Goal: Task Accomplishment & Management: Manage account settings

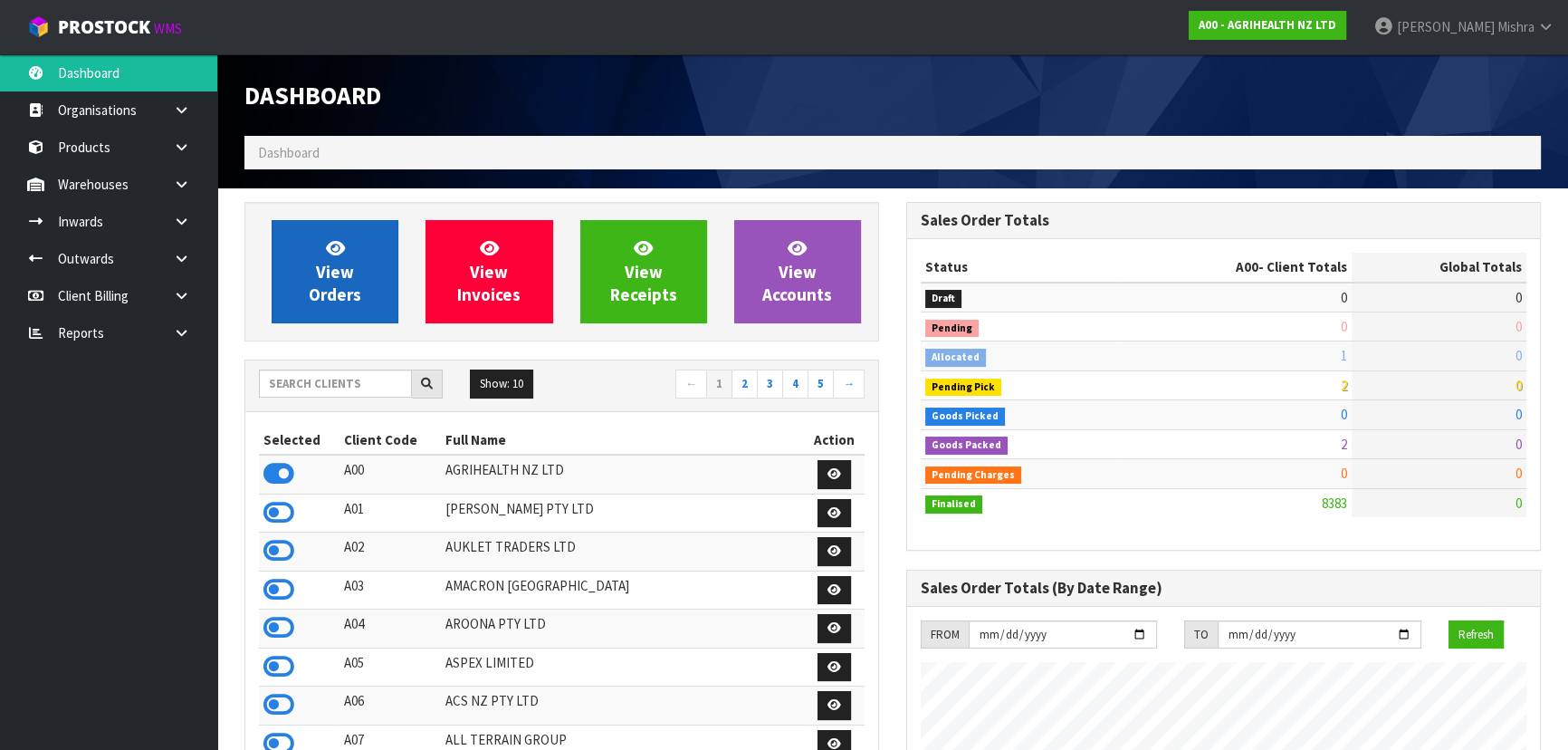
scroll to position [1369, 661]
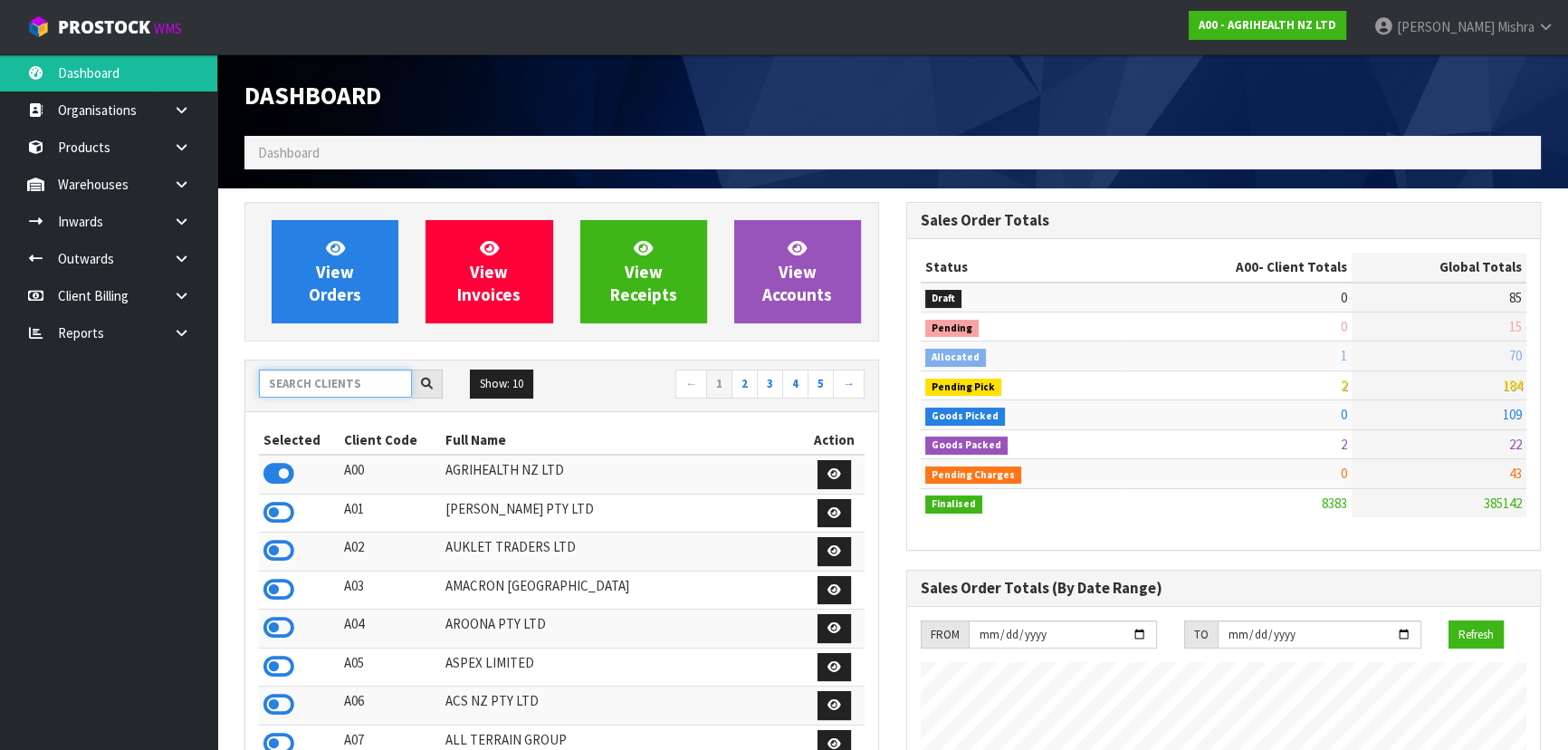
click at [343, 399] on div "Show: 10 5 10 25 50 ← 1 2 3 4 5 →" at bounding box center [562, 385] width 633 height 32
type input "E04"
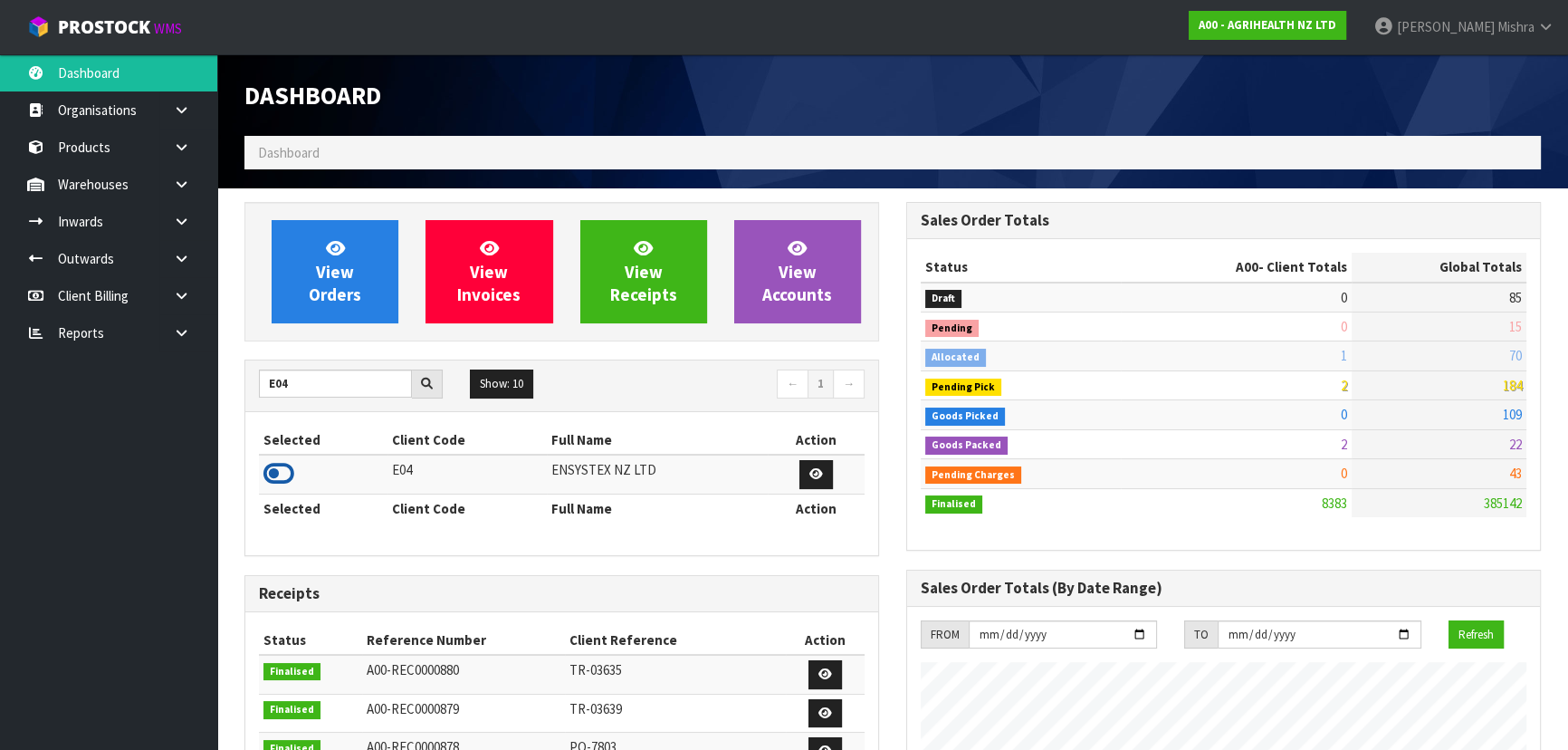
click at [273, 469] on icon at bounding box center [279, 473] width 31 height 27
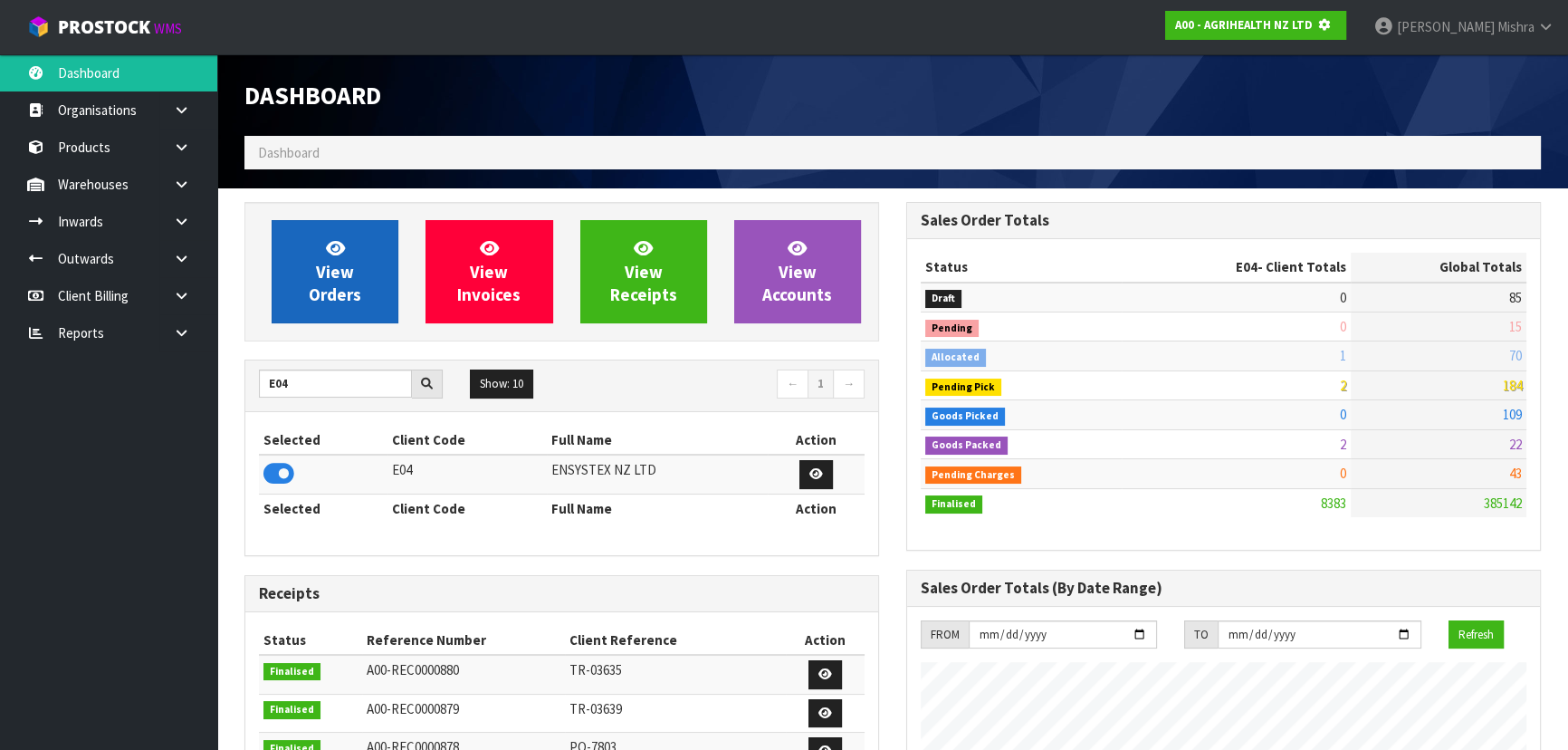
scroll to position [1127, 661]
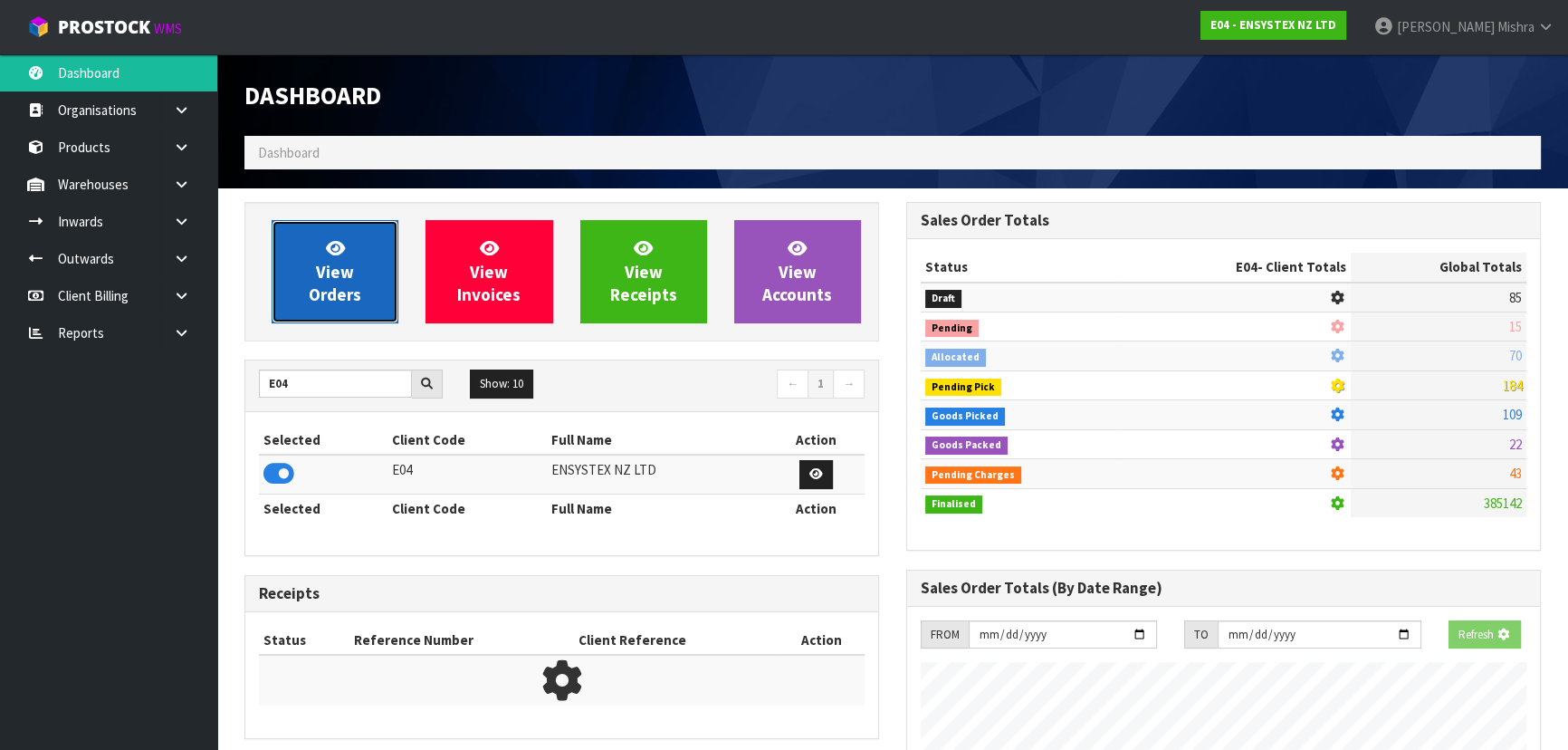
click at [340, 263] on span "View Orders" at bounding box center [335, 271] width 52 height 68
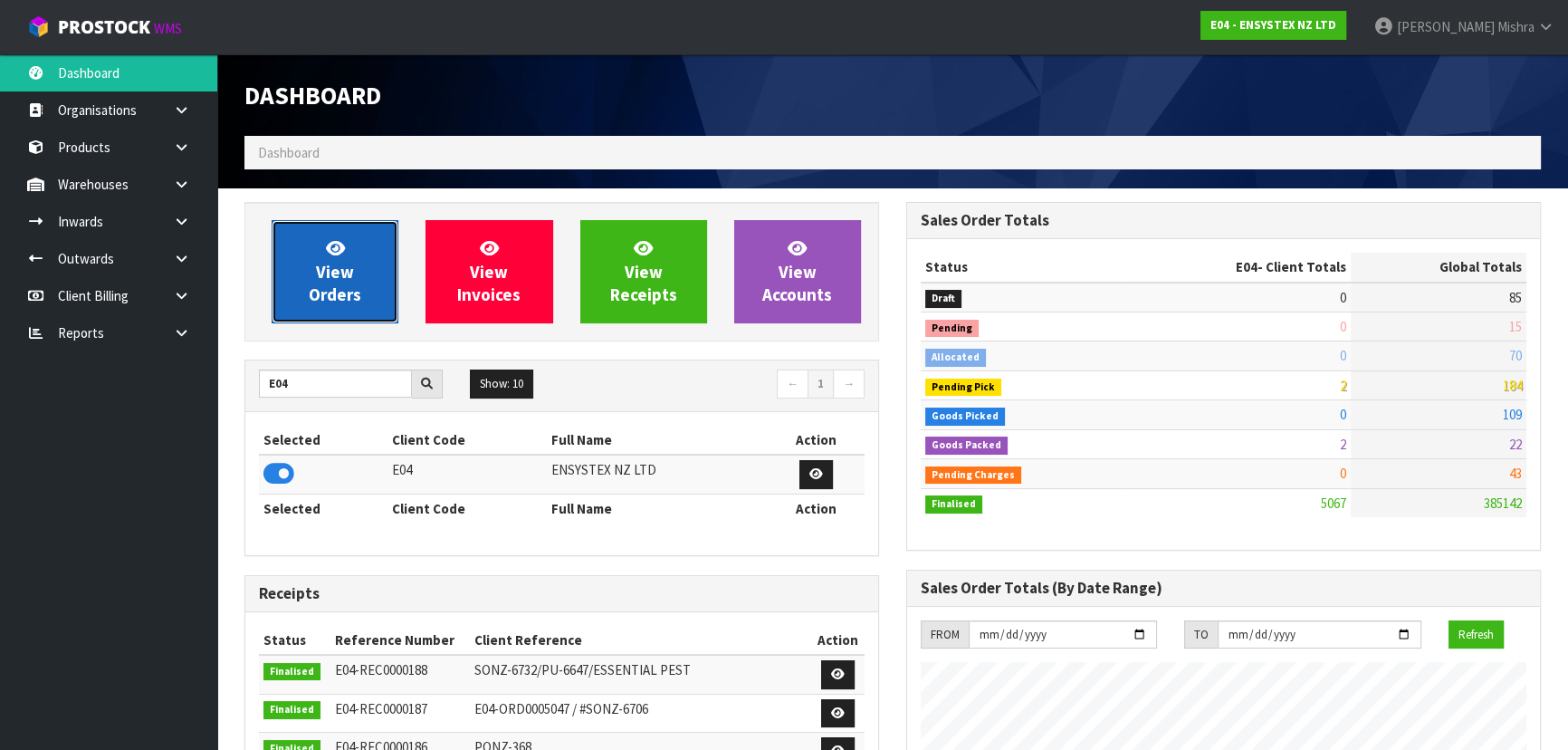
scroll to position [1408, 661]
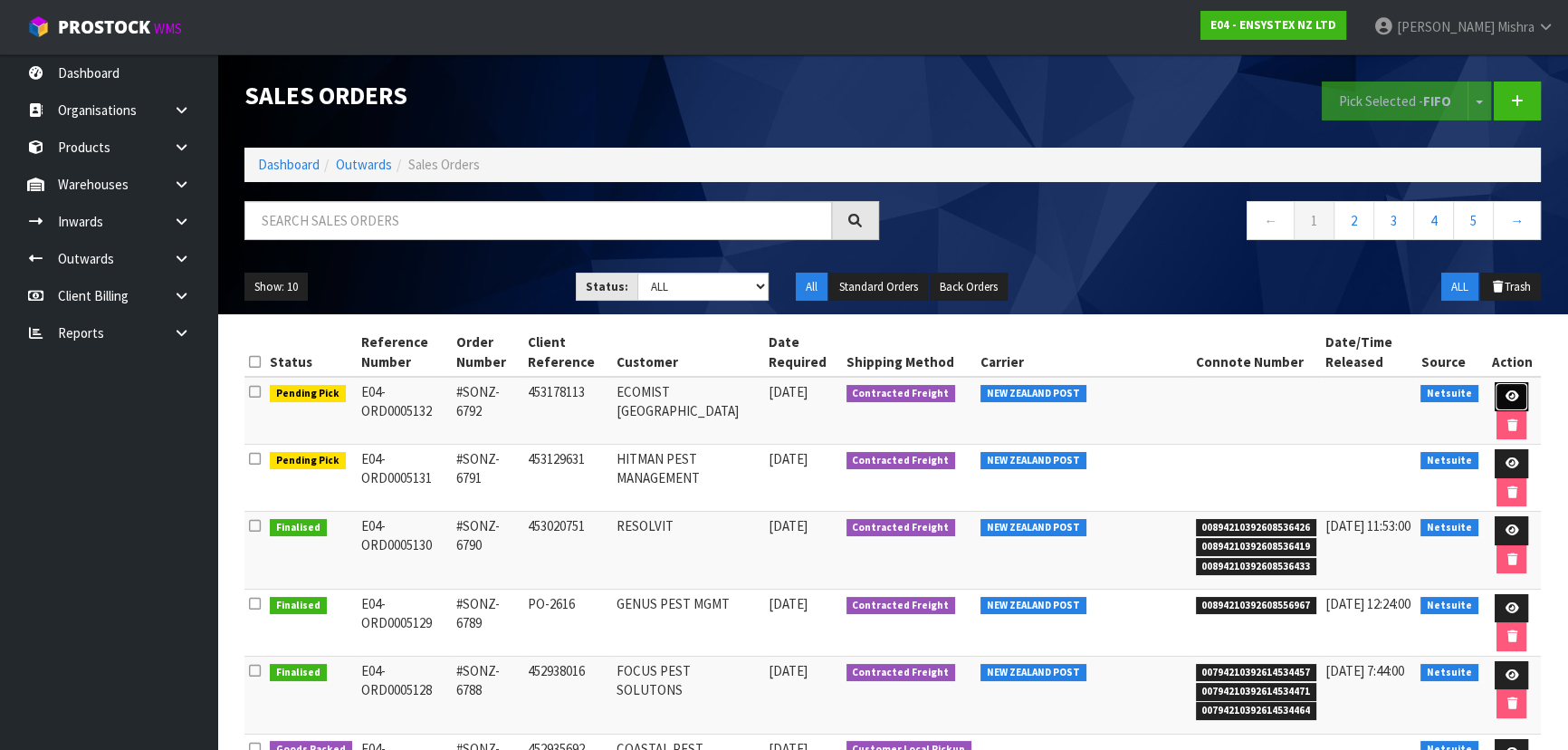
click at [1504, 397] on icon at bounding box center [1511, 396] width 14 height 12
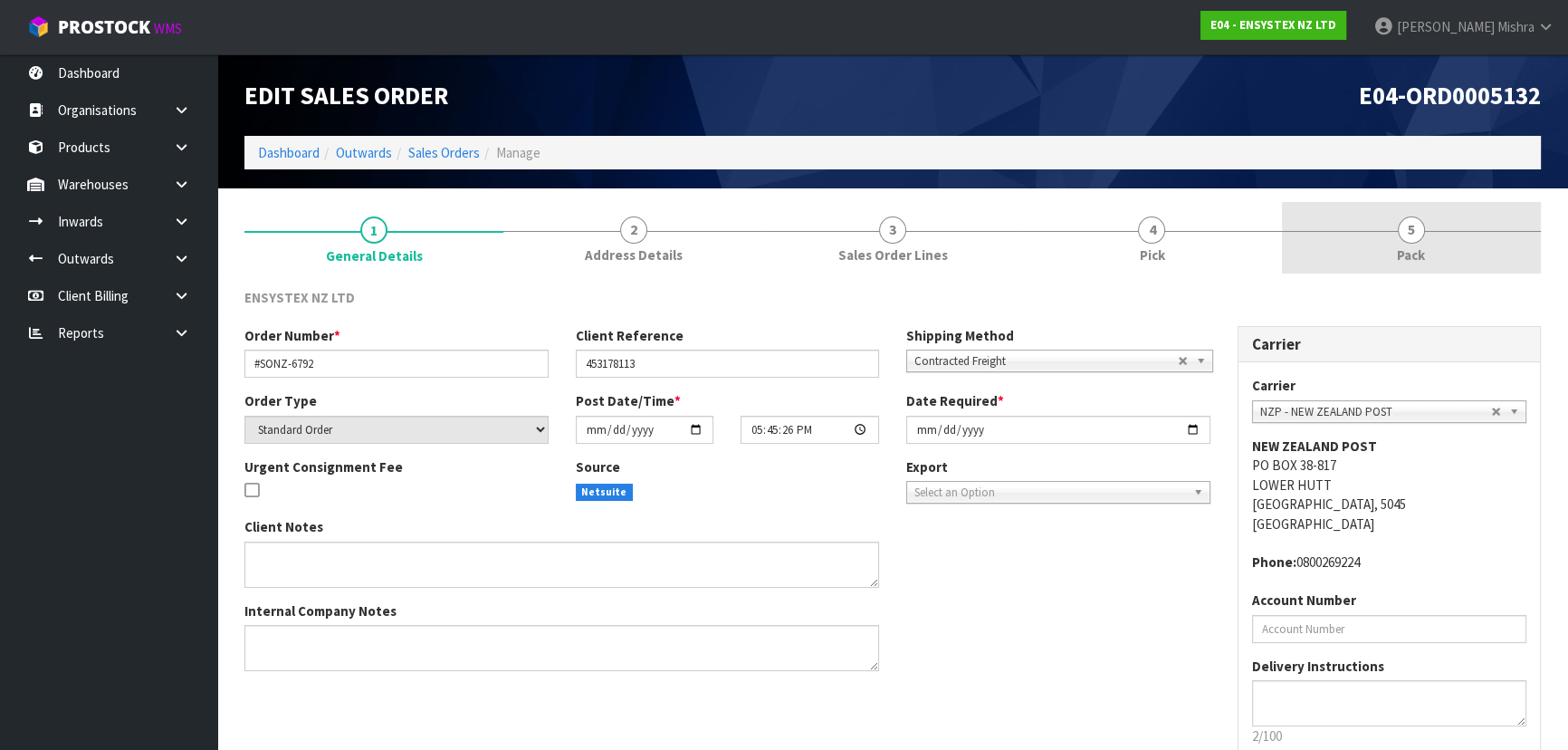
click at [1434, 259] on link "5 Pack" at bounding box center [1411, 237] width 259 height 71
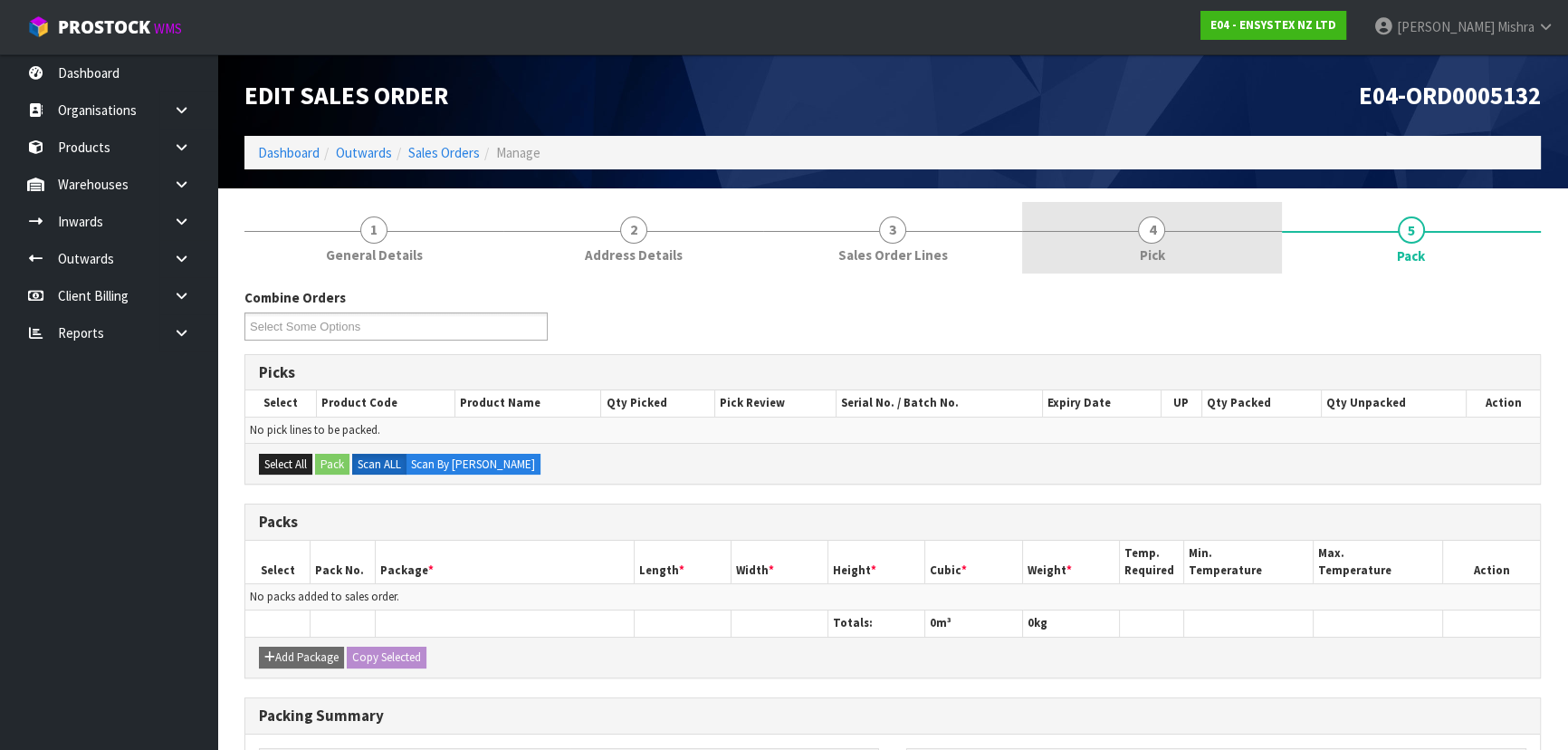
click at [1157, 247] on span "Pick" at bounding box center [1151, 255] width 25 height 19
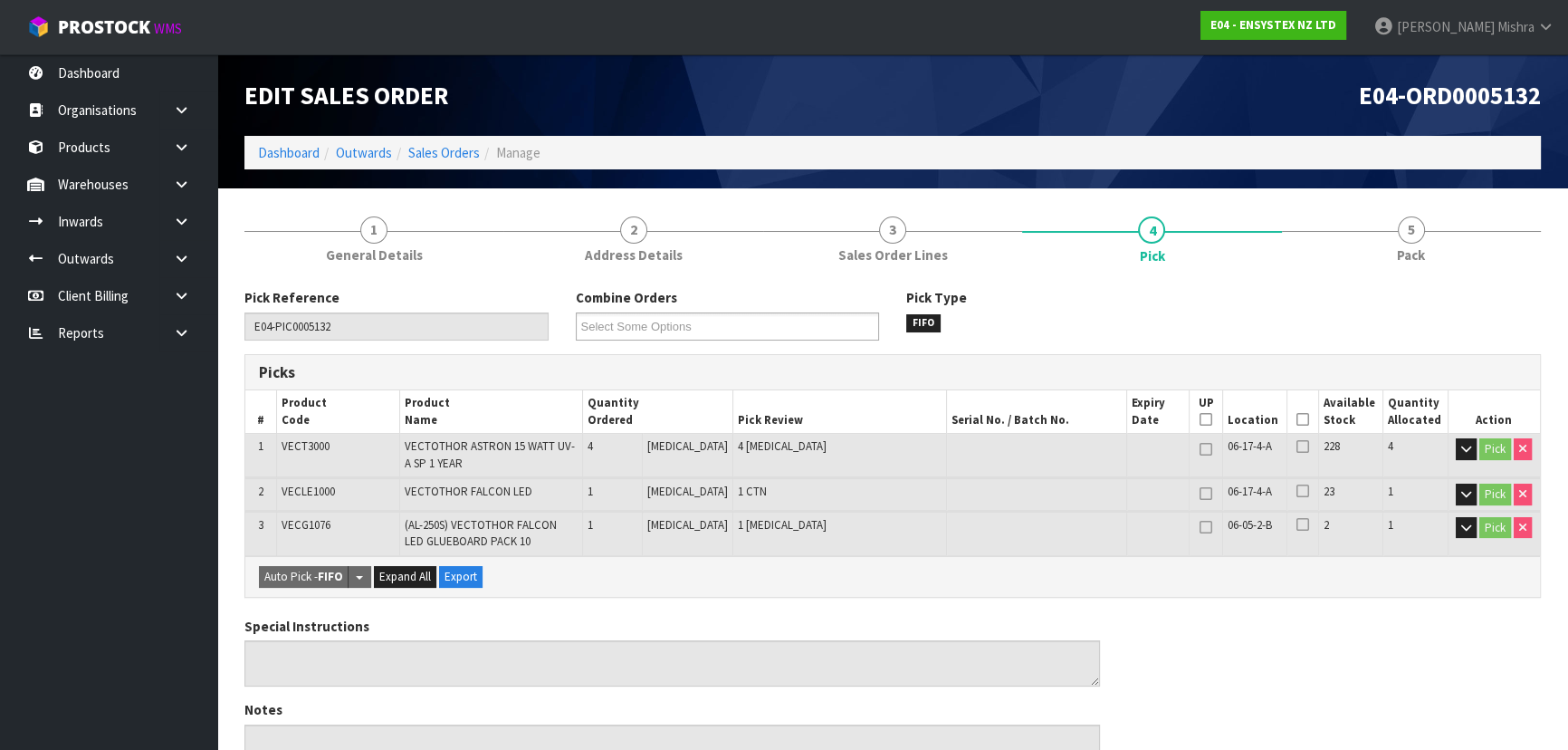
click at [1296, 420] on icon at bounding box center [1302, 419] width 13 height 1
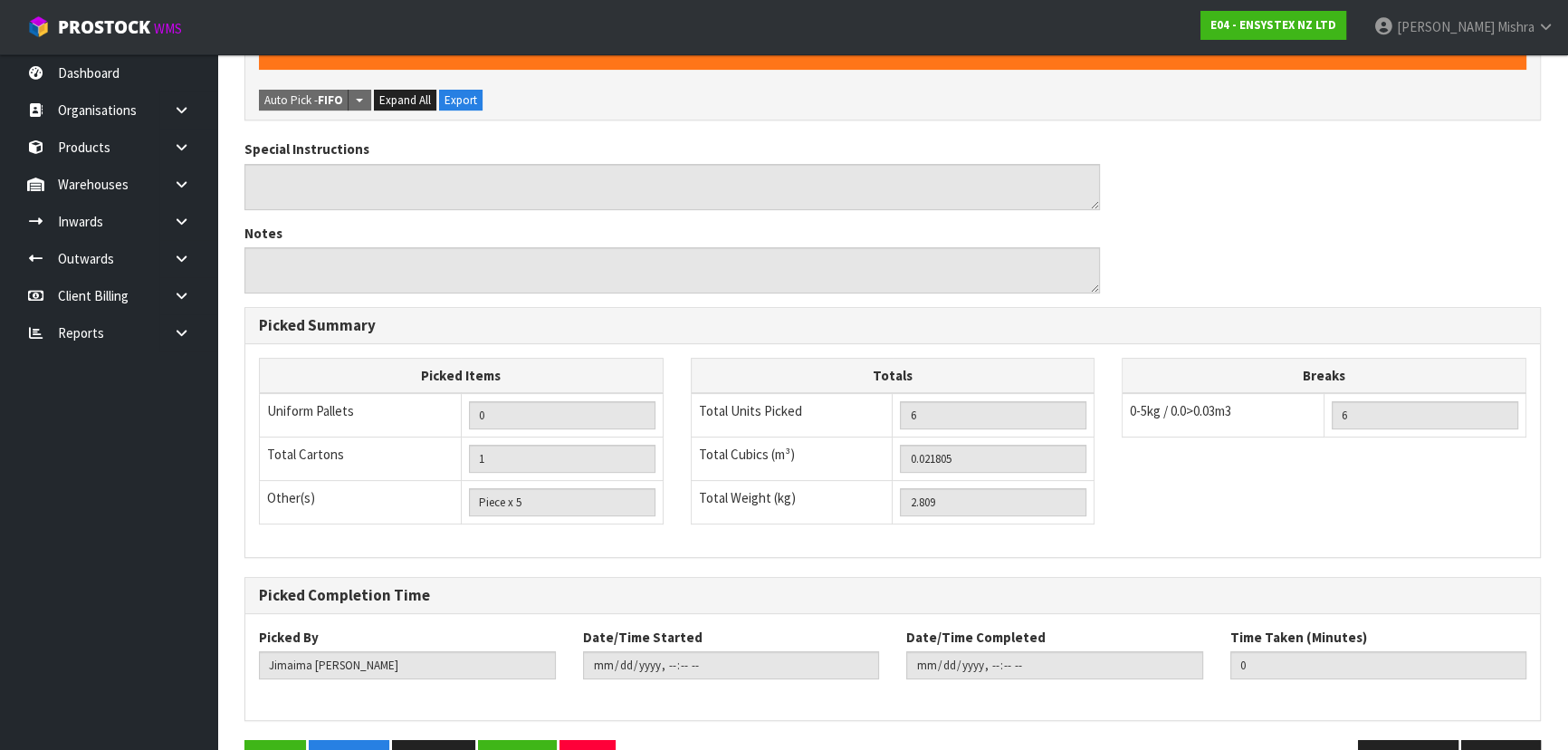
scroll to position [595, 0]
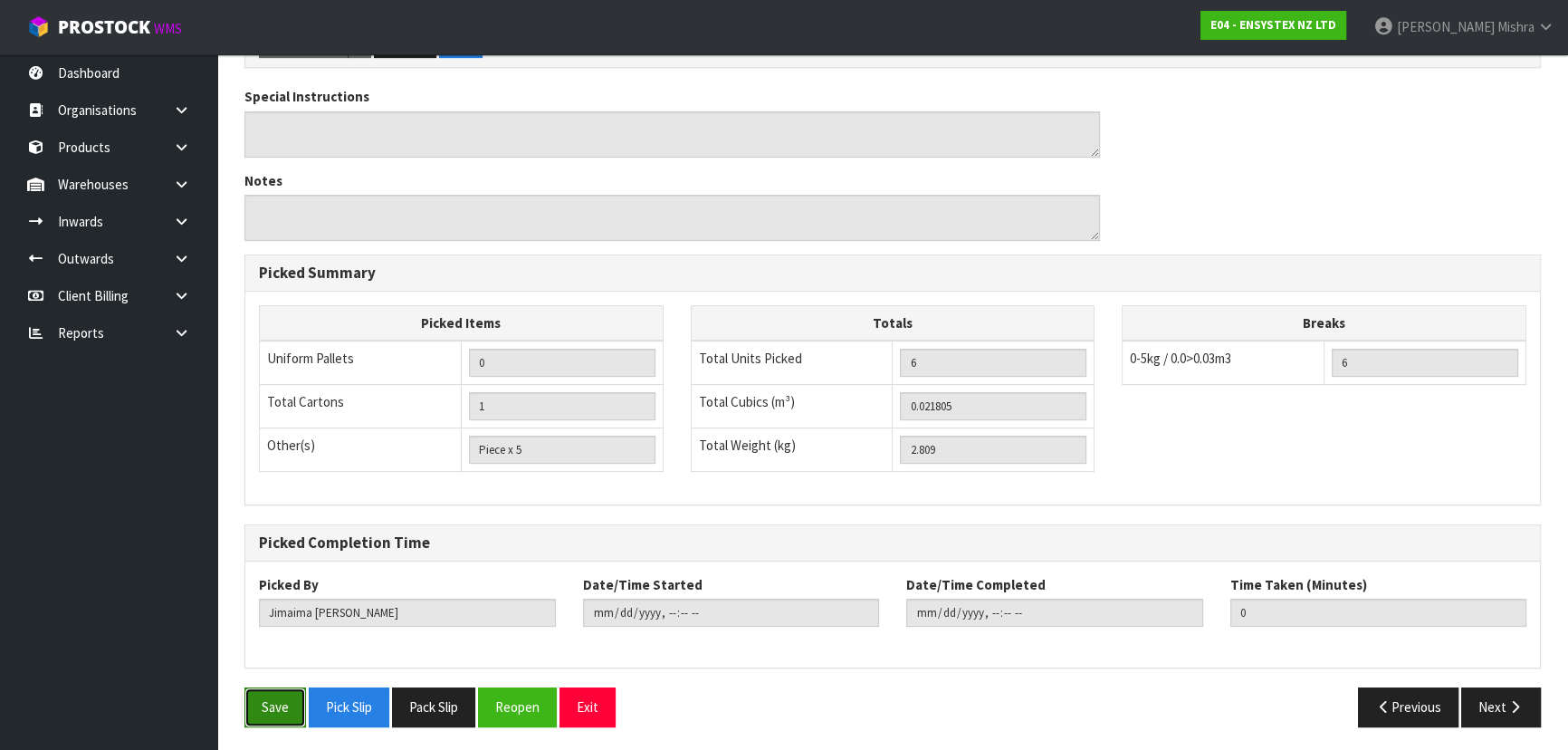
click at [271, 687] on button "Save" at bounding box center [275, 707] width 62 height 39
click at [1486, 711] on button "Next" at bounding box center [1500, 707] width 80 height 39
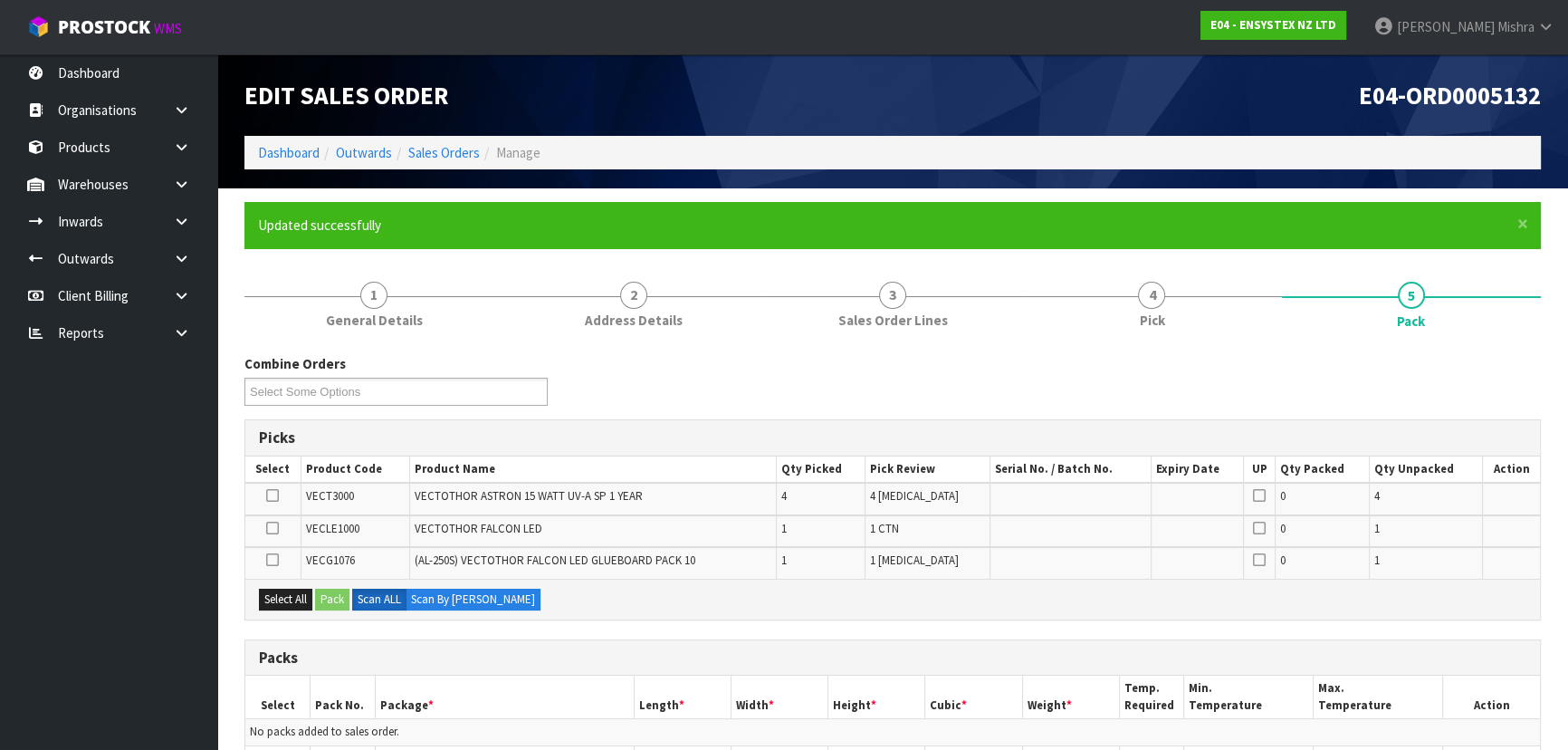
scroll to position [394, 0]
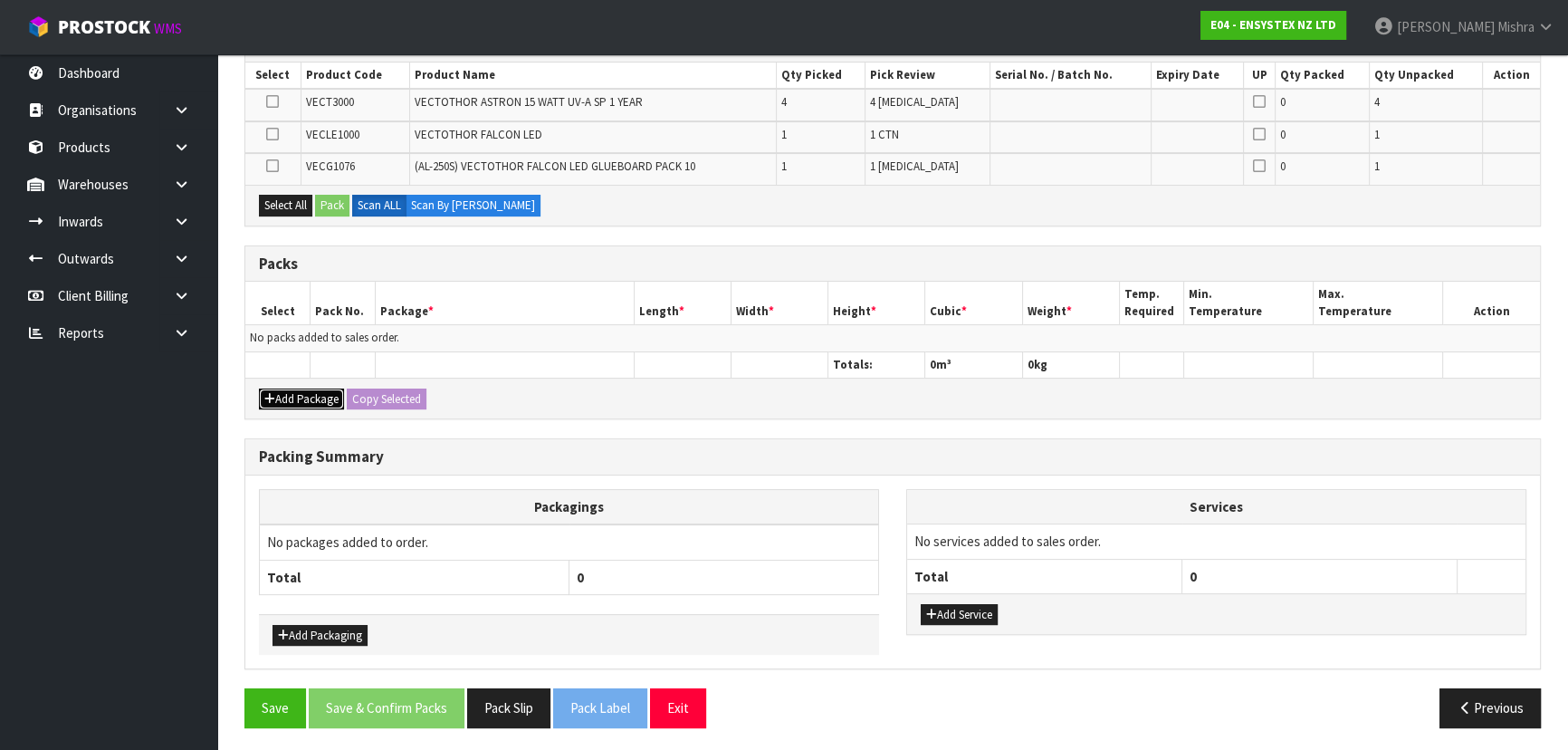
click at [297, 388] on button "Add Package" at bounding box center [301, 399] width 85 height 22
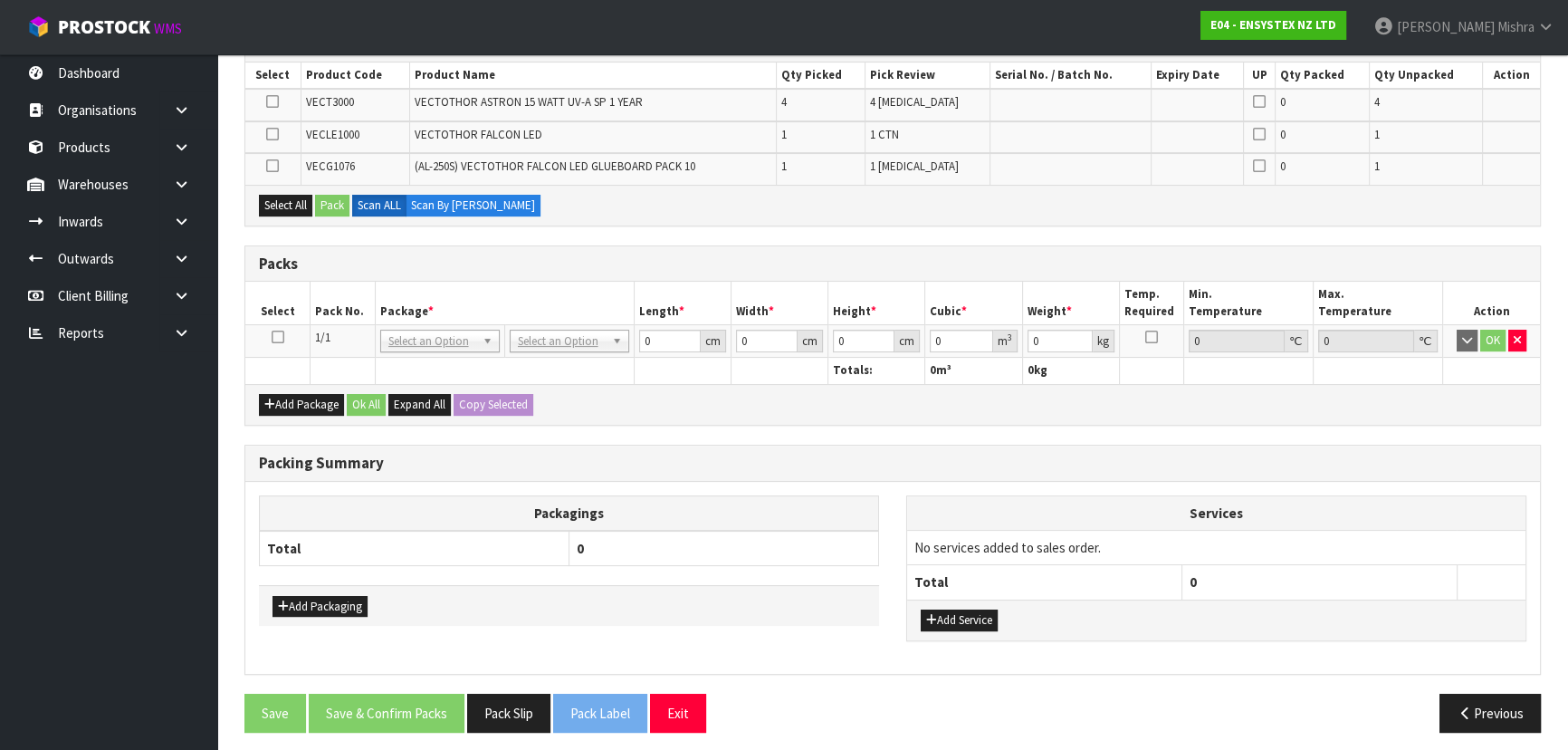
click at [271, 337] on icon at bounding box center [277, 337] width 13 height 1
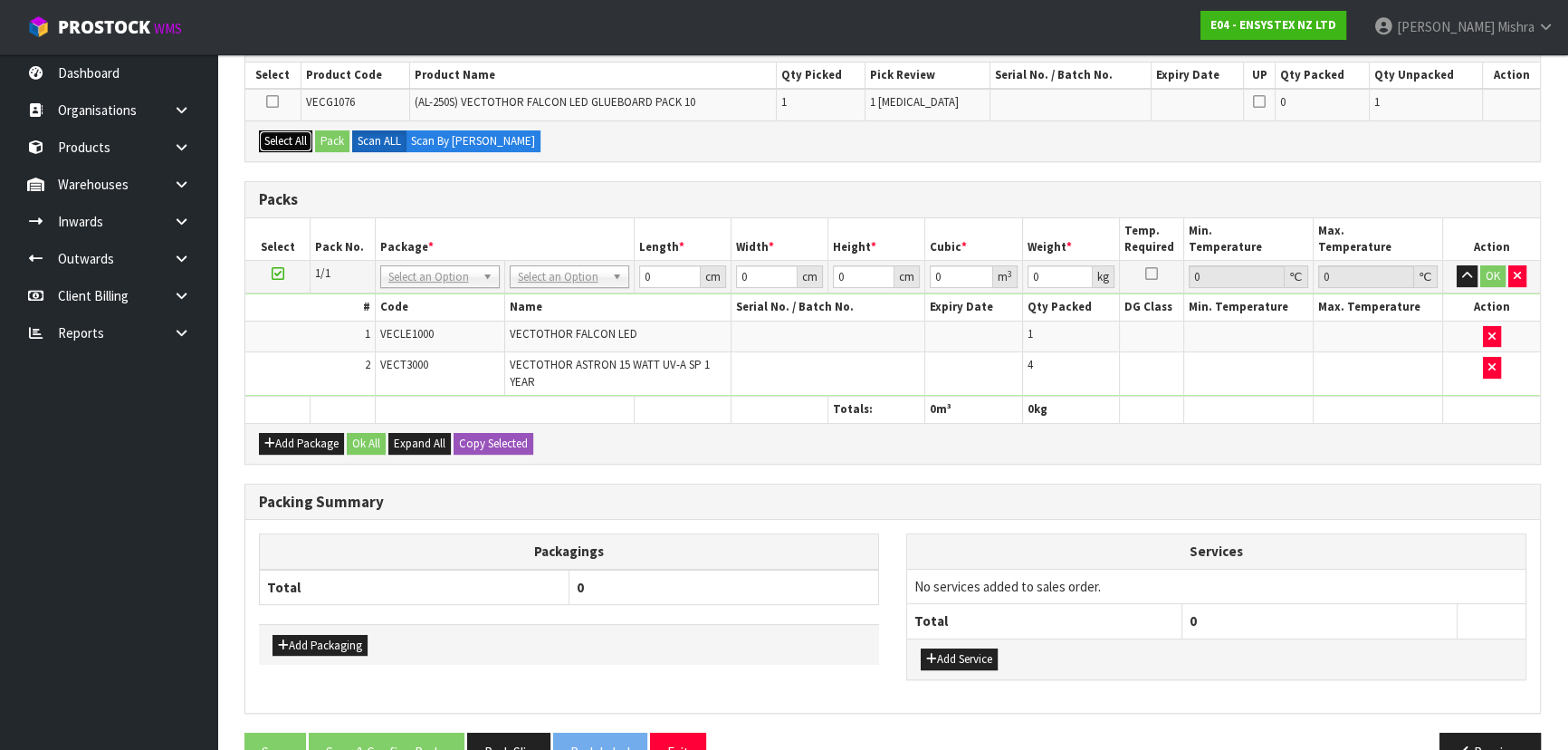
drag, startPoint x: 270, startPoint y: 138, endPoint x: 330, endPoint y: 139, distance: 60.0
click at [272, 139] on button "Select All" at bounding box center [285, 141] width 53 height 22
click at [331, 139] on button "Pack" at bounding box center [332, 141] width 35 height 22
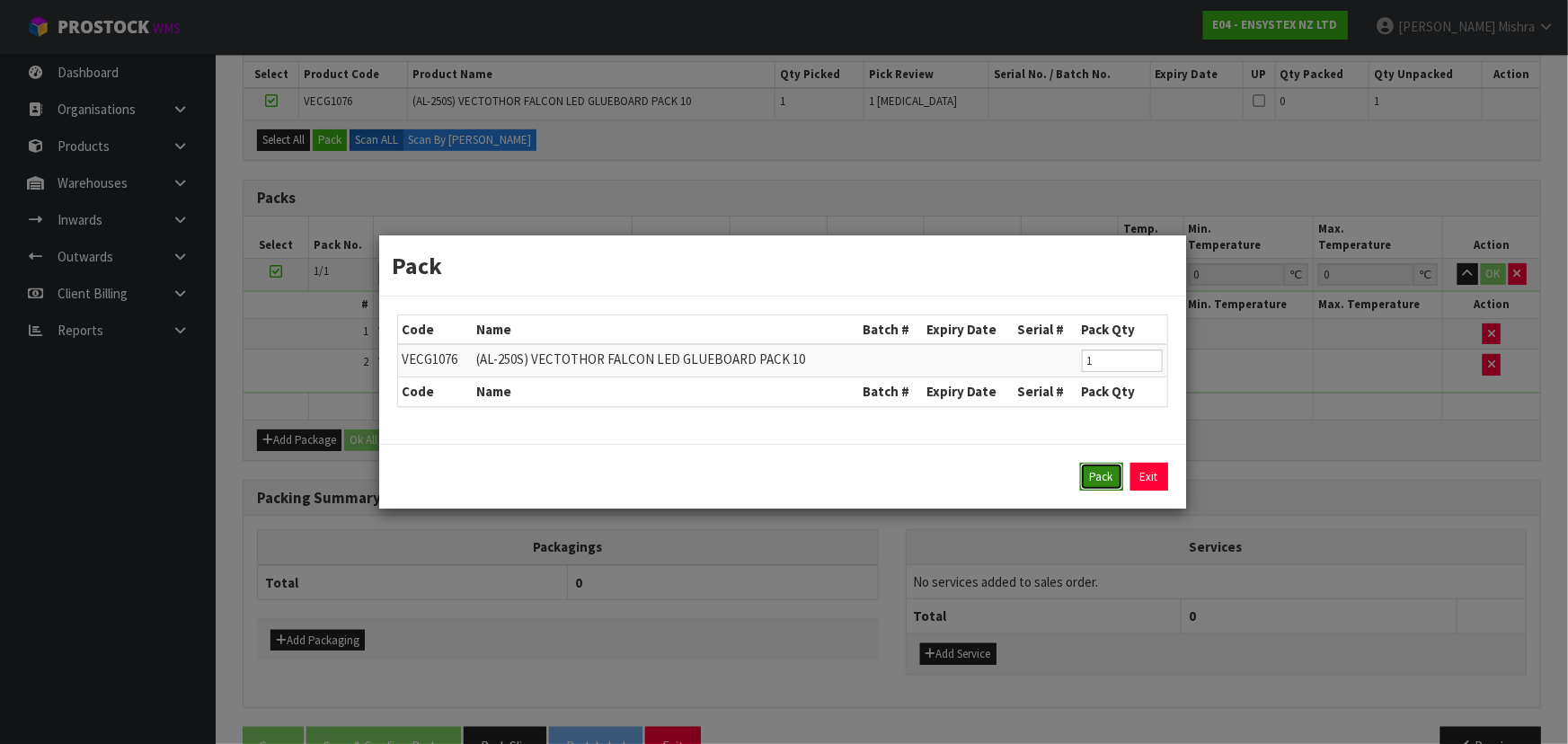
click at [1101, 489] on button "Pack" at bounding box center [1101, 477] width 43 height 29
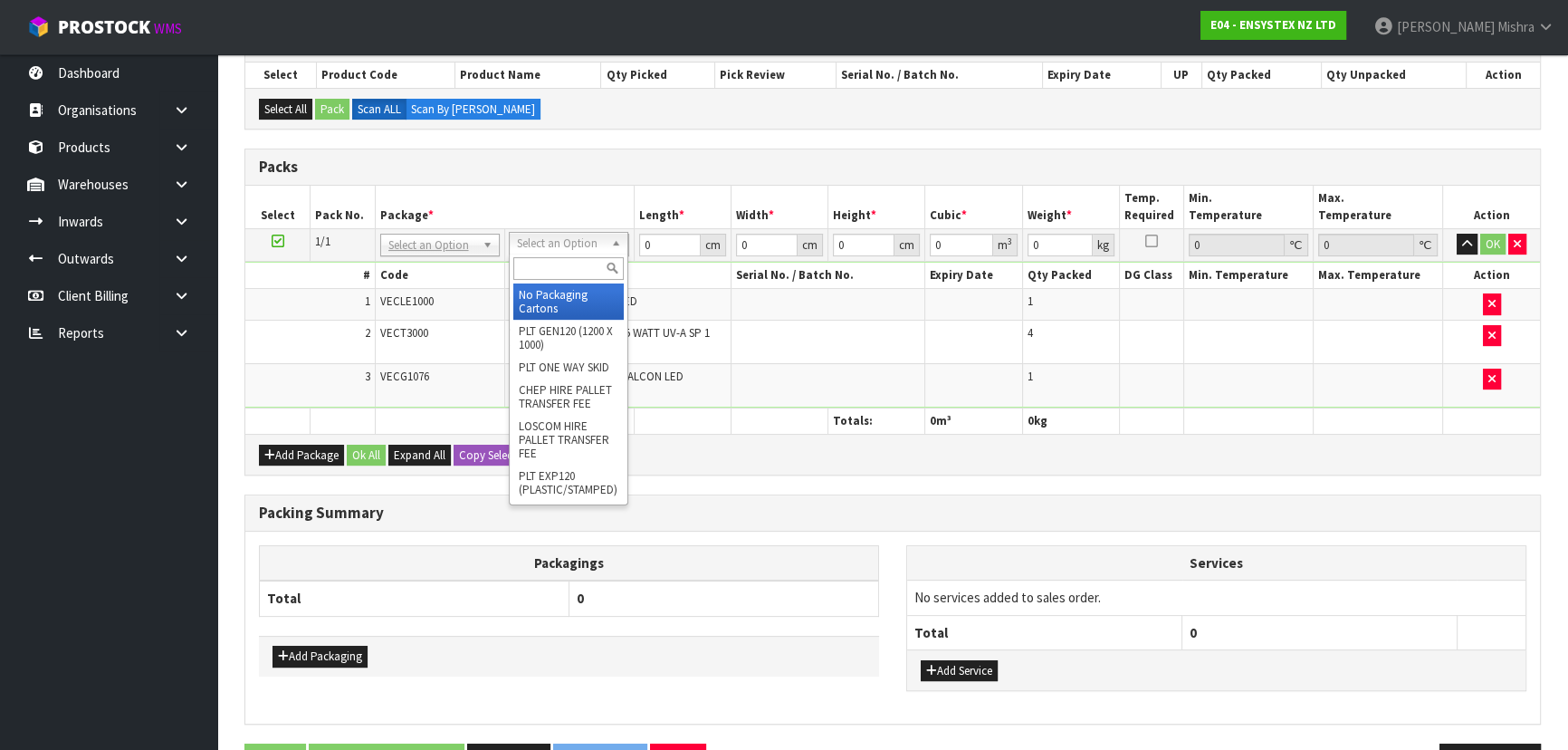
click at [563, 262] on input "text" at bounding box center [568, 267] width 110 height 22
type input "OC"
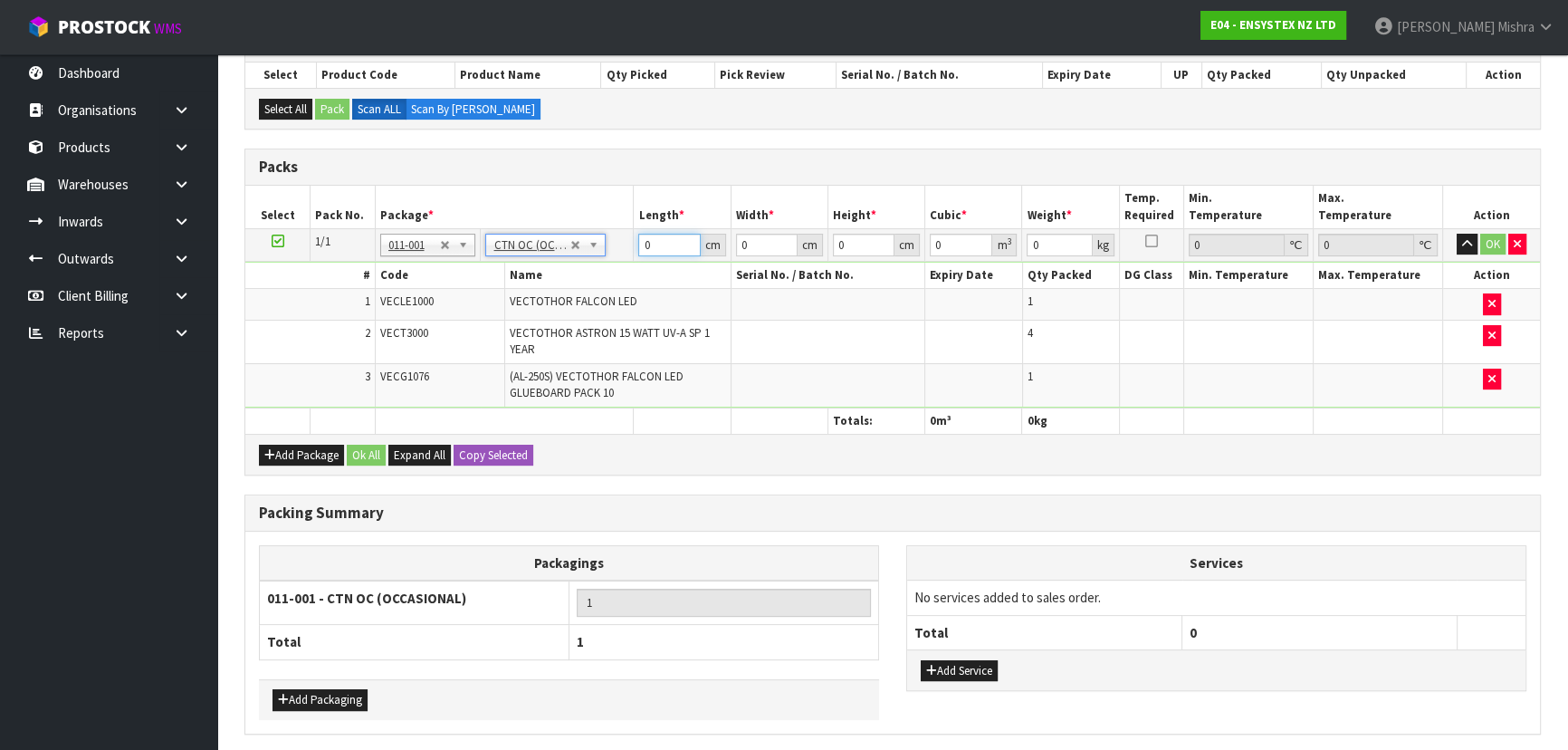
type input "2.809"
drag, startPoint x: 664, startPoint y: 242, endPoint x: 626, endPoint y: 241, distance: 38.0
click at [627, 242] on tr "1/1 NONE 007-001 007-002 007-004 007-009 007-013 007-014 007-015 007-017 007-01…" at bounding box center [892, 244] width 1294 height 33
type input "2"
type input "54"
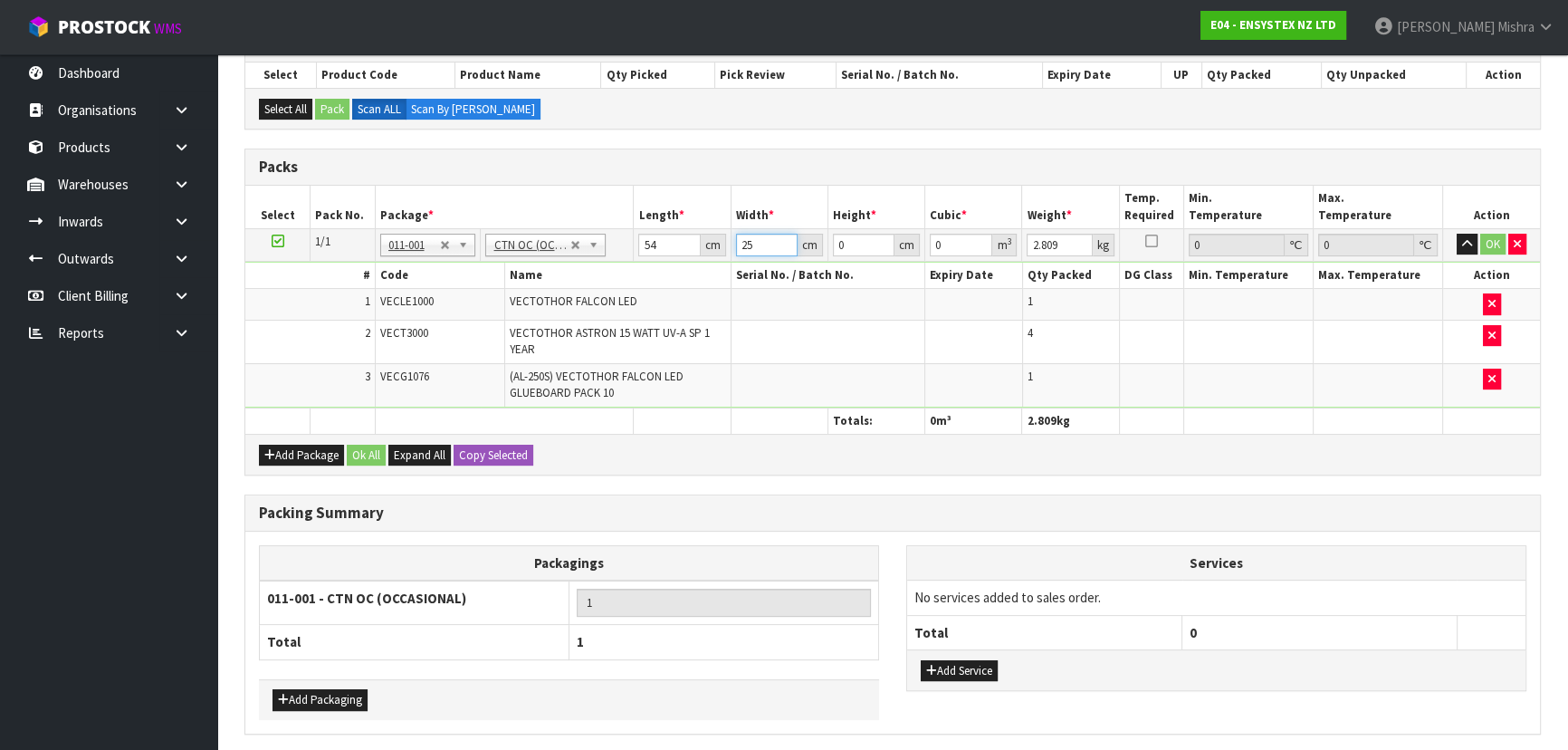
type input "25"
type input "2"
type input "0.0027"
type input "25"
type input "0.03375"
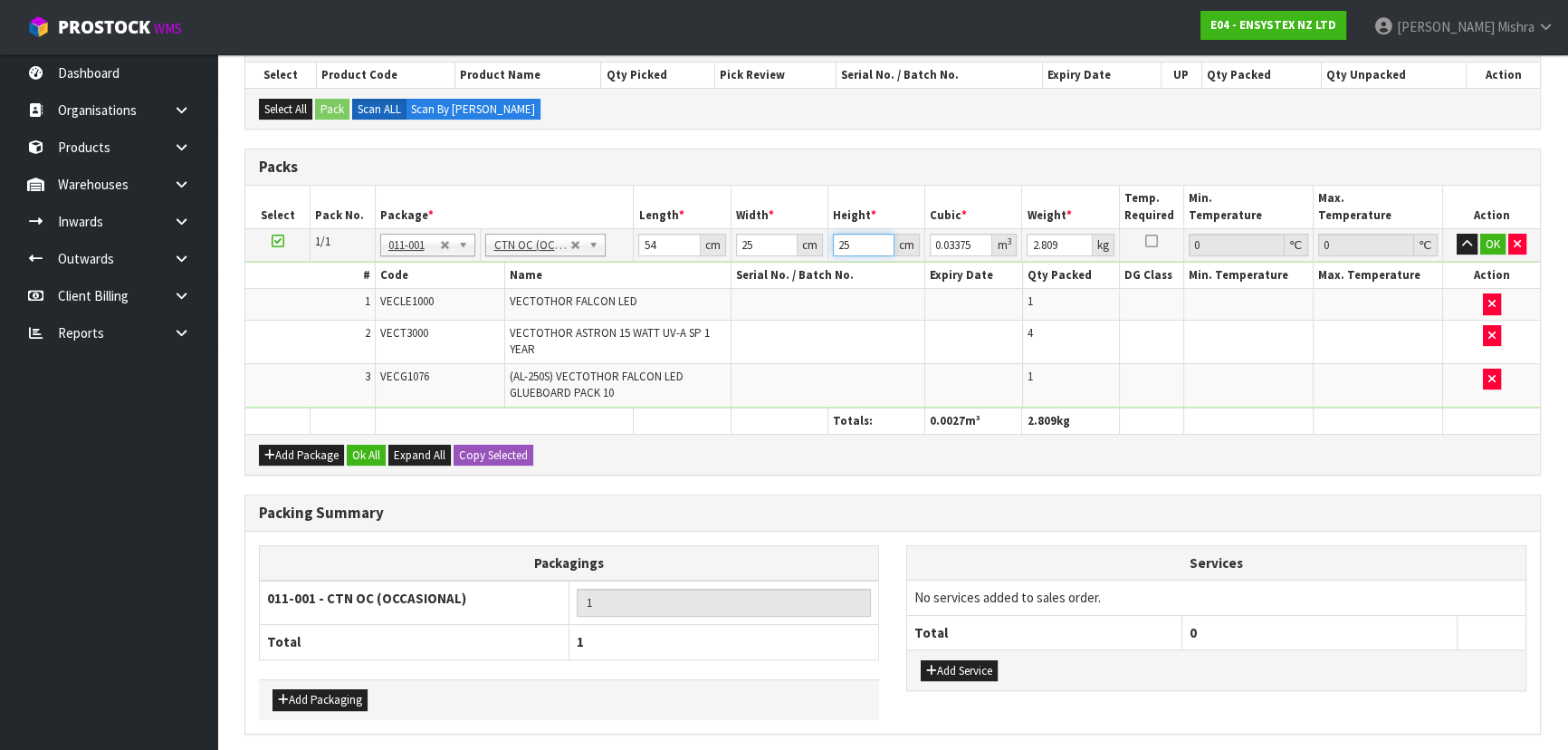
type input "25"
type input "4"
click at [362, 445] on button "Ok All" at bounding box center [366, 456] width 39 height 22
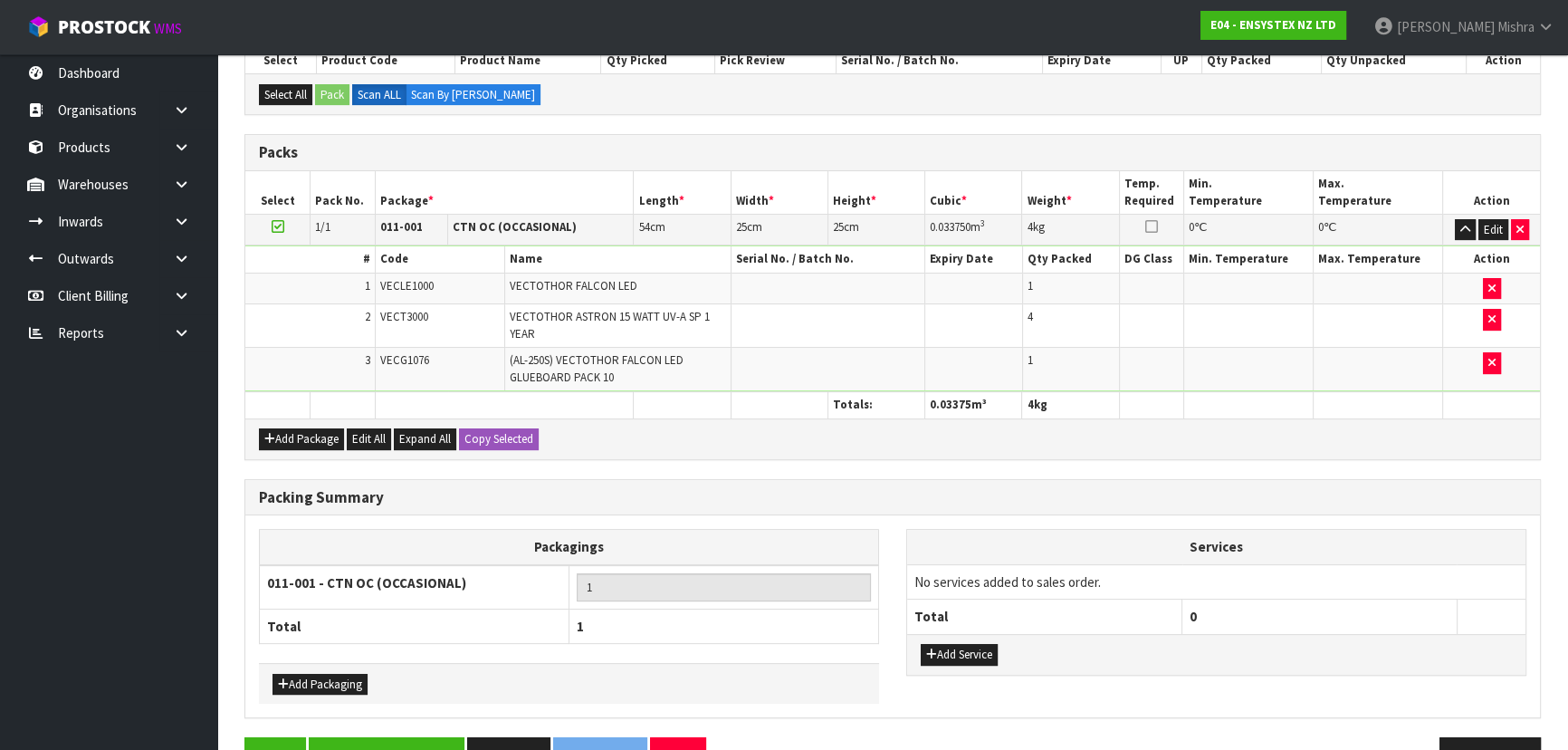
scroll to position [458, 0]
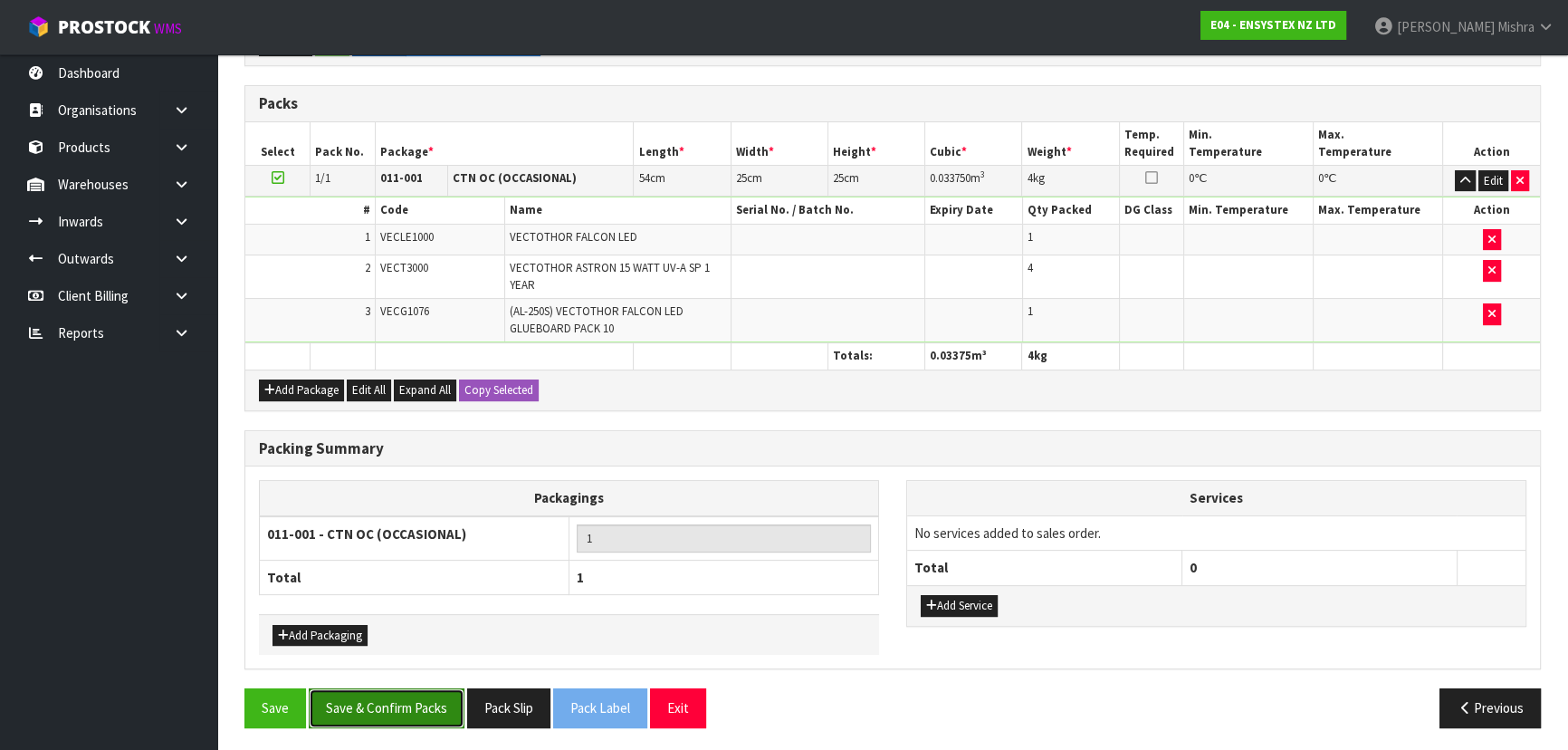
click at [410, 696] on button "Save & Confirm Packs" at bounding box center [386, 708] width 155 height 39
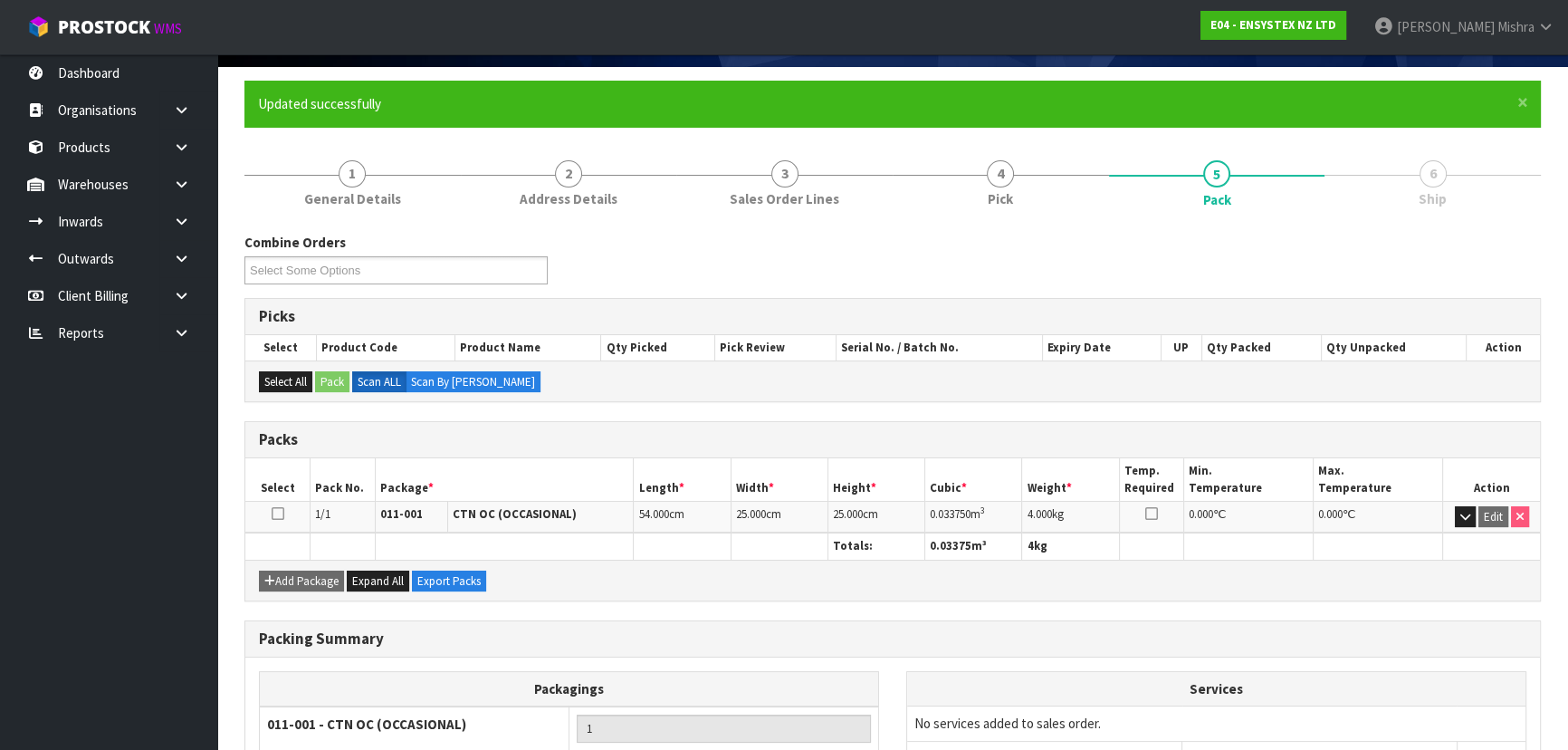
scroll to position [271, 0]
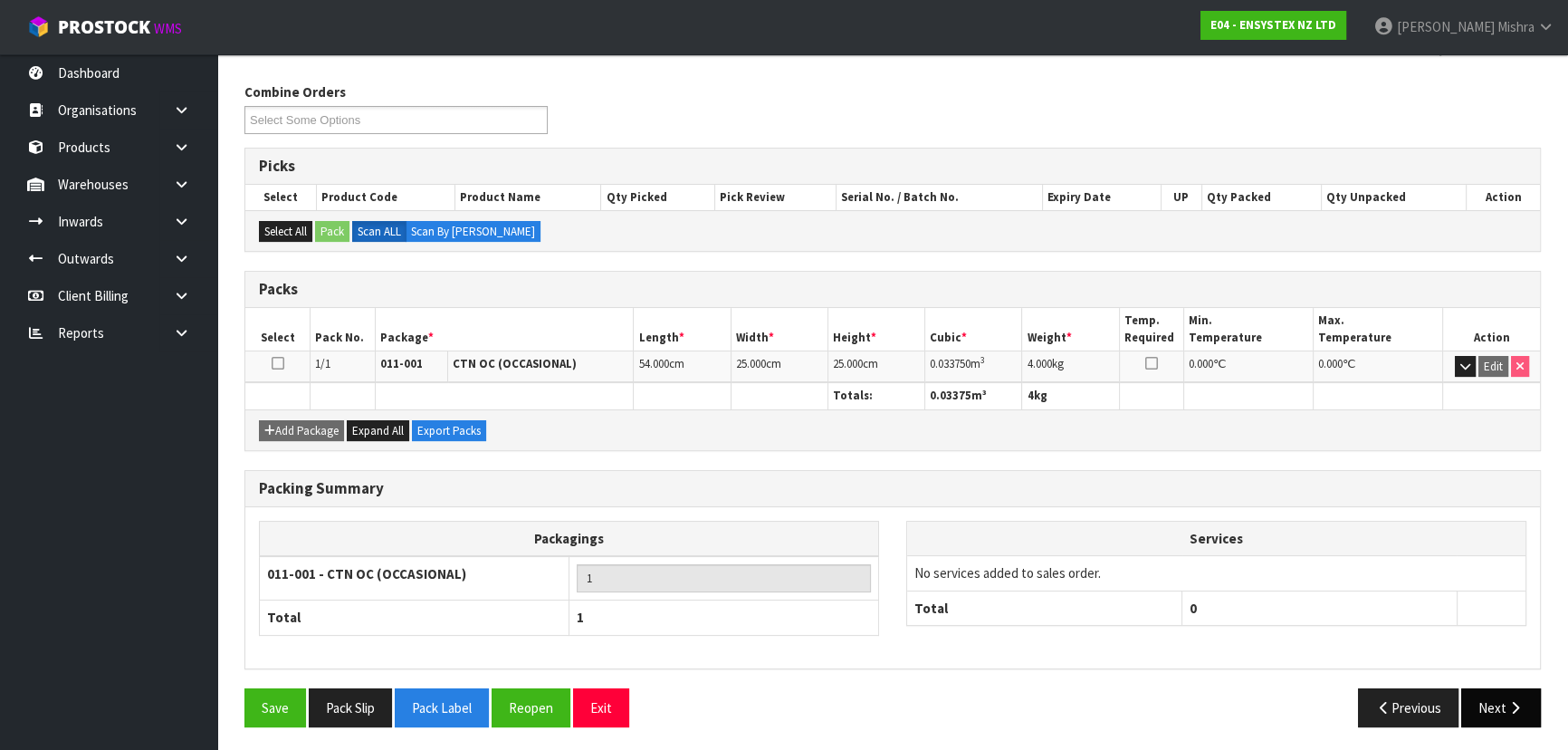
click at [1484, 712] on button "Next" at bounding box center [1500, 708] width 80 height 39
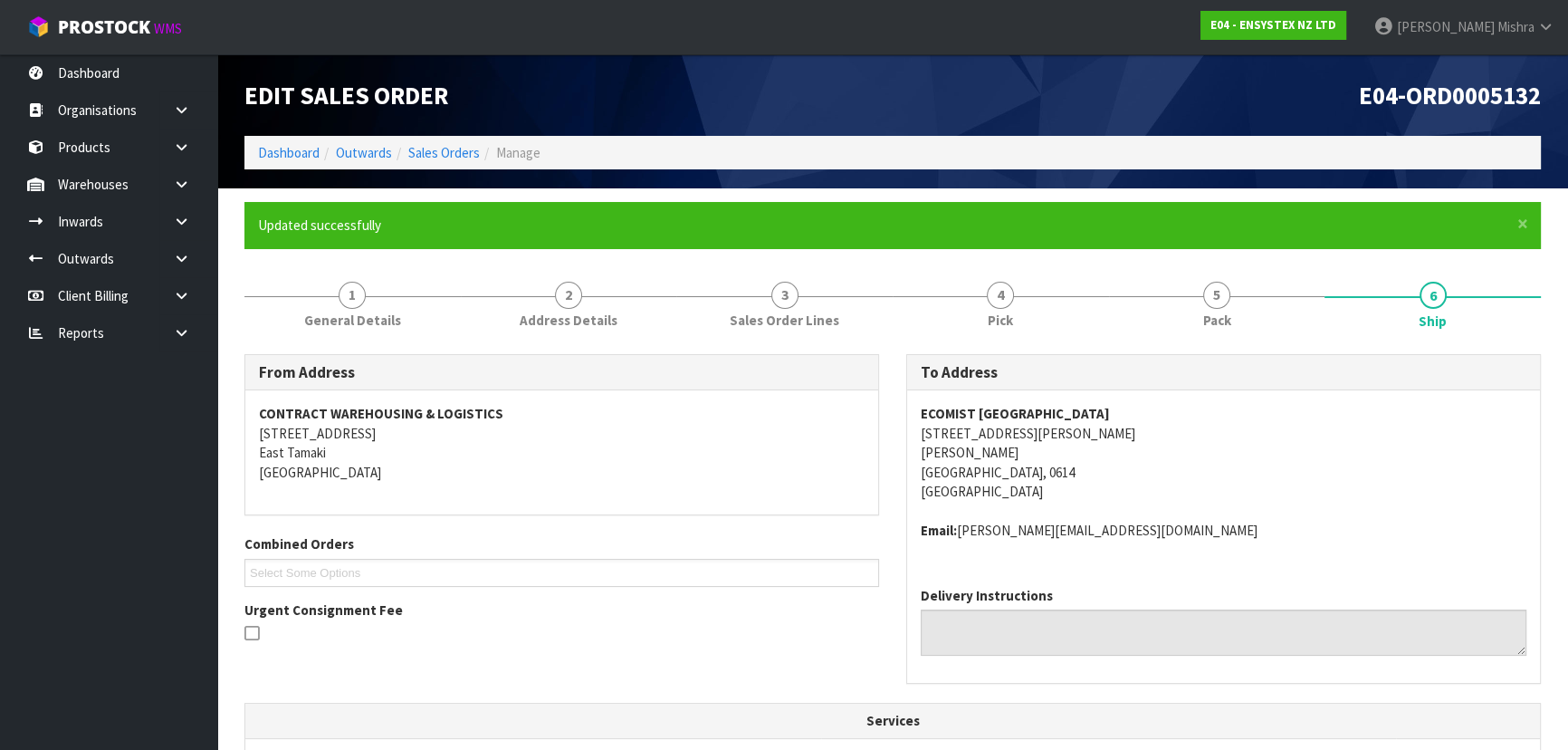
scroll to position [461, 0]
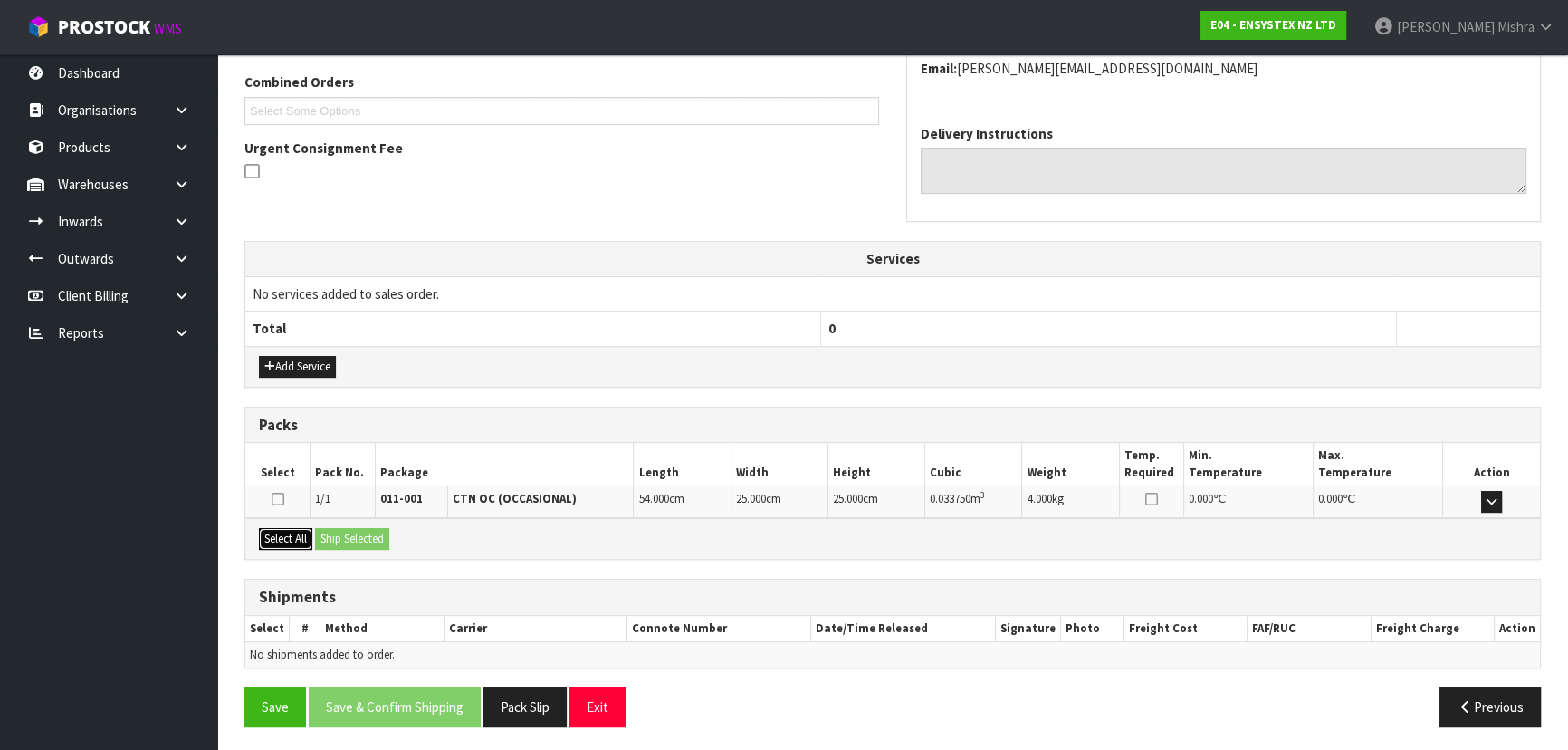
click at [288, 536] on button "Select All" at bounding box center [285, 539] width 53 height 22
drag, startPoint x: 342, startPoint y: 536, endPoint x: 400, endPoint y: 547, distance: 59.0
click at [344, 536] on button "Ship Selected" at bounding box center [351, 539] width 74 height 22
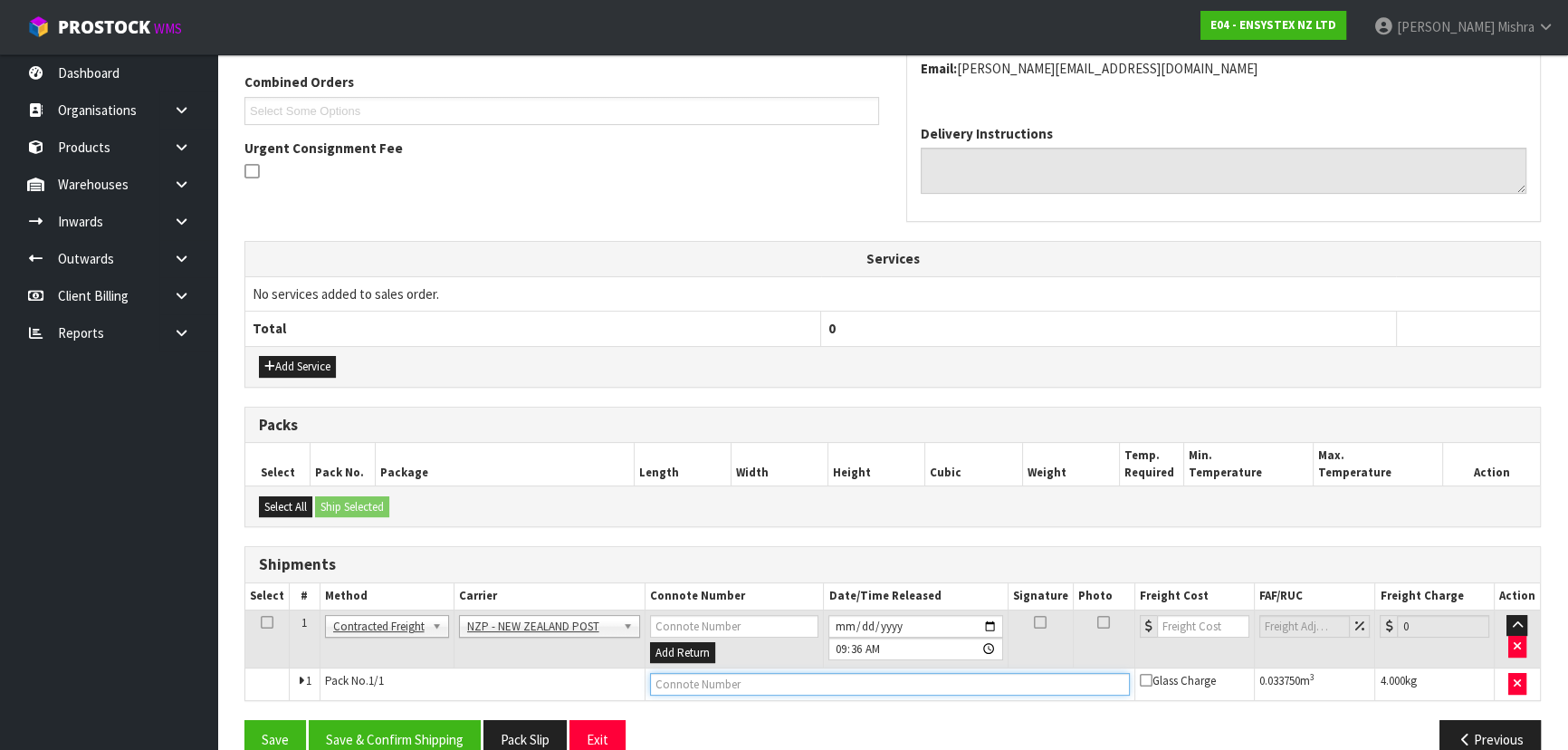
click at [731, 674] on input "text" at bounding box center [889, 683] width 480 height 22
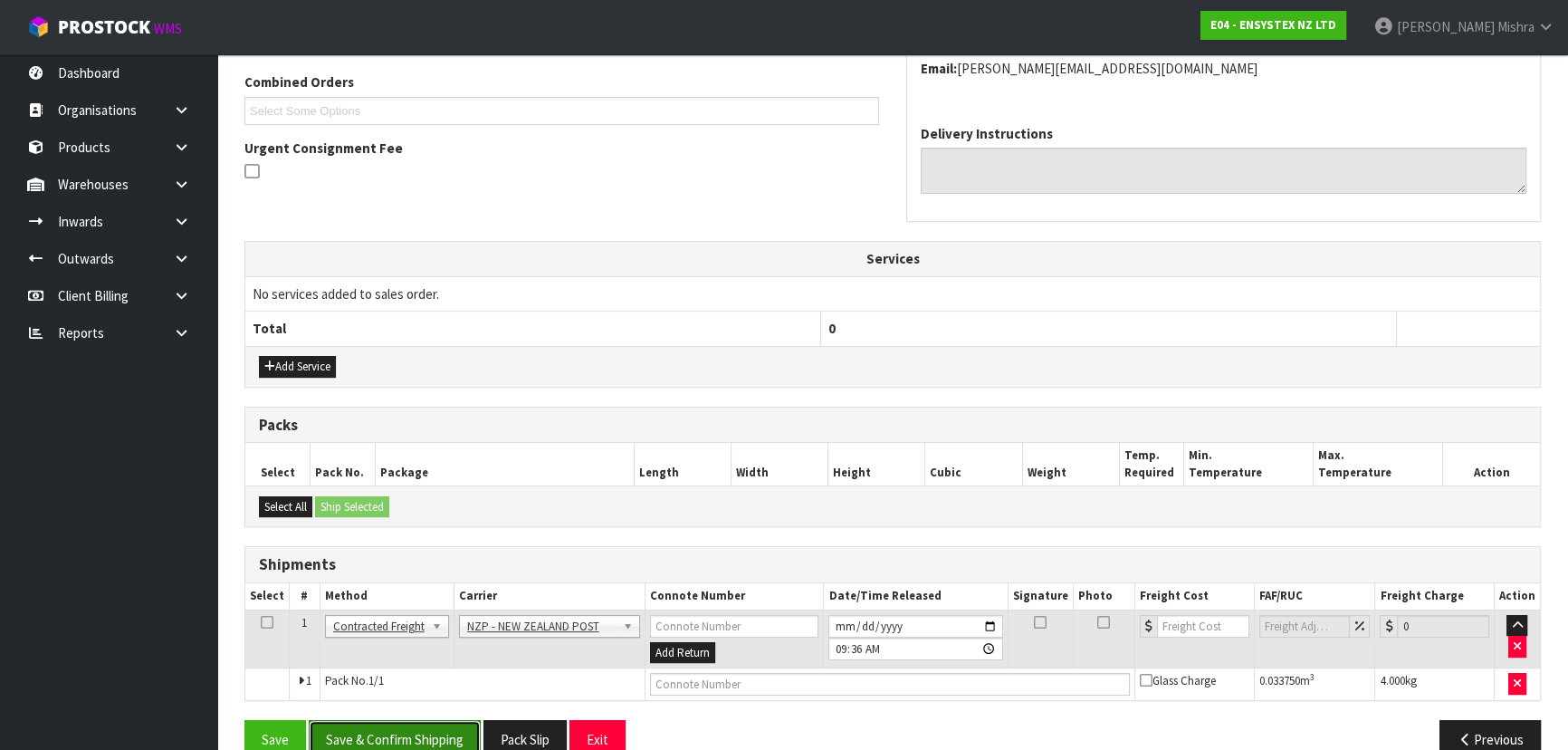
click at [440, 735] on button "Save & Confirm Shipping" at bounding box center [395, 739] width 172 height 39
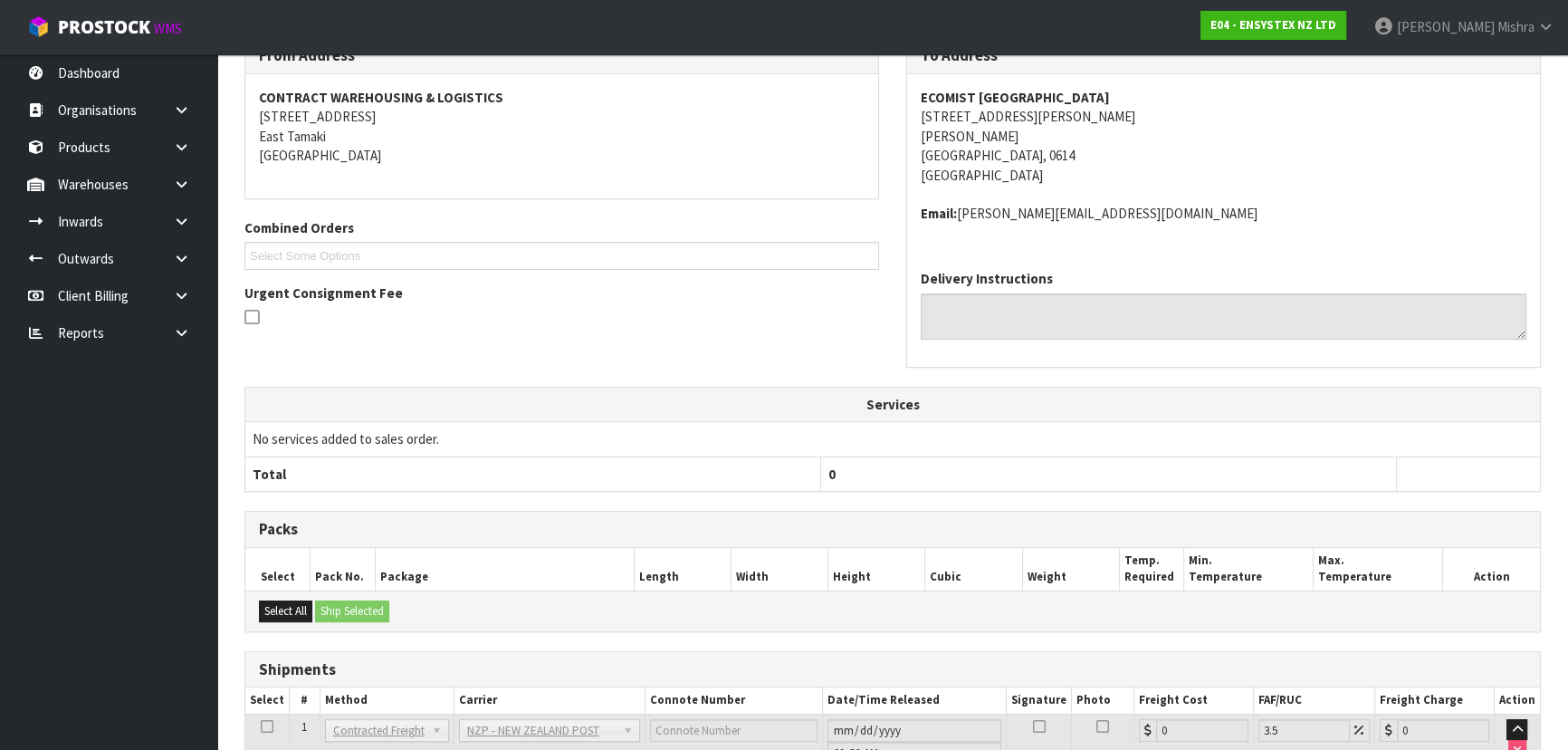
scroll to position [469, 0]
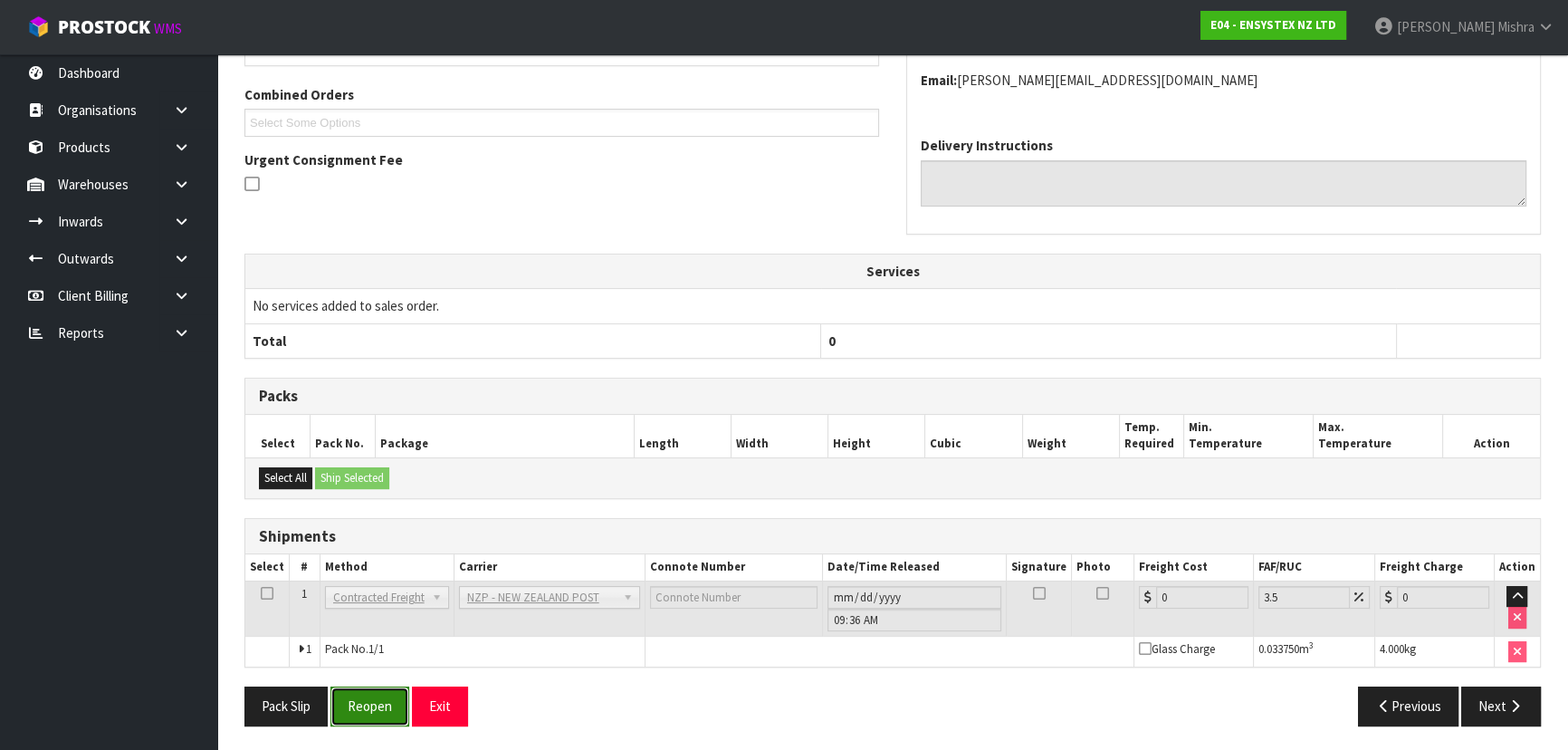
click at [389, 709] on button "Reopen" at bounding box center [370, 706] width 79 height 39
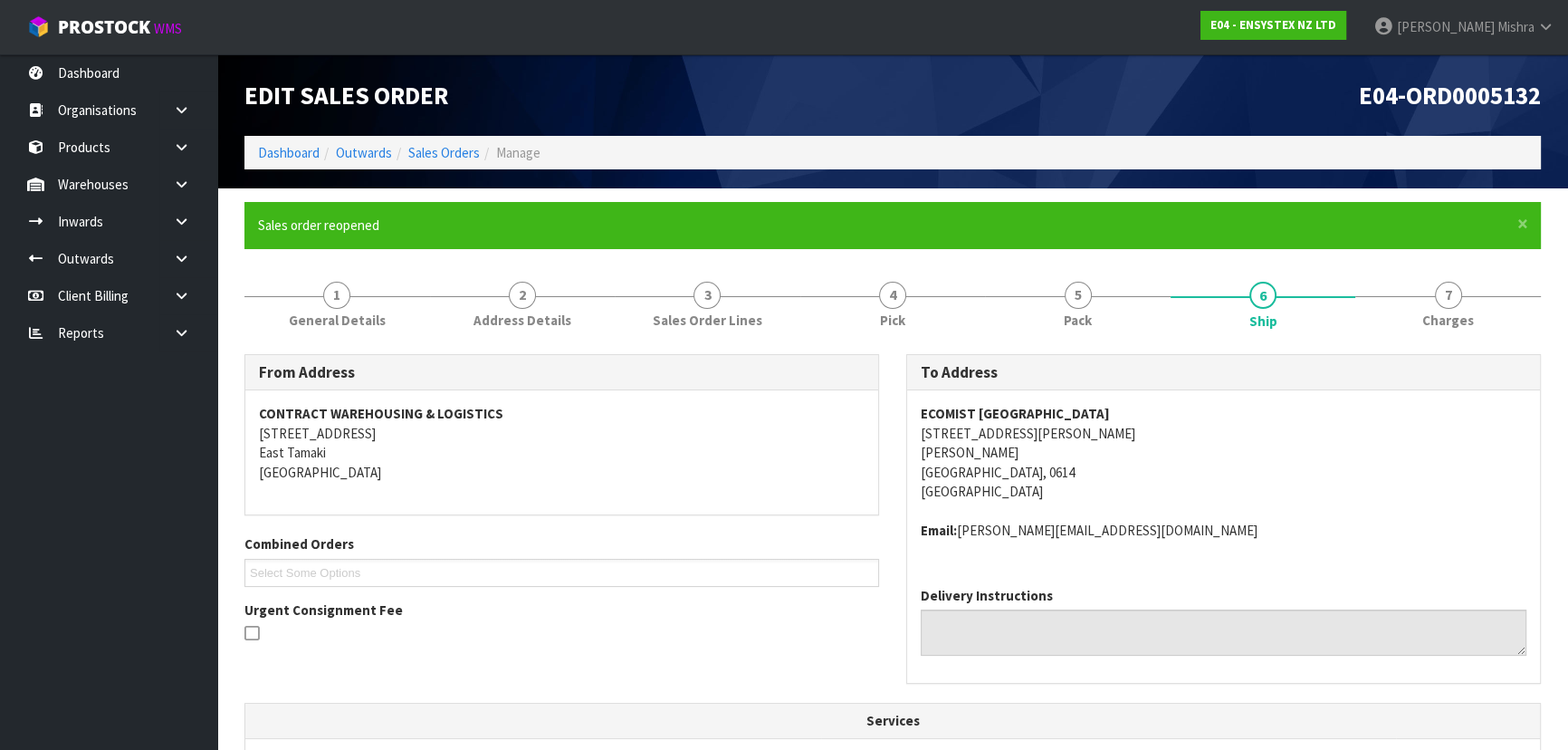
scroll to position [450, 0]
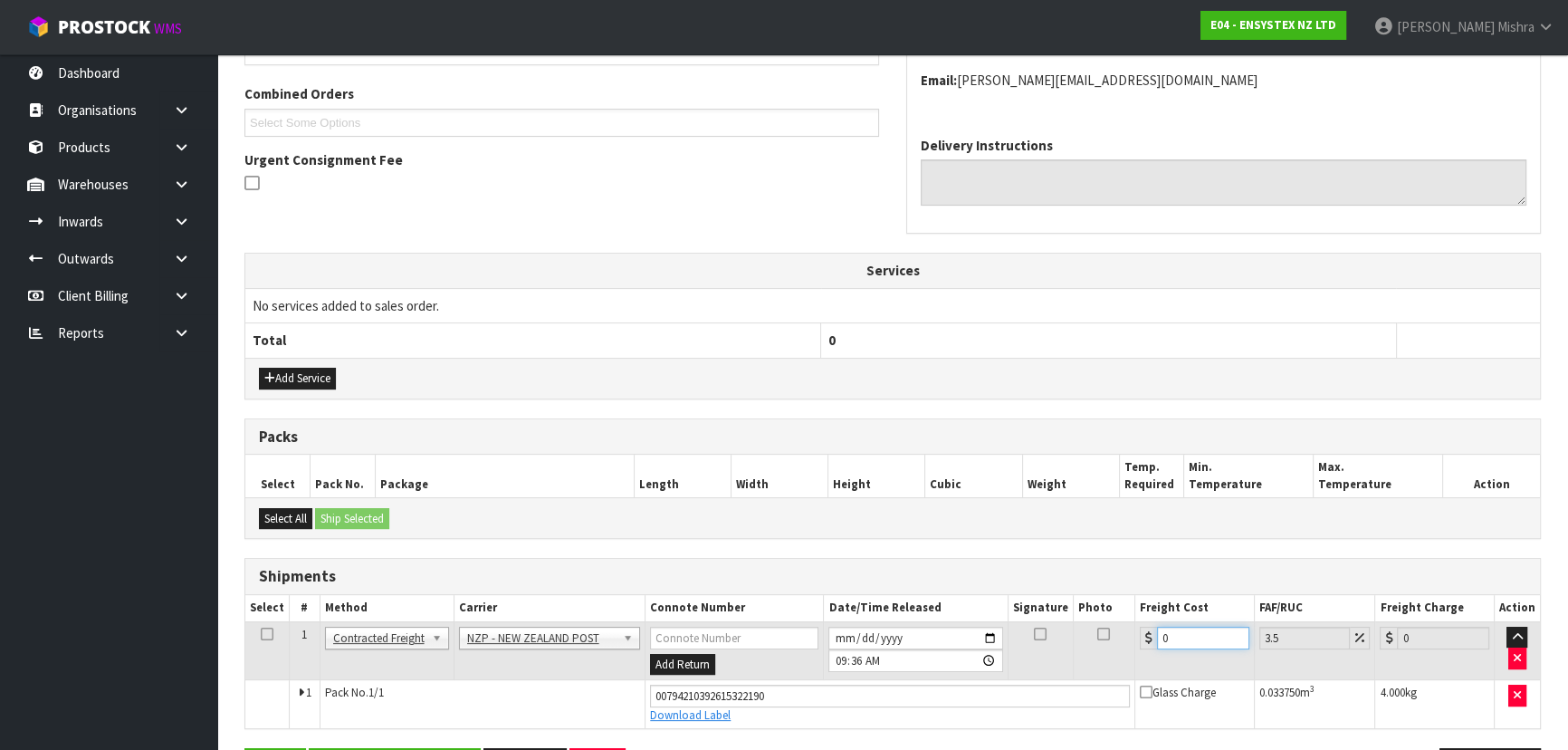
drag, startPoint x: 1197, startPoint y: 635, endPoint x: 1032, endPoint y: 635, distance: 165.0
click at [1032, 635] on tr "1 Client Local Pickup Customer Local Pickup Company Freight Contracted Freight …" at bounding box center [892, 650] width 1294 height 59
type input "3"
type input "3.1"
type input "3.8"
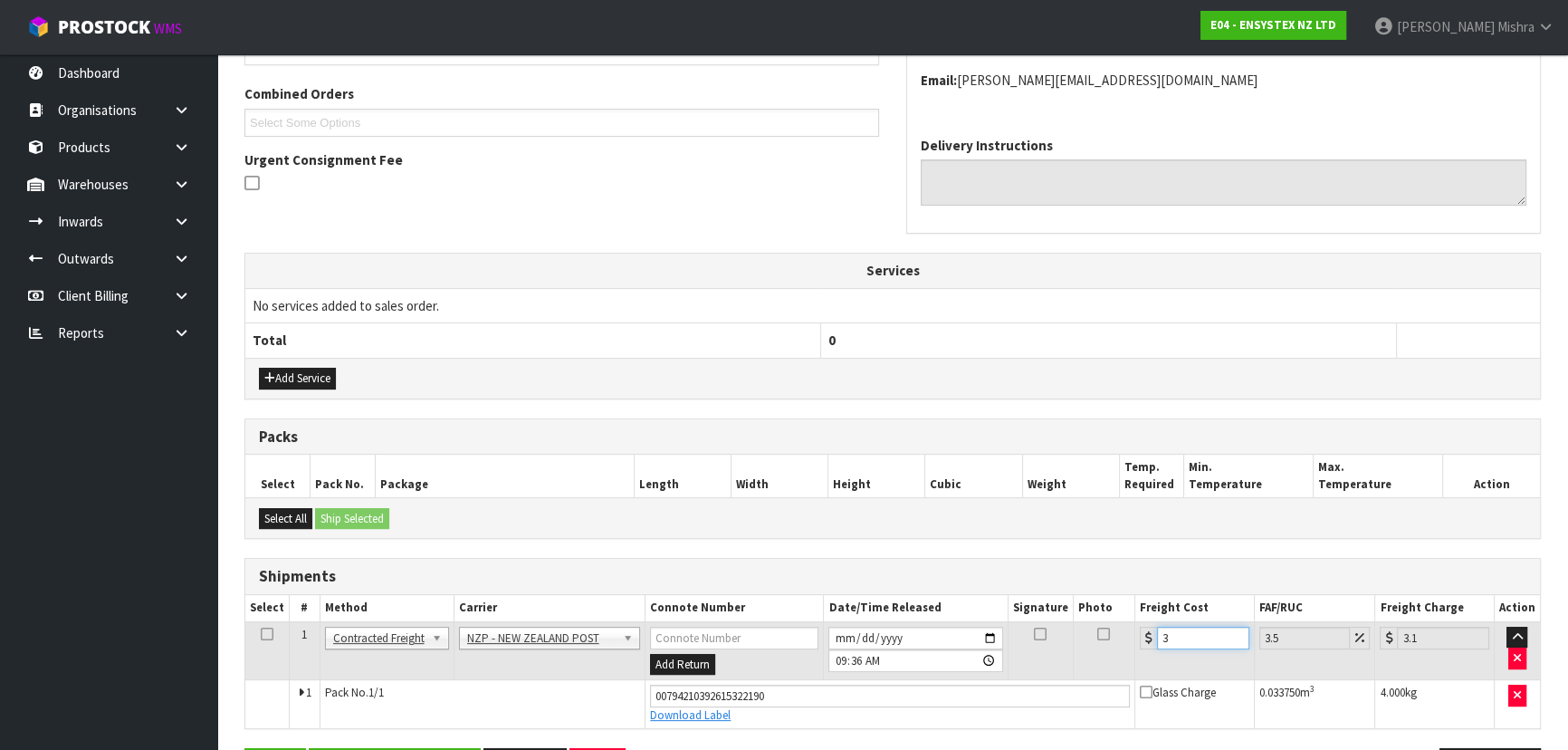
type input "3.93"
type input "3.88"
type input "4.02"
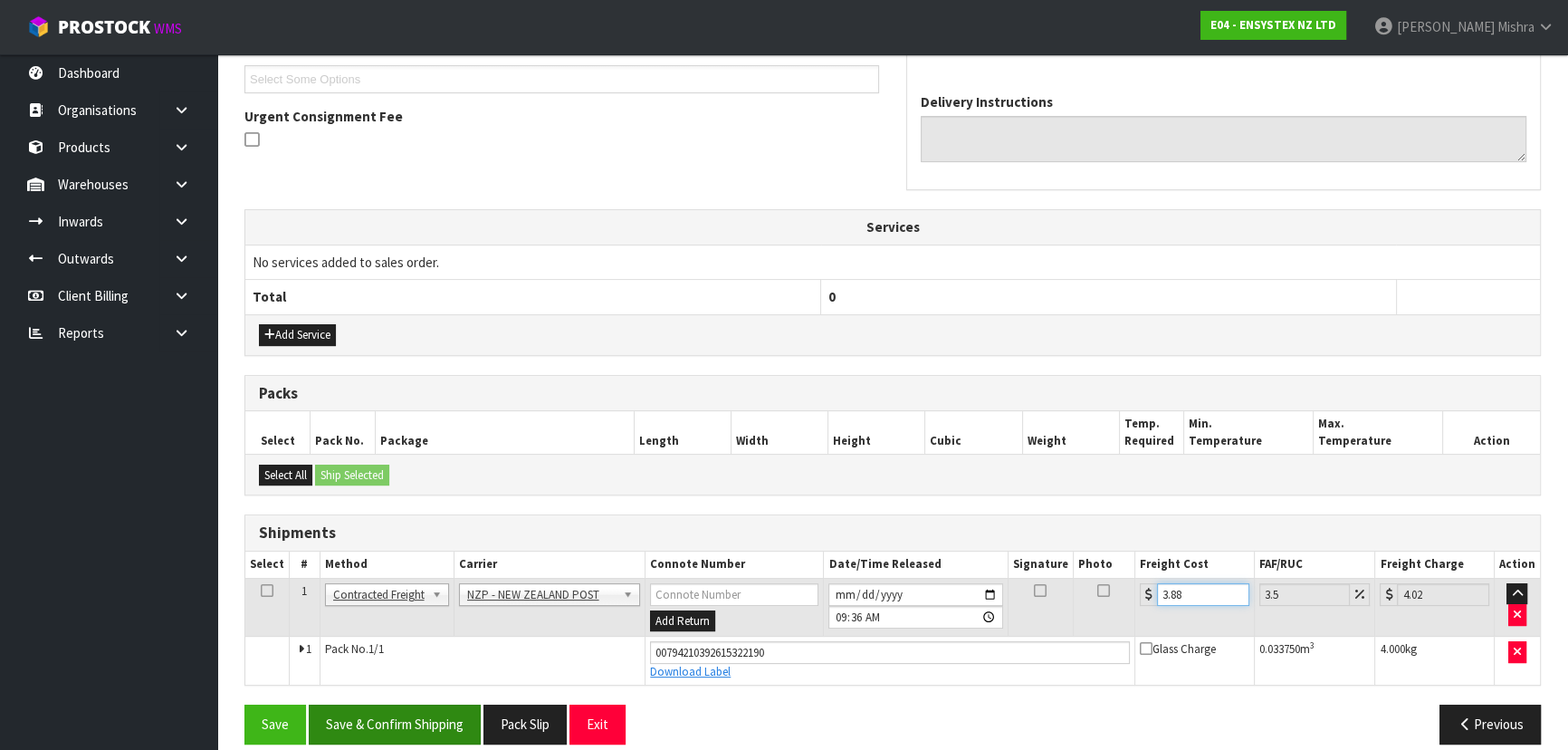
scroll to position [511, 0]
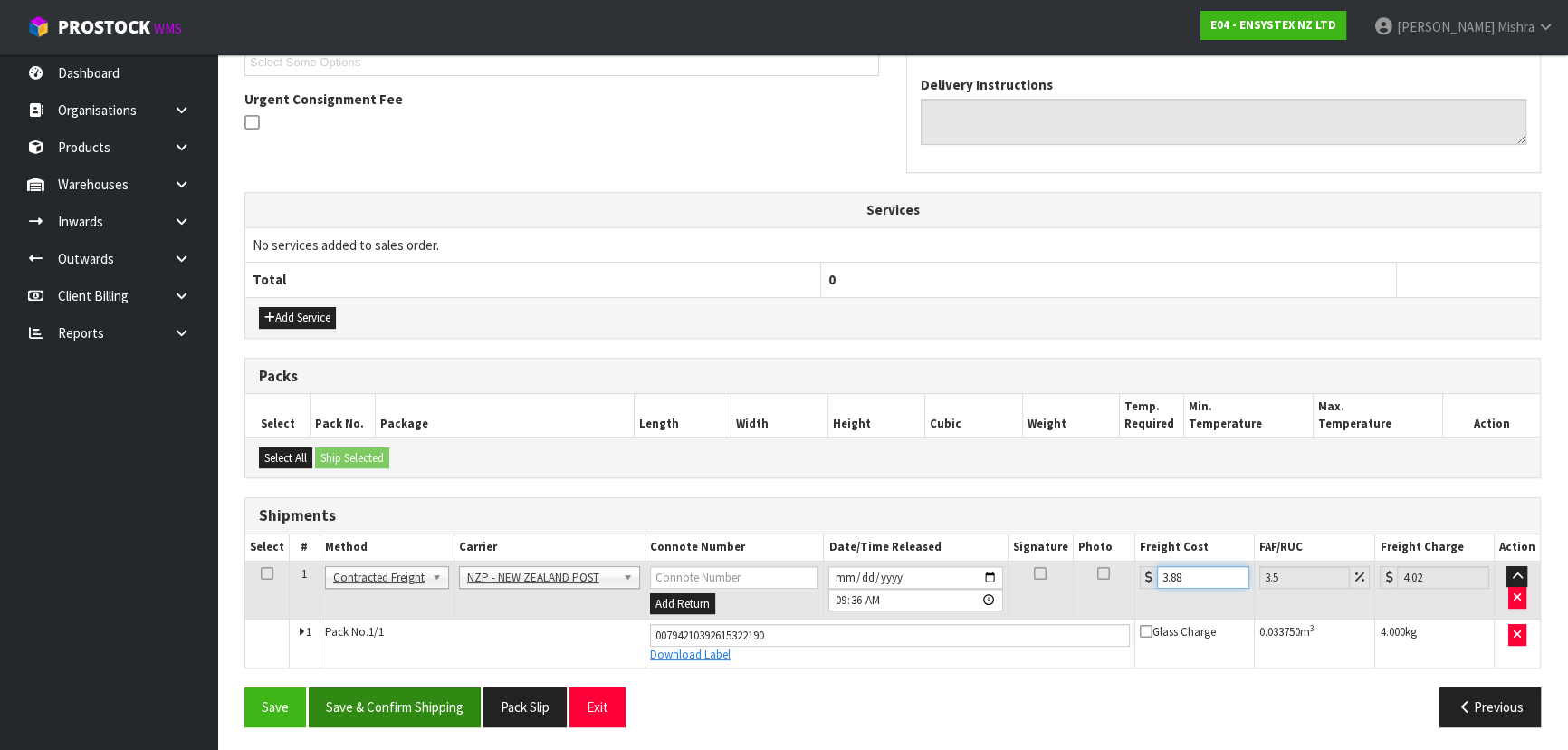
type input "3.88"
click at [358, 707] on button "Save & Confirm Shipping" at bounding box center [395, 707] width 172 height 39
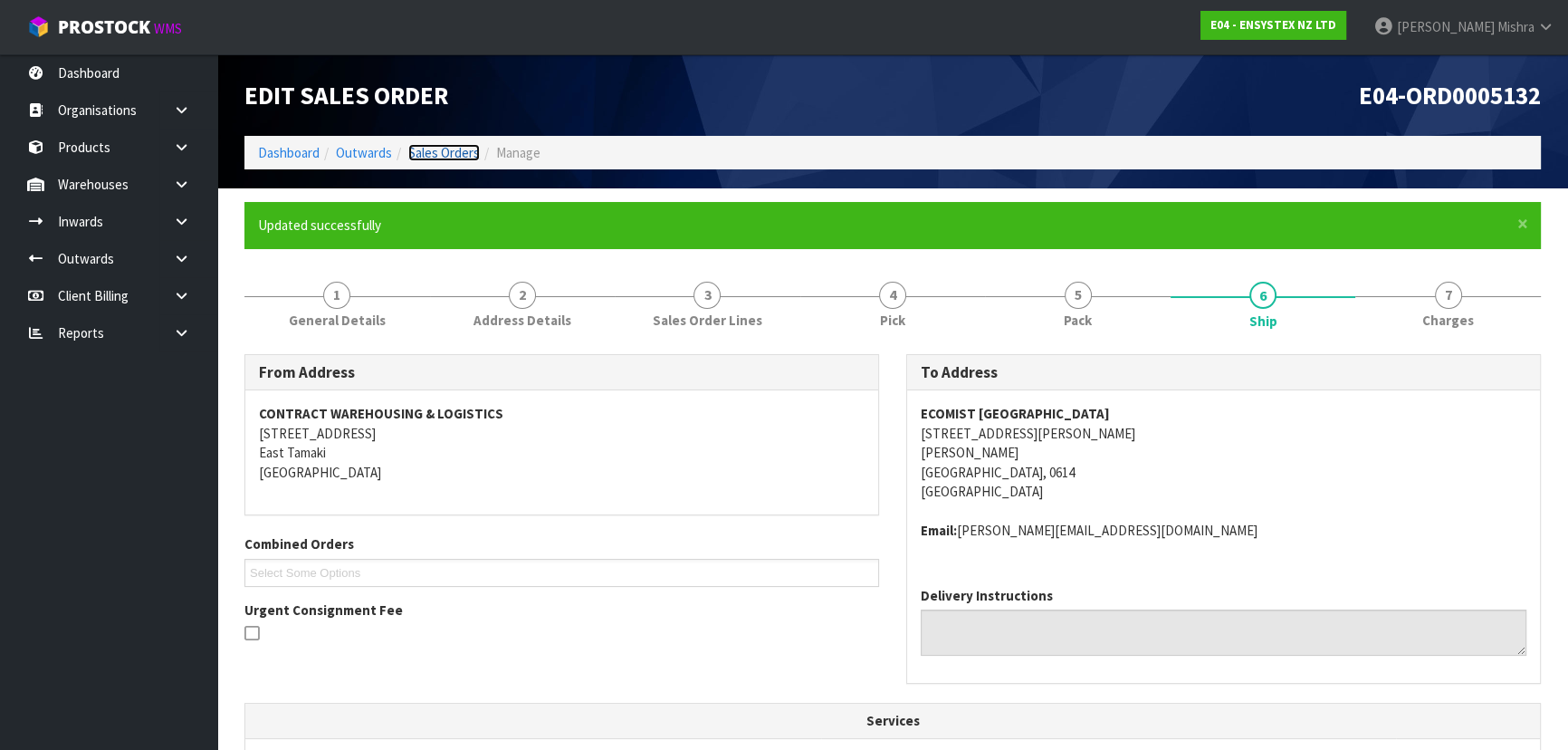
click at [451, 144] on link "Sales Orders" at bounding box center [444, 153] width 71 height 17
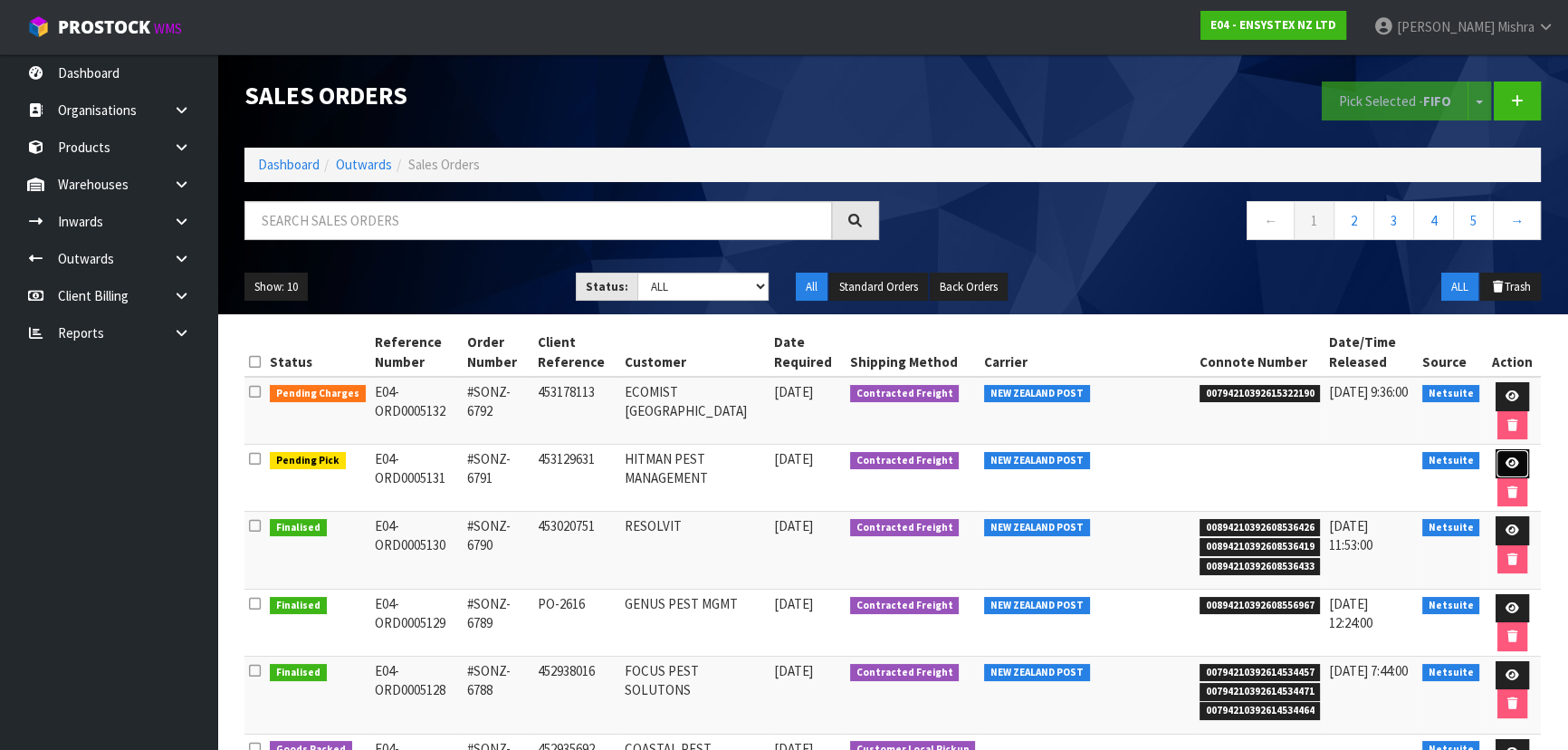
click at [1517, 464] on link at bounding box center [1512, 463] width 34 height 29
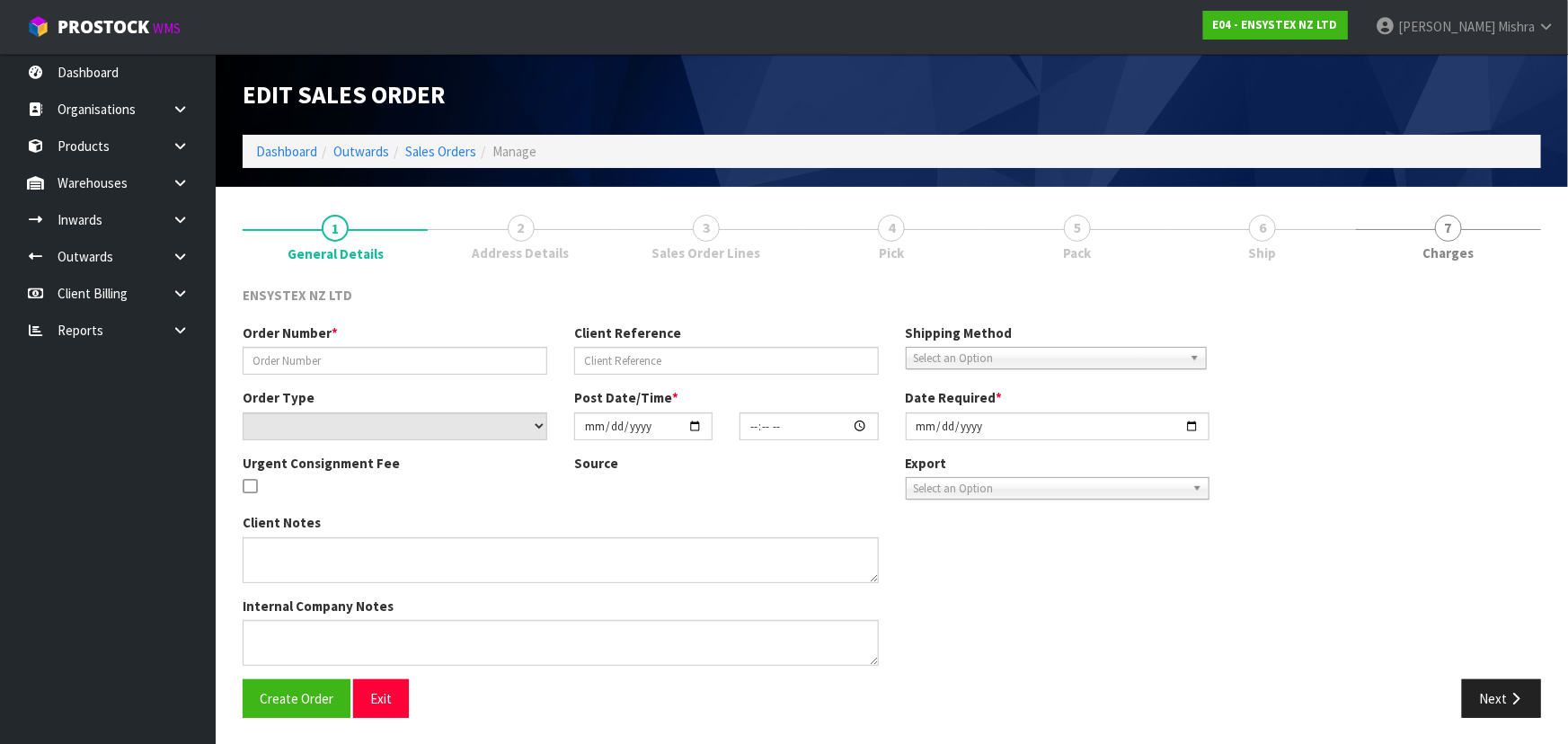
type input "#SONZ-6791"
type input "453129631"
select select "number:0"
type input "[DATE]"
type input "17:45:19.000"
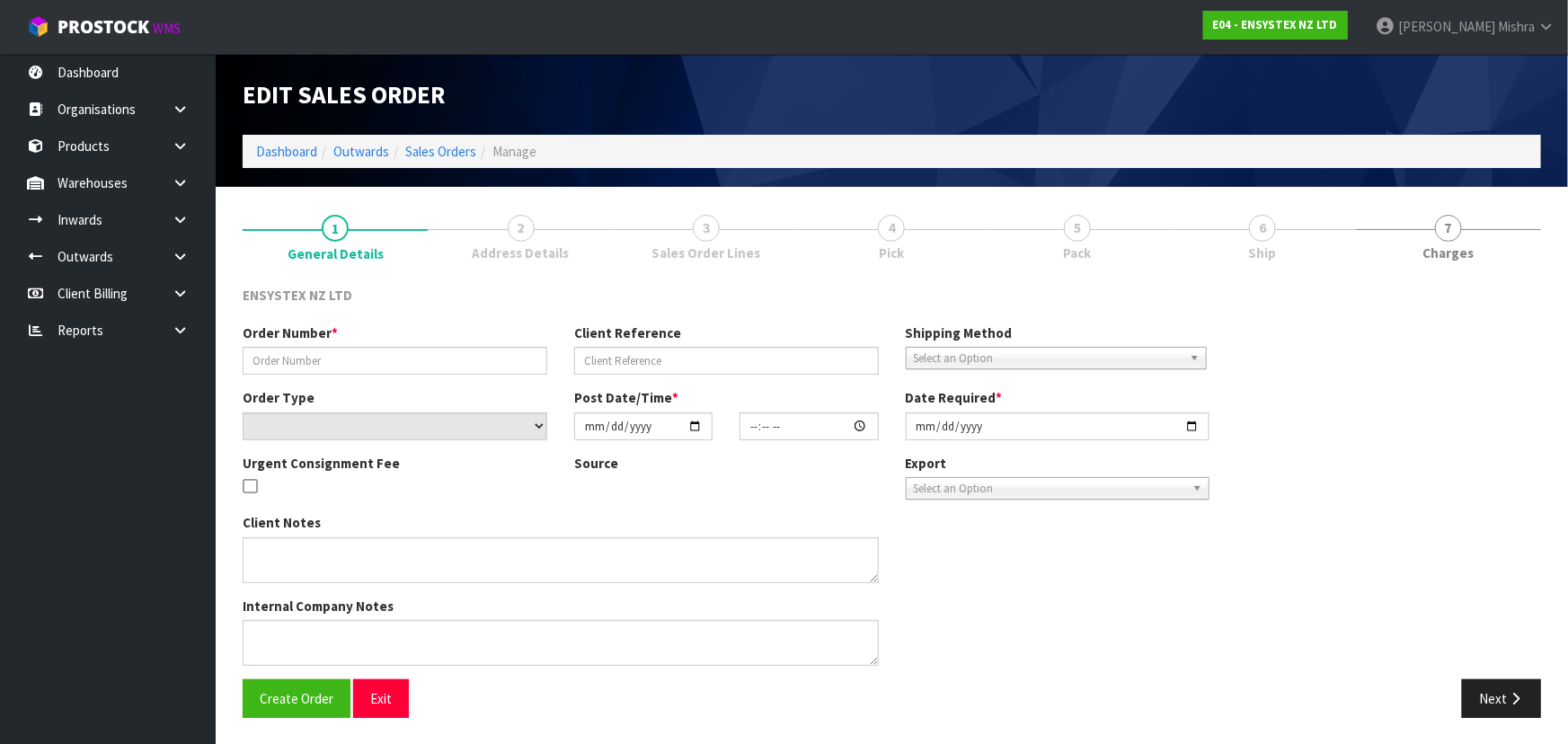
type input "[DATE]"
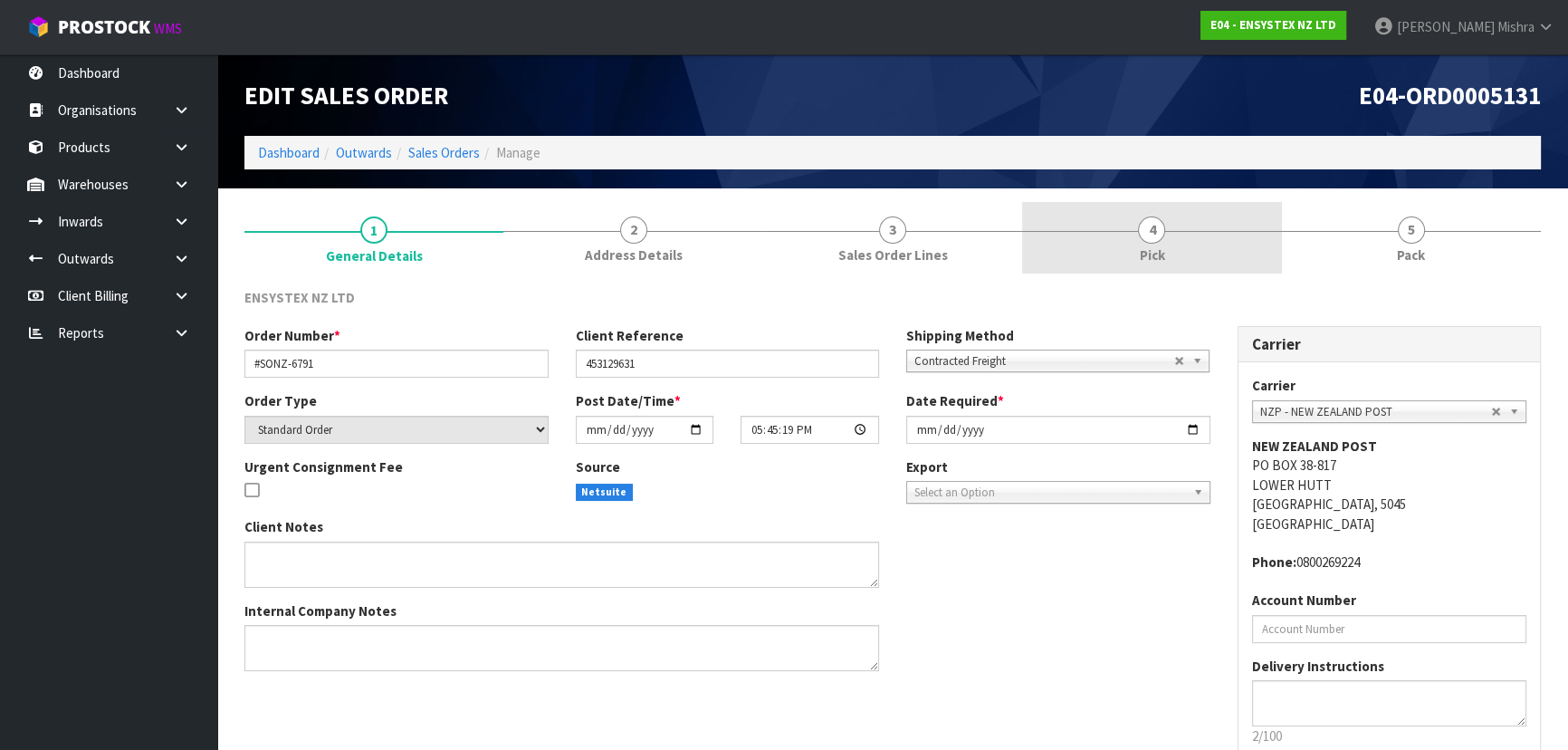
click at [1258, 243] on link "4 Pick" at bounding box center [1151, 237] width 259 height 71
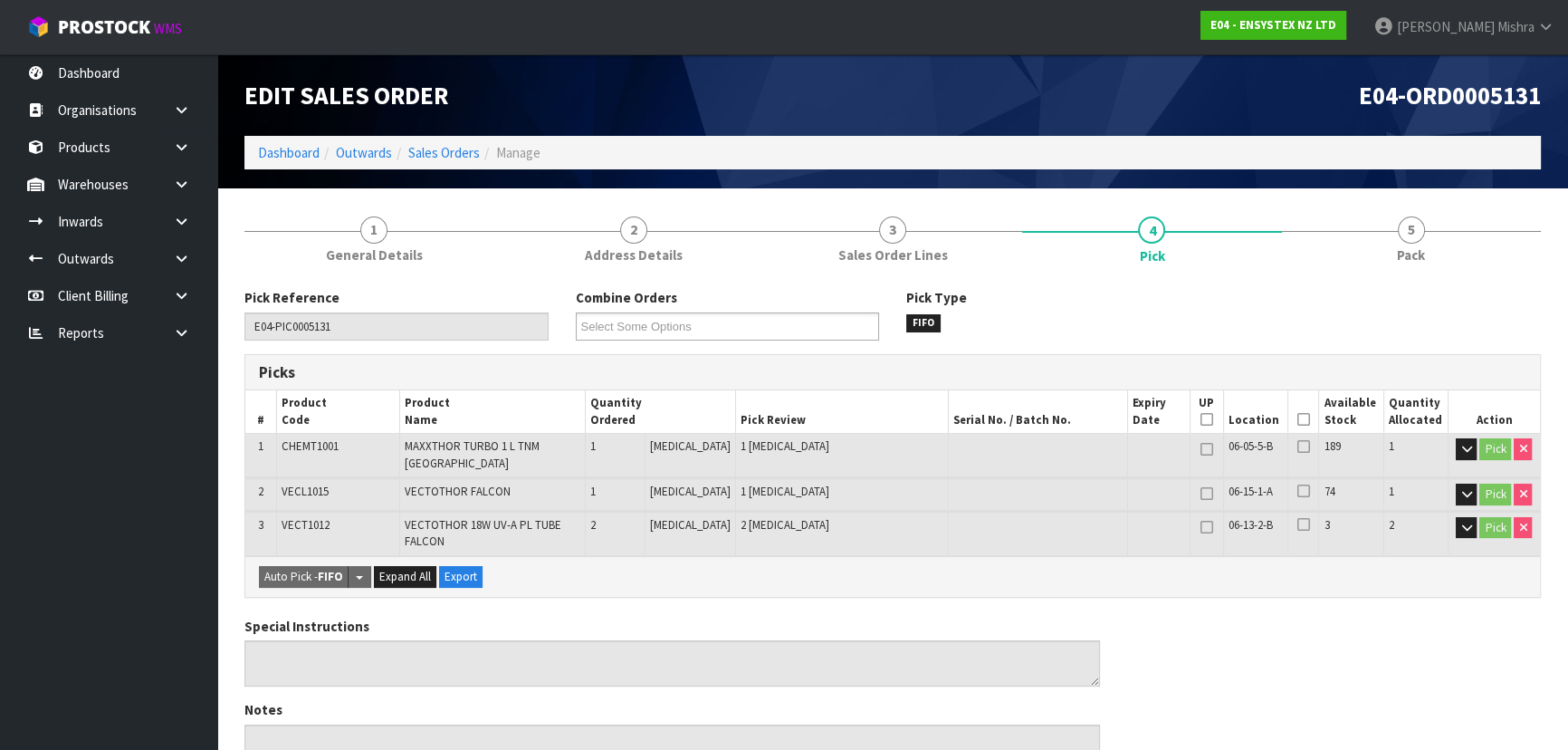
click at [1297, 420] on icon at bounding box center [1303, 419] width 13 height 1
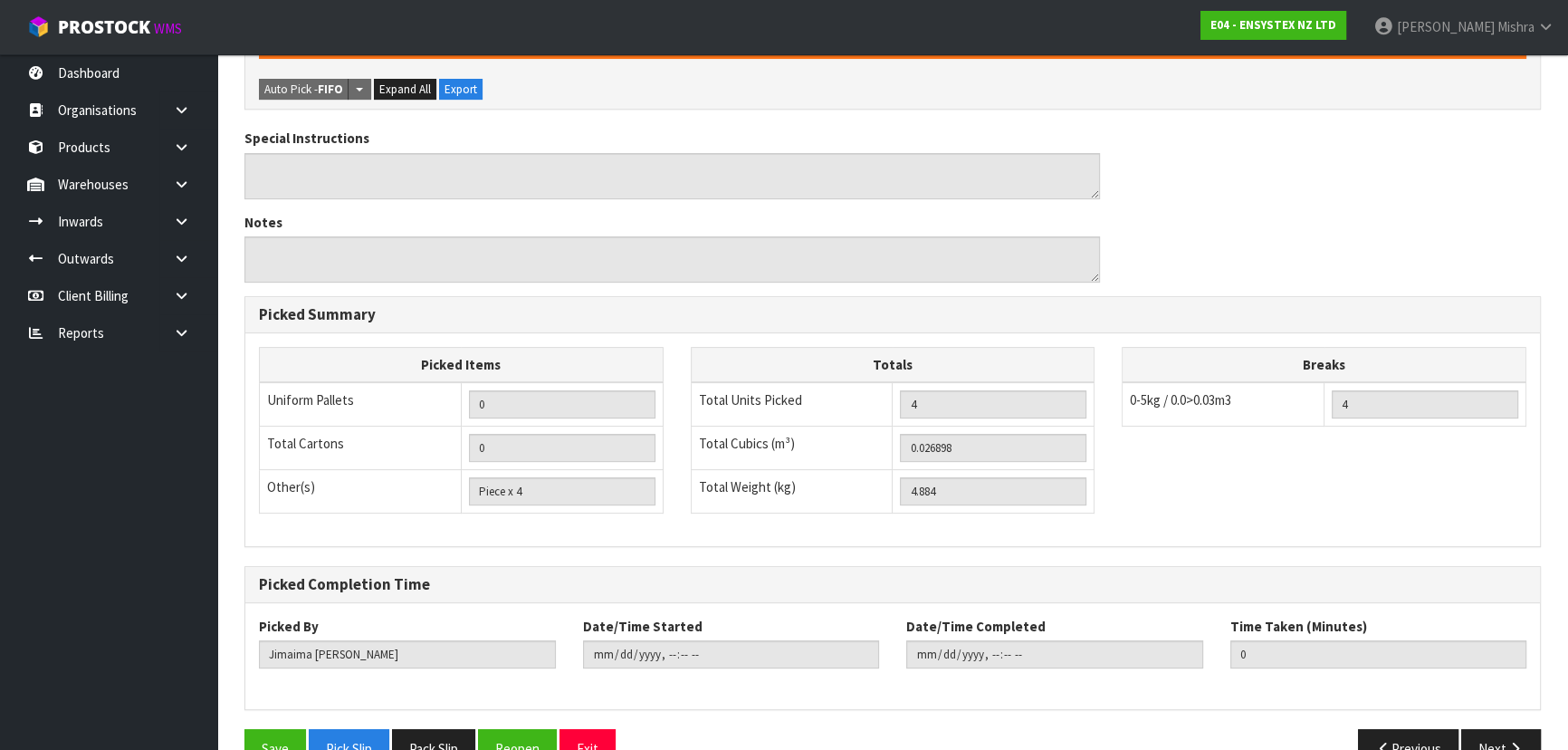
scroll to position [582, 0]
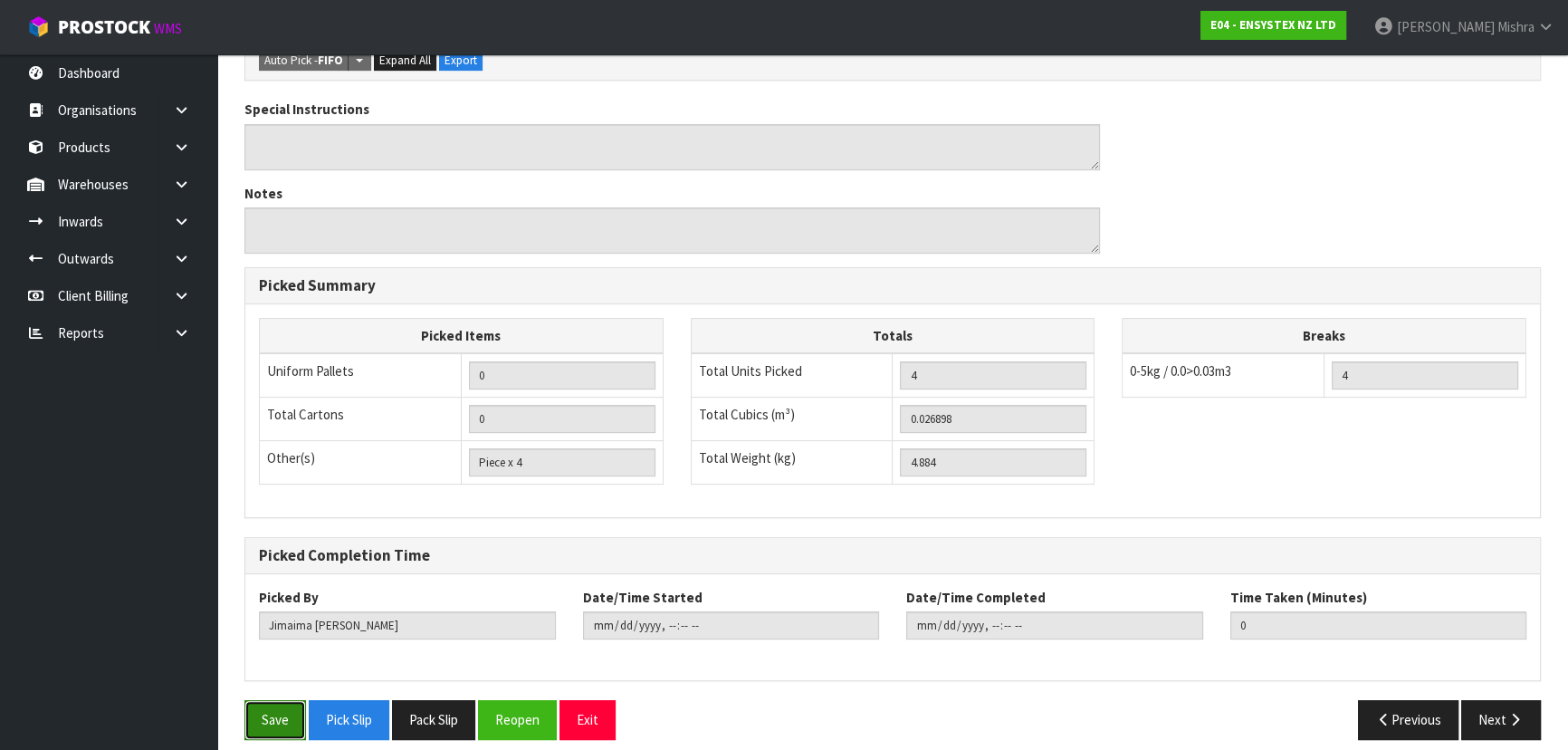
click at [273, 702] on button "Save" at bounding box center [275, 719] width 62 height 39
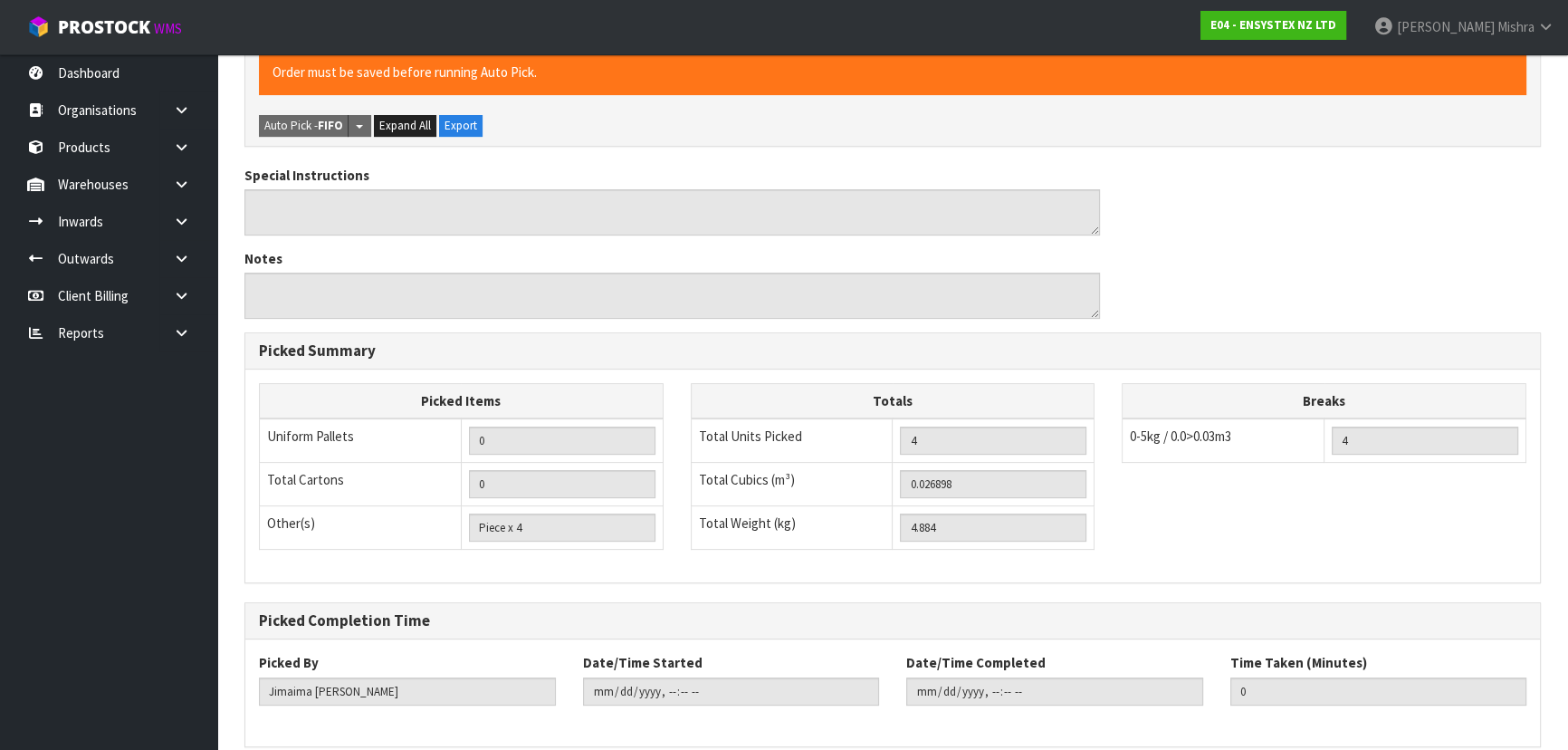
scroll to position [0, 0]
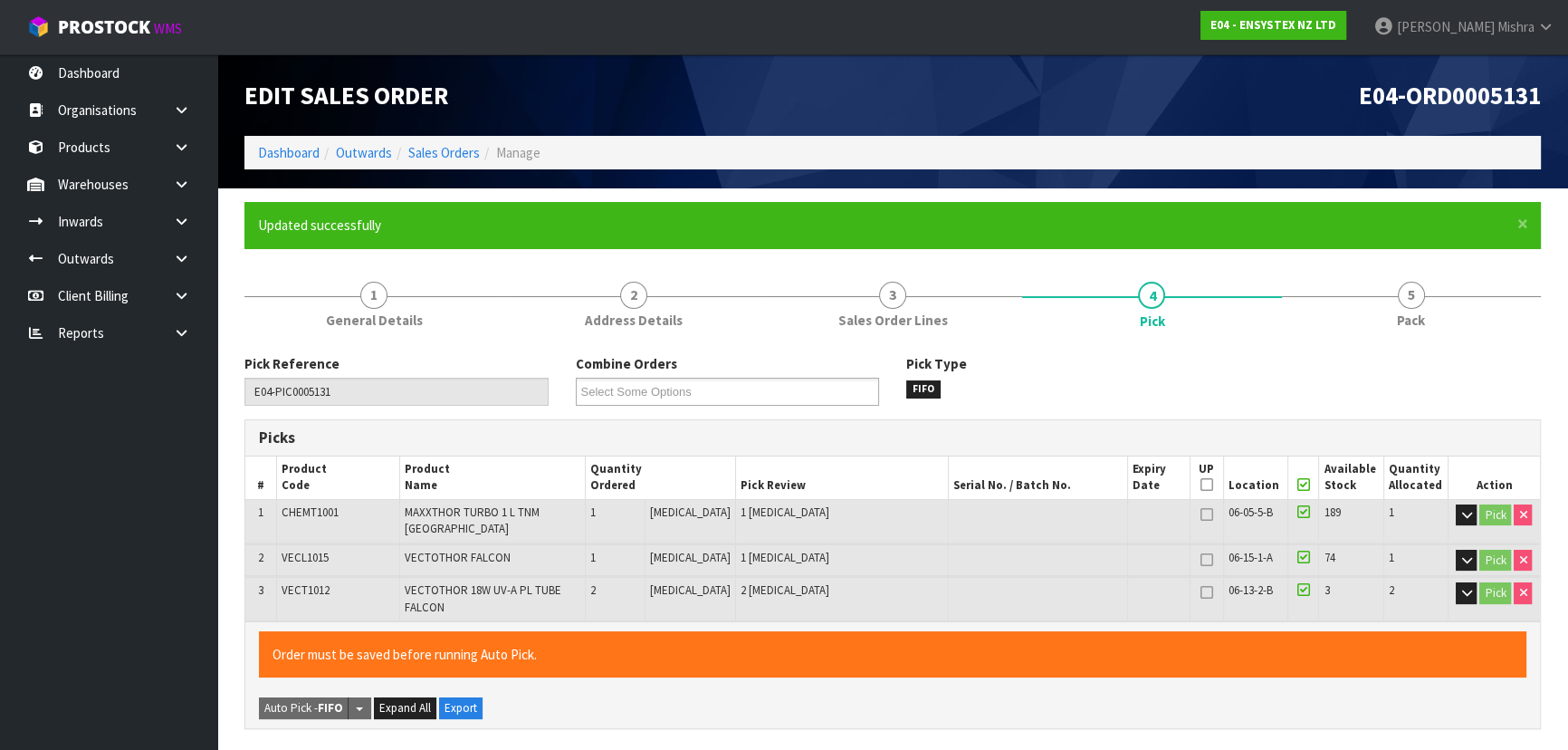
type input "[PERSON_NAME]"
type input "[DATE]T09:39:58"
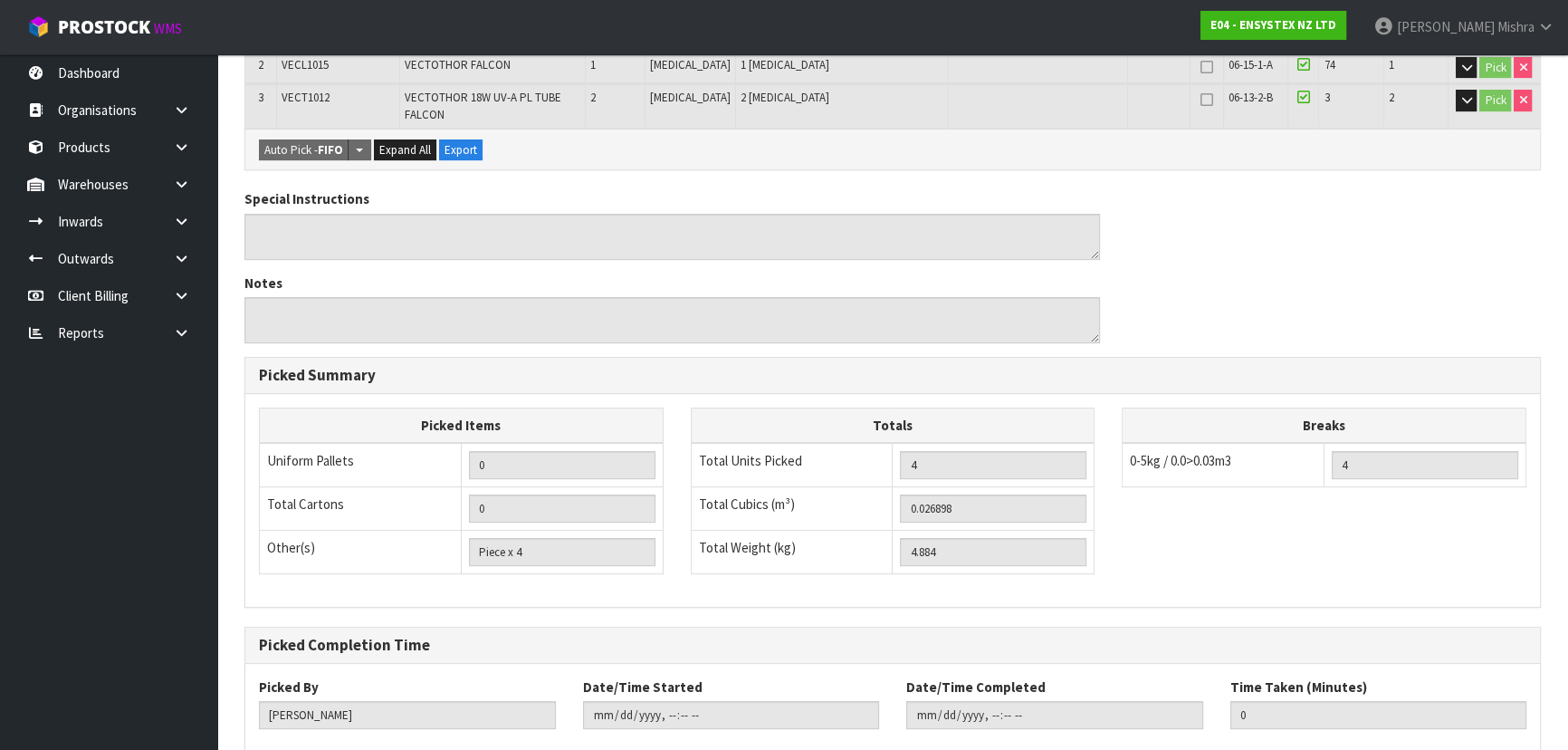
scroll to position [582, 0]
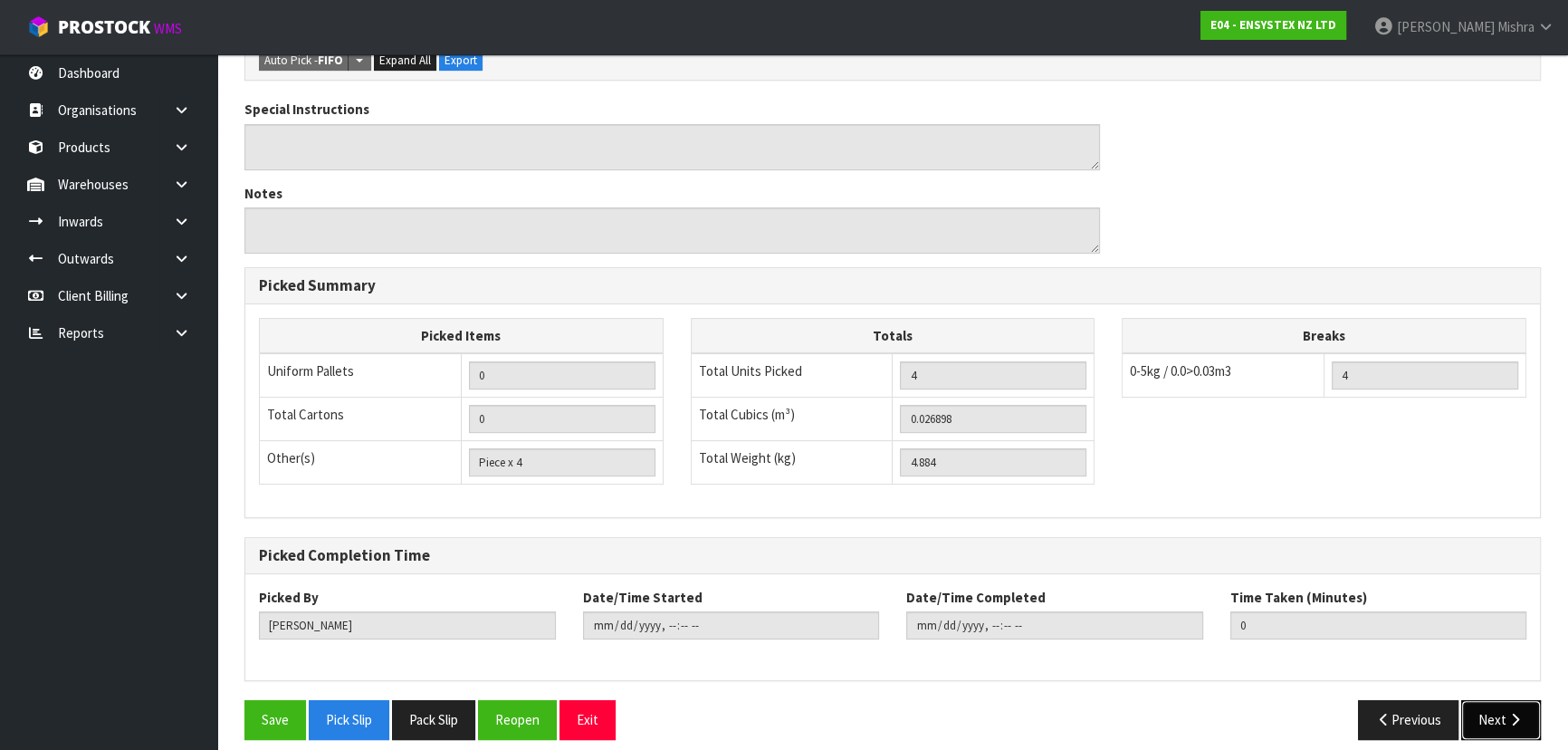
click at [1495, 708] on button "Next" at bounding box center [1500, 719] width 80 height 39
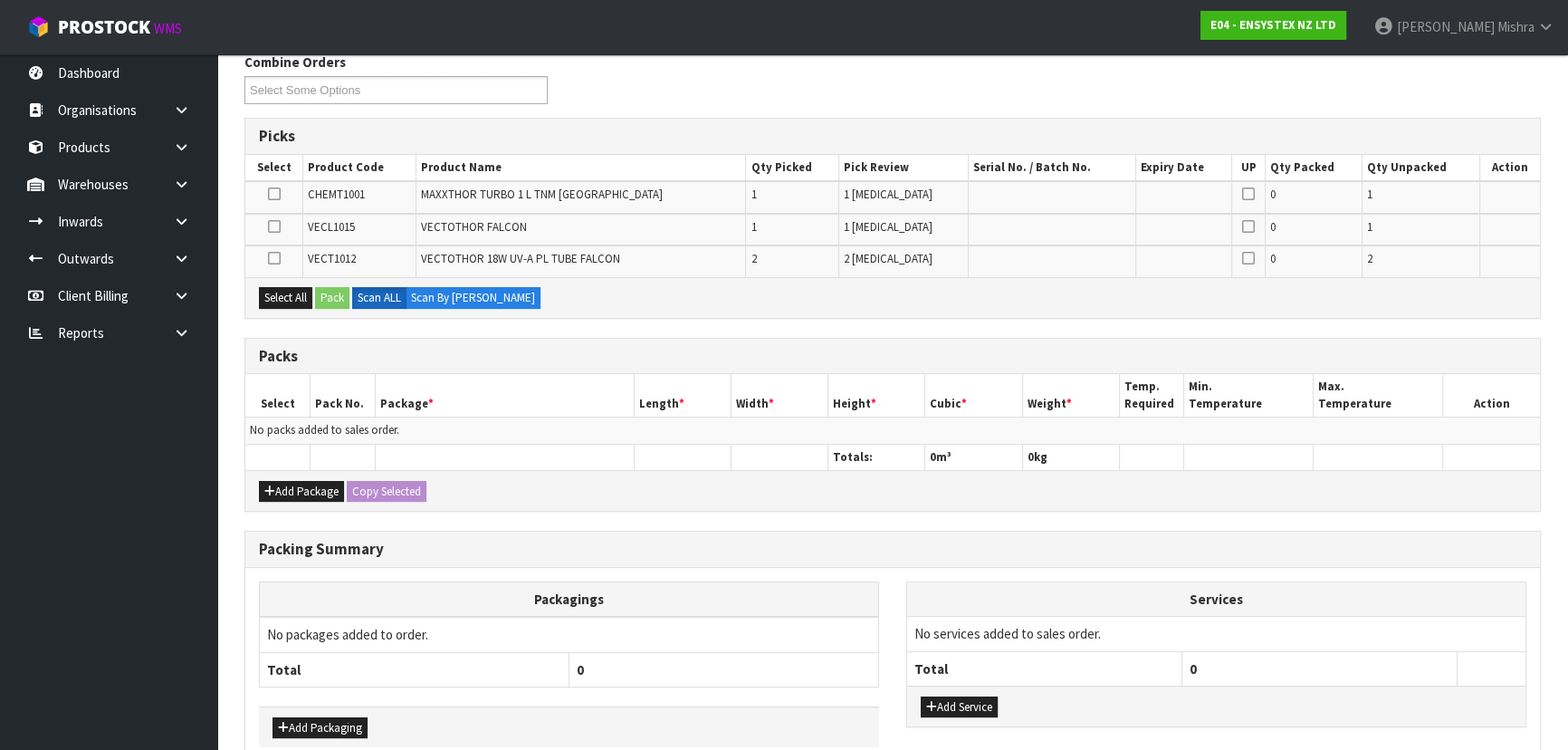
scroll to position [394, 0]
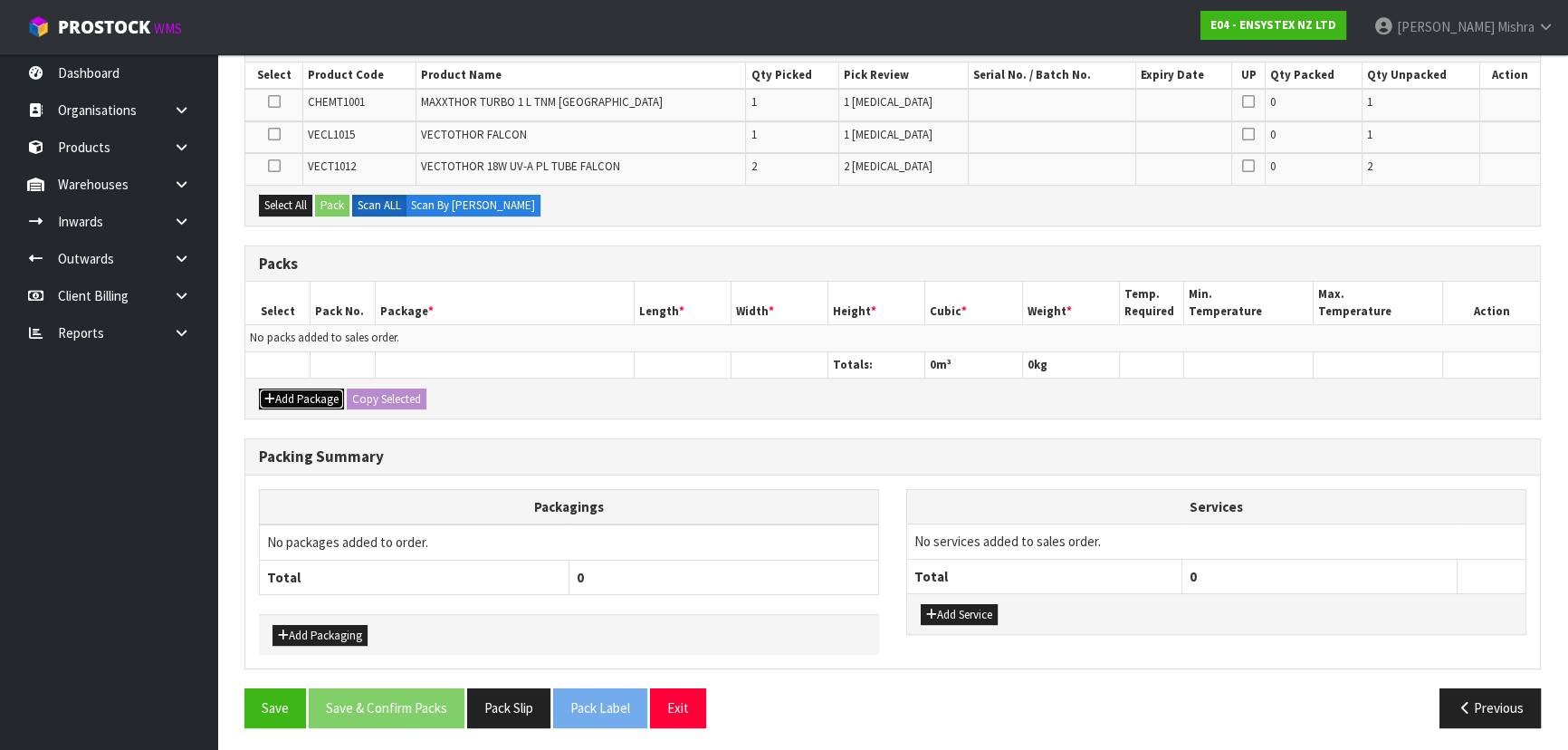
click at [291, 401] on button "Add Package" at bounding box center [301, 399] width 85 height 22
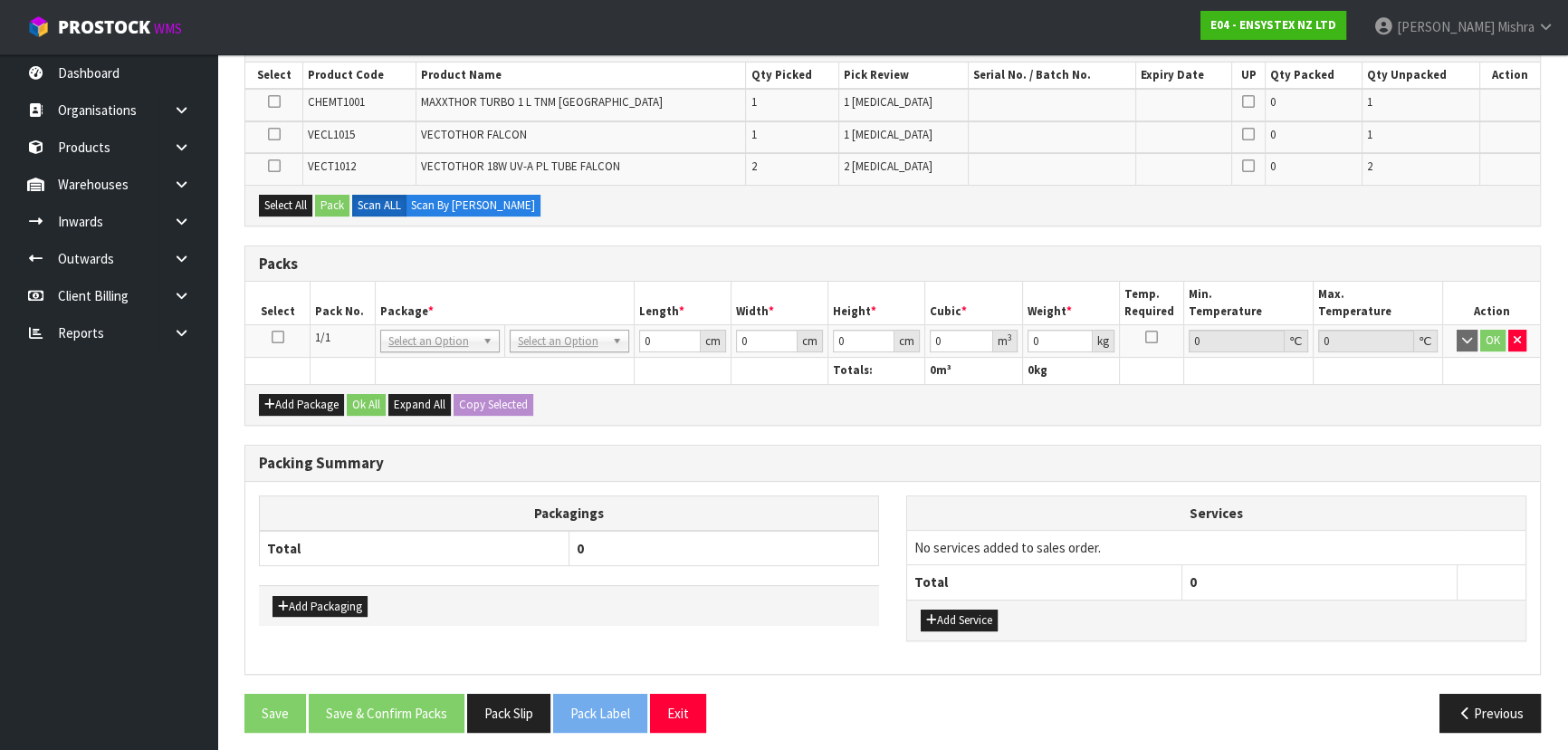
click at [271, 337] on icon at bounding box center [277, 337] width 13 height 1
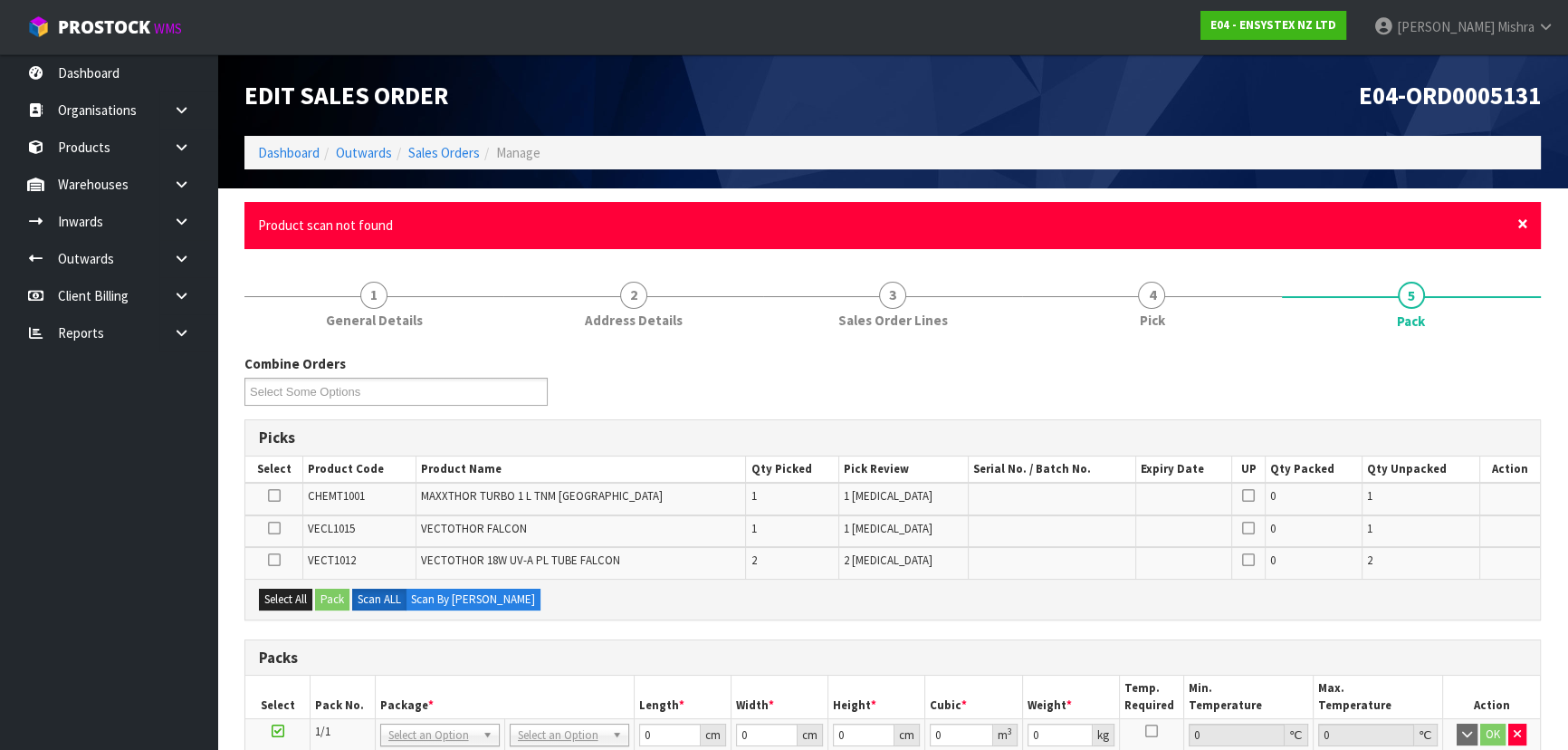
click at [1522, 225] on span "×" at bounding box center [1522, 224] width 11 height 25
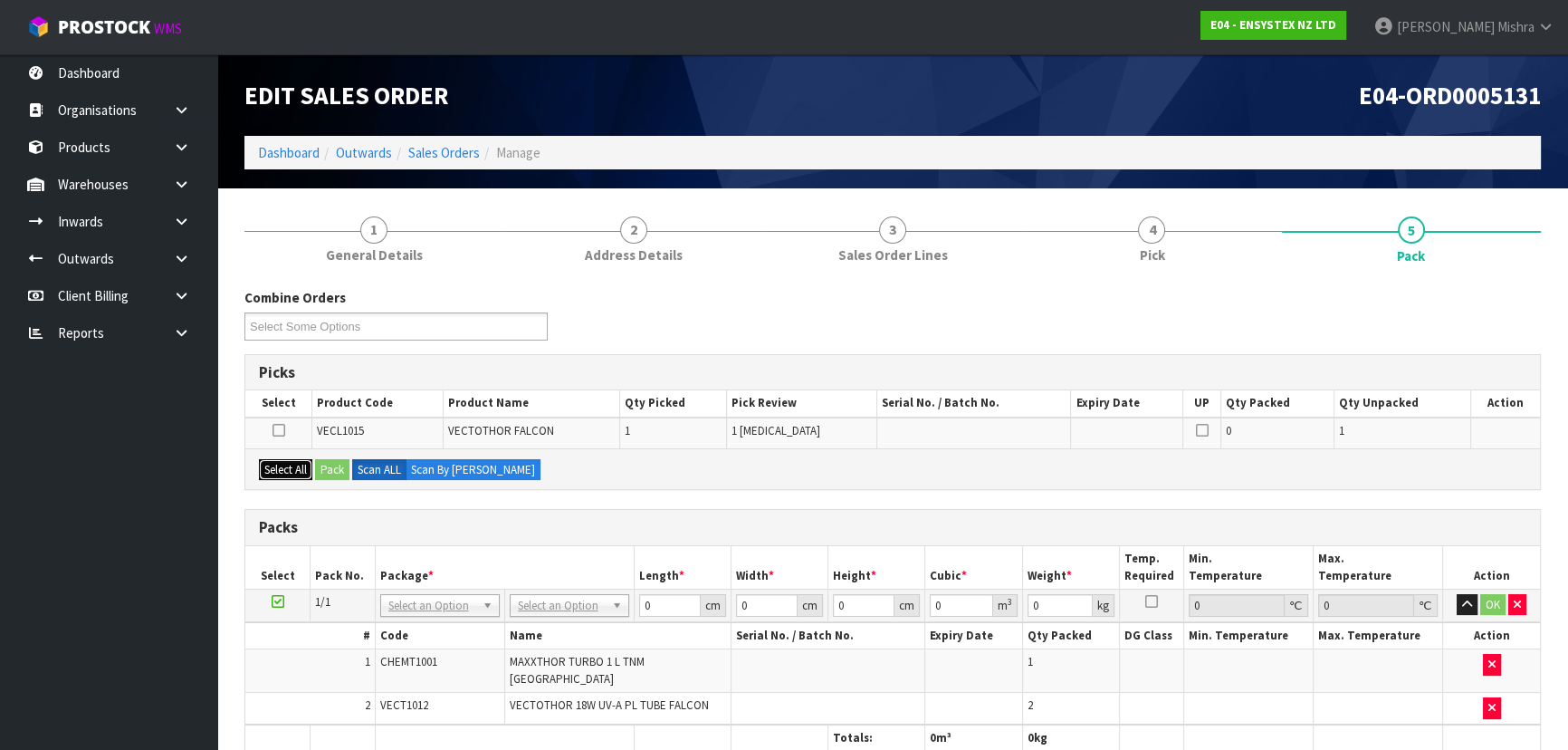
click at [281, 460] on button "Select All" at bounding box center [285, 470] width 53 height 22
click at [342, 473] on button "Pack" at bounding box center [332, 470] width 35 height 22
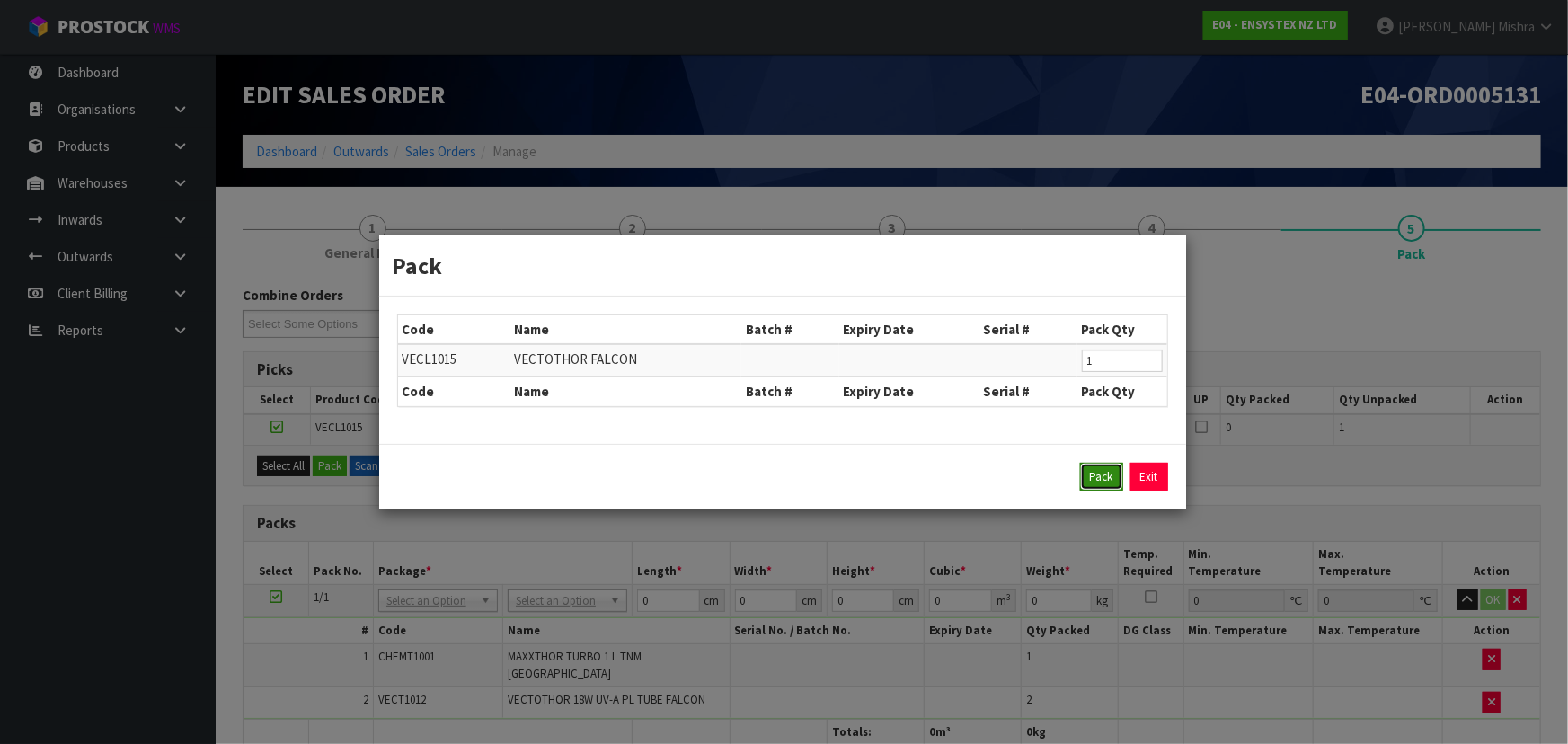
click at [1089, 480] on button "Pack" at bounding box center [1101, 477] width 43 height 29
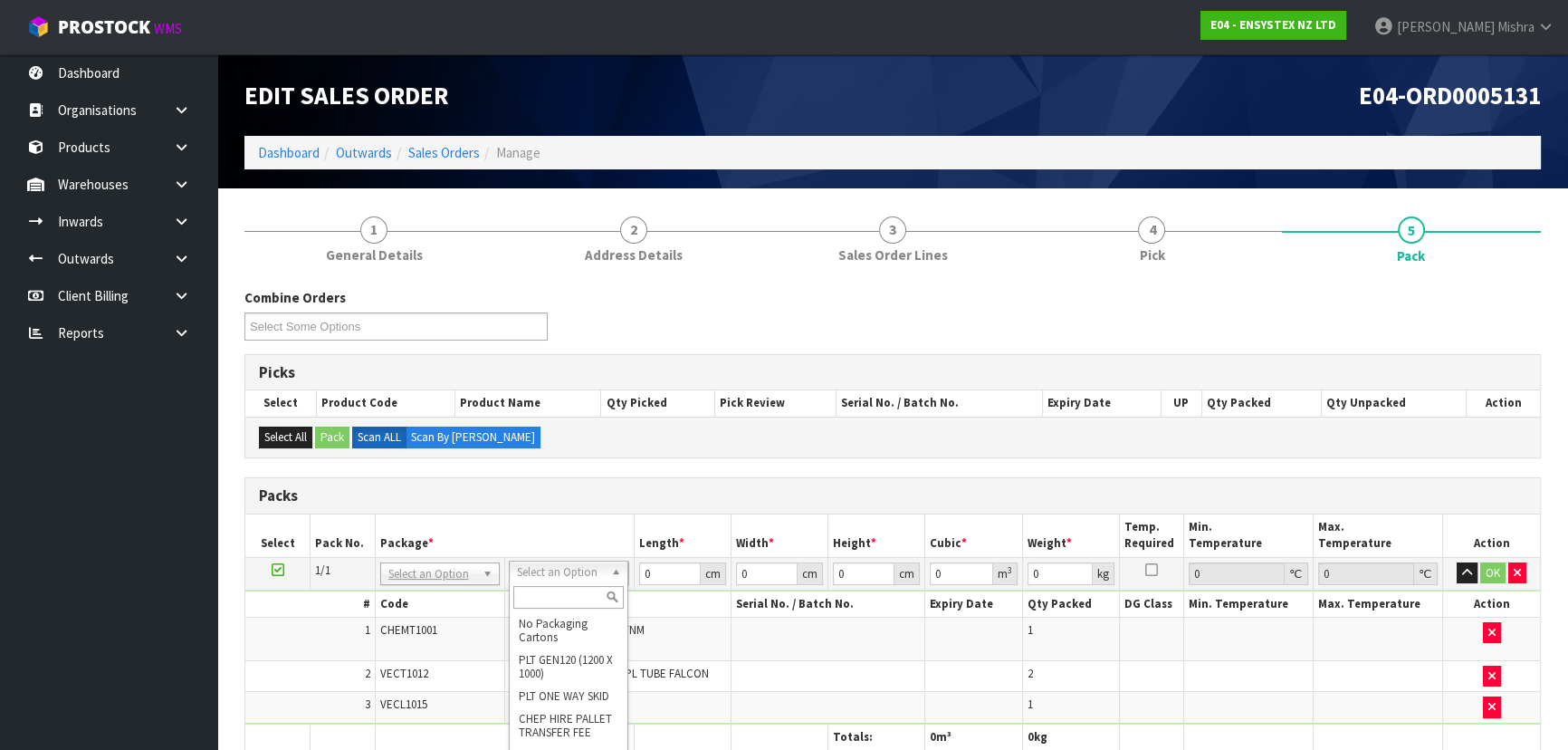
click at [553, 601] on input "text" at bounding box center [568, 597] width 110 height 22
type input "OC"
type input "4.884"
drag, startPoint x: 670, startPoint y: 576, endPoint x: 554, endPoint y: 576, distance: 116.0
click at [554, 576] on tr "1/1 NONE 007-001 007-002 007-004 007-009 007-013 007-014 007-015 007-017 007-01…" at bounding box center [892, 573] width 1294 height 33
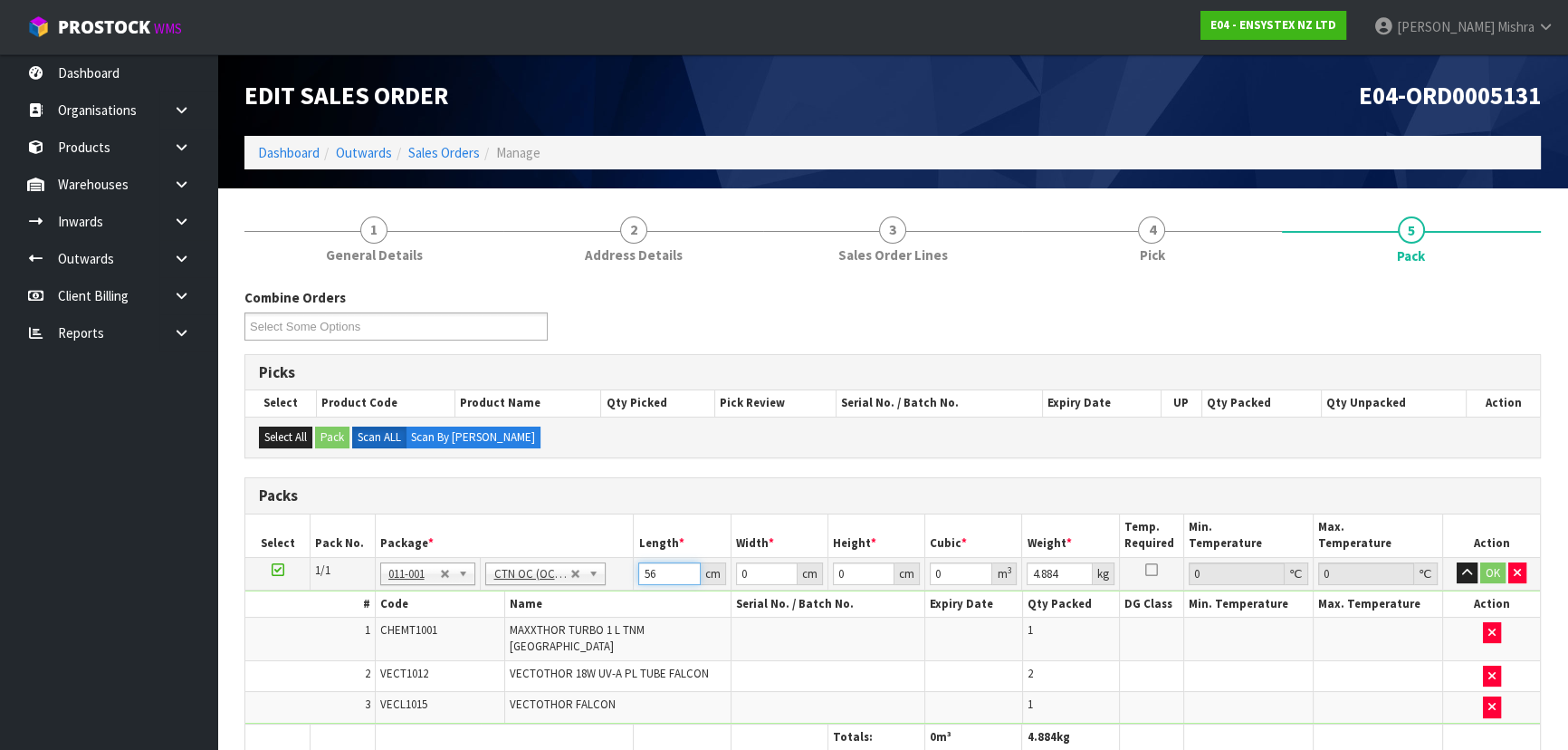
type input "56"
type input "26"
type input "2"
type input "0.002912"
type input "23"
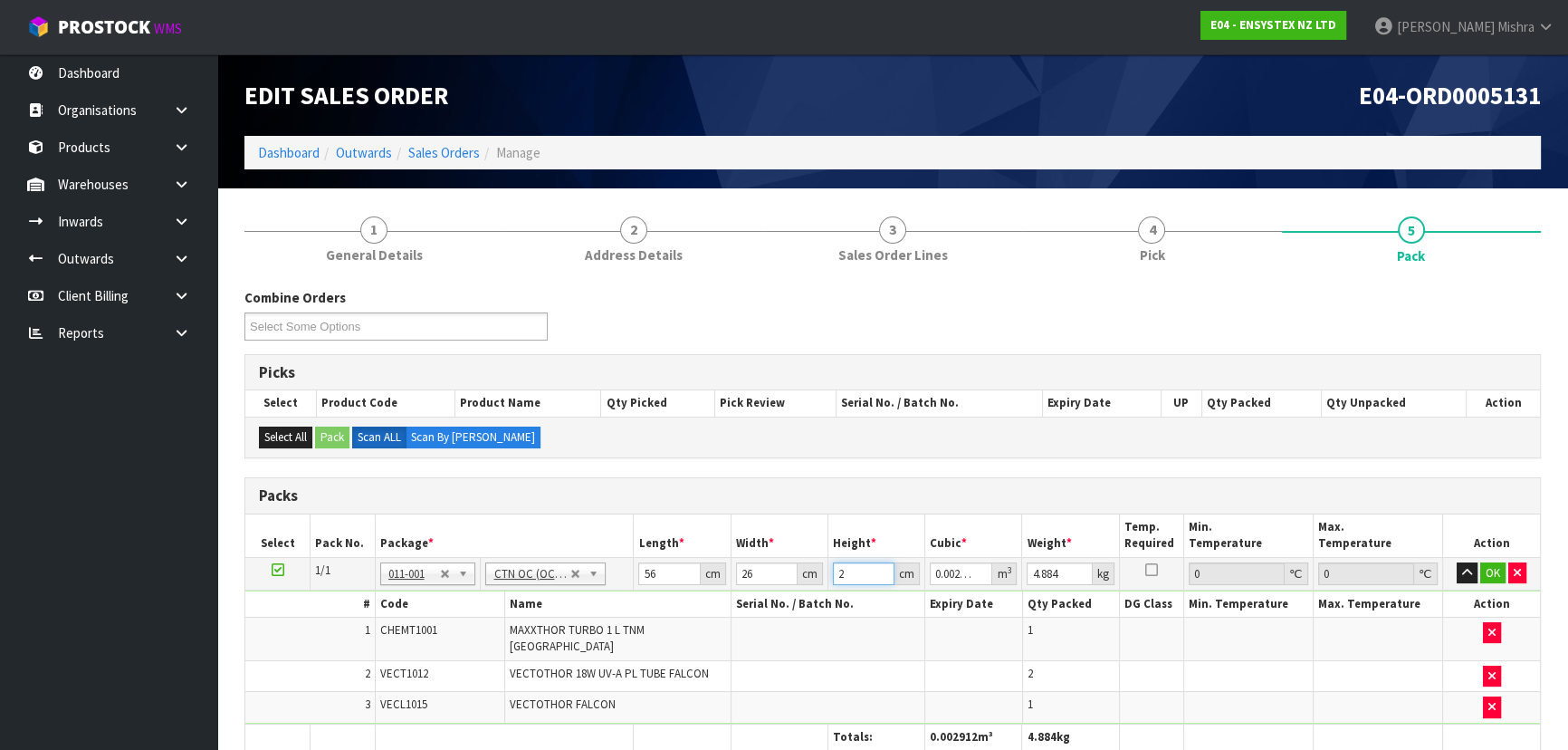
type input "0.033488"
type input "23"
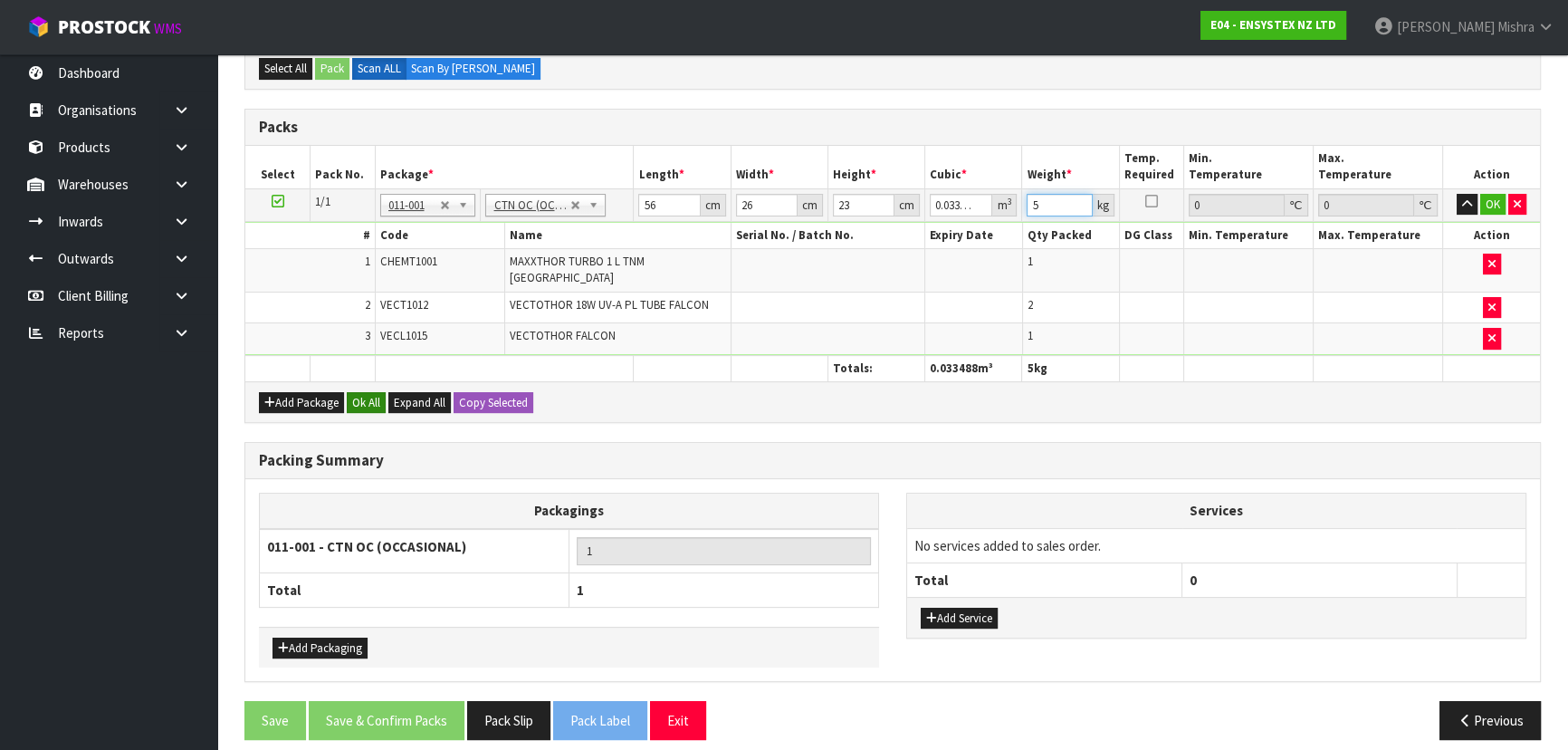
type input "5"
click at [351, 392] on button "Ok All" at bounding box center [366, 403] width 39 height 22
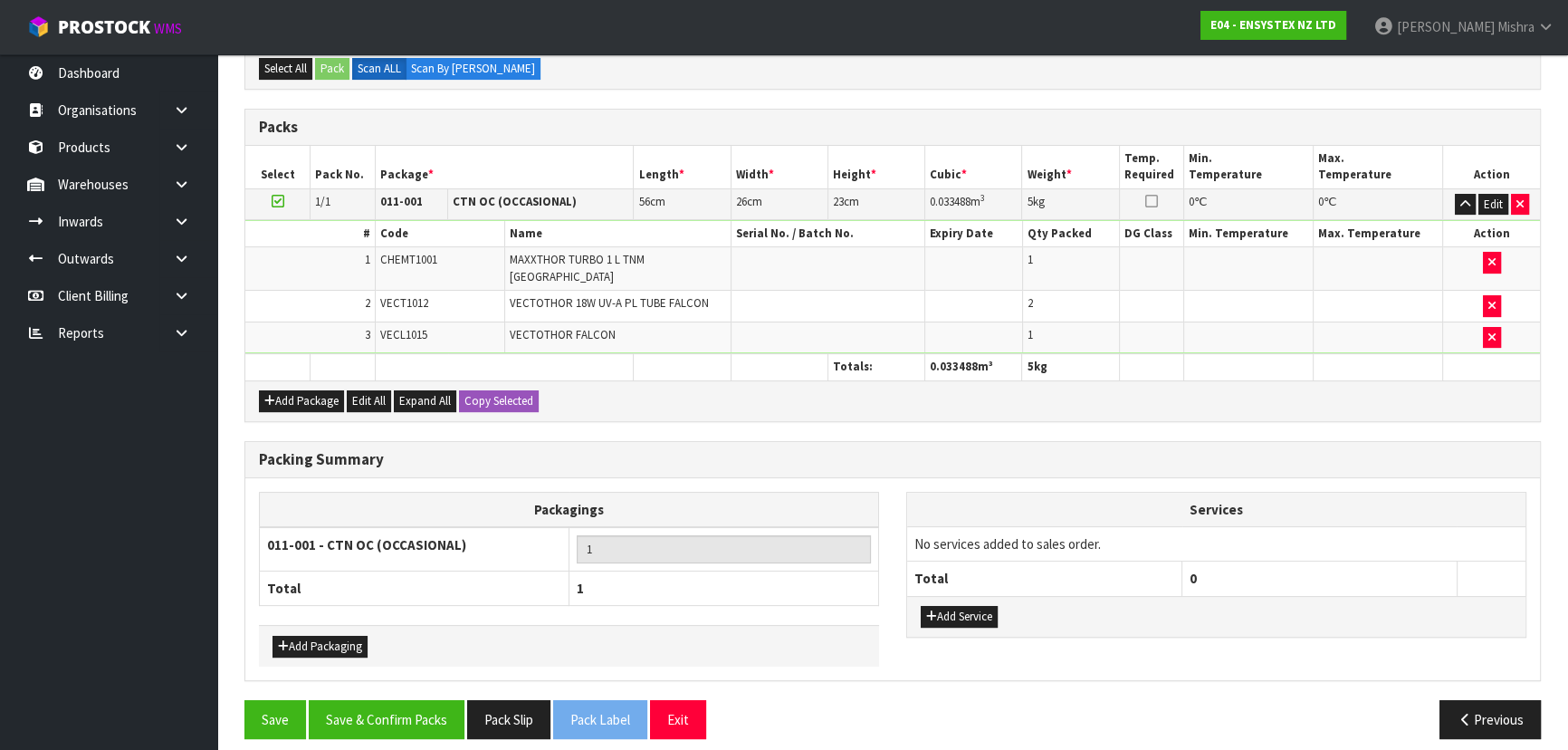
scroll to position [367, 0]
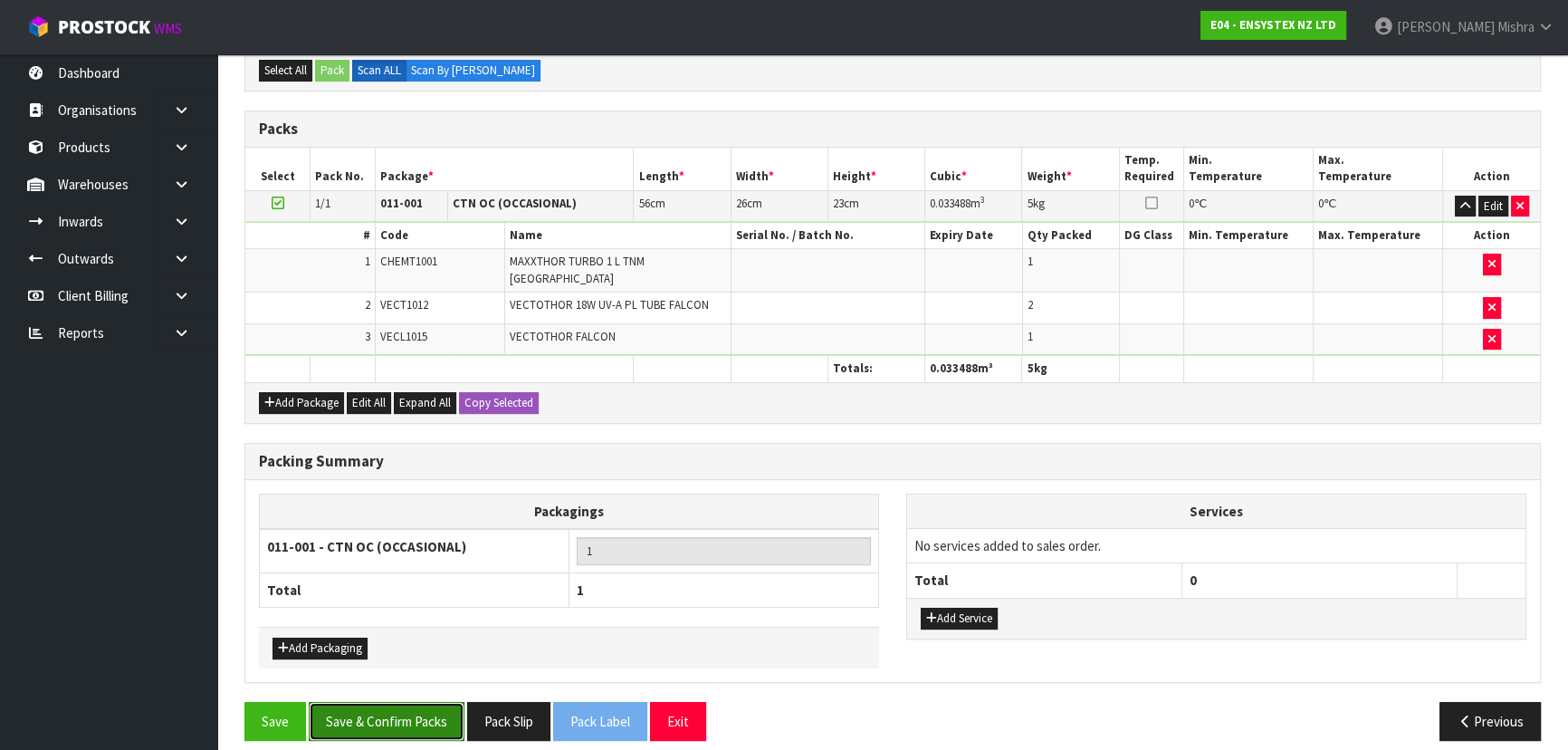
click at [371, 702] on button "Save & Confirm Packs" at bounding box center [386, 721] width 155 height 39
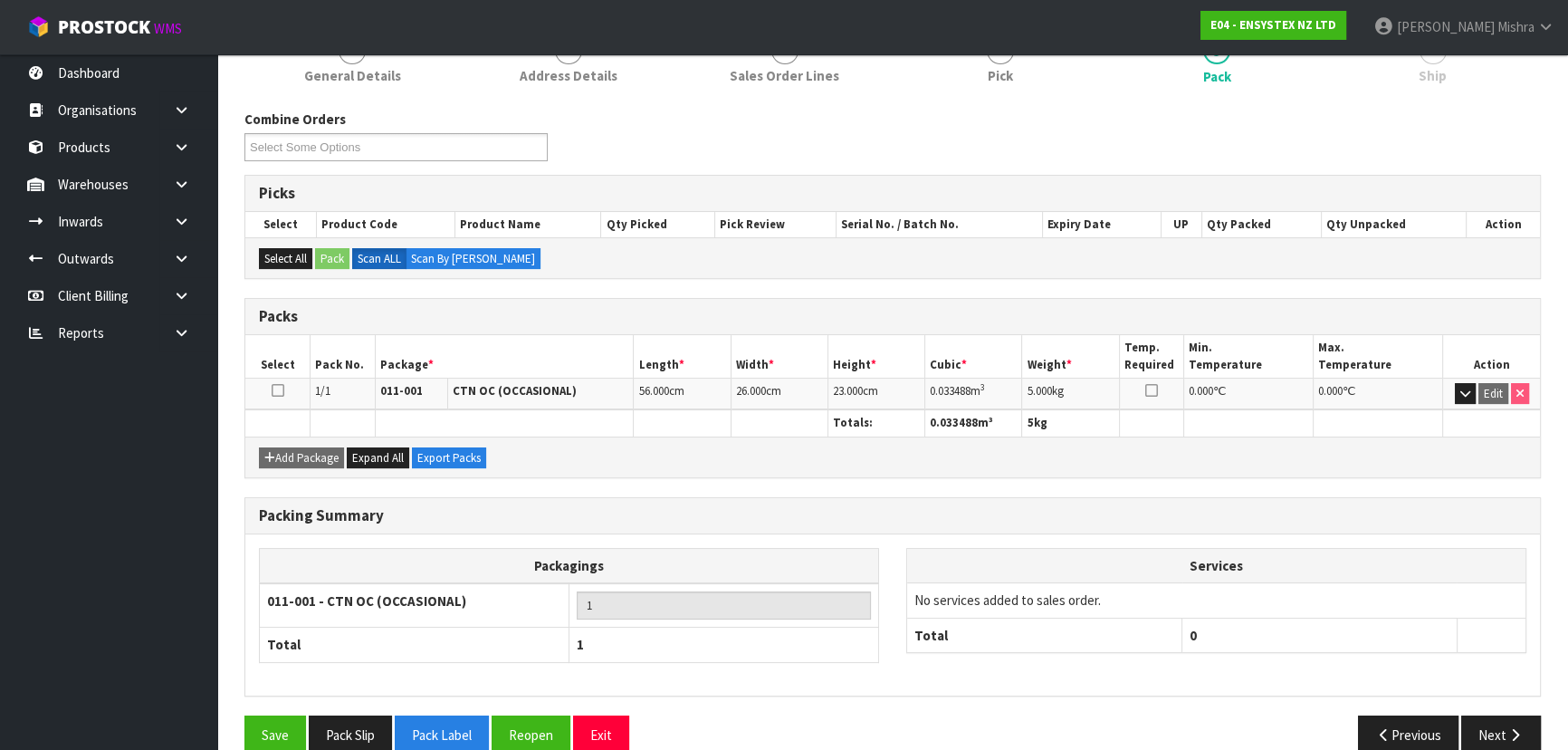
scroll to position [271, 0]
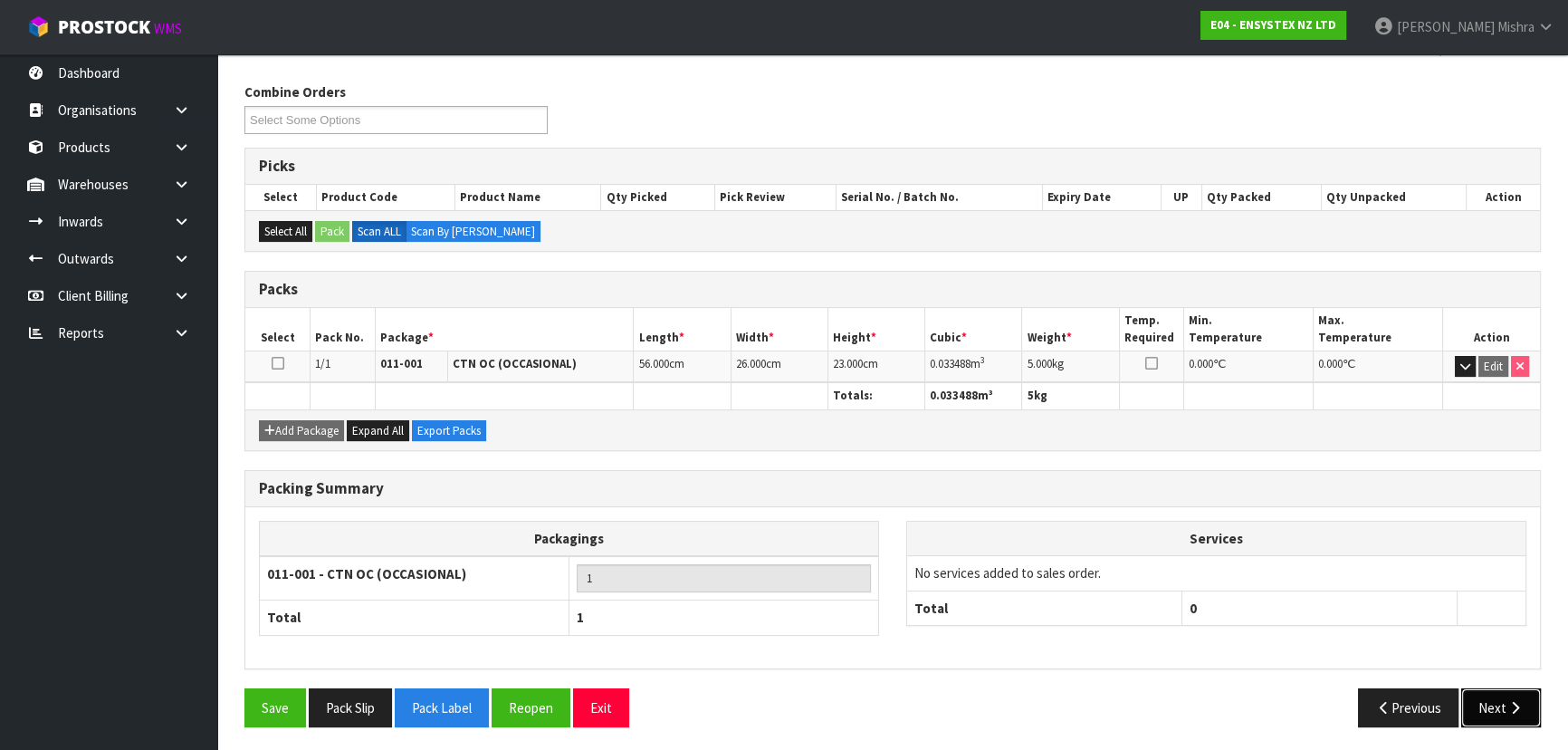
click at [1515, 701] on icon "button" at bounding box center [1515, 708] width 17 height 14
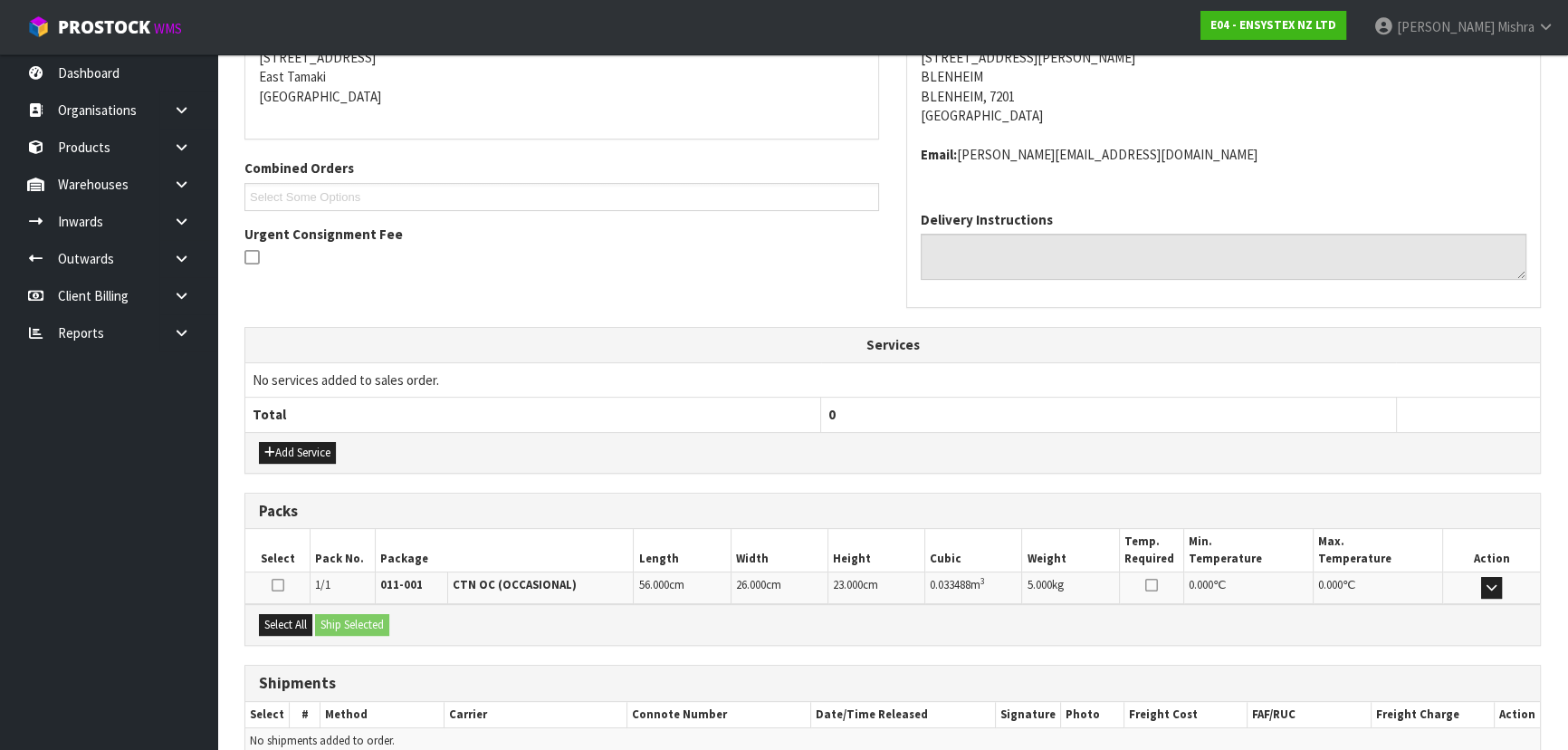
scroll to position [461, 0]
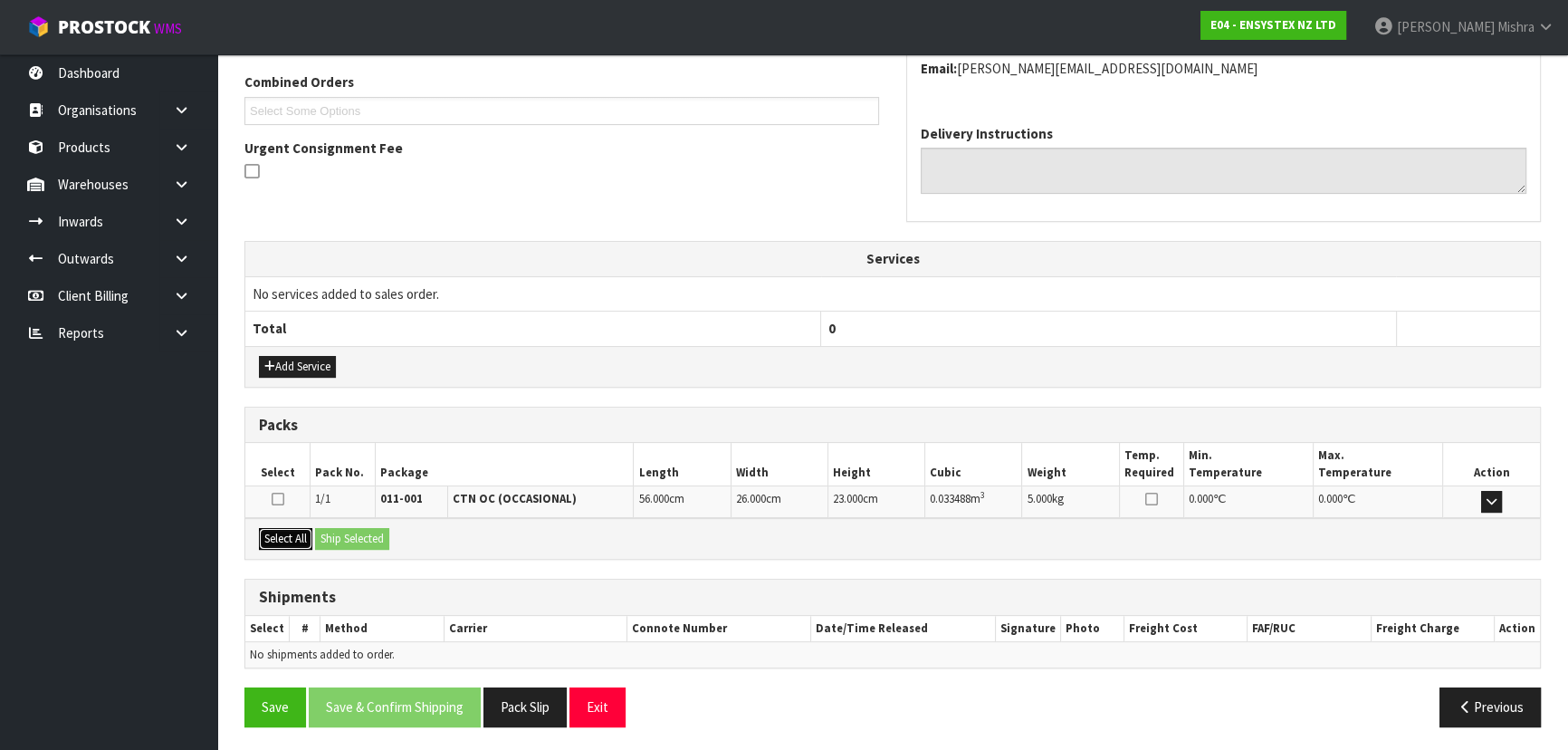
click at [290, 532] on button "Select All" at bounding box center [285, 539] width 53 height 22
click at [389, 529] on button "Ship Selected" at bounding box center [351, 539] width 74 height 22
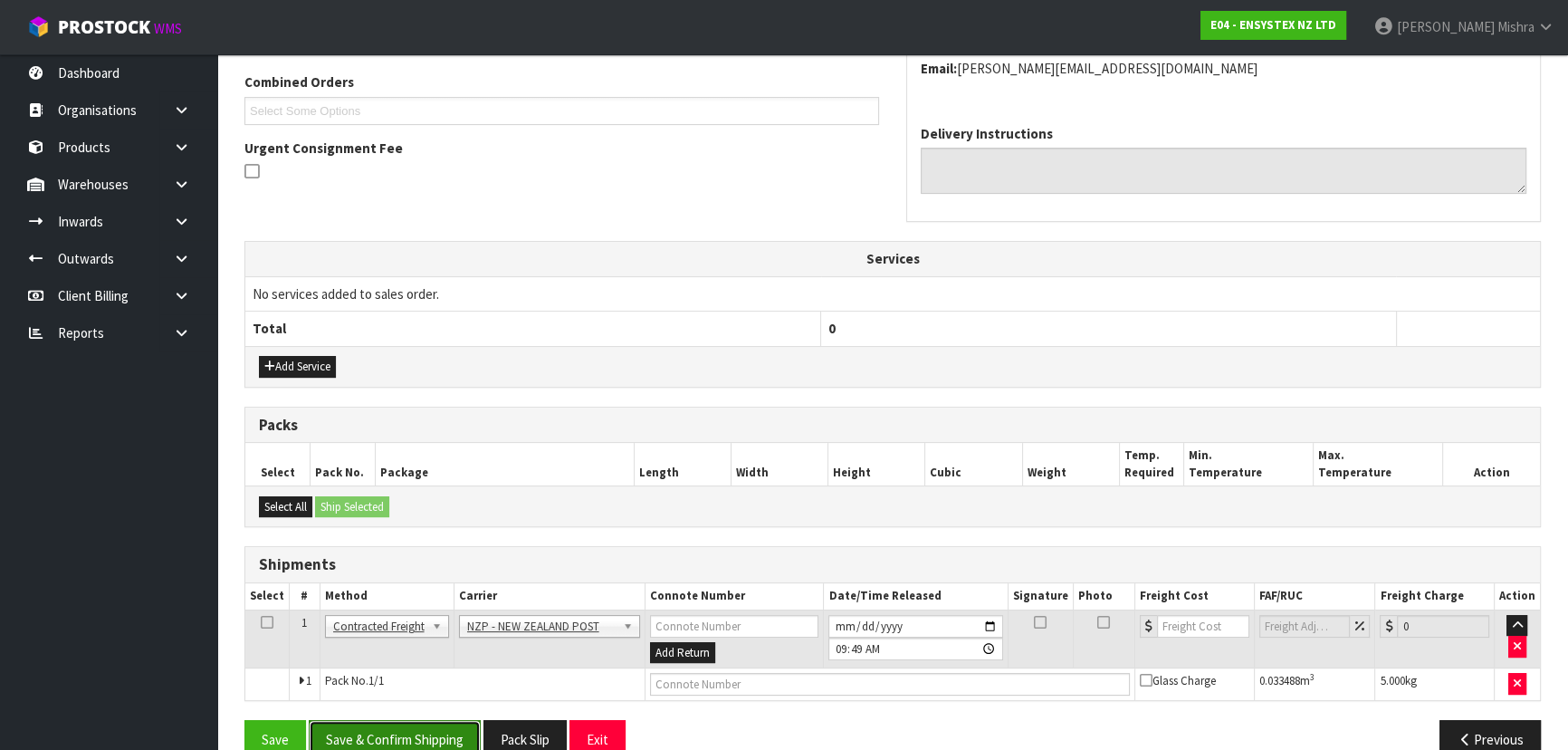
click at [410, 728] on button "Save & Confirm Shipping" at bounding box center [395, 739] width 172 height 39
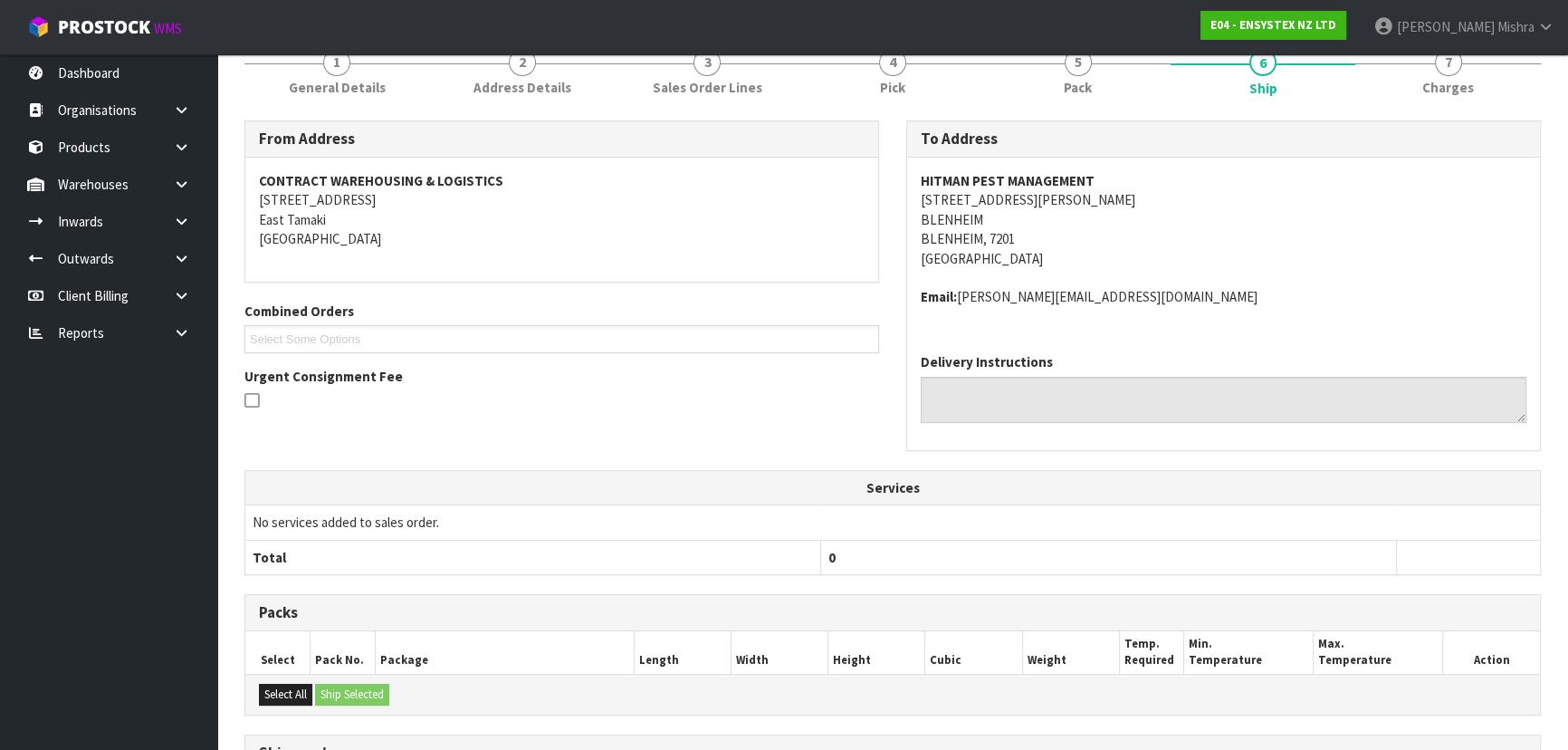
scroll to position [469, 0]
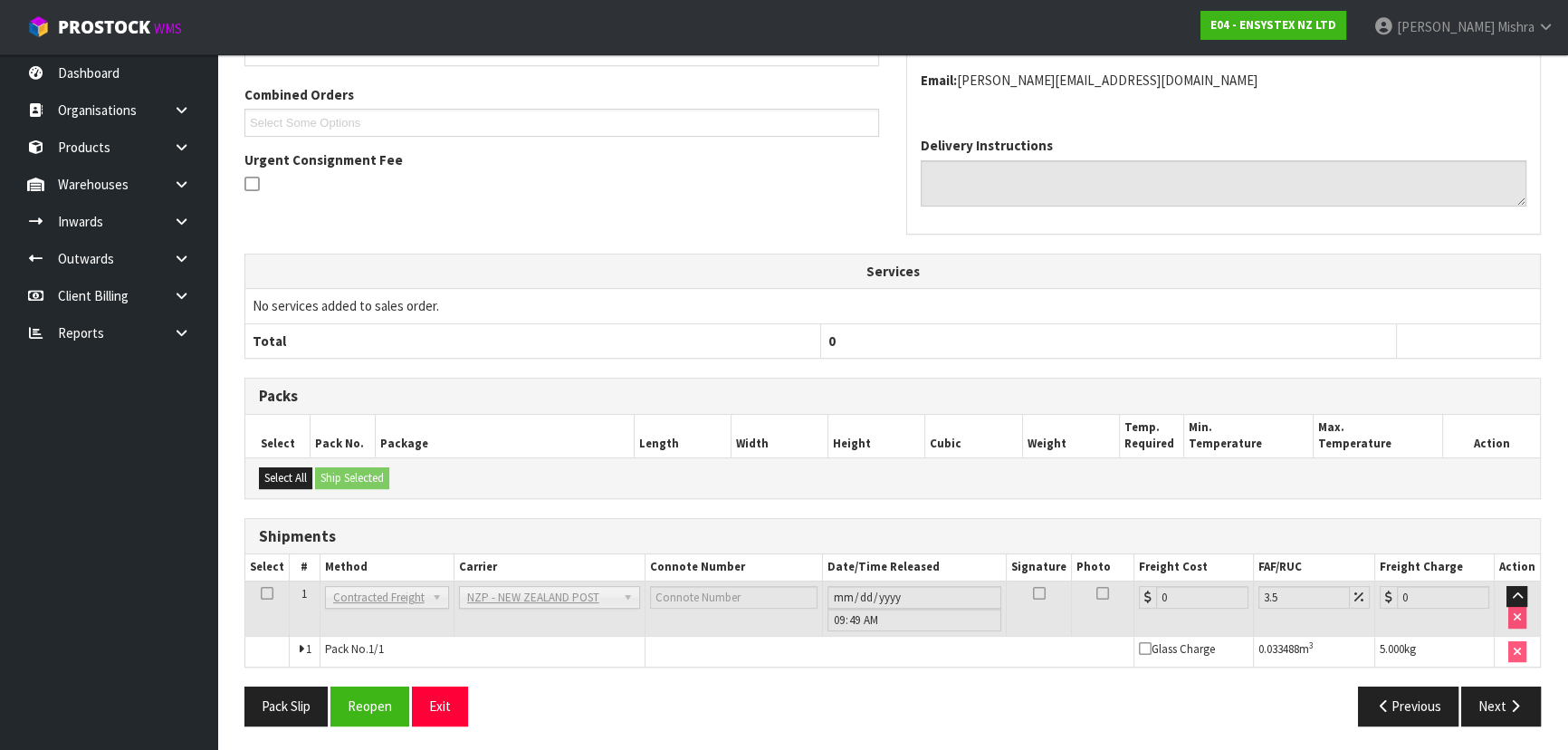
click at [356, 723] on div "Pack Slip Reopen Exit Previous Next" at bounding box center [892, 712] width 1323 height 52
click at [363, 715] on button "Reopen" at bounding box center [370, 706] width 79 height 39
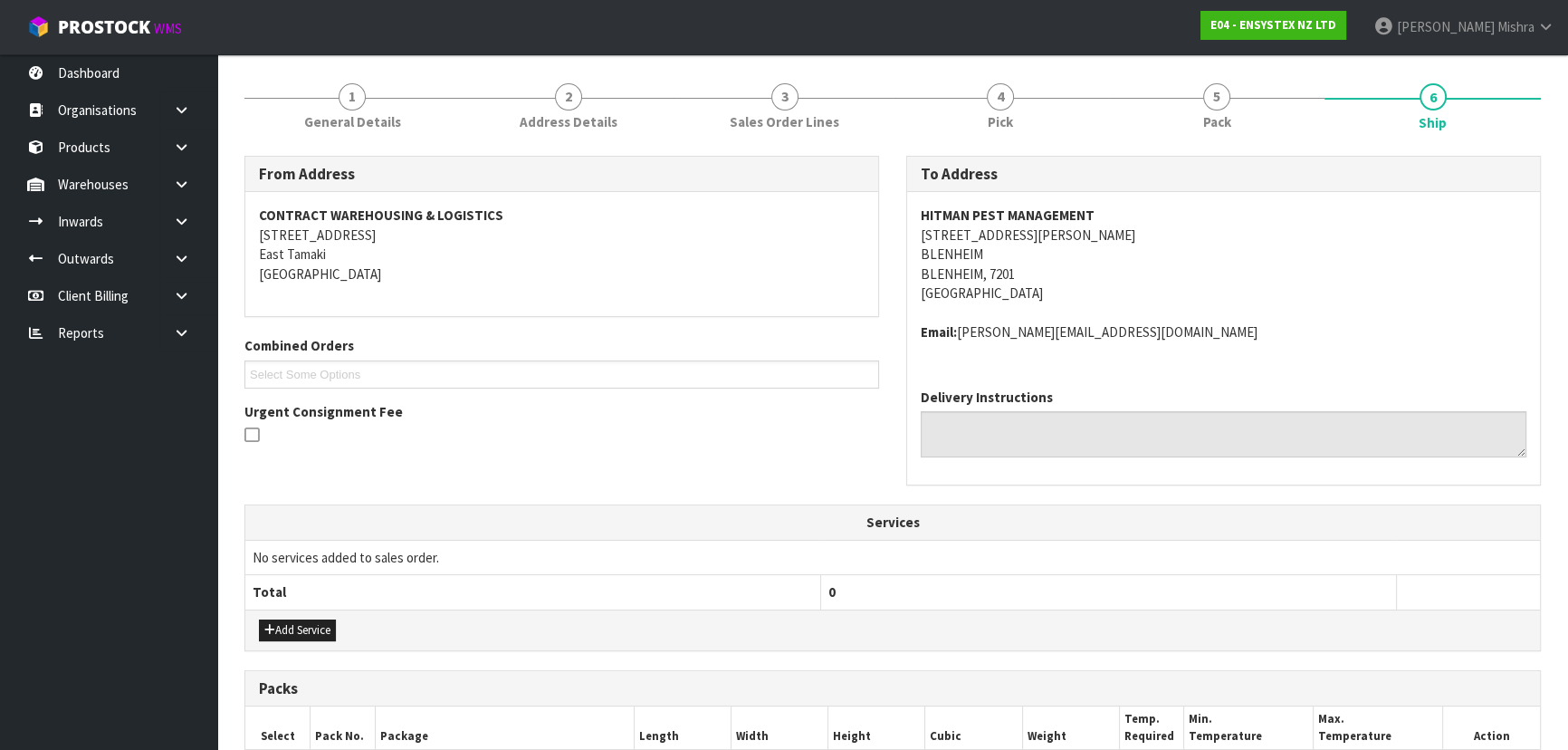
scroll to position [511, 0]
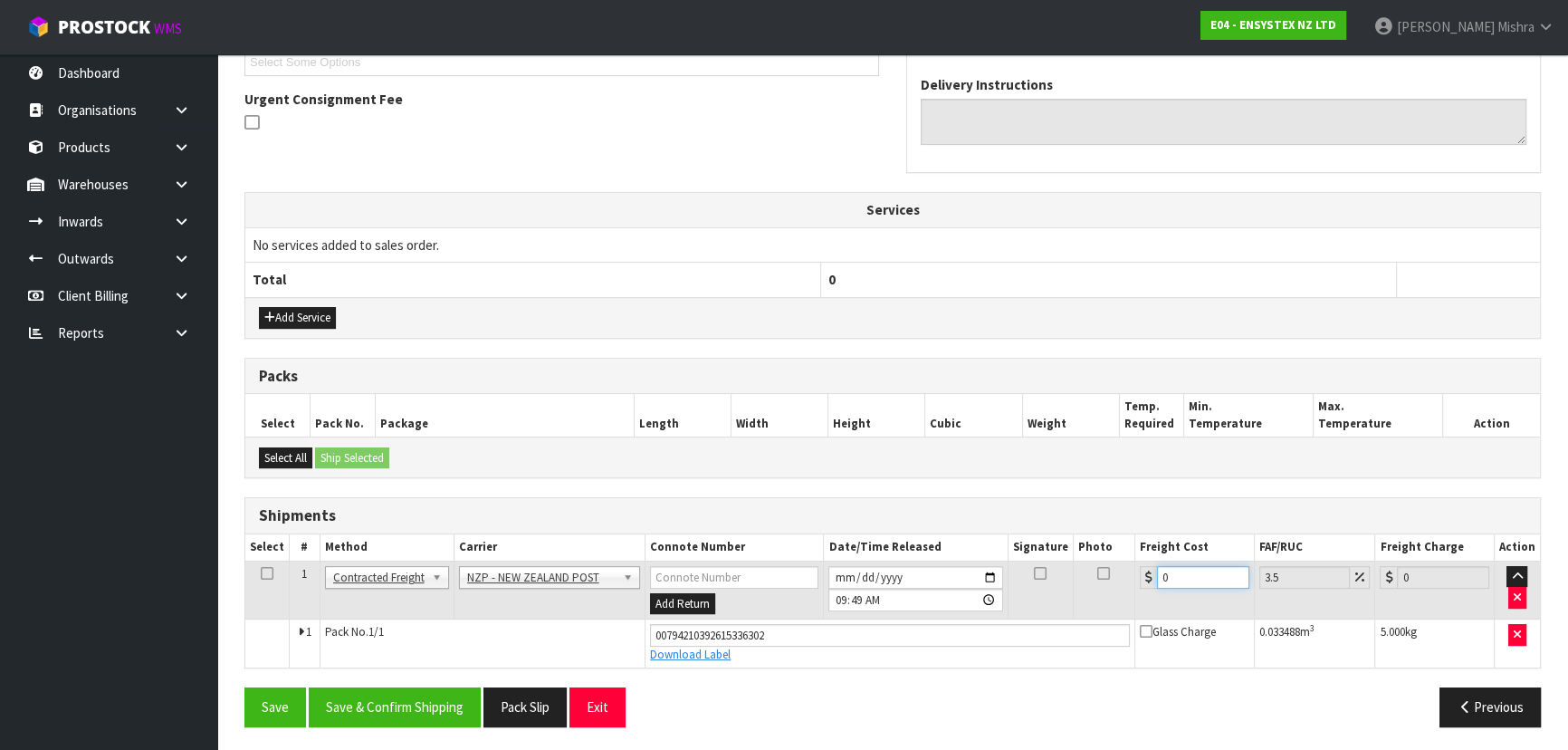
drag, startPoint x: 1171, startPoint y: 574, endPoint x: 1134, endPoint y: 576, distance: 37.1
click at [1135, 576] on td "0" at bounding box center [1195, 590] width 120 height 59
type input "1"
type input "1.03"
type input "11"
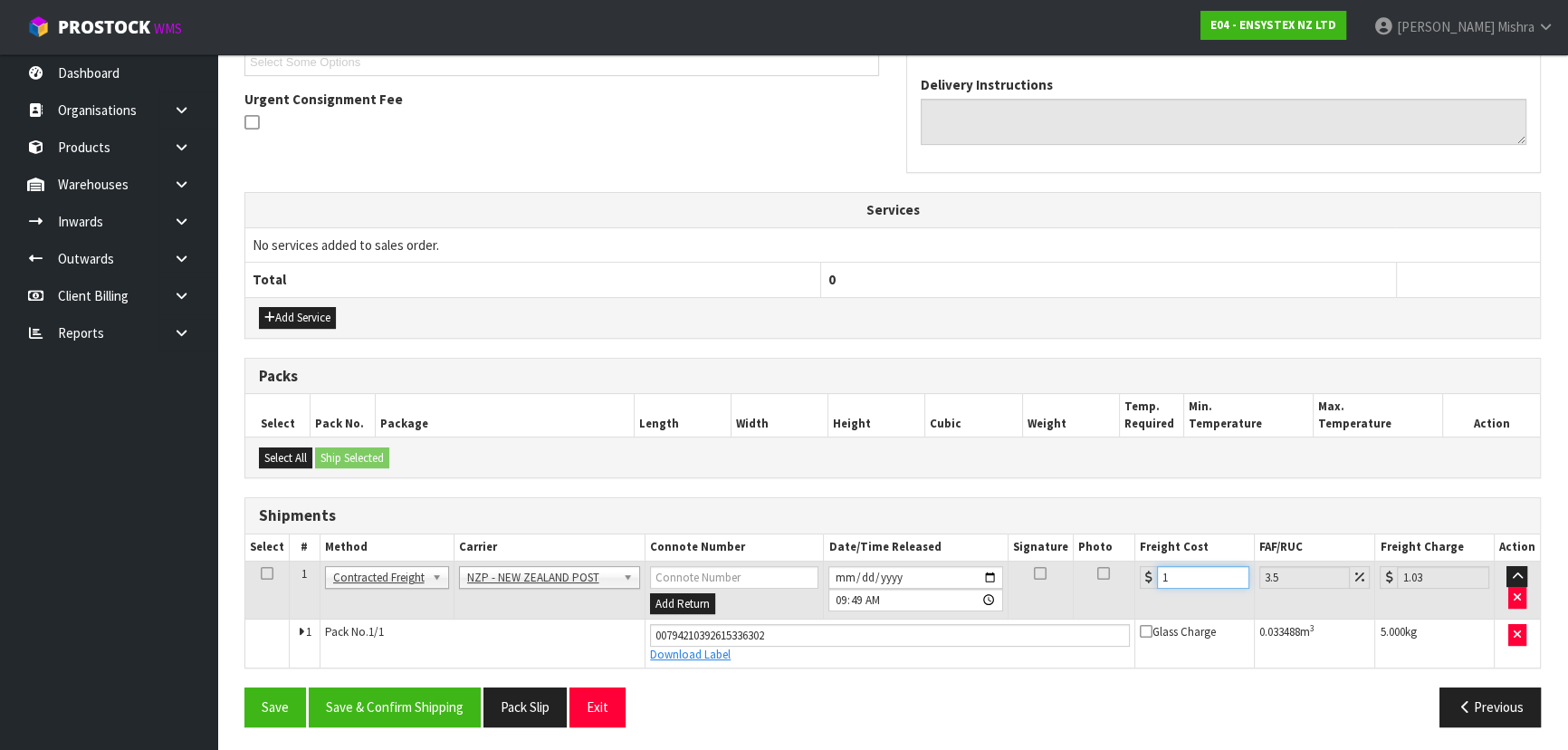
type input "11.38"
type input "11.1"
type input "11.49"
type input "11.16"
type input "11.55"
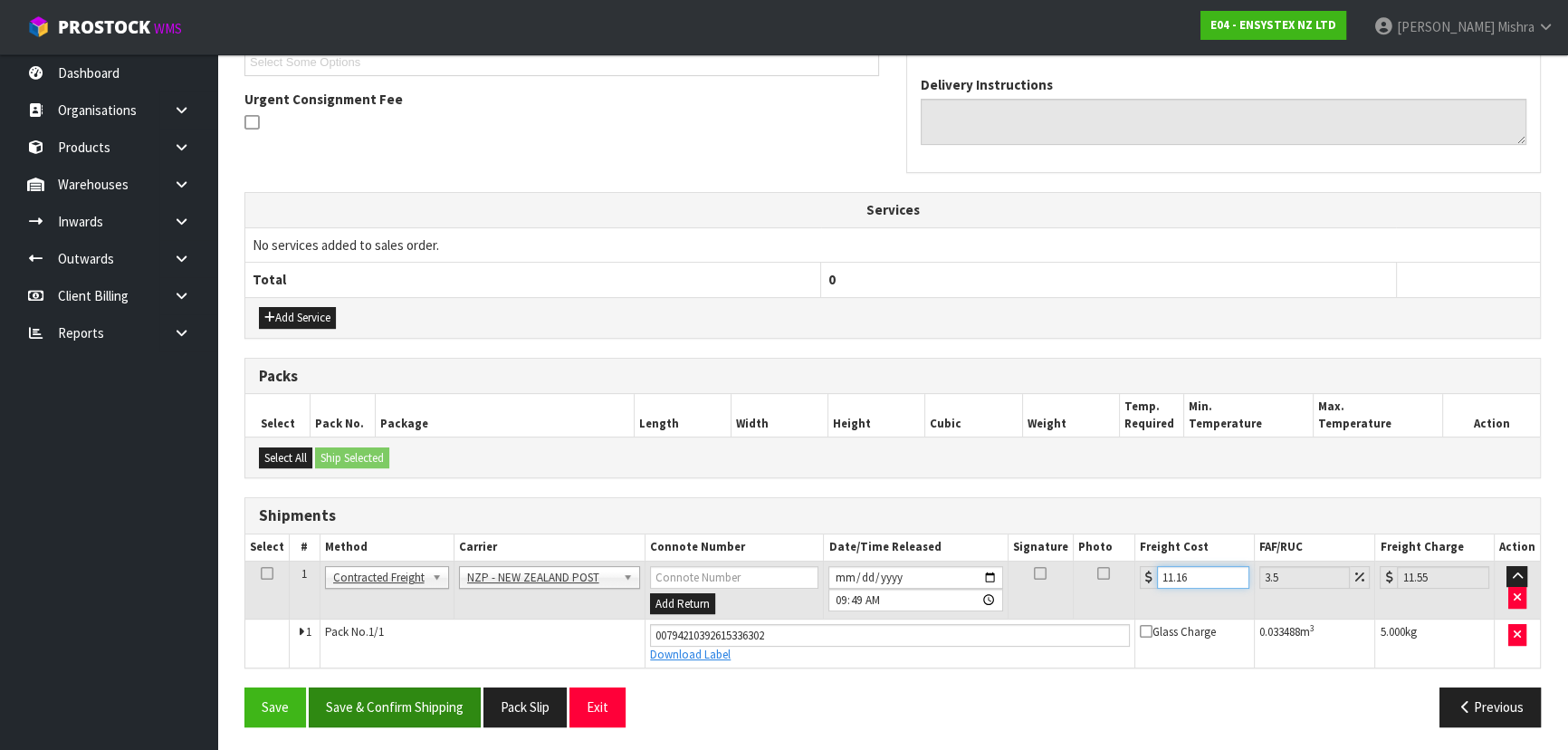
type input "11.16"
click at [338, 707] on button "Save & Confirm Shipping" at bounding box center [395, 707] width 172 height 39
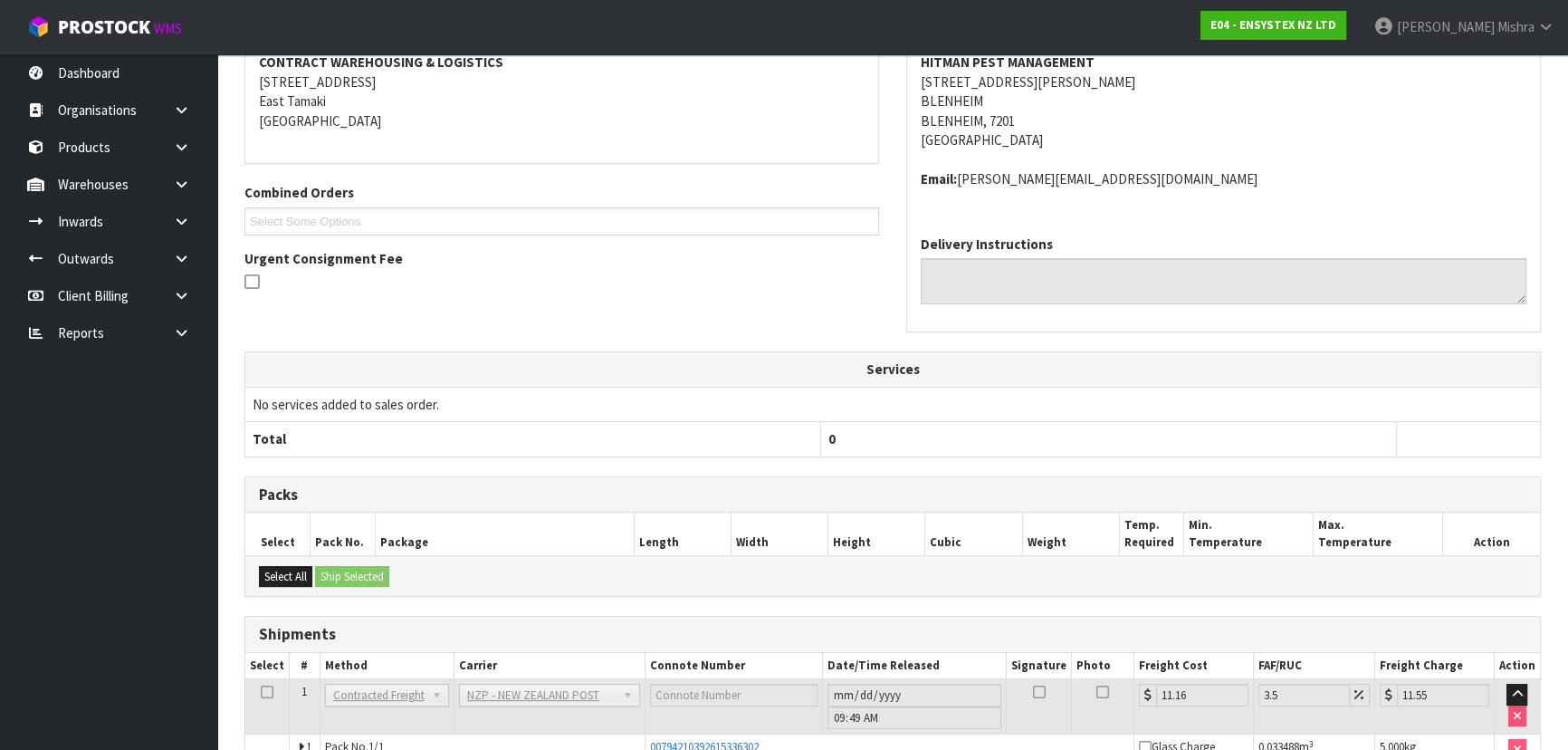
scroll to position [0, 0]
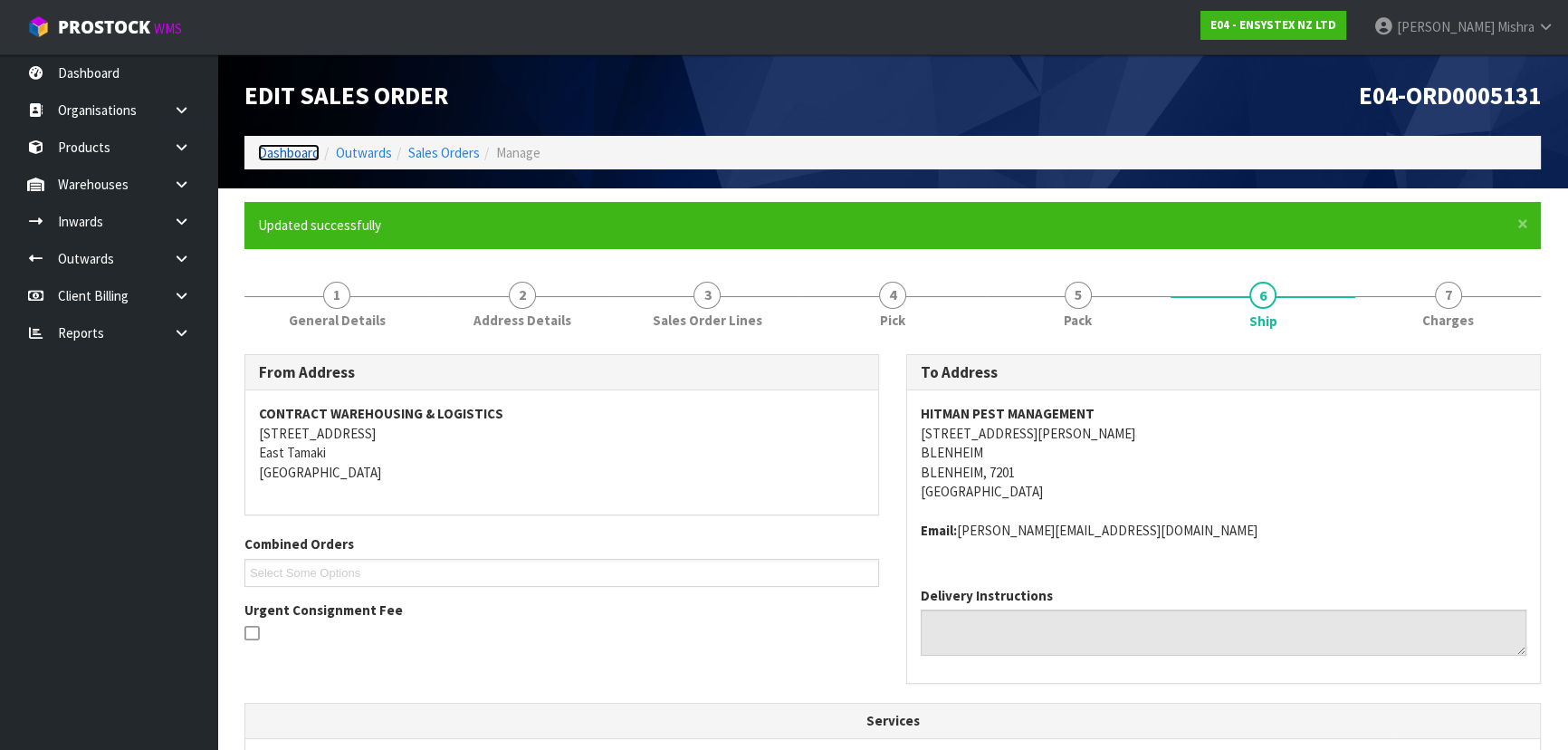
click at [266, 159] on link "Dashboard" at bounding box center [289, 153] width 62 height 17
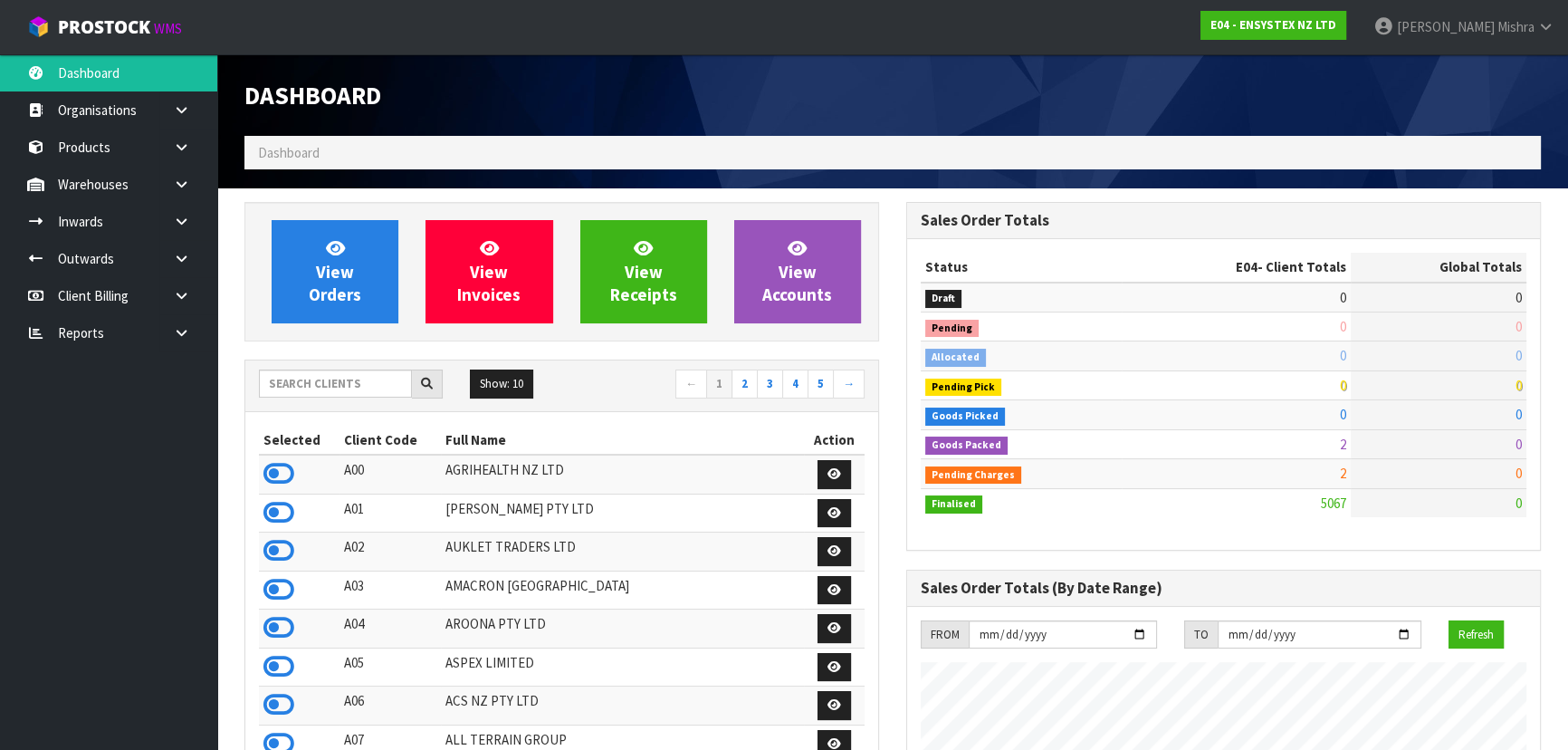
scroll to position [1408, 661]
click at [293, 376] on input "text" at bounding box center [335, 383] width 153 height 28
type input "S02"
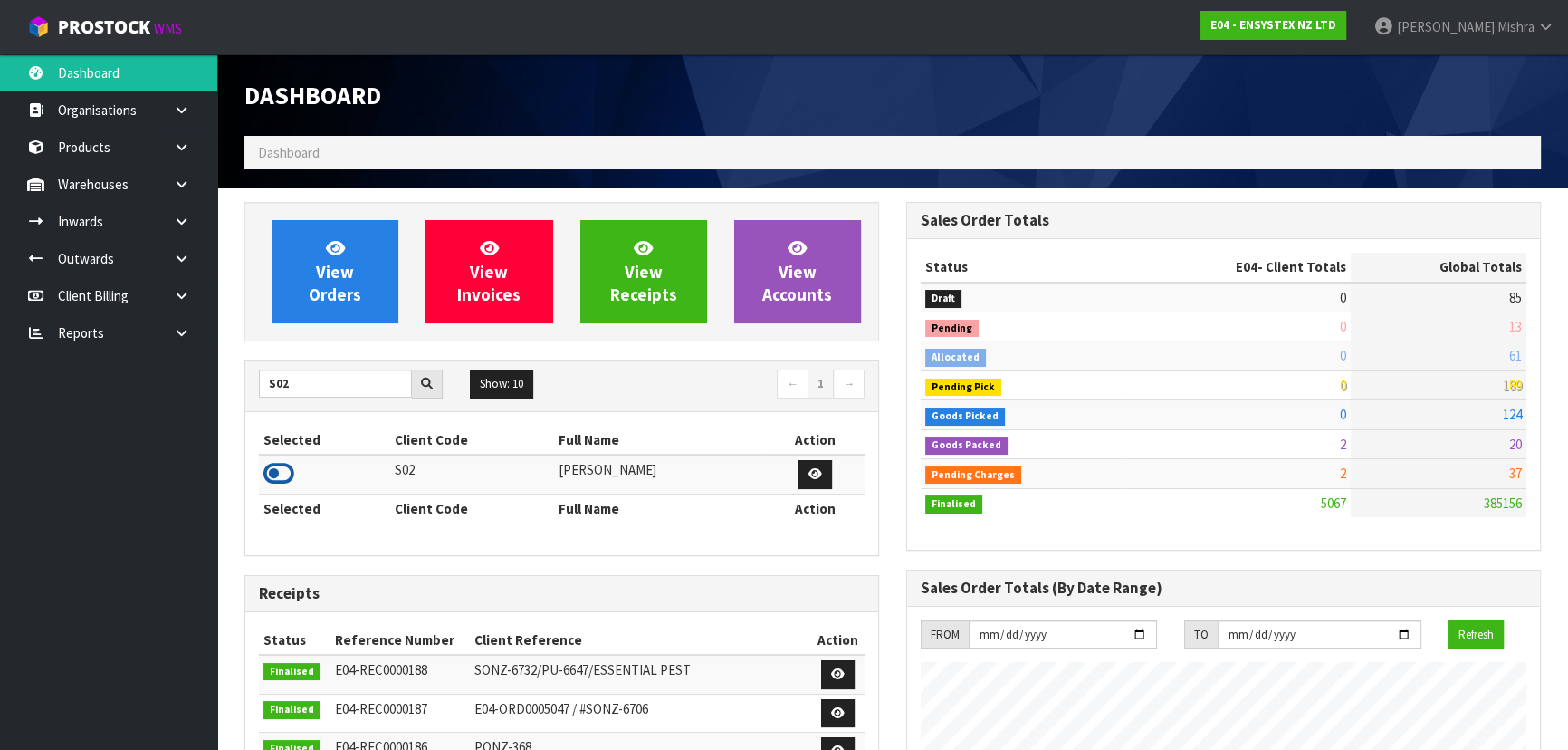
click at [267, 468] on icon at bounding box center [279, 473] width 31 height 27
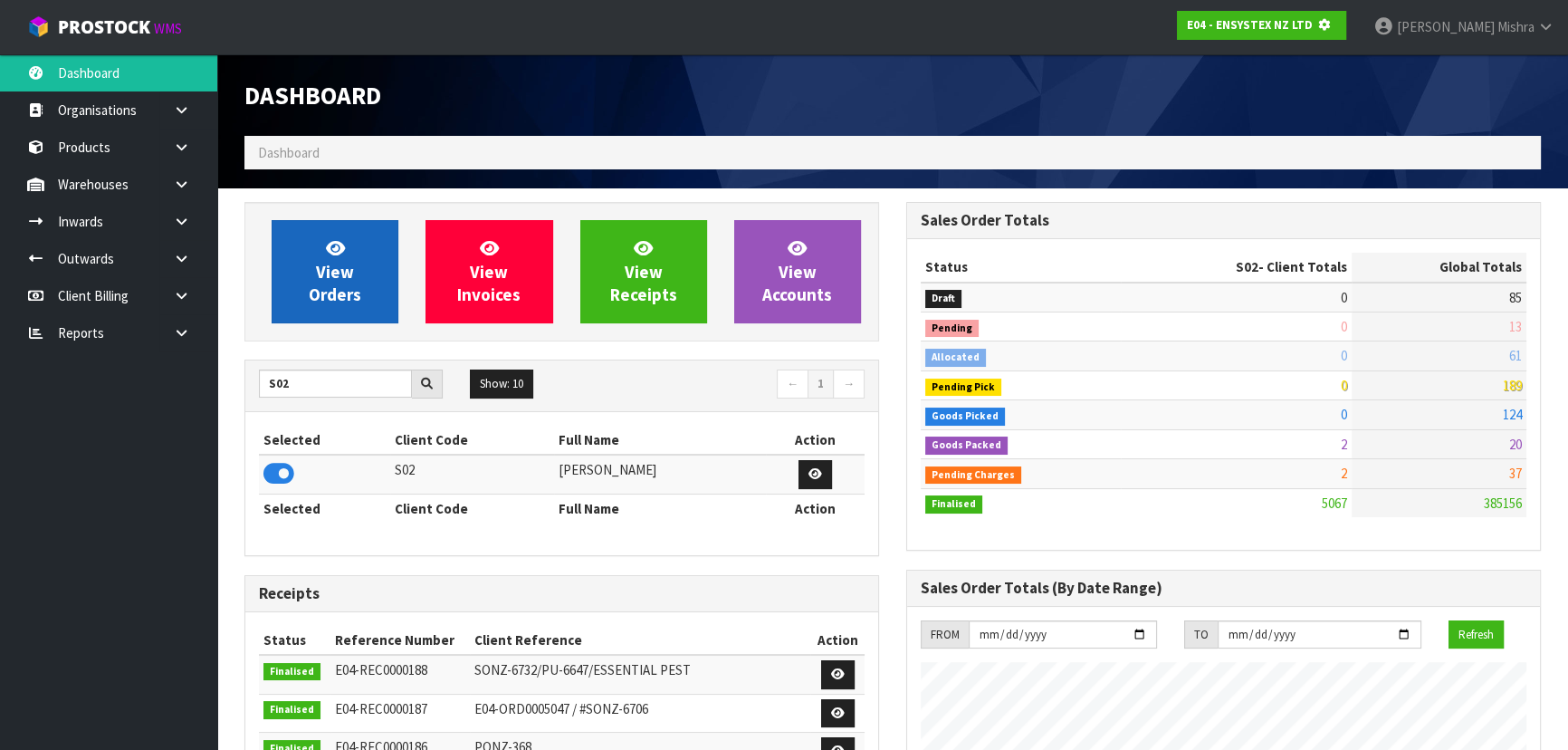
scroll to position [1127, 661]
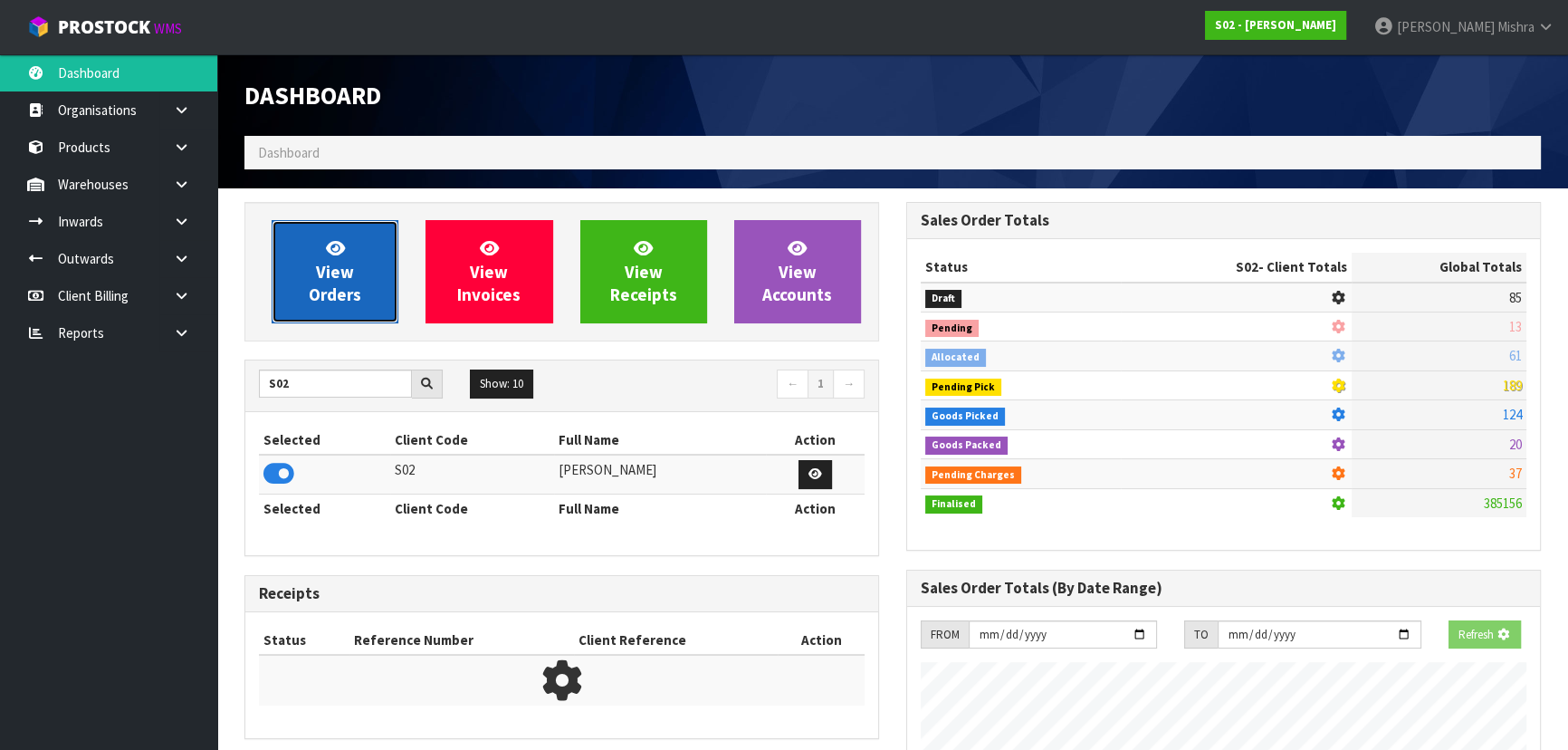
click at [312, 259] on link "View Orders" at bounding box center [334, 271] width 126 height 103
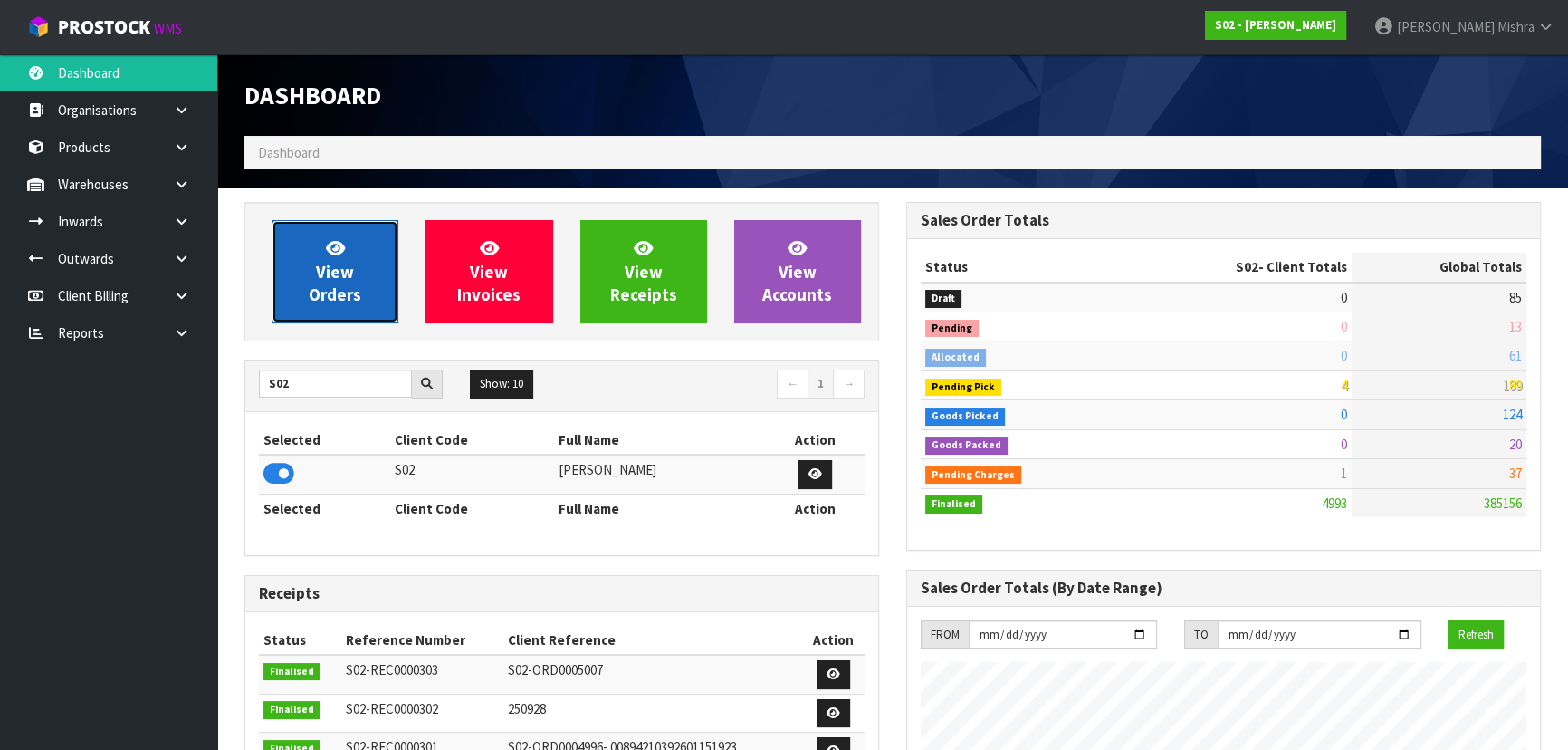
scroll to position [1369, 661]
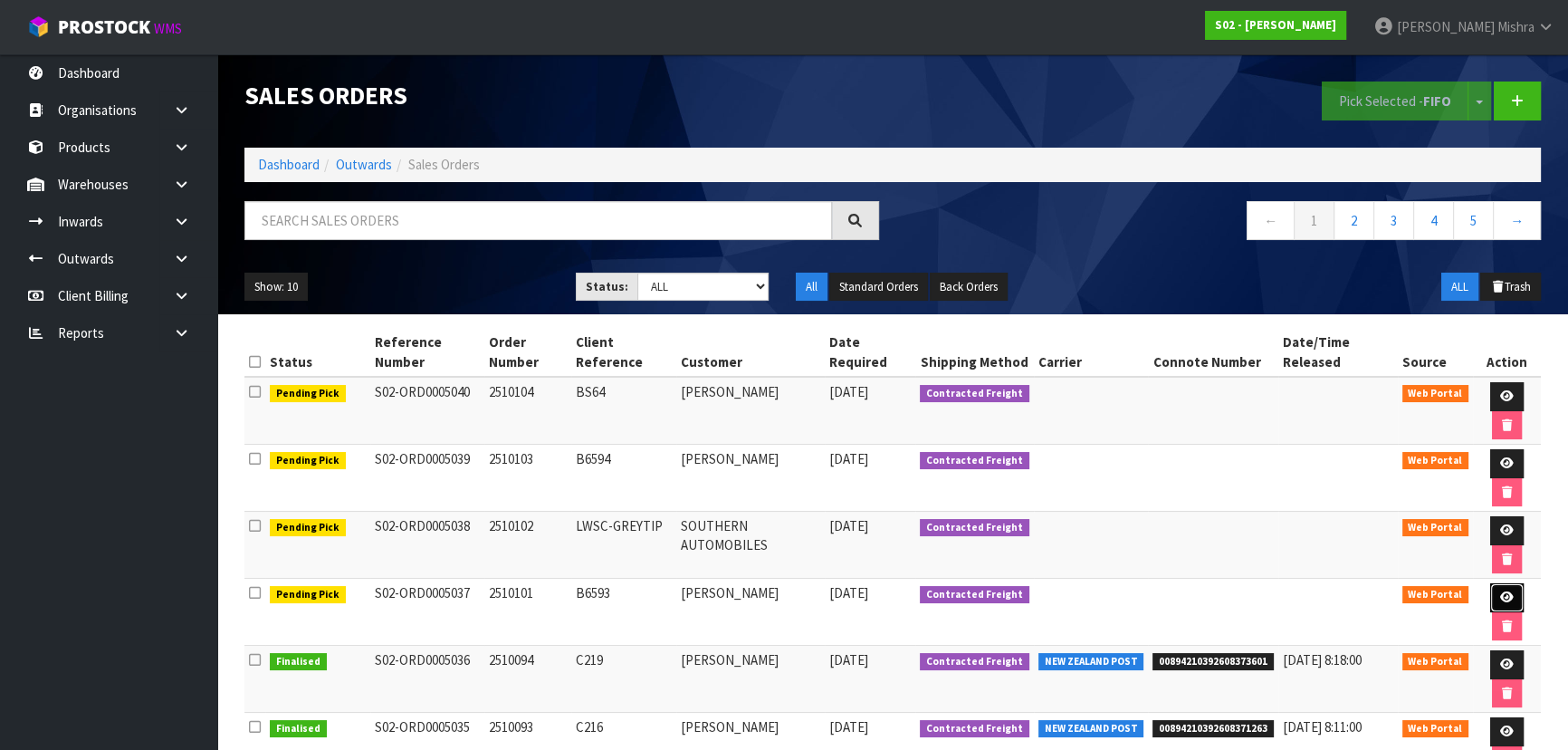
click at [1502, 591] on icon at bounding box center [1506, 597] width 14 height 12
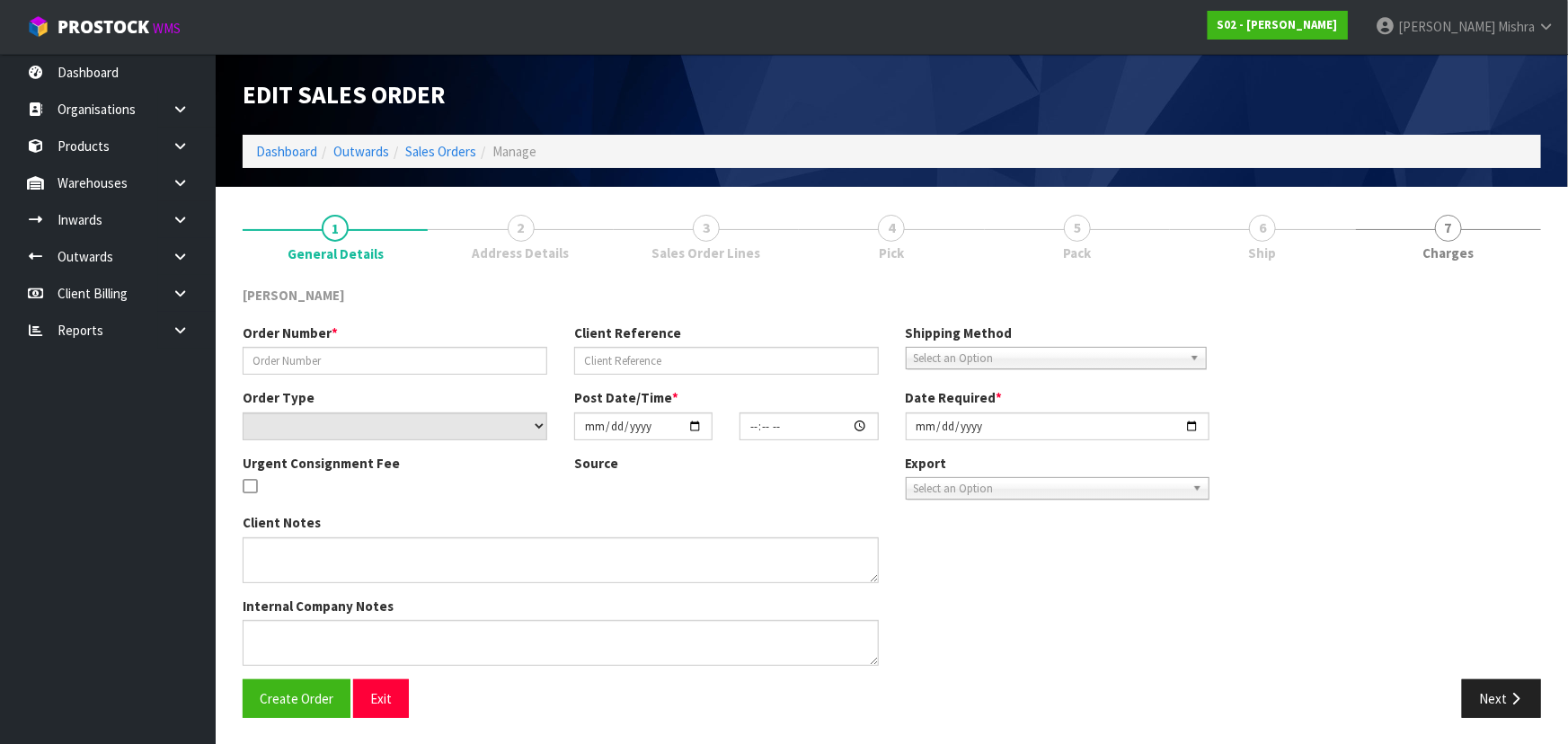
type input "2510101"
type input "B6593"
select select "number:0"
type input "[DATE]"
type input "17:01:00.000"
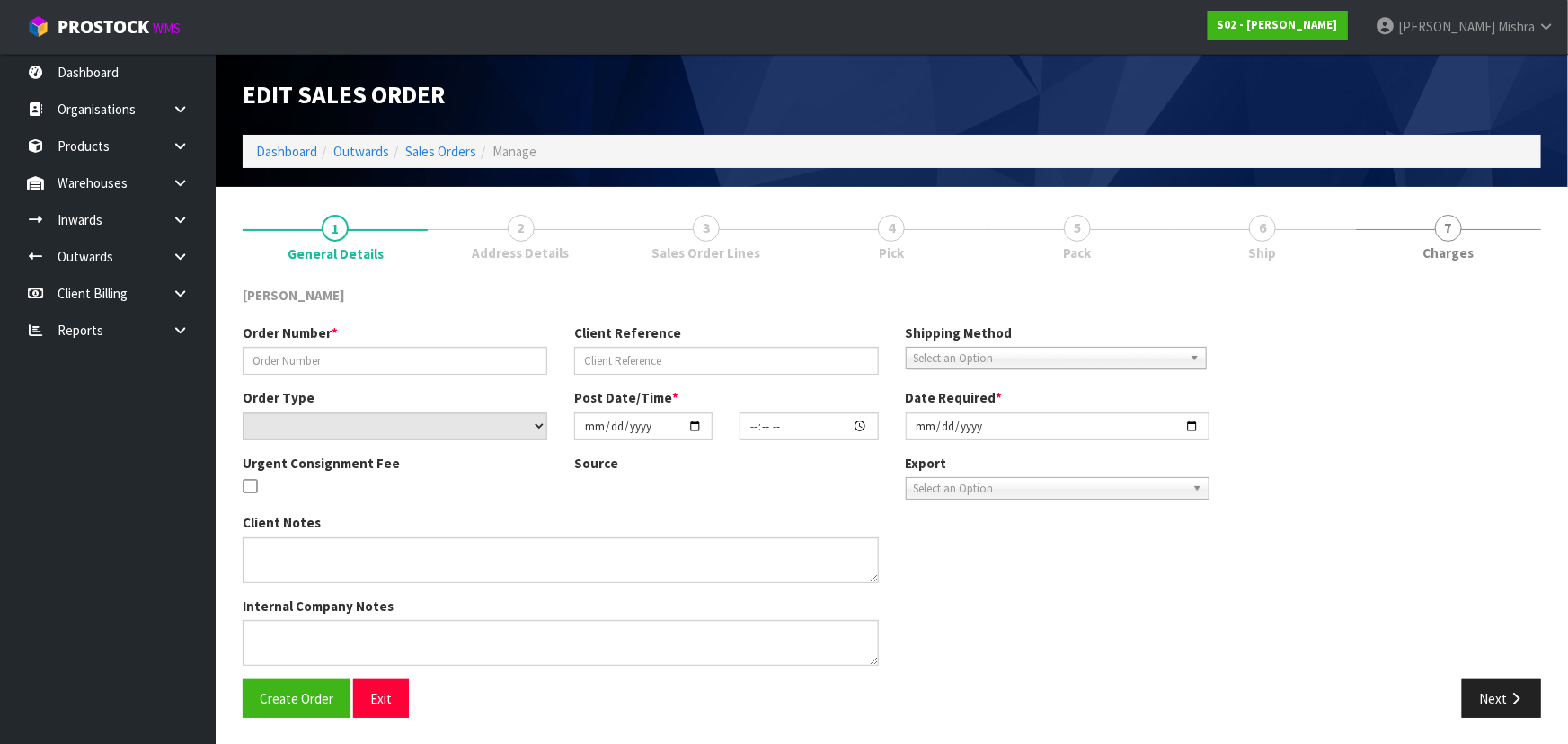
type input "[DATE]"
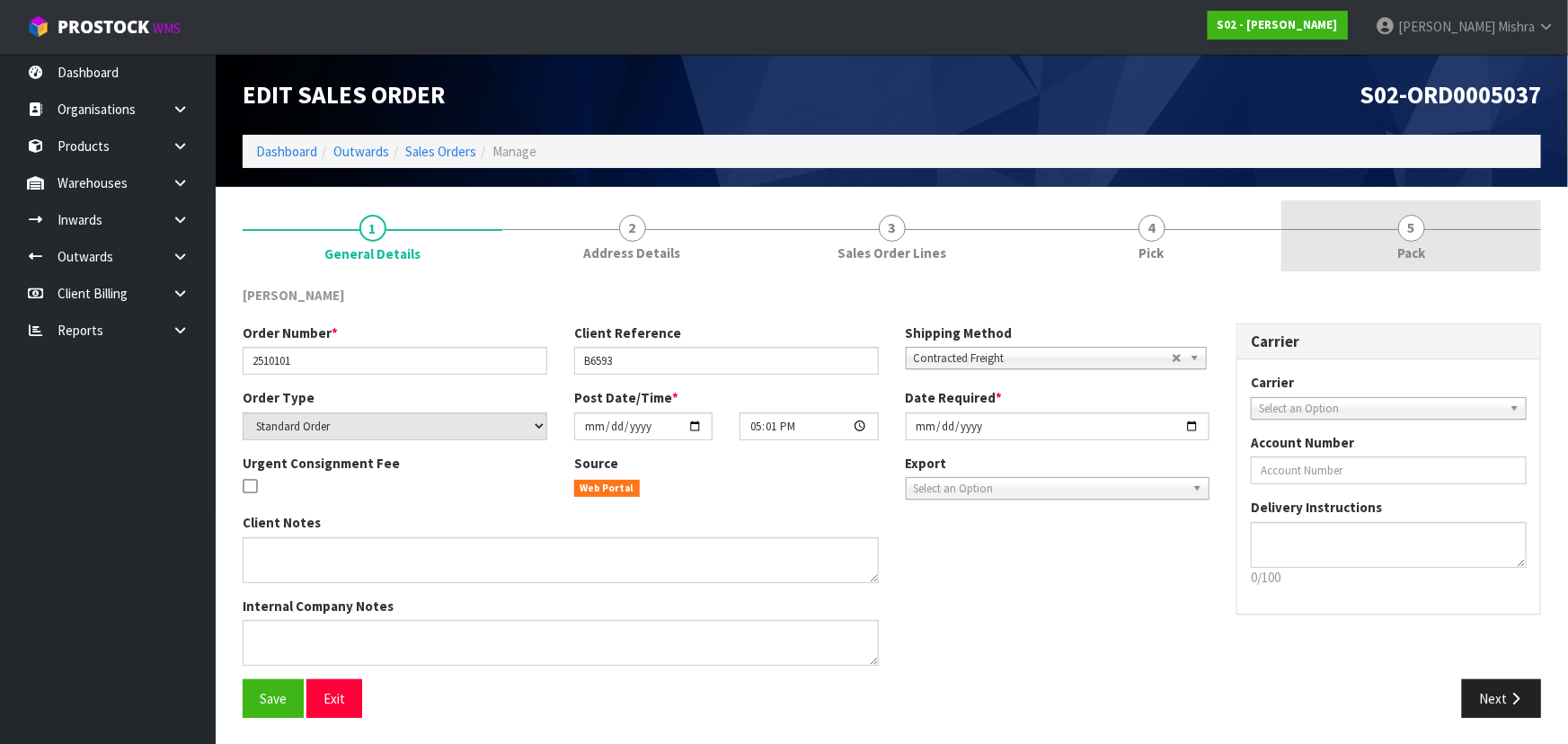
click at [1393, 243] on link "5 Pack" at bounding box center [1411, 236] width 260 height 71
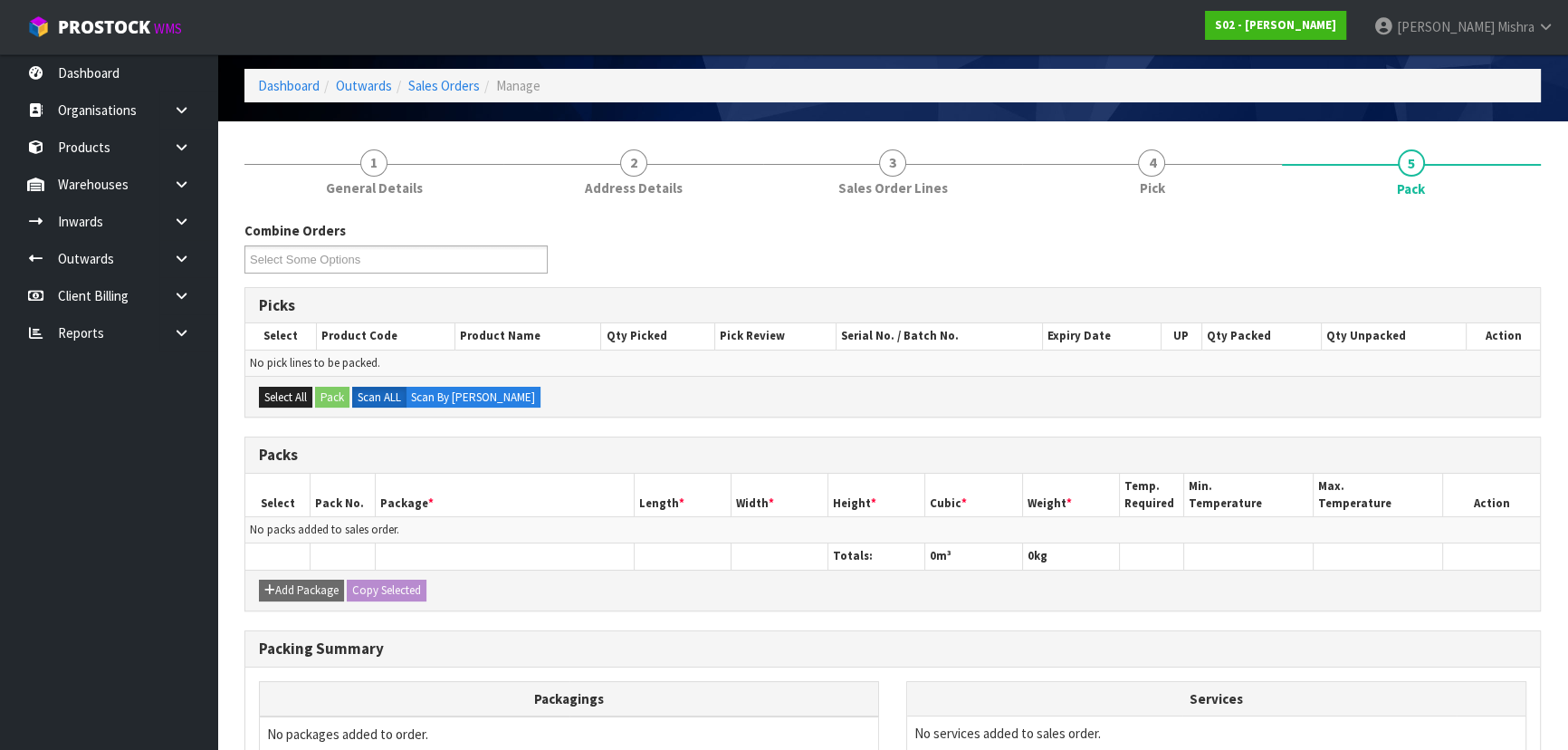
scroll to position [12, 0]
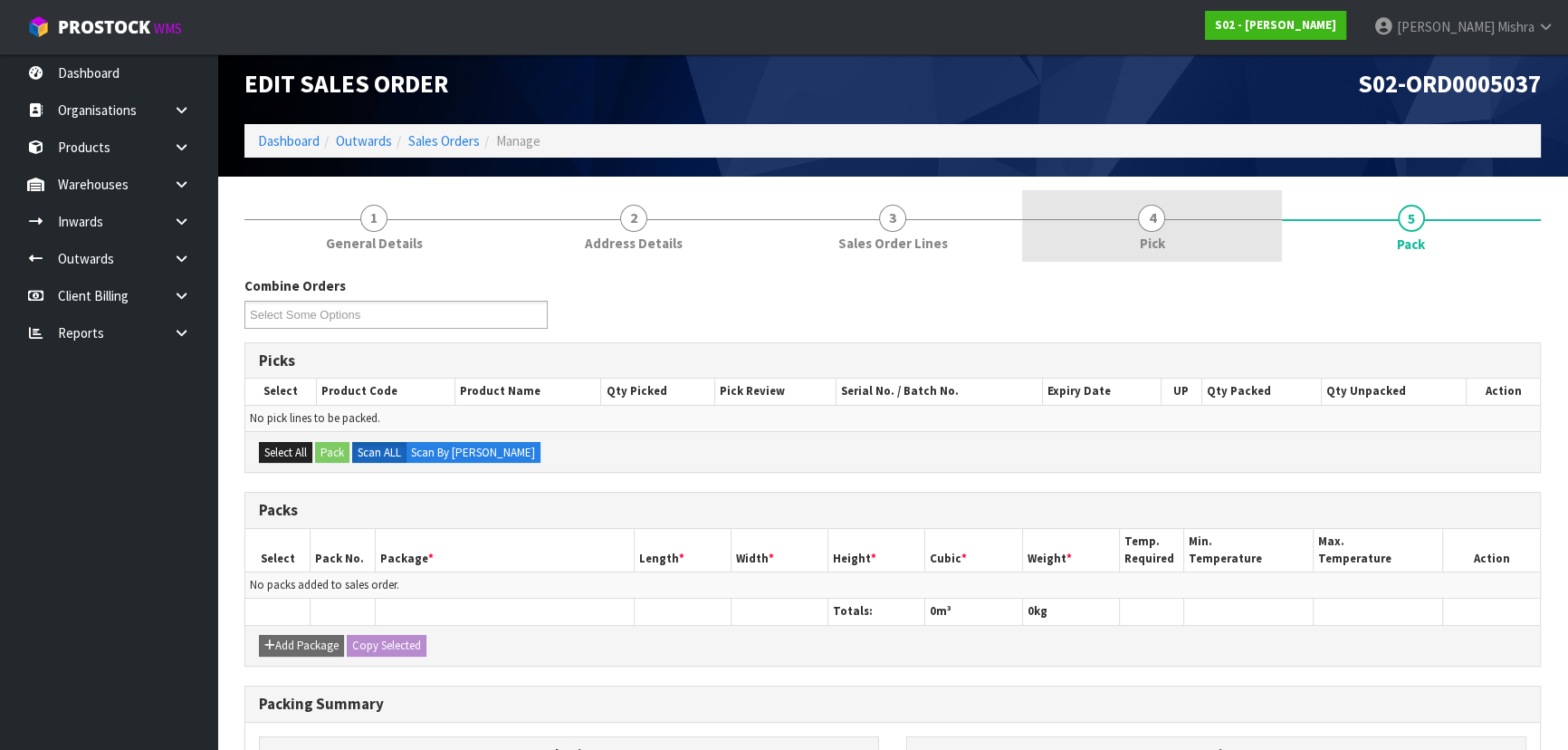
click at [1145, 217] on span "4" at bounding box center [1151, 218] width 27 height 27
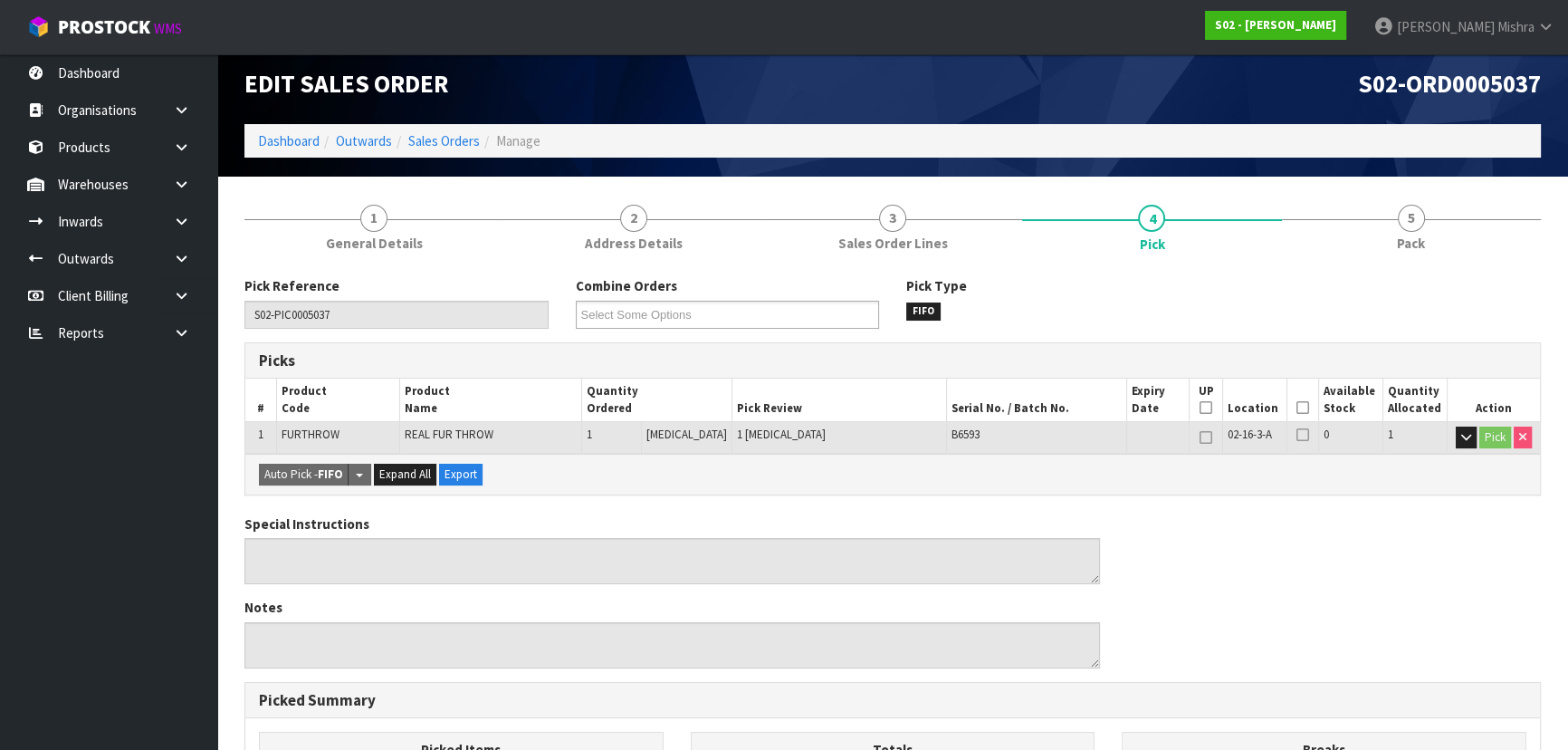
click at [1299, 408] on icon at bounding box center [1302, 407] width 13 height 1
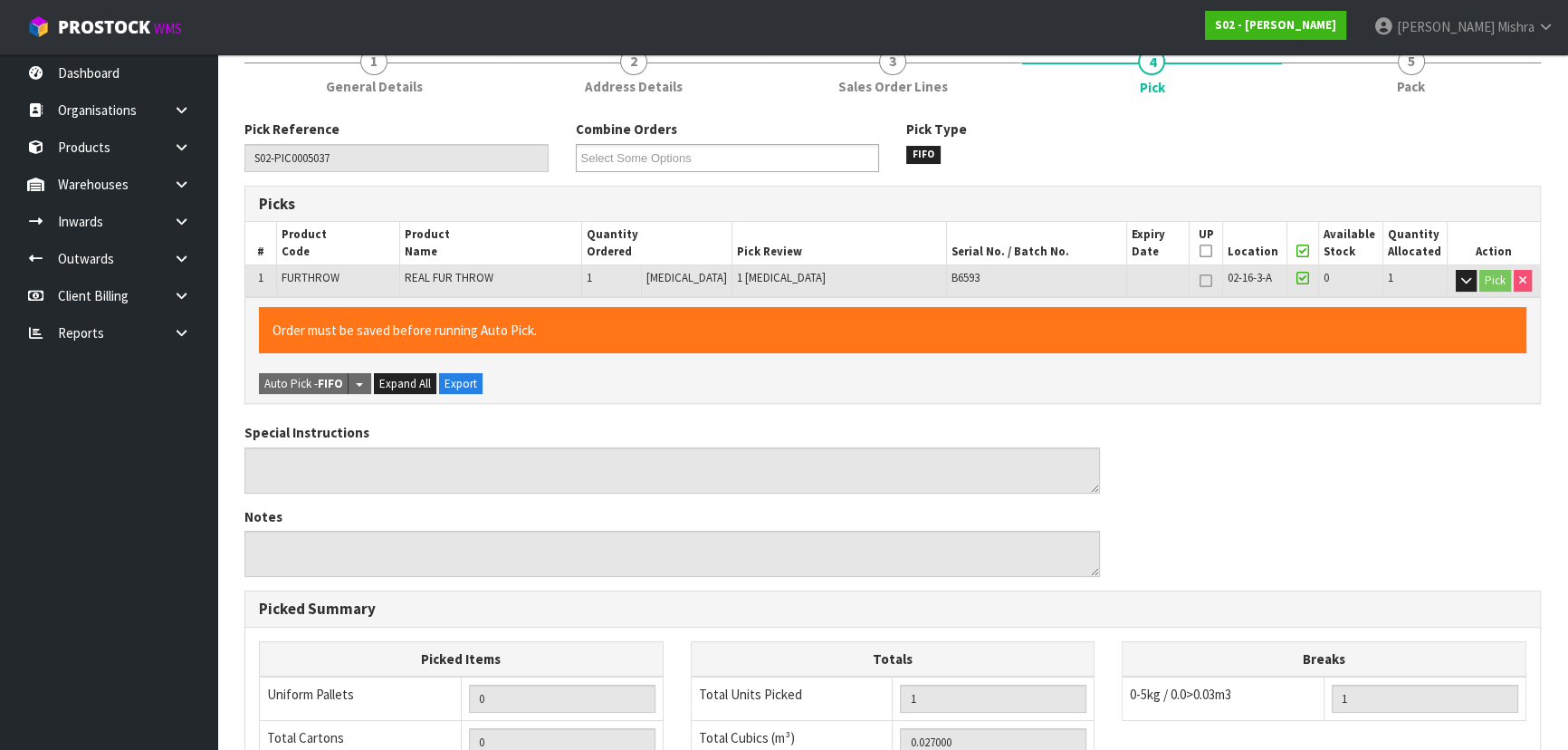
scroll to position [505, 0]
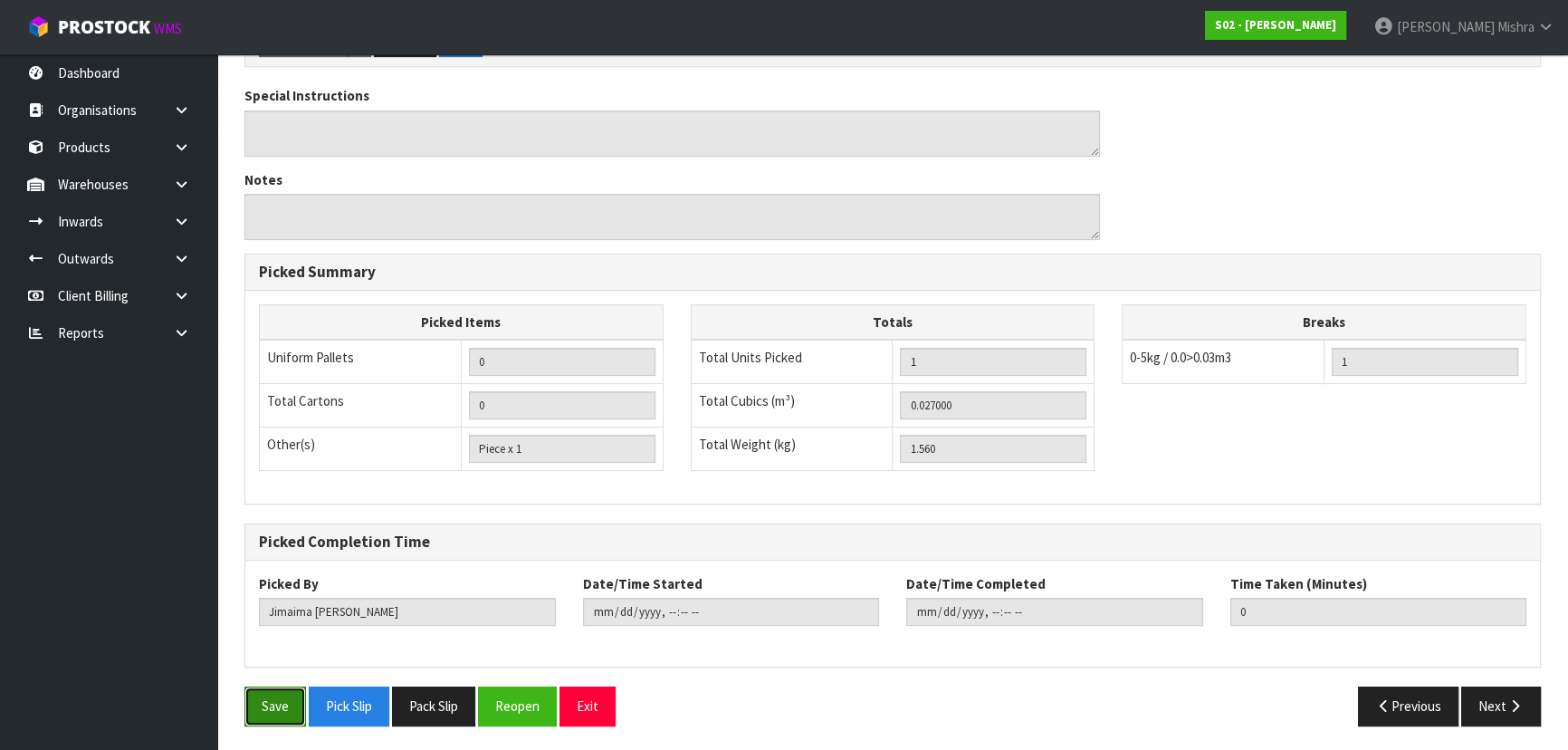
click at [264, 701] on button "Save" at bounding box center [275, 706] width 62 height 39
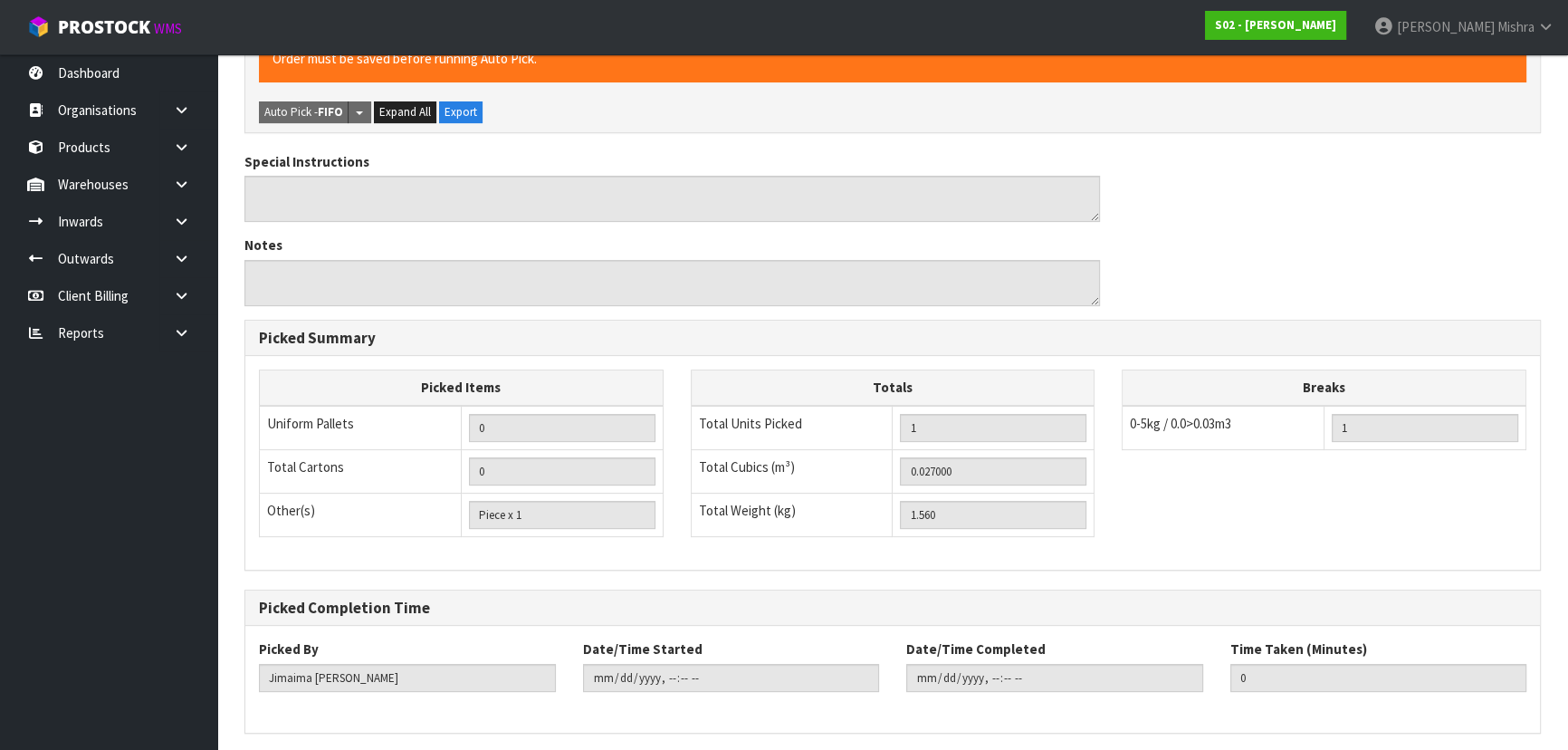
scroll to position [0, 0]
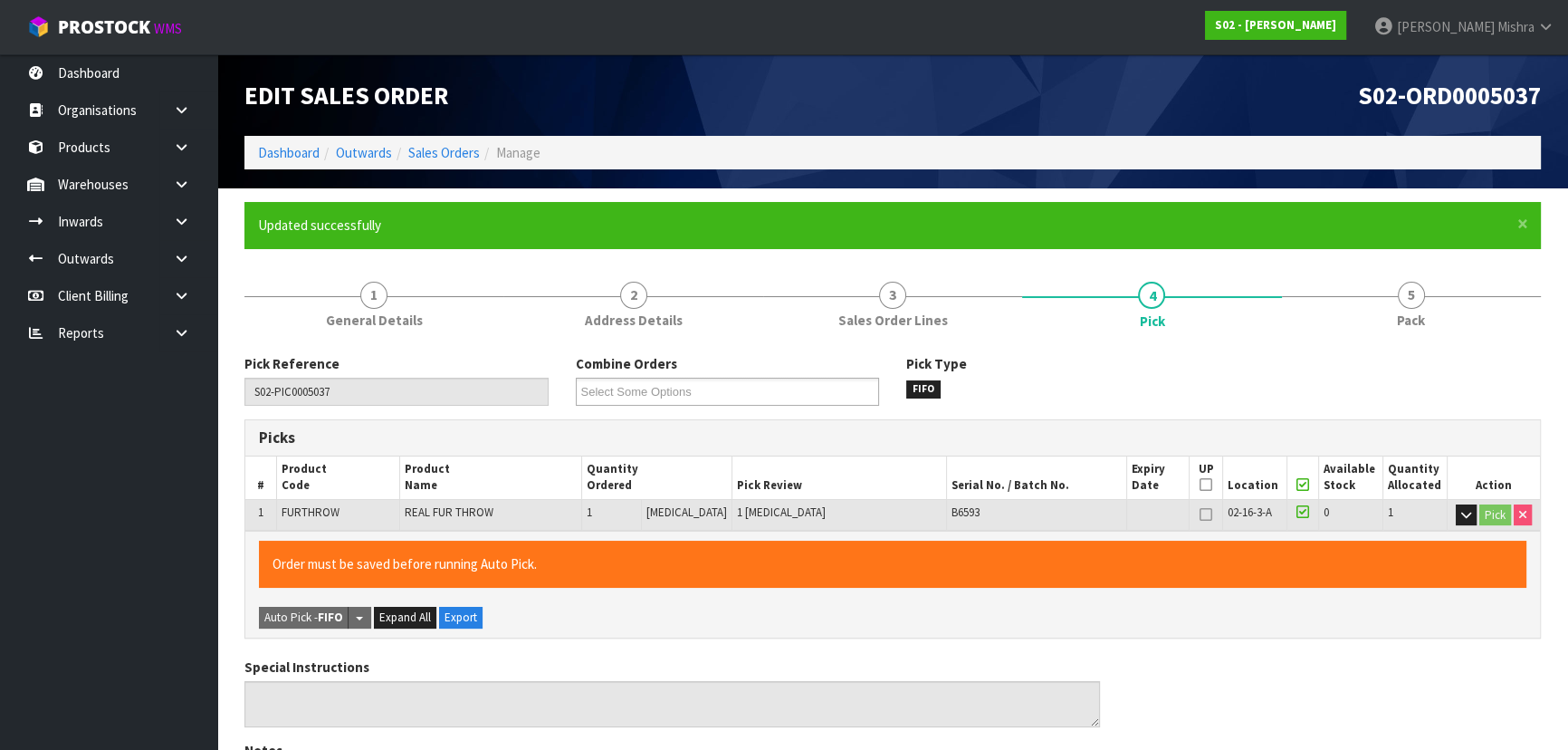
type input "[PERSON_NAME]"
type input "[DATE]T09:55:50"
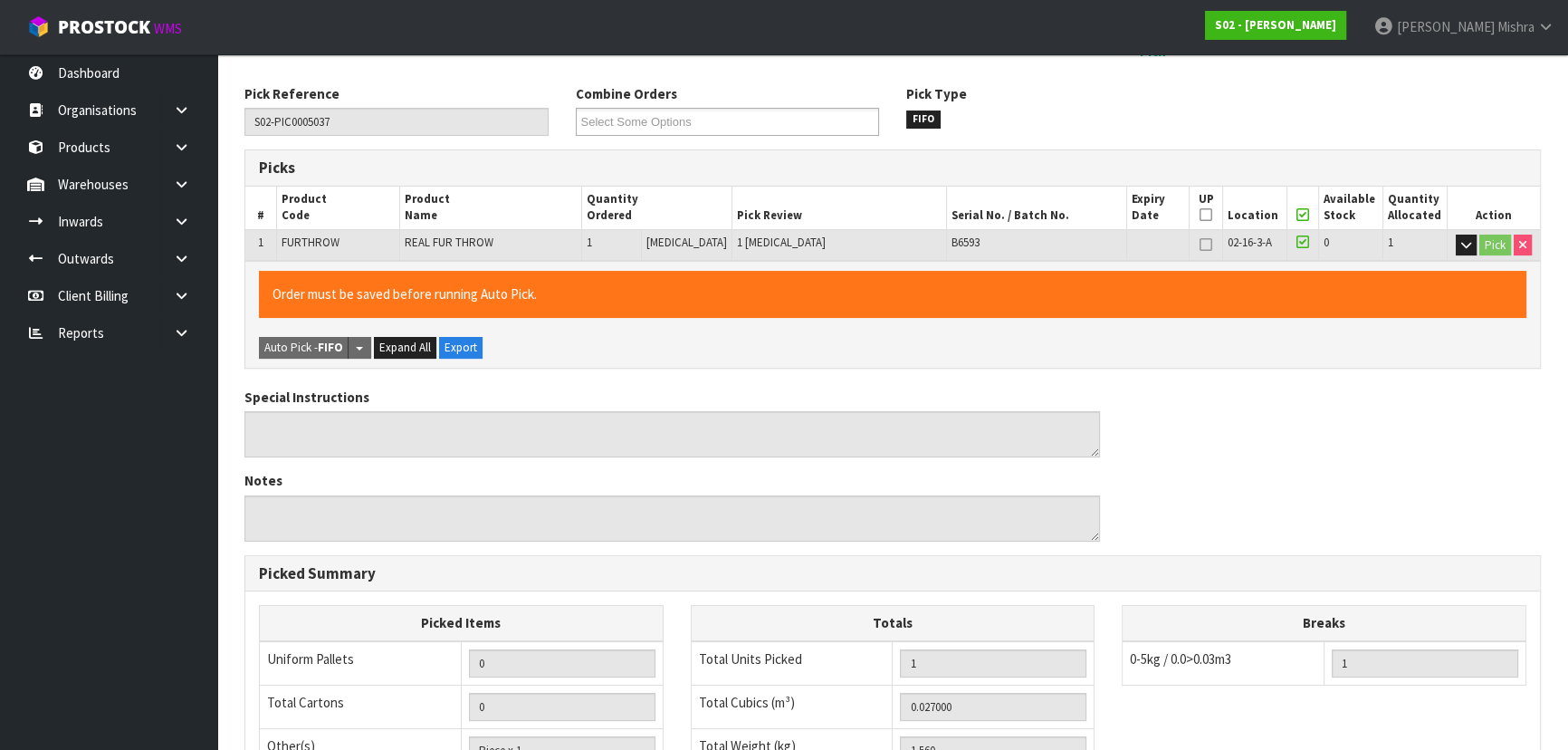
scroll to position [505, 0]
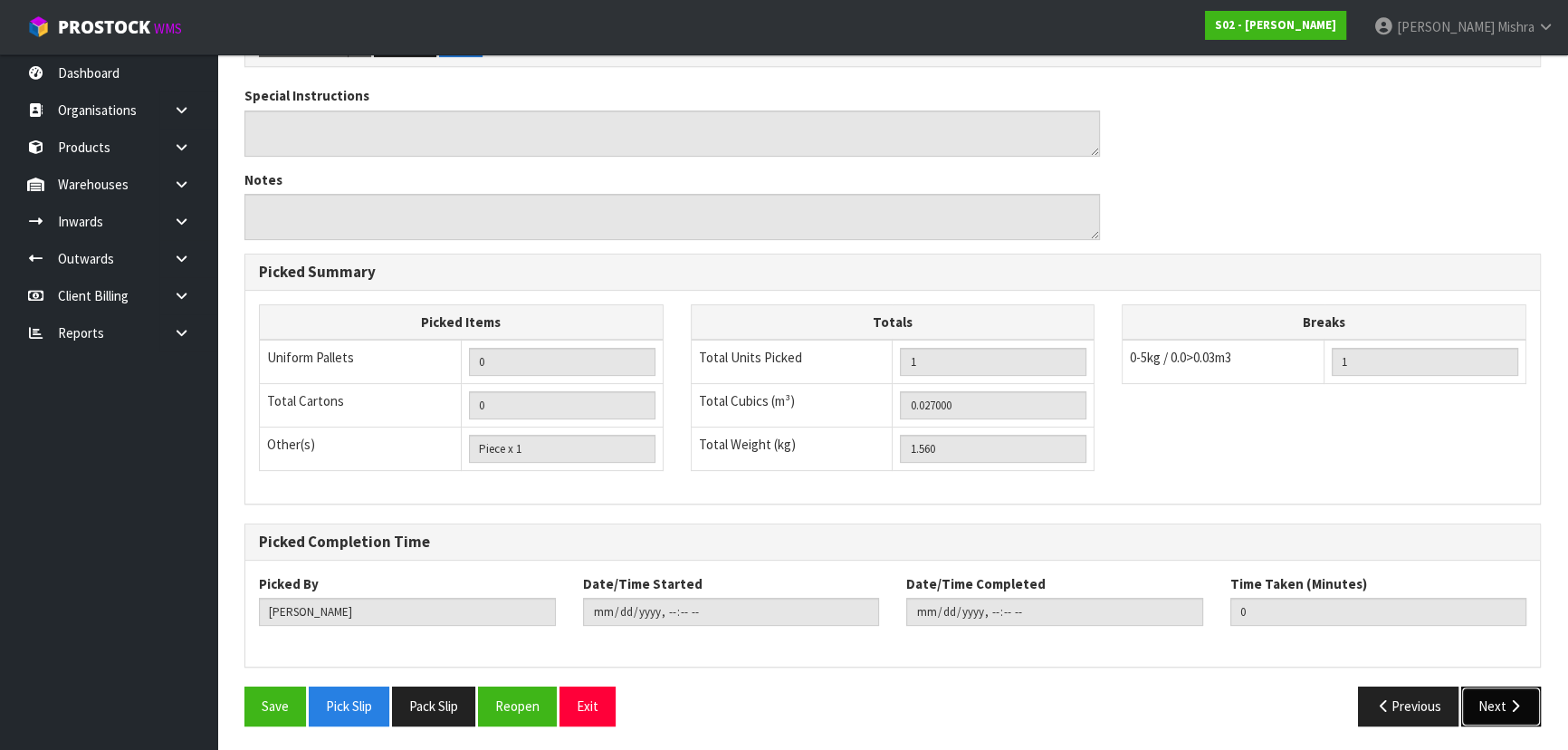
click at [1476, 711] on button "Next" at bounding box center [1500, 706] width 80 height 39
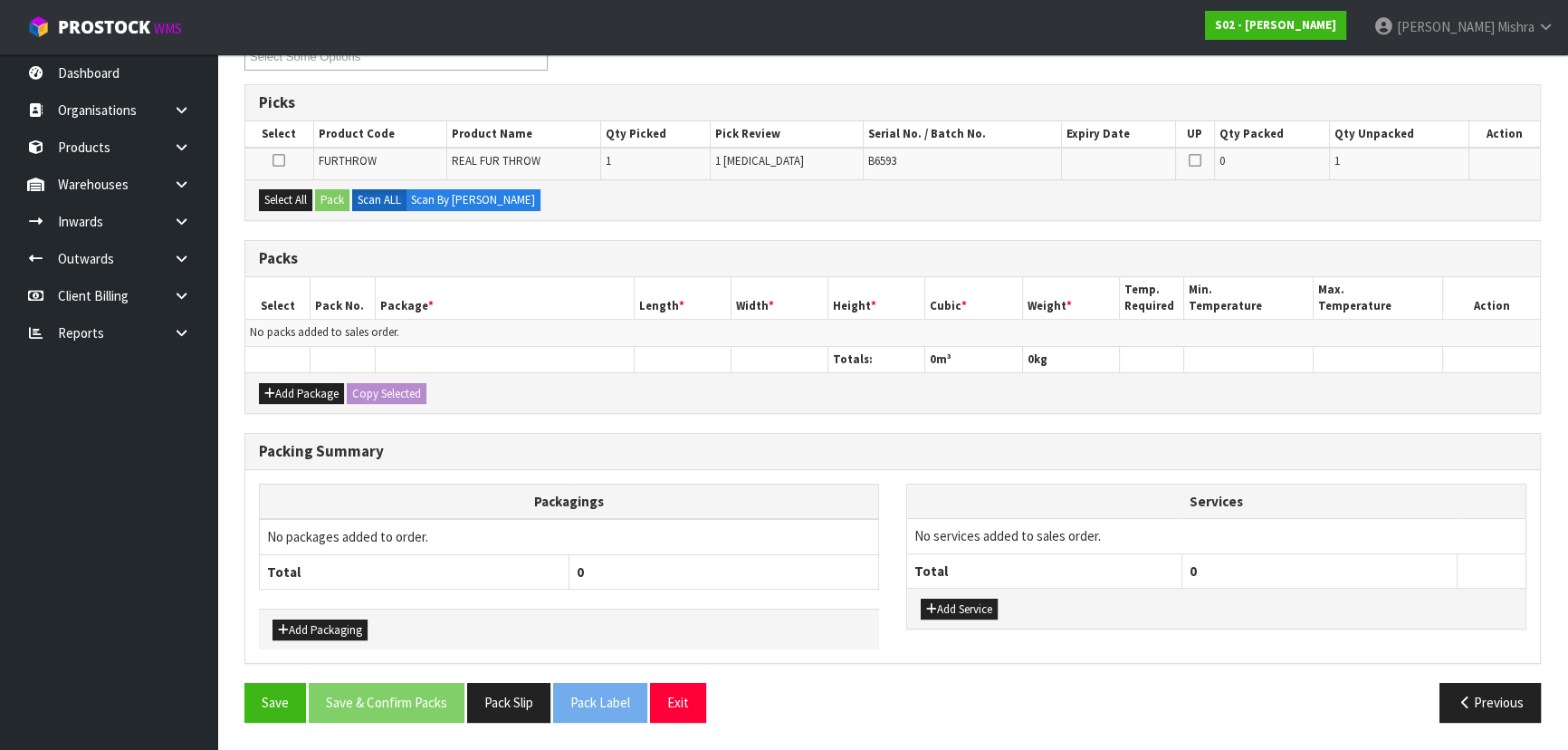
scroll to position [0, 0]
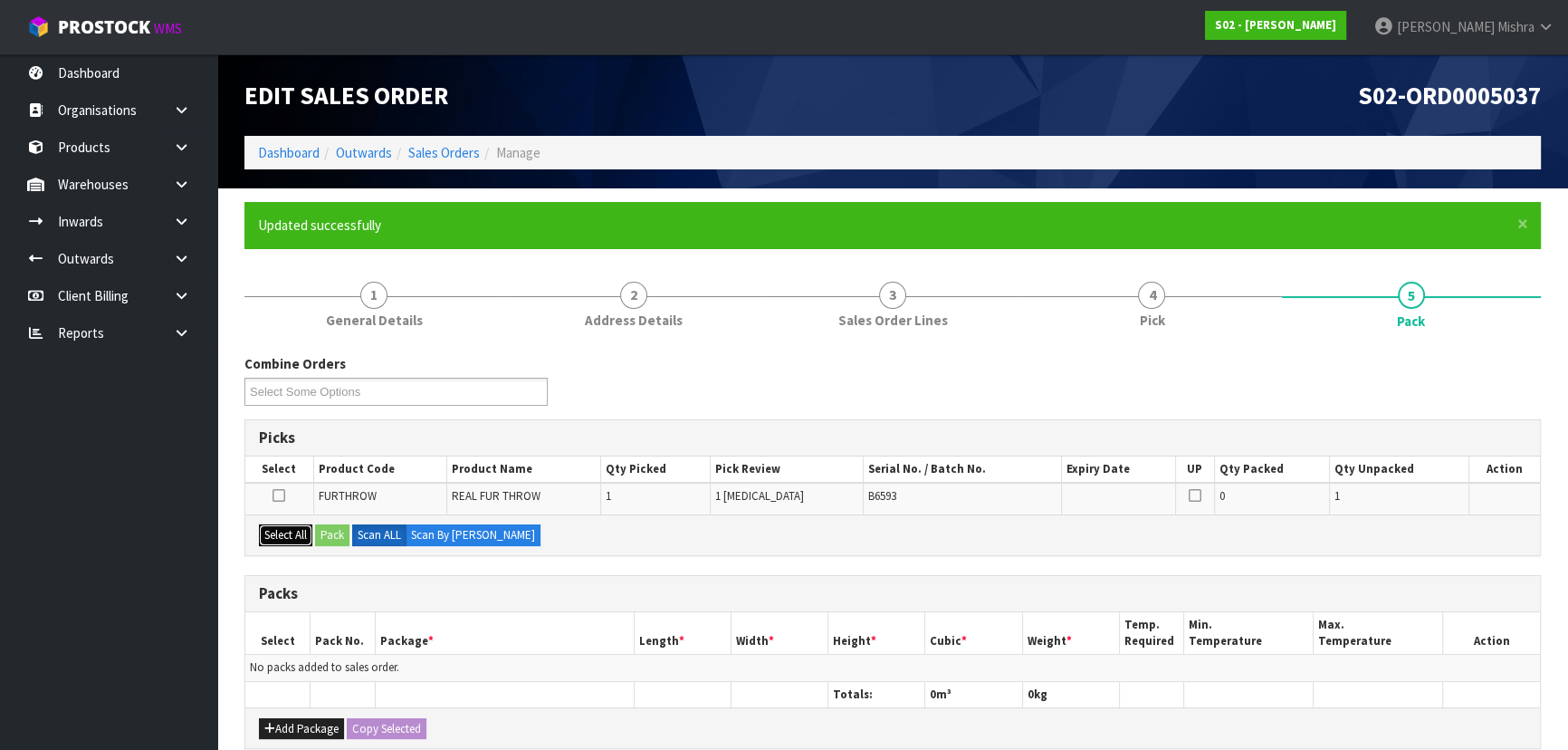
drag, startPoint x: 279, startPoint y: 525, endPoint x: 327, endPoint y: 531, distance: 48.4
click at [279, 526] on button "Select All" at bounding box center [285, 535] width 53 height 22
click at [337, 532] on button "Pack" at bounding box center [332, 535] width 35 height 22
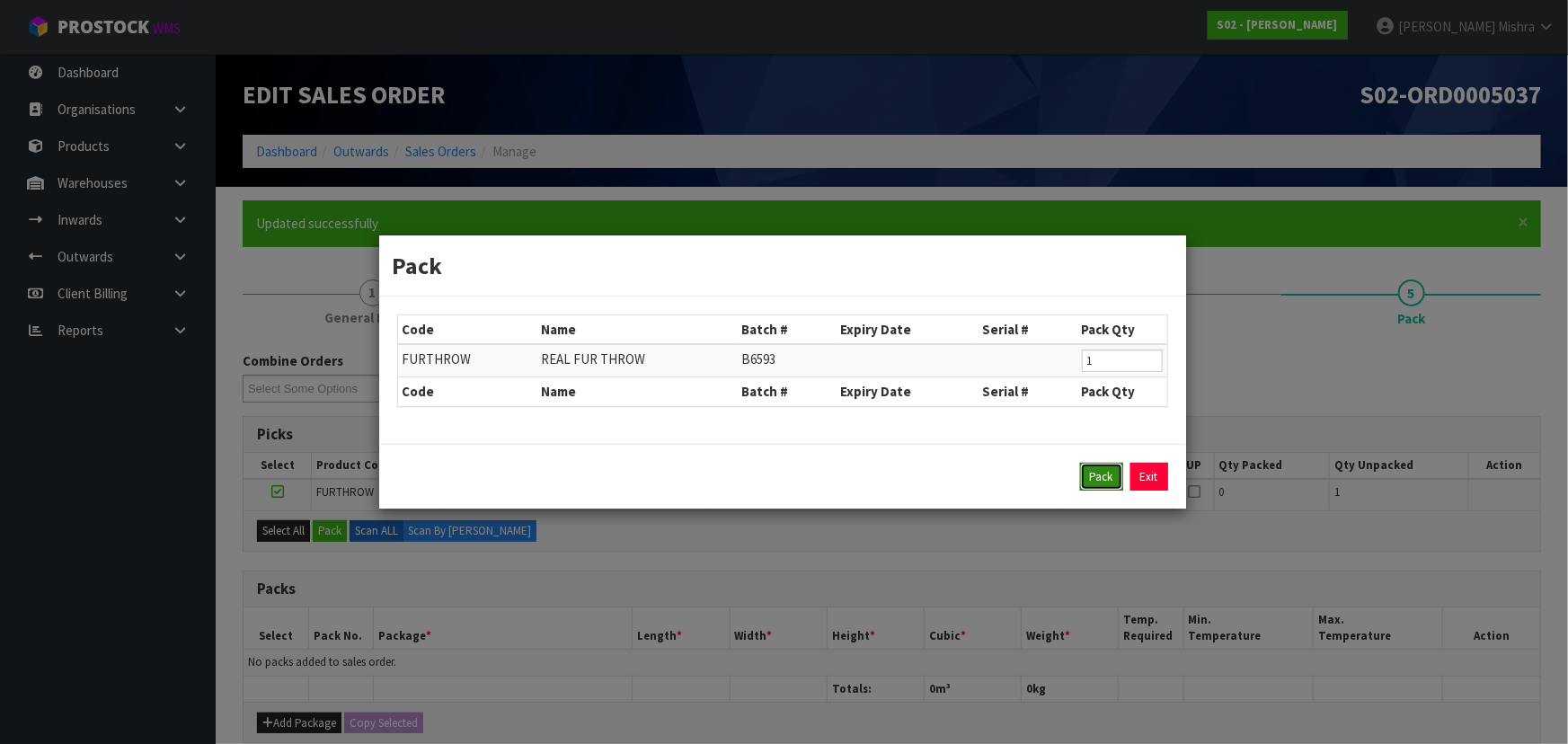
click at [1105, 482] on button "Pack" at bounding box center [1101, 477] width 43 height 29
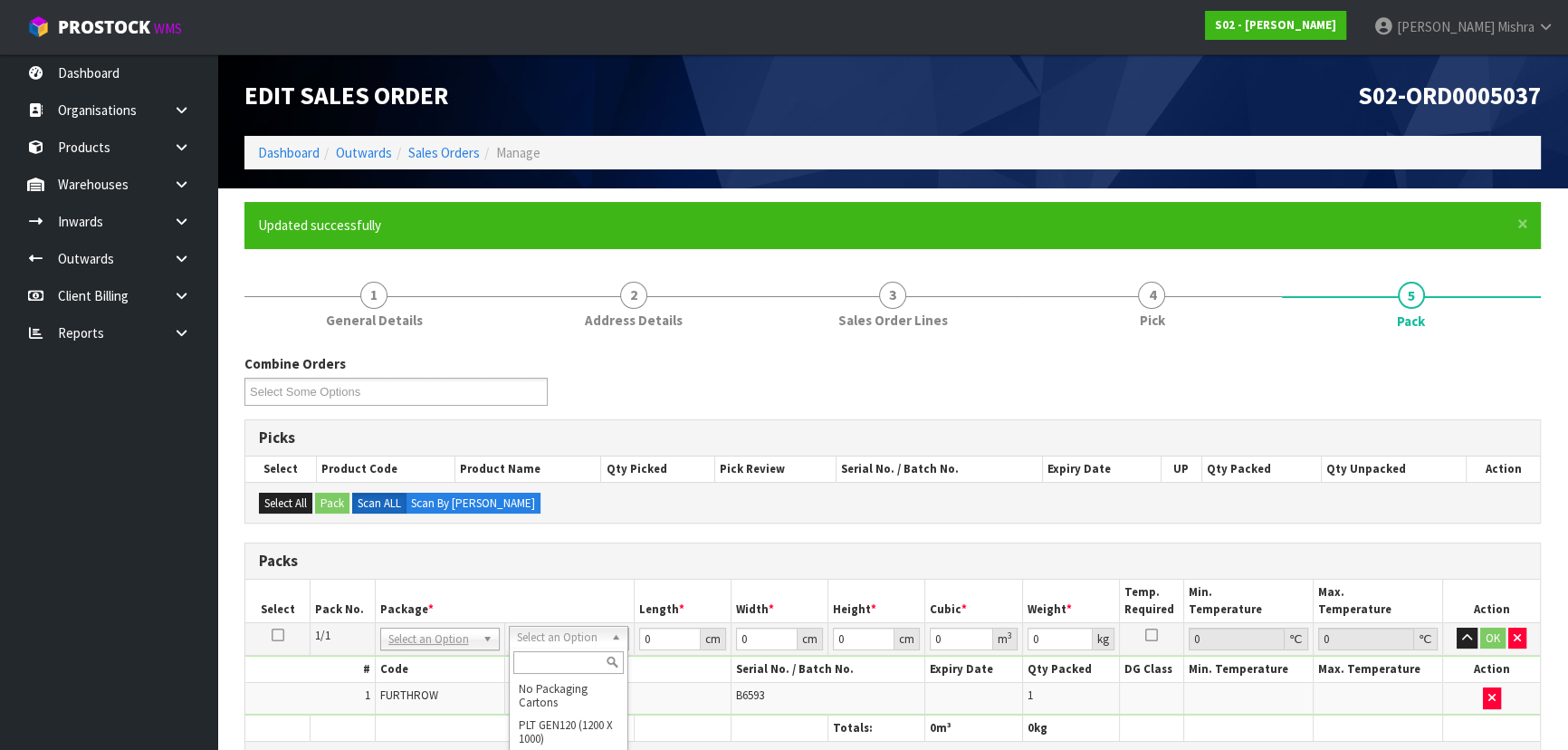
click at [555, 658] on input "text" at bounding box center [568, 661] width 110 height 22
type input "A4"
type input "31"
type input "22.5"
type input "25"
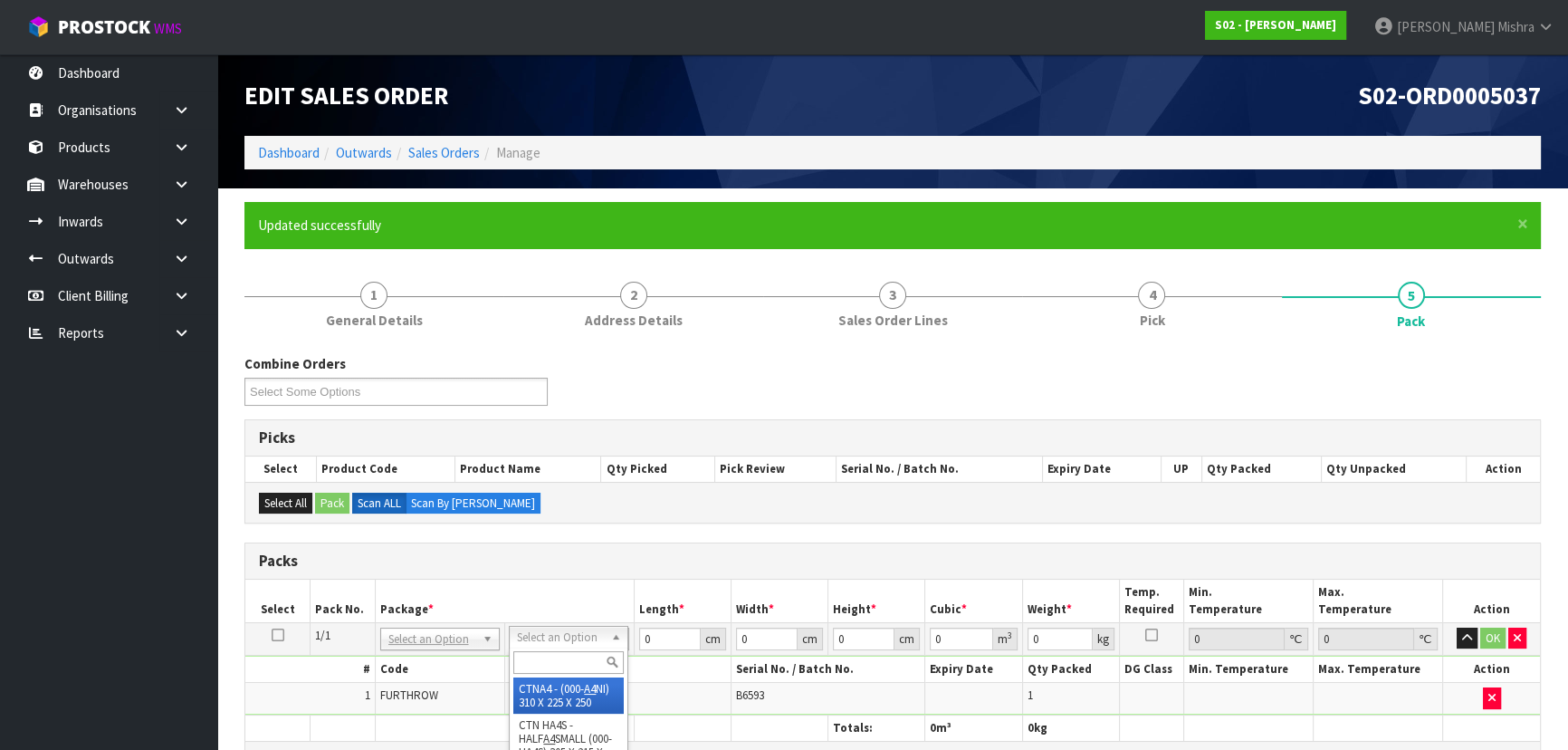
type input "0.017438"
type input "1.76"
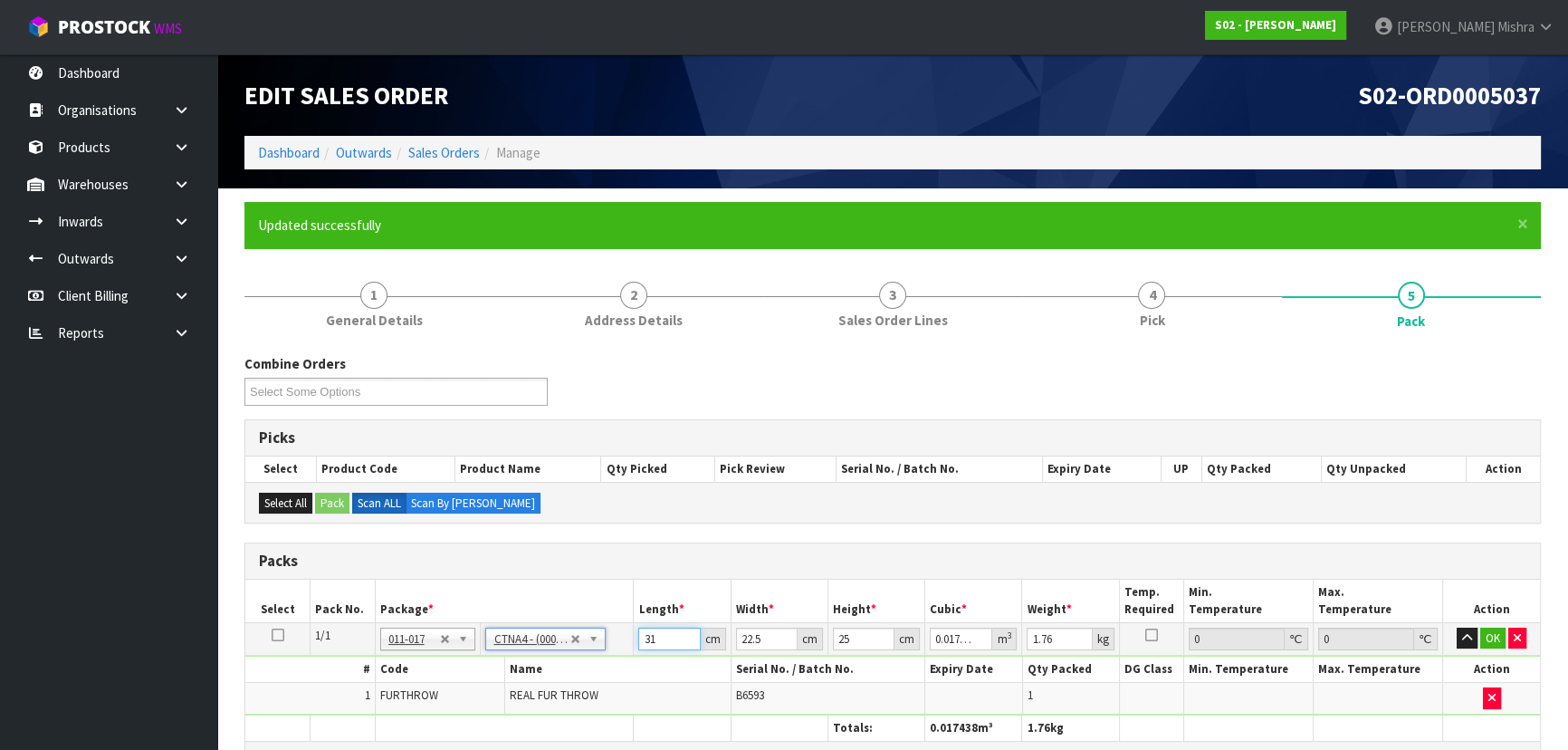
drag, startPoint x: 676, startPoint y: 635, endPoint x: 527, endPoint y: 638, distance: 149.0
click at [527, 638] on tr "1/1 NONE 007-001 007-002 007-004 007-009 007-013 007-014 007-015 007-017 007-01…" at bounding box center [892, 638] width 1294 height 33
type input "3"
type input "0.001687"
type input "33"
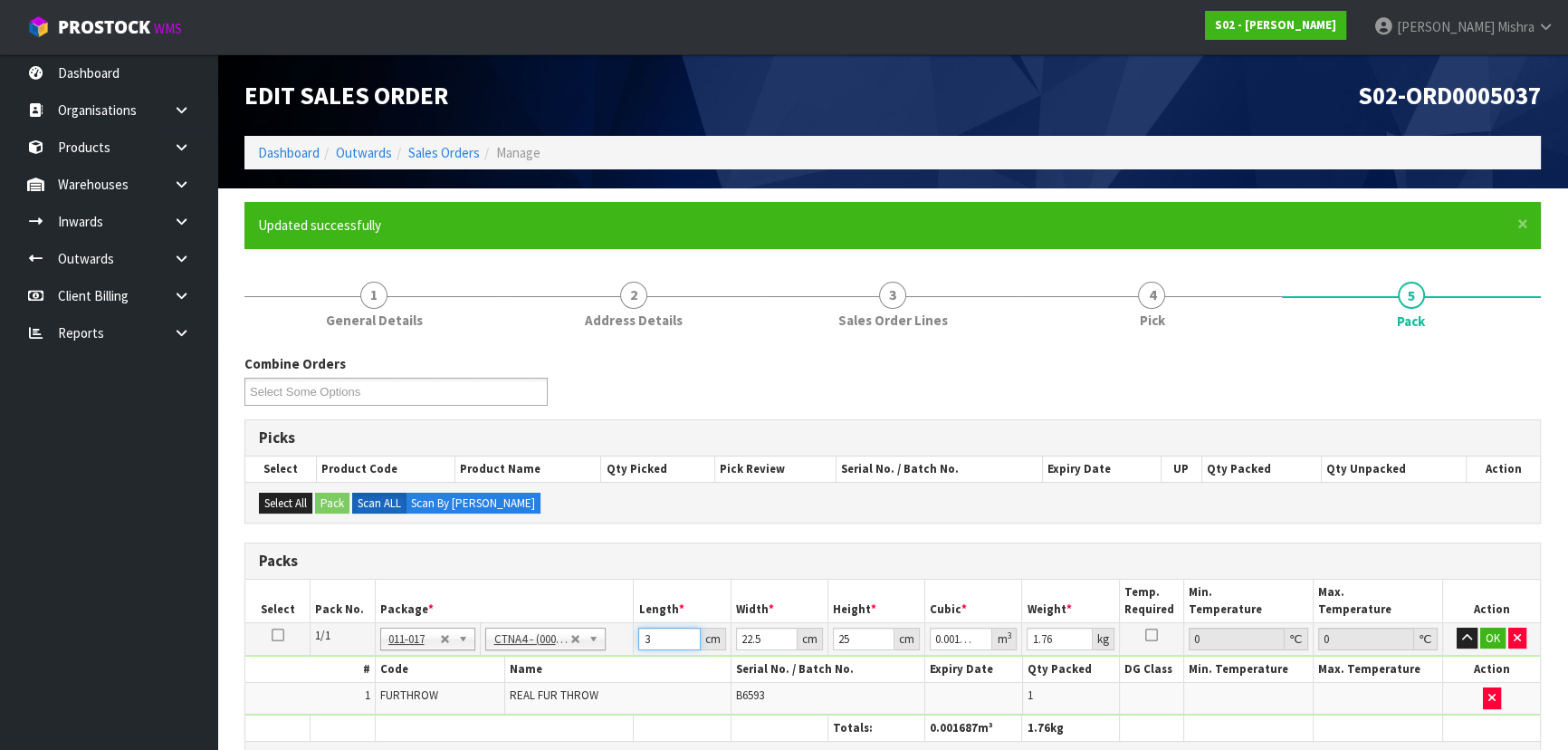
type input "0.018563"
type input "33"
type input "2"
type input "0.00165"
type input "25"
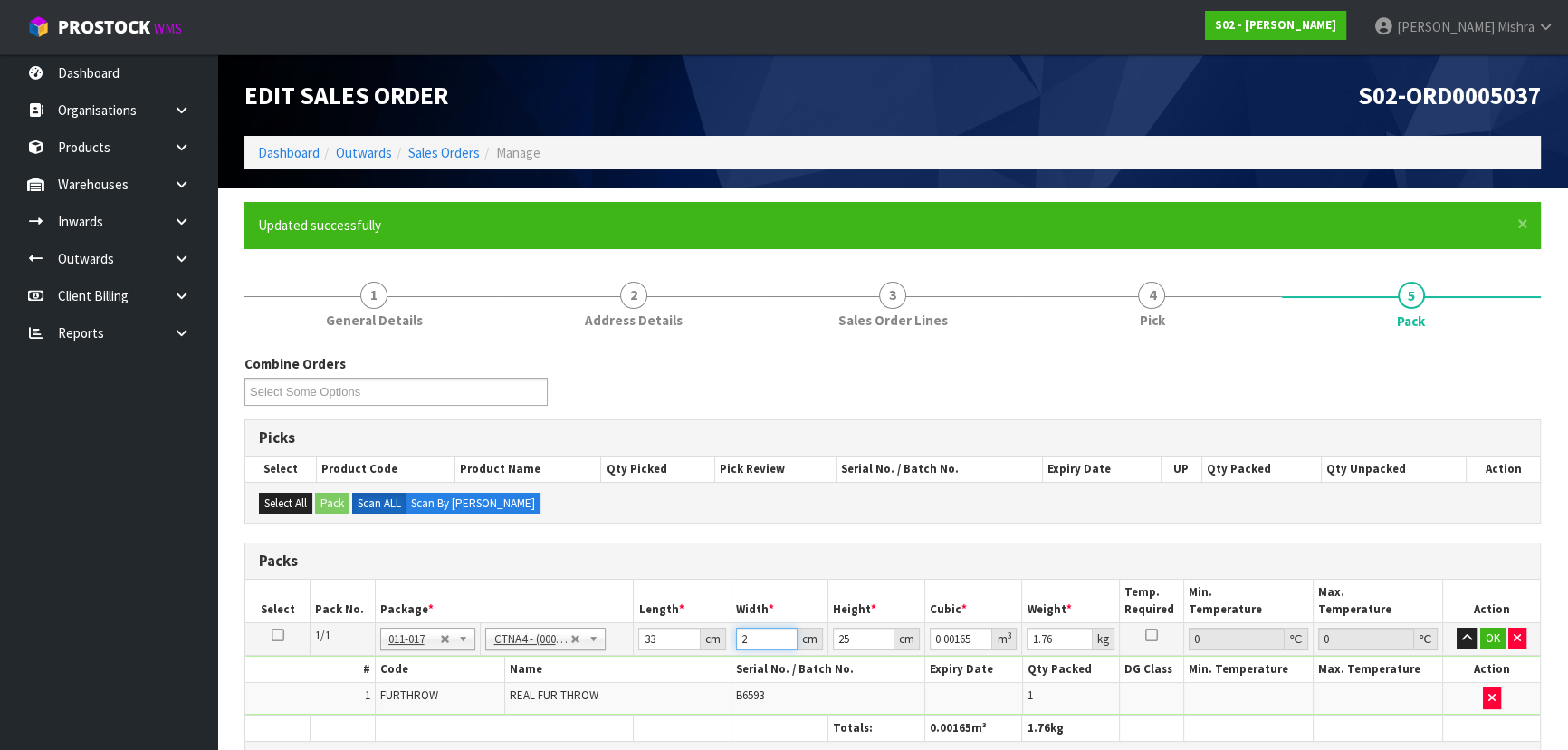
type input "0.020625"
type input "25"
type input "1"
type input "0.000825"
type input "16"
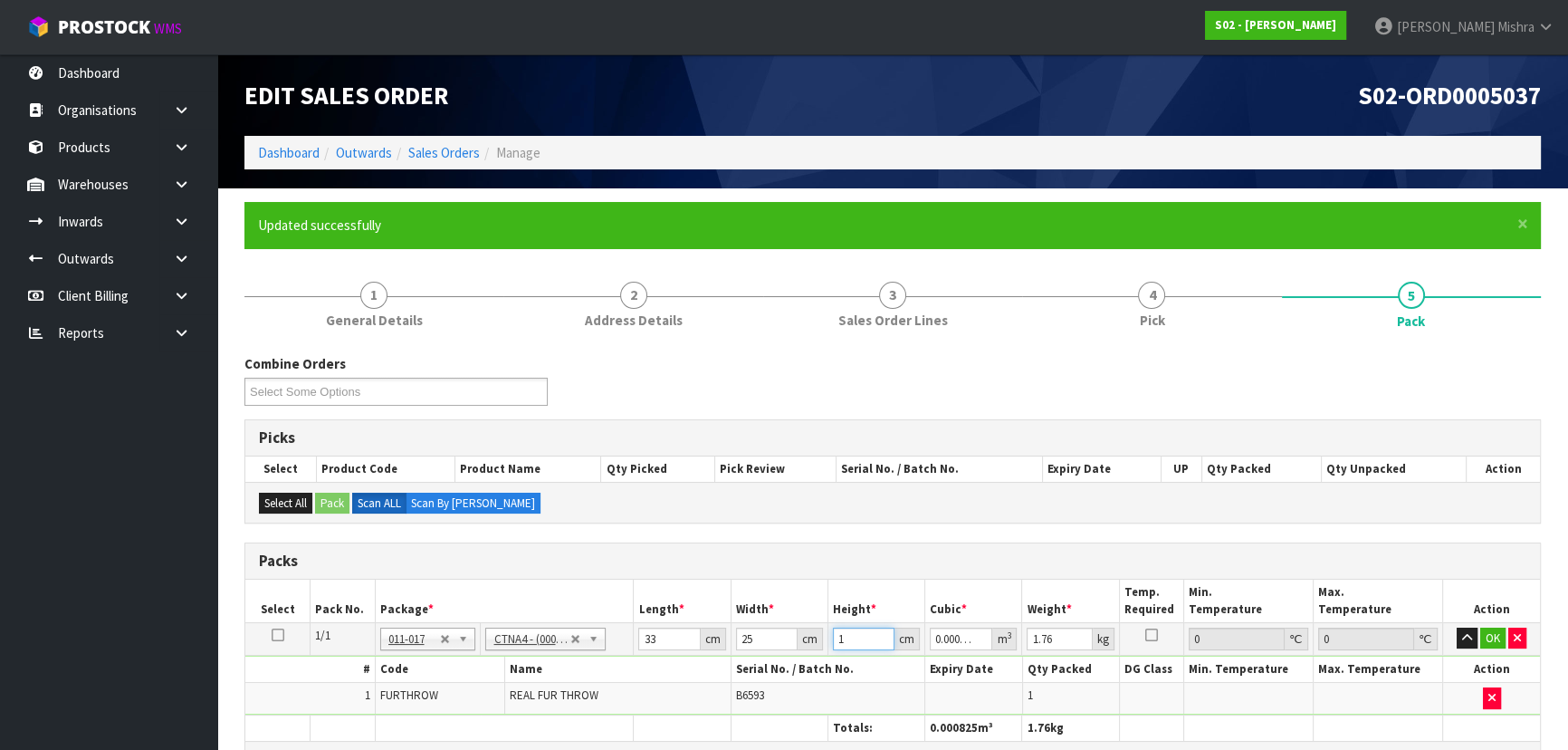
type input "0.0132"
type input "16"
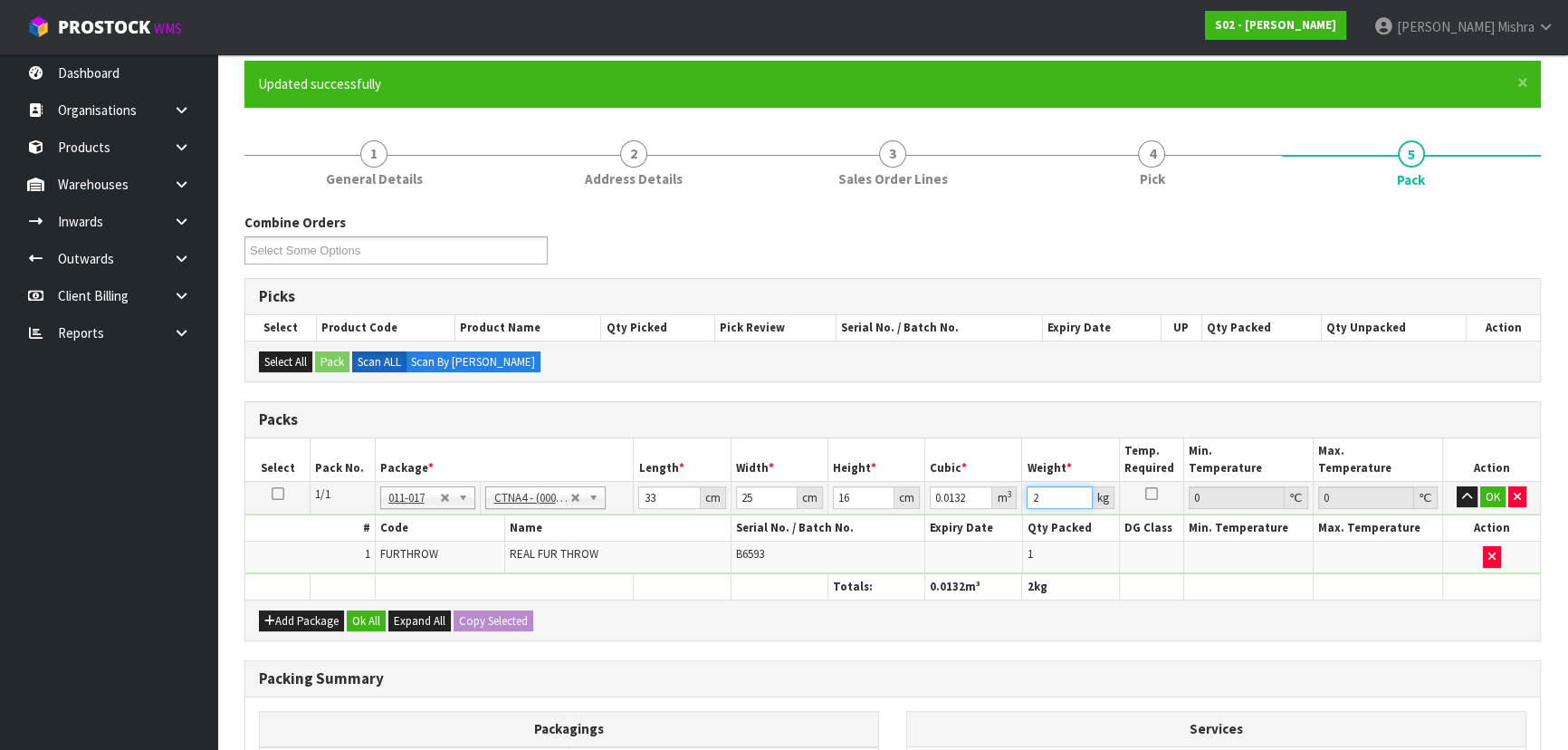
scroll to position [328, 0]
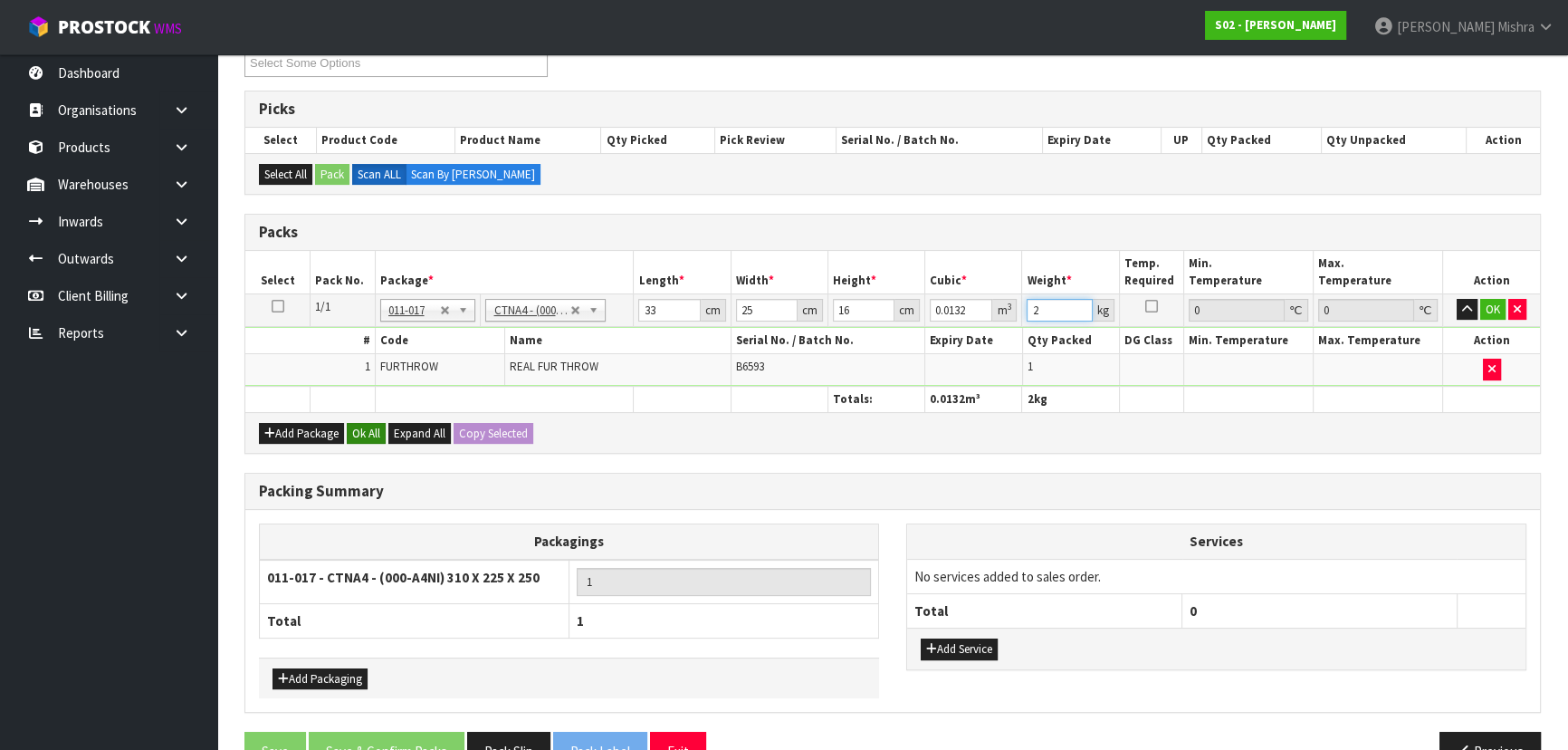
type input "2"
drag, startPoint x: 368, startPoint y: 425, endPoint x: 313, endPoint y: 466, distance: 68.6
click at [364, 425] on button "Ok All" at bounding box center [366, 433] width 39 height 22
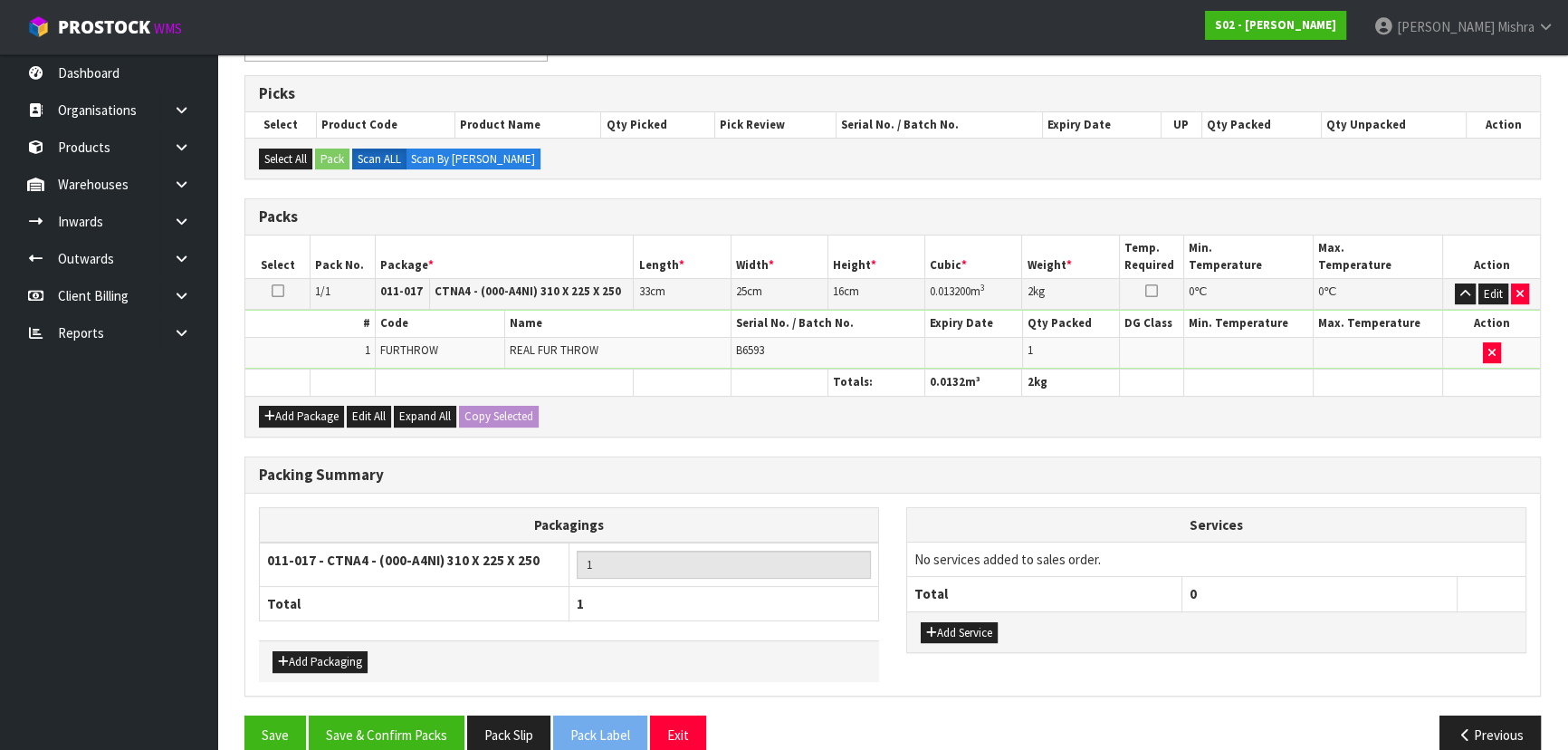
scroll to position [372, 0]
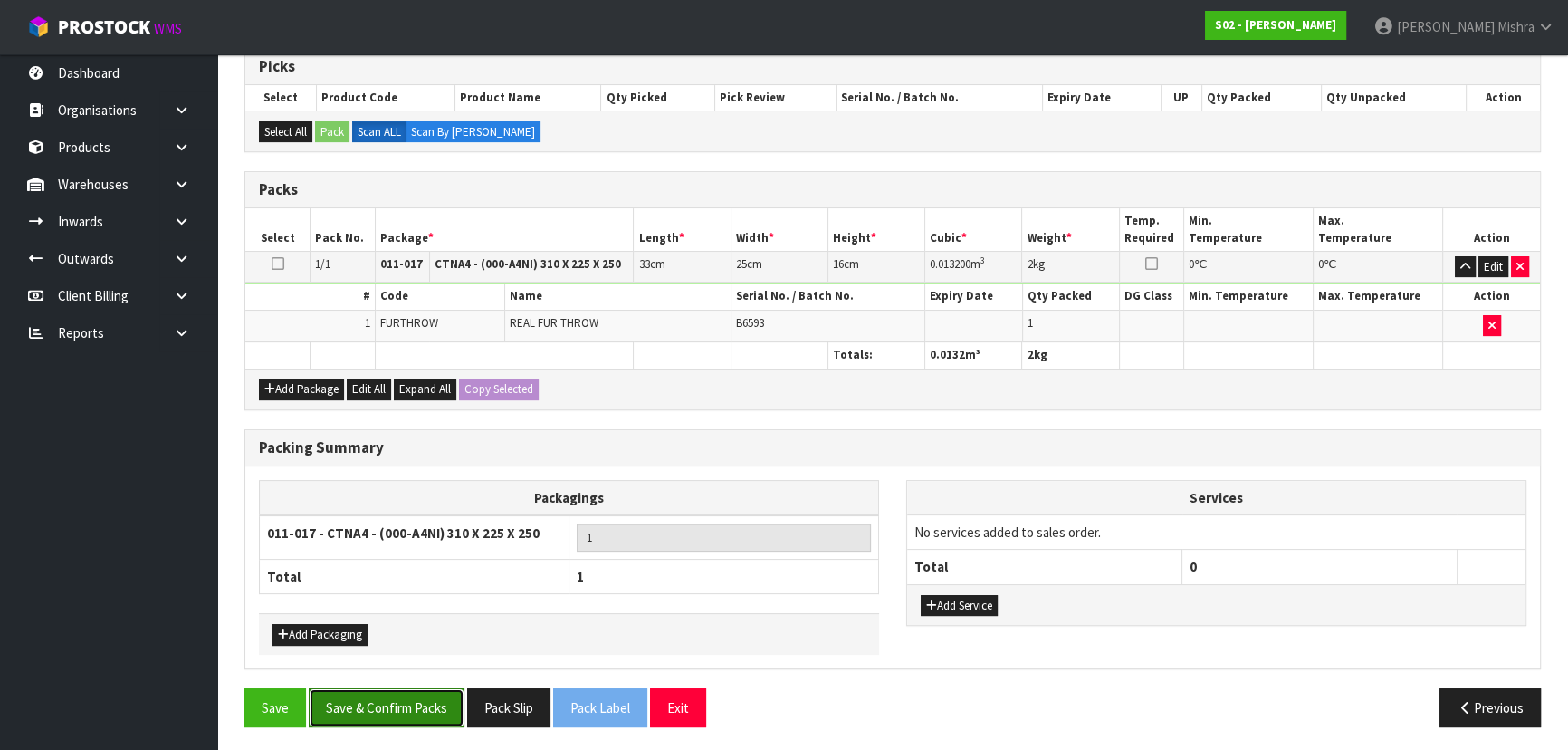
click at [368, 696] on button "Save & Confirm Packs" at bounding box center [386, 708] width 155 height 39
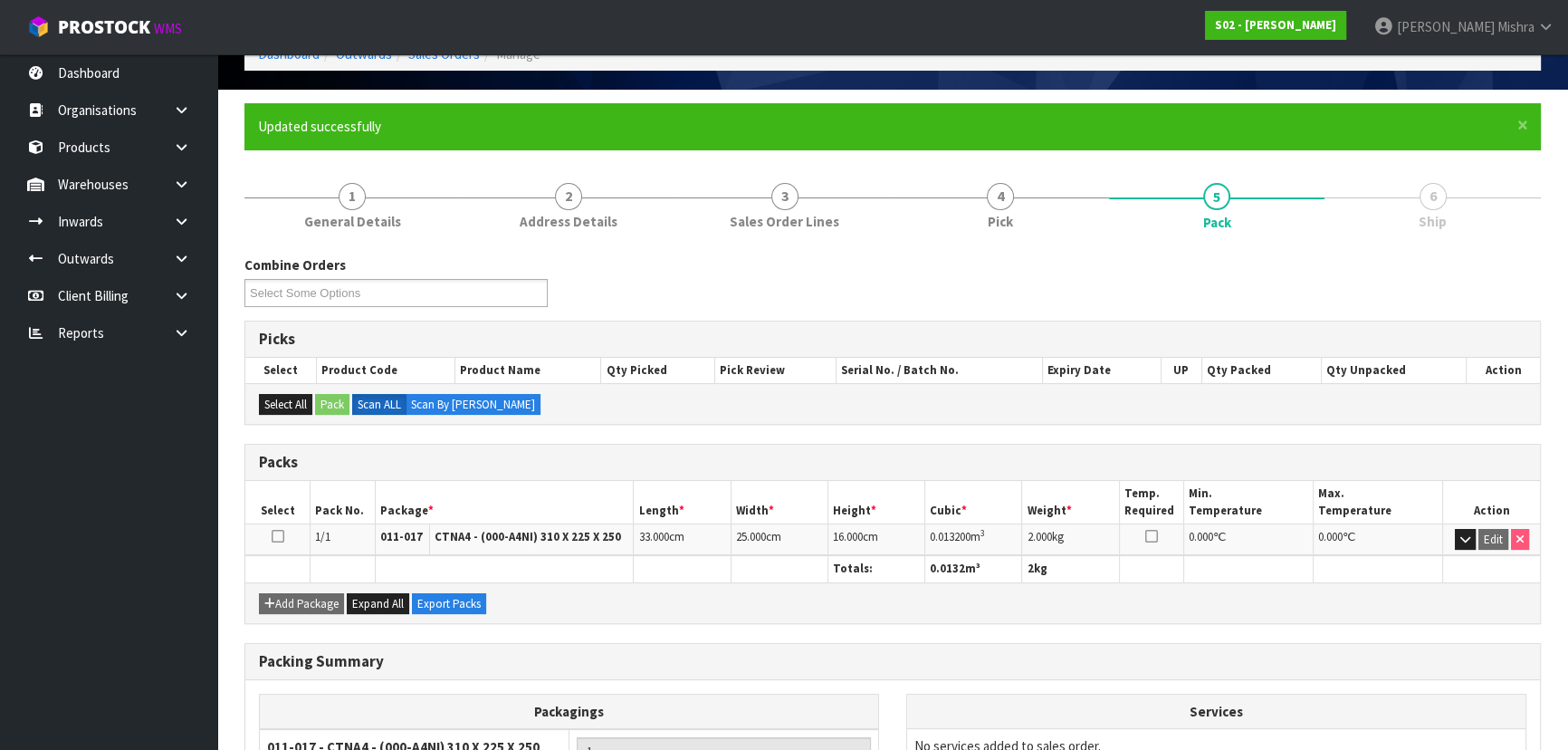
scroll to position [271, 0]
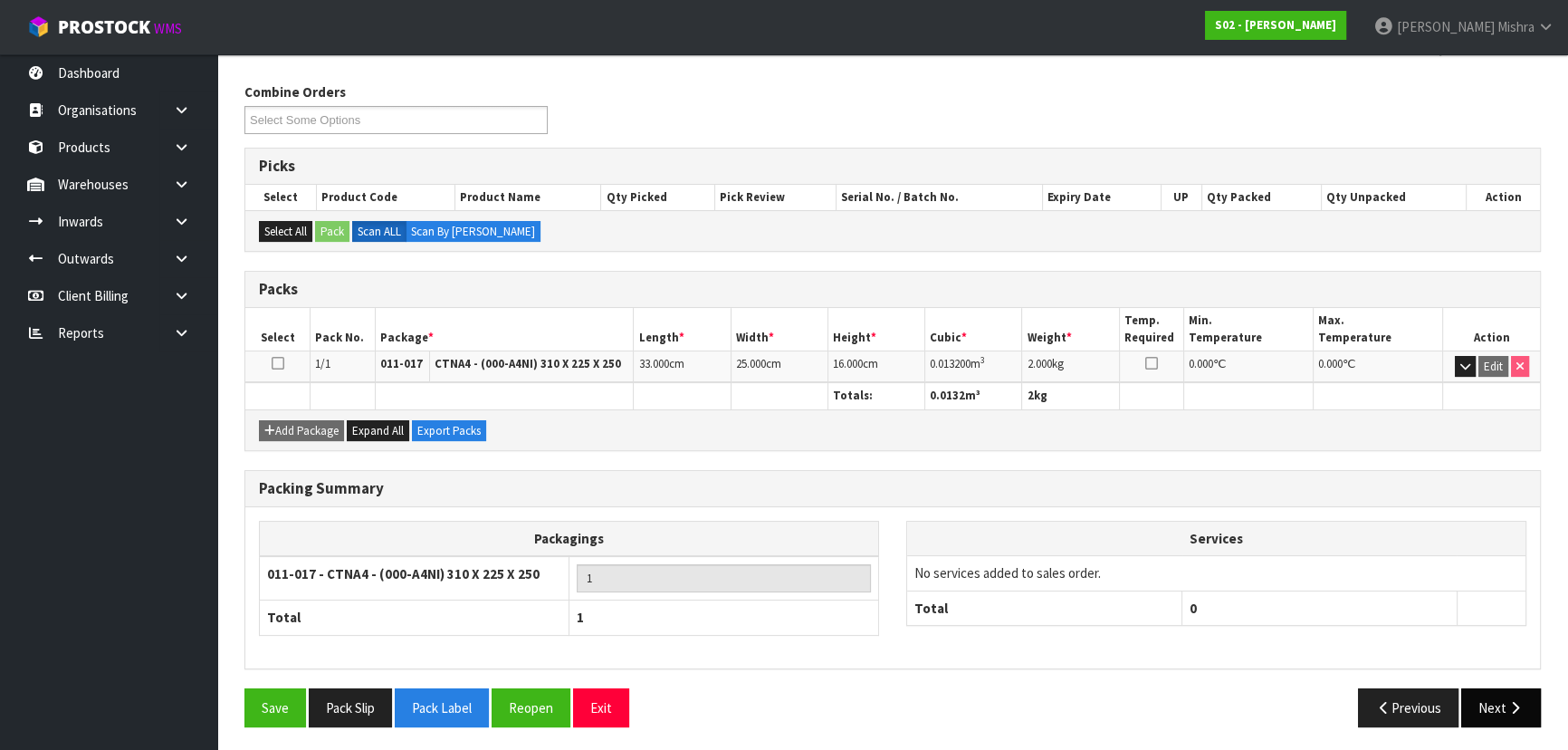
click at [1496, 709] on button "Next" at bounding box center [1500, 708] width 80 height 39
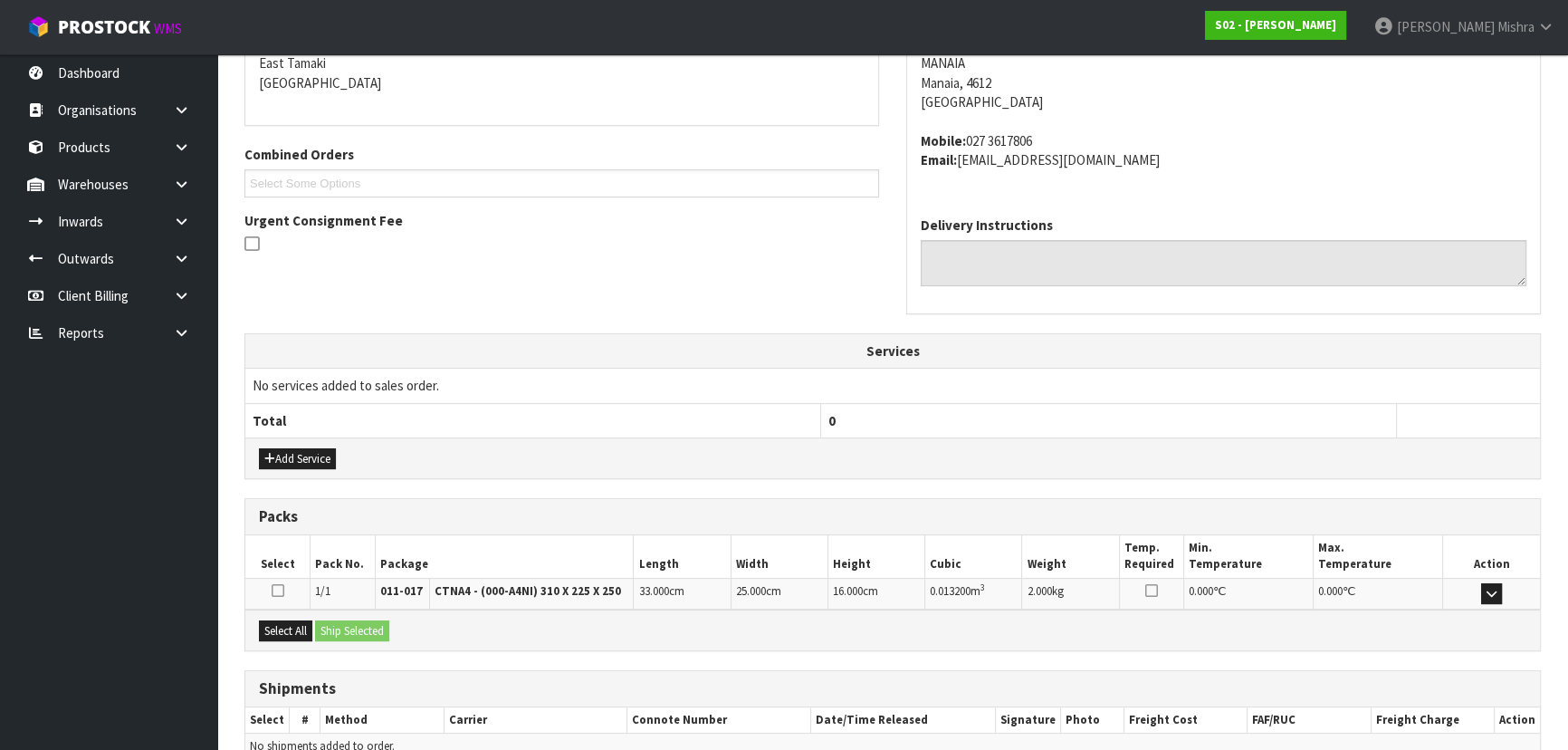
scroll to position [482, 0]
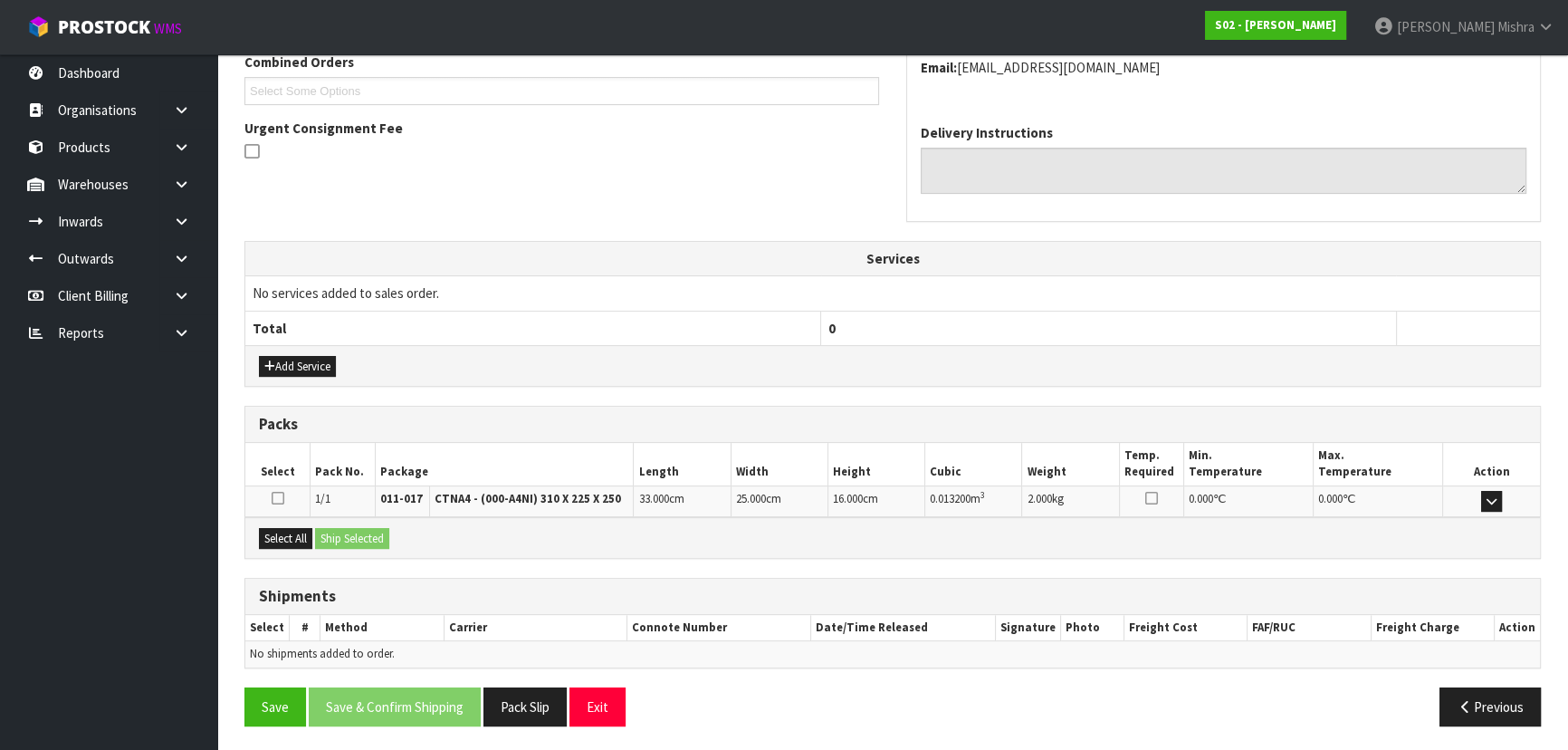
click at [254, 534] on div "Select All Ship Selected" at bounding box center [892, 538] width 1294 height 41
drag, startPoint x: 263, startPoint y: 534, endPoint x: 285, endPoint y: 537, distance: 22.2
click at [264, 534] on button "Select All" at bounding box center [285, 539] width 53 height 22
drag, startPoint x: 336, startPoint y: 536, endPoint x: 344, endPoint y: 555, distance: 20.6
click at [337, 536] on button "Ship Selected" at bounding box center [351, 539] width 74 height 22
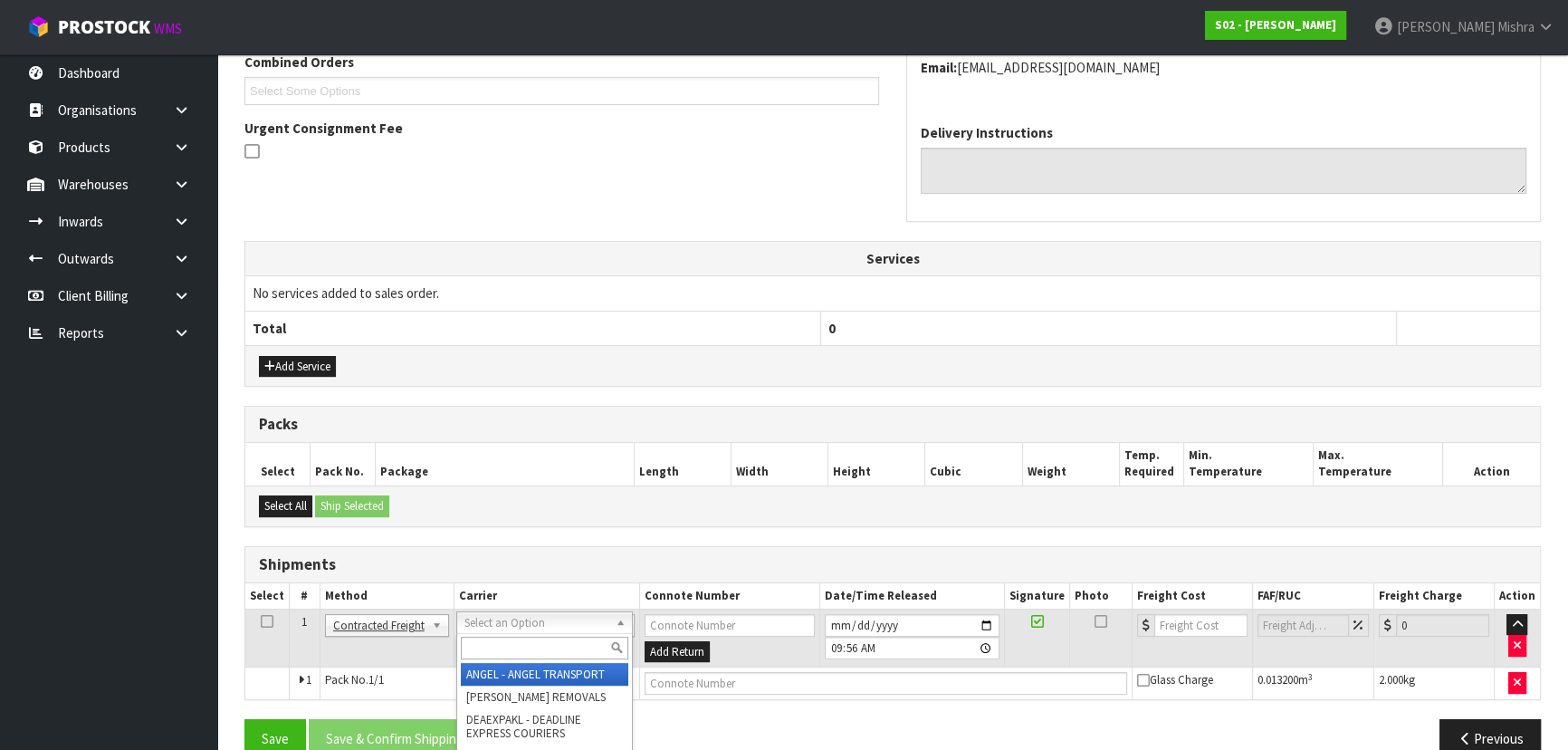
click at [507, 637] on input "text" at bounding box center [544, 647] width 168 height 22
type input "NZP"
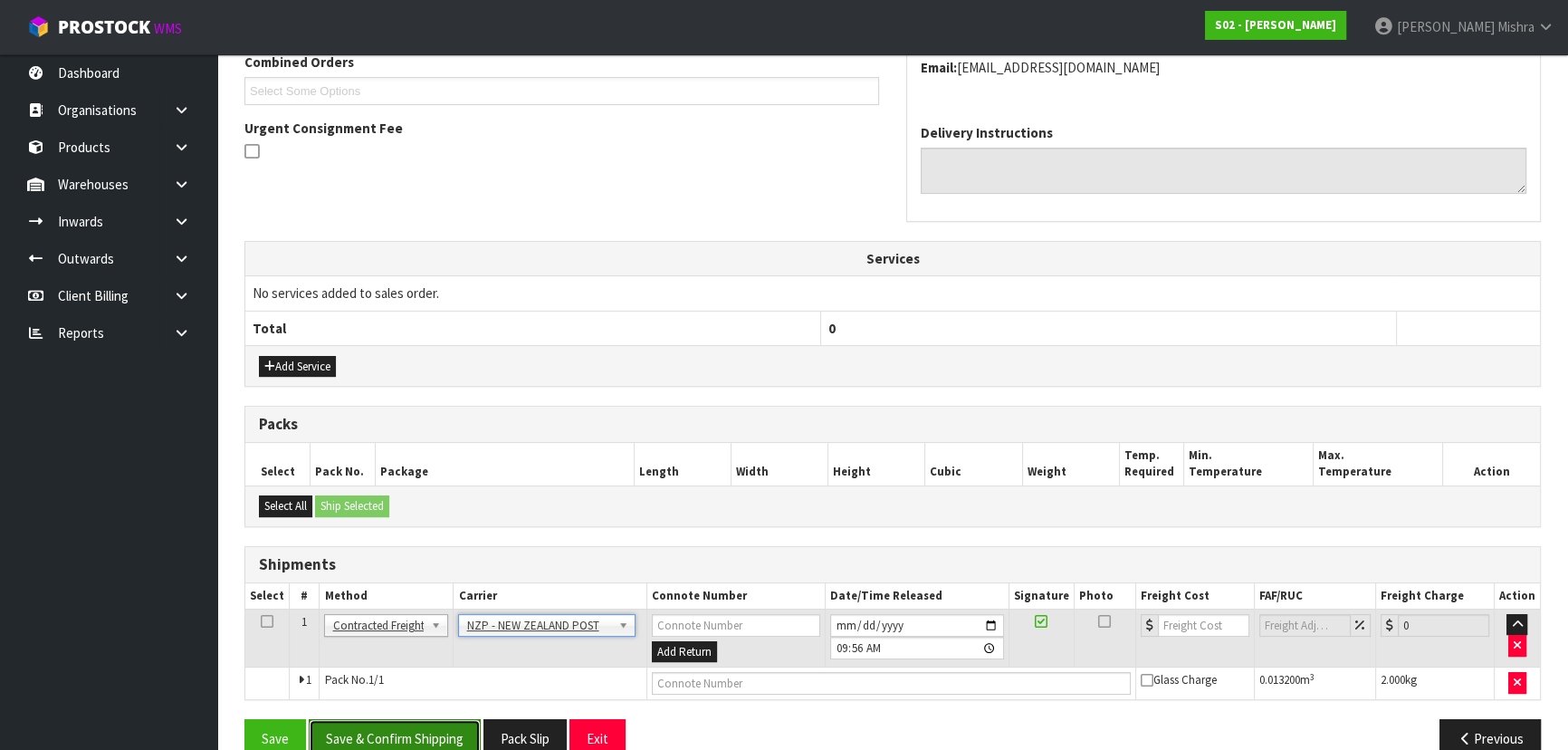
click at [395, 731] on button "Save & Confirm Shipping" at bounding box center [395, 738] width 172 height 39
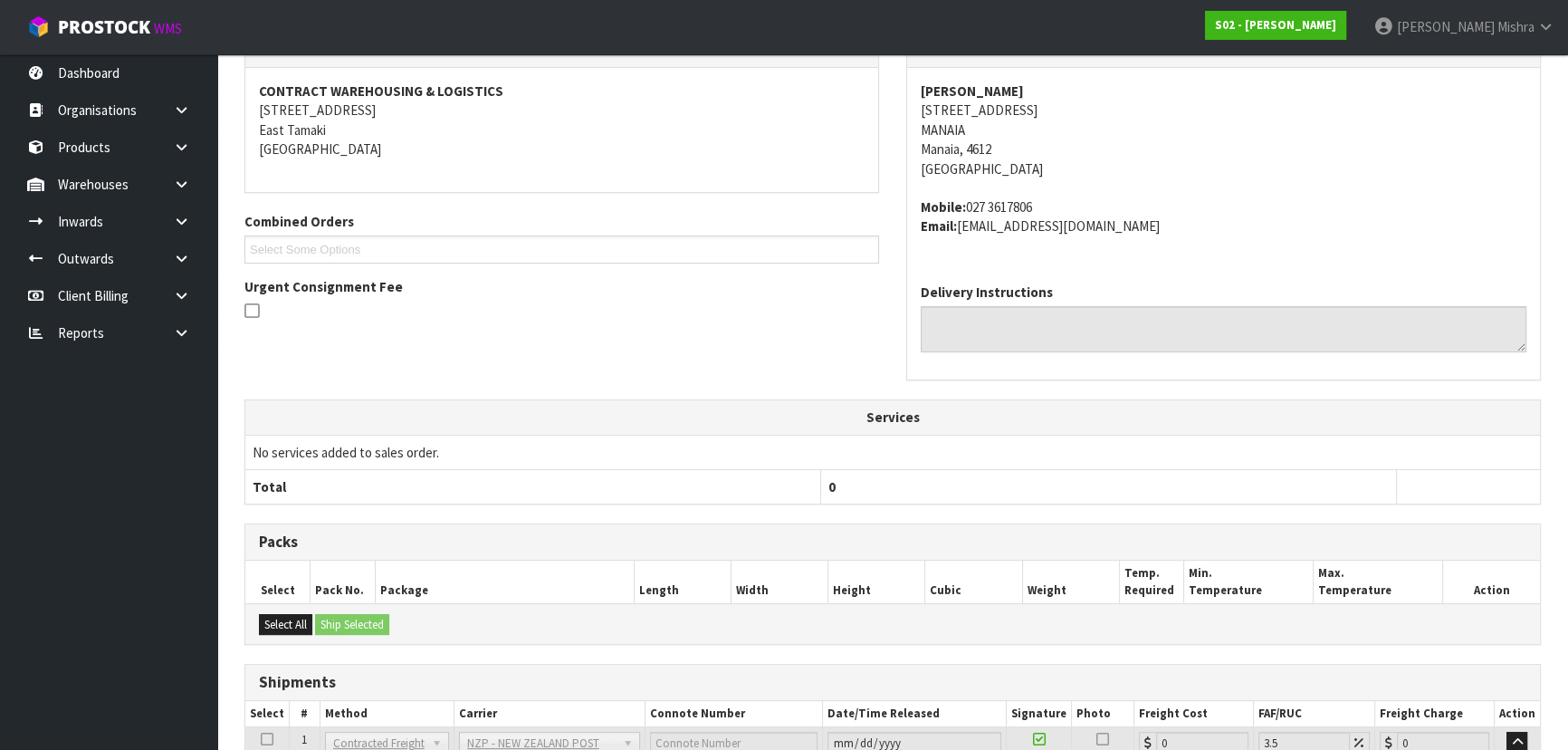
scroll to position [489, 0]
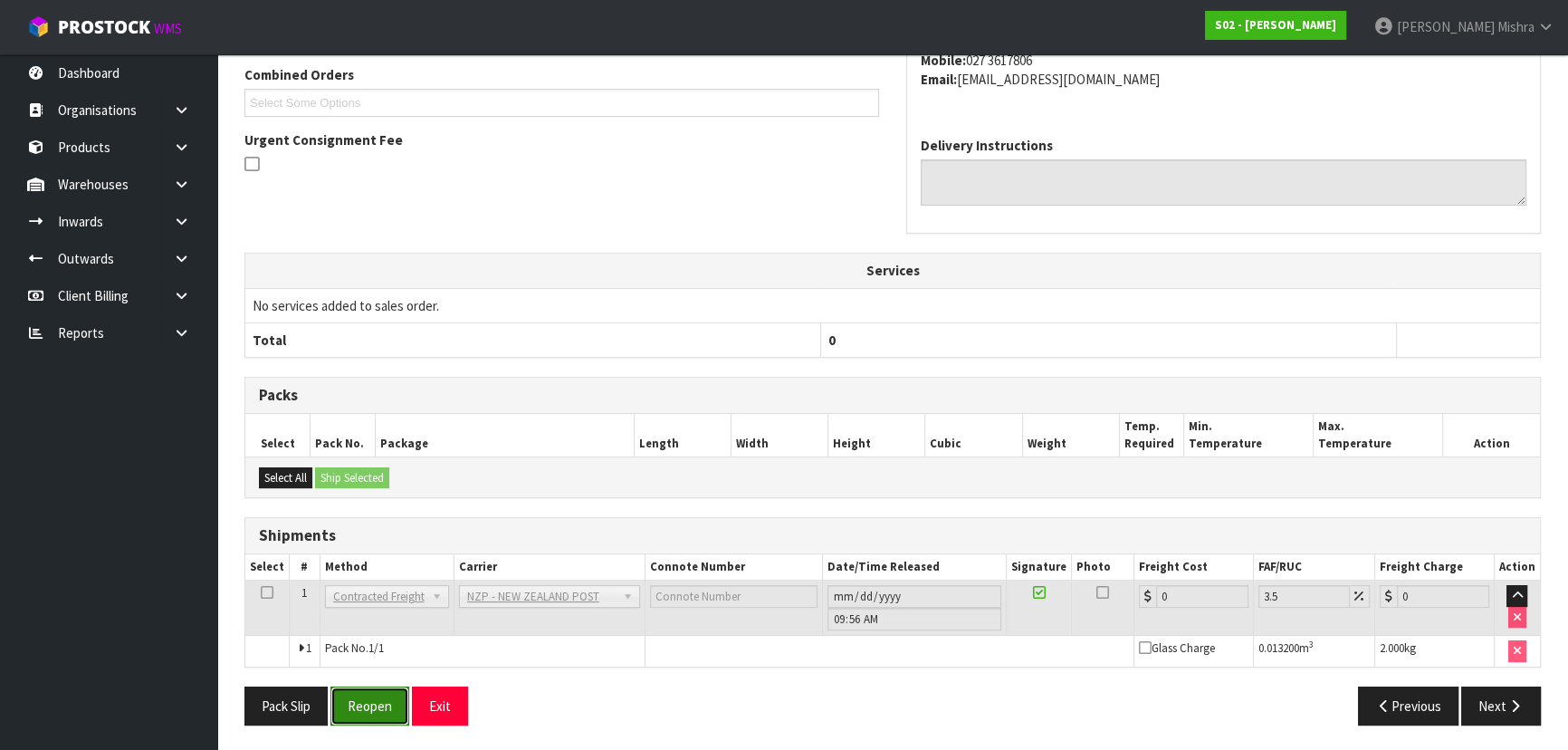
click at [353, 697] on button "Reopen" at bounding box center [370, 706] width 79 height 39
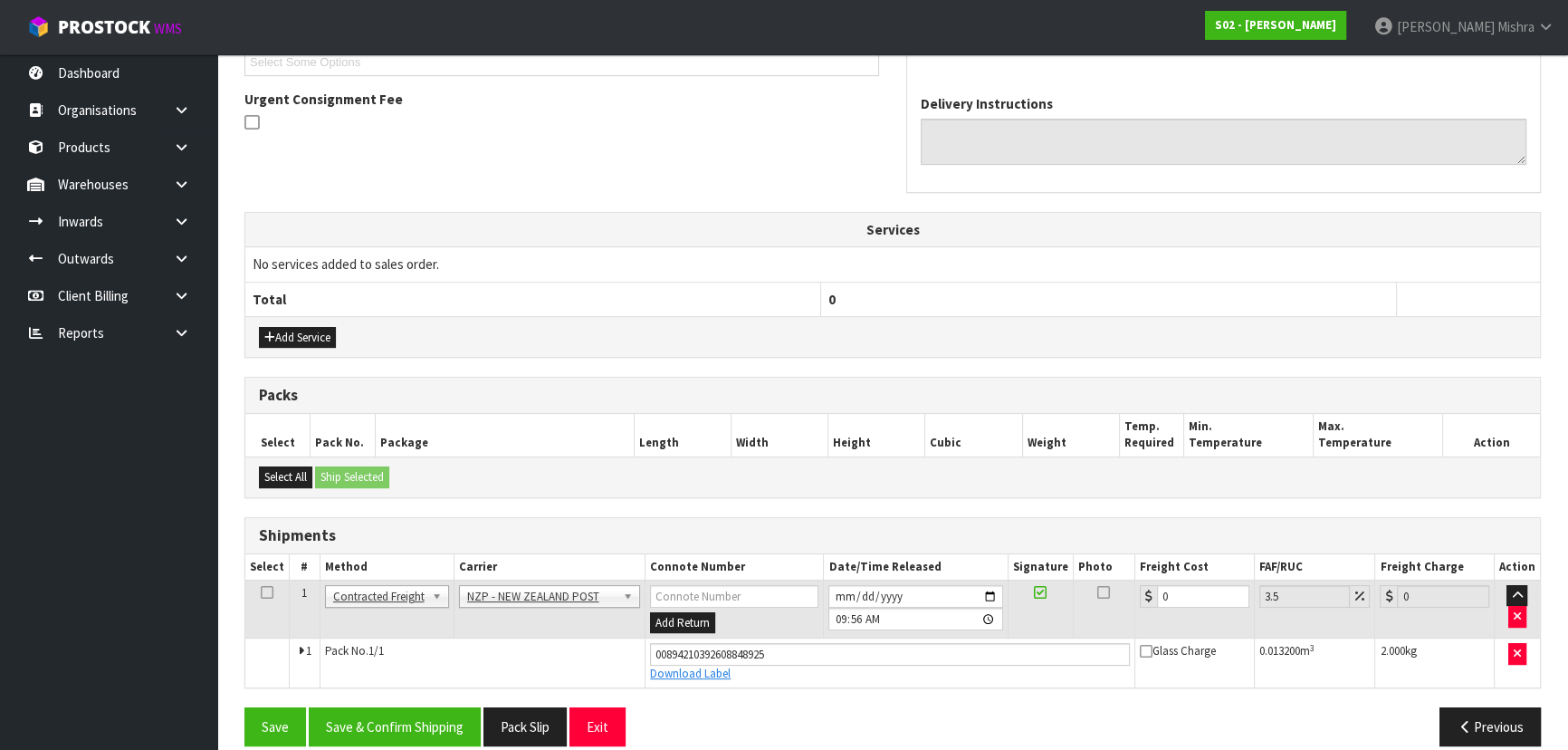
scroll to position [531, 0]
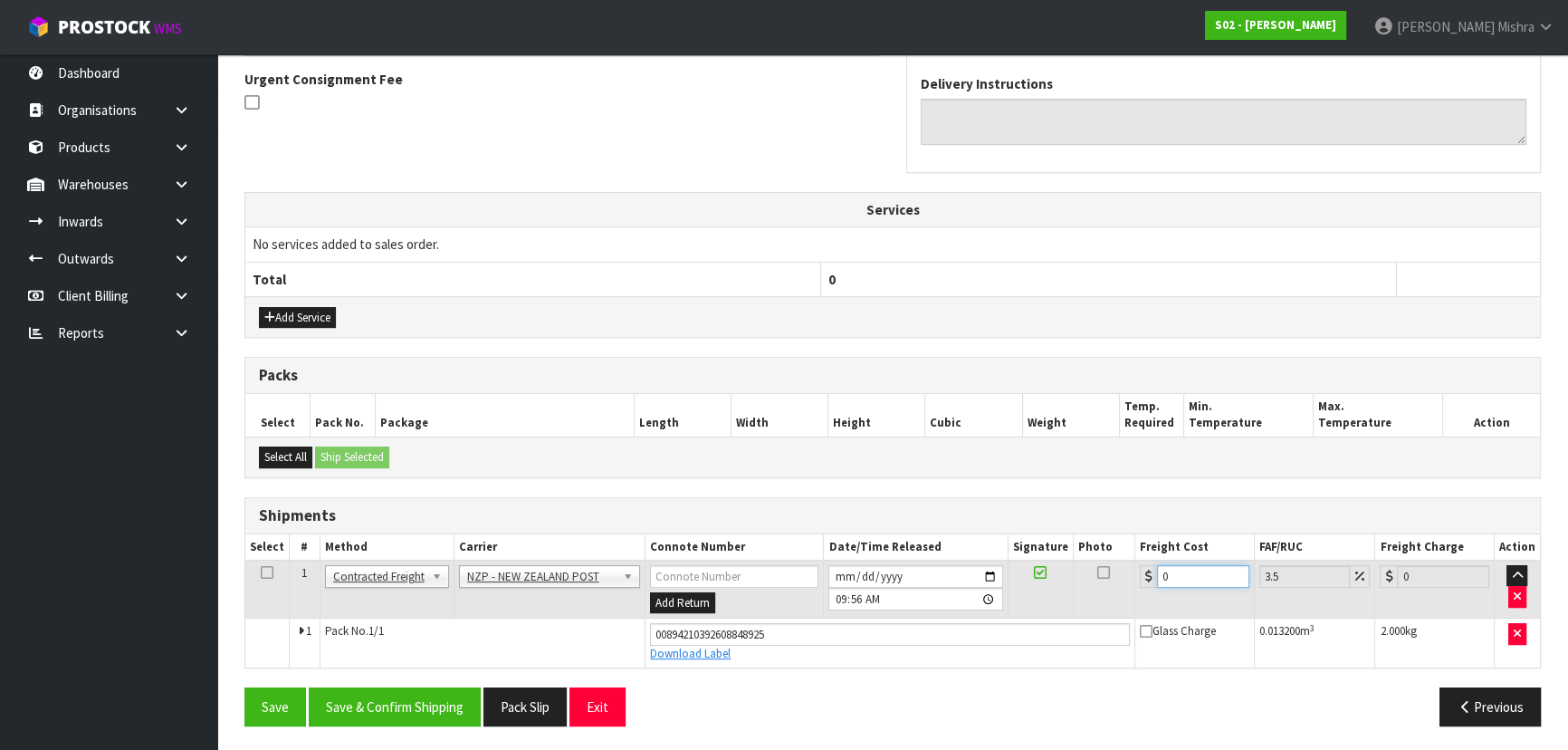
drag, startPoint x: 1131, startPoint y: 578, endPoint x: 1029, endPoint y: 590, distance: 102.7
click at [1029, 590] on tr "1 Client Local Pickup Customer Local Pickup Company Freight Contracted Freight …" at bounding box center [892, 589] width 1294 height 59
type input "8"
type input "8.28"
type input "8.4"
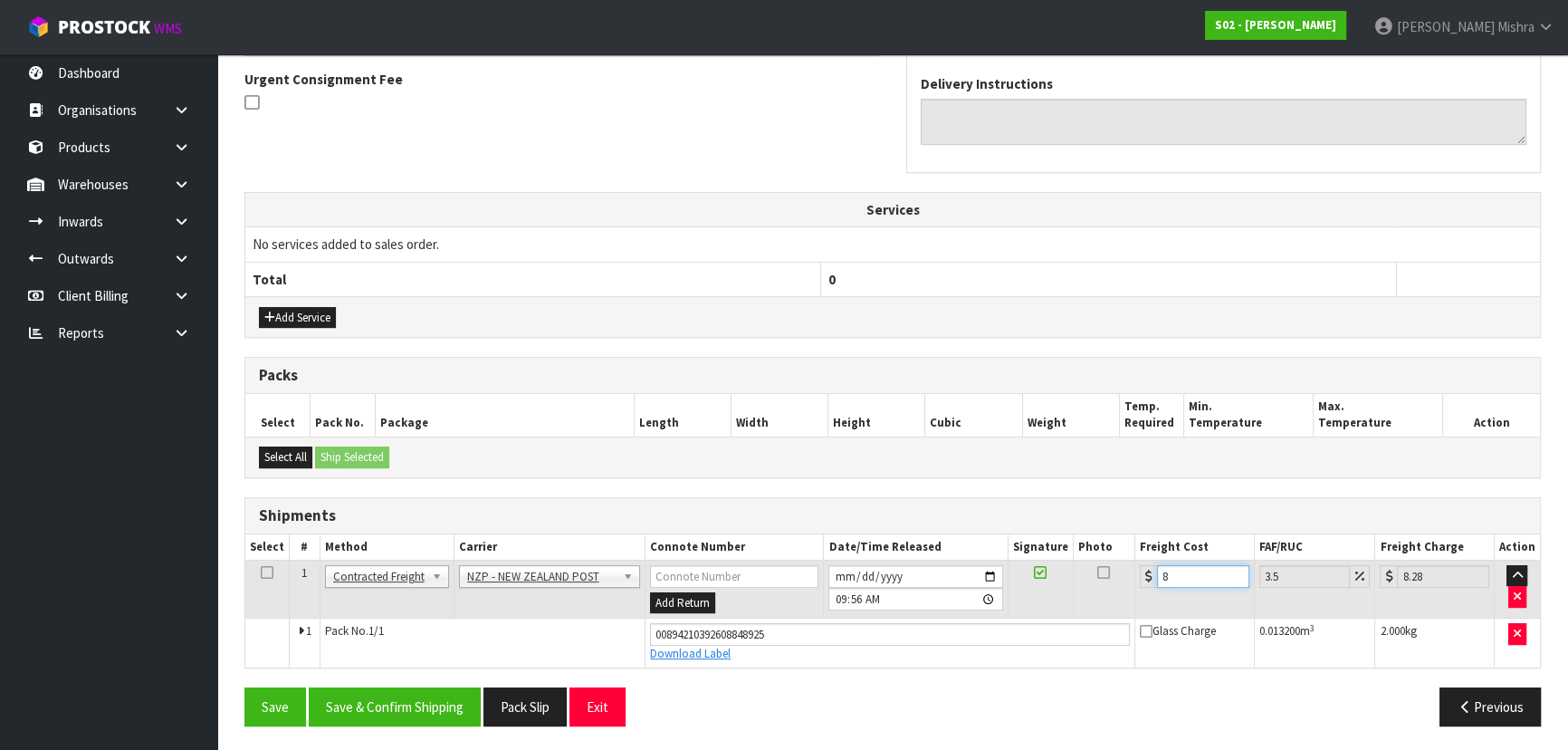
type input "8.69"
type input "8.45"
type input "8.75"
type input "8.45"
click at [420, 711] on button "Save & Confirm Shipping" at bounding box center [395, 707] width 172 height 39
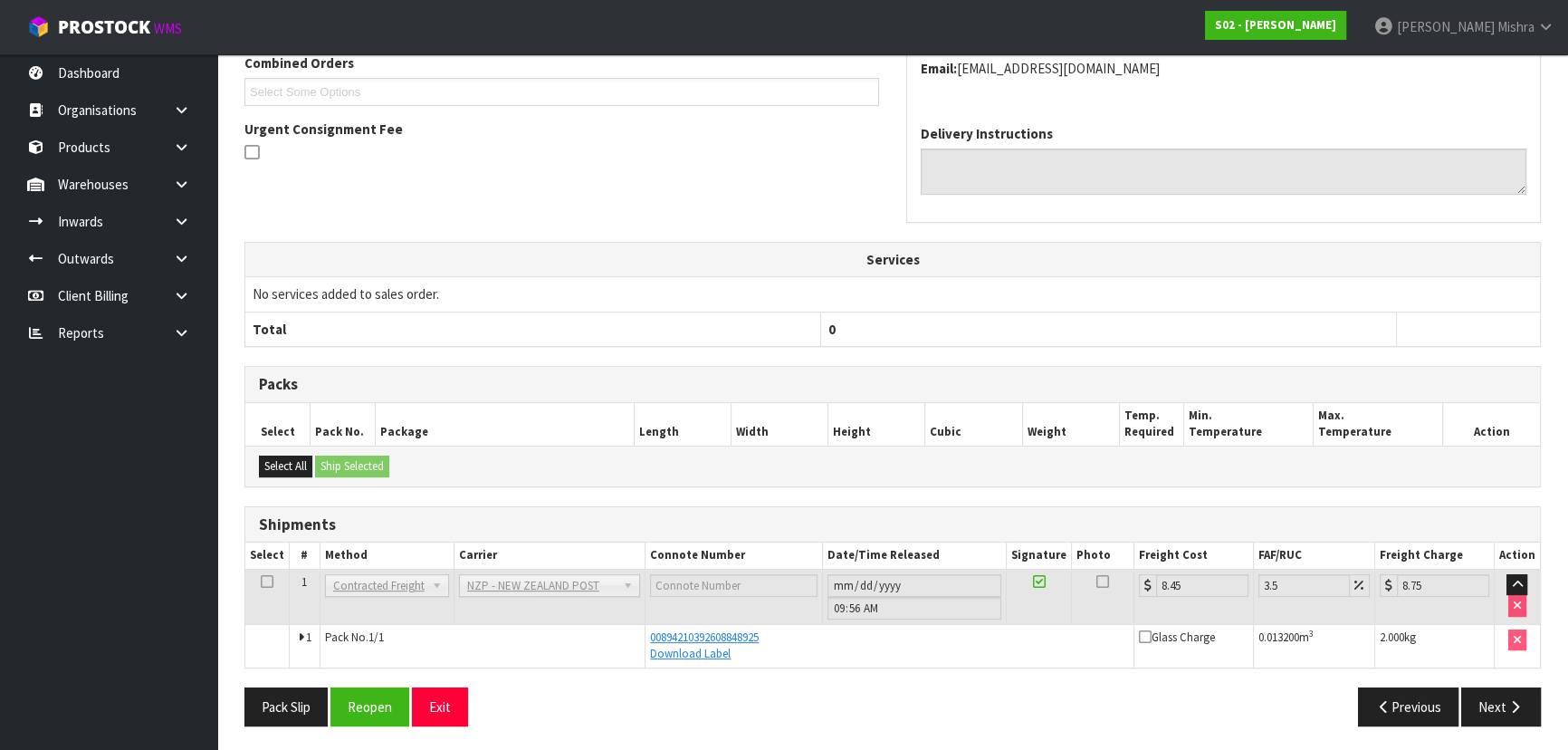
scroll to position [0, 0]
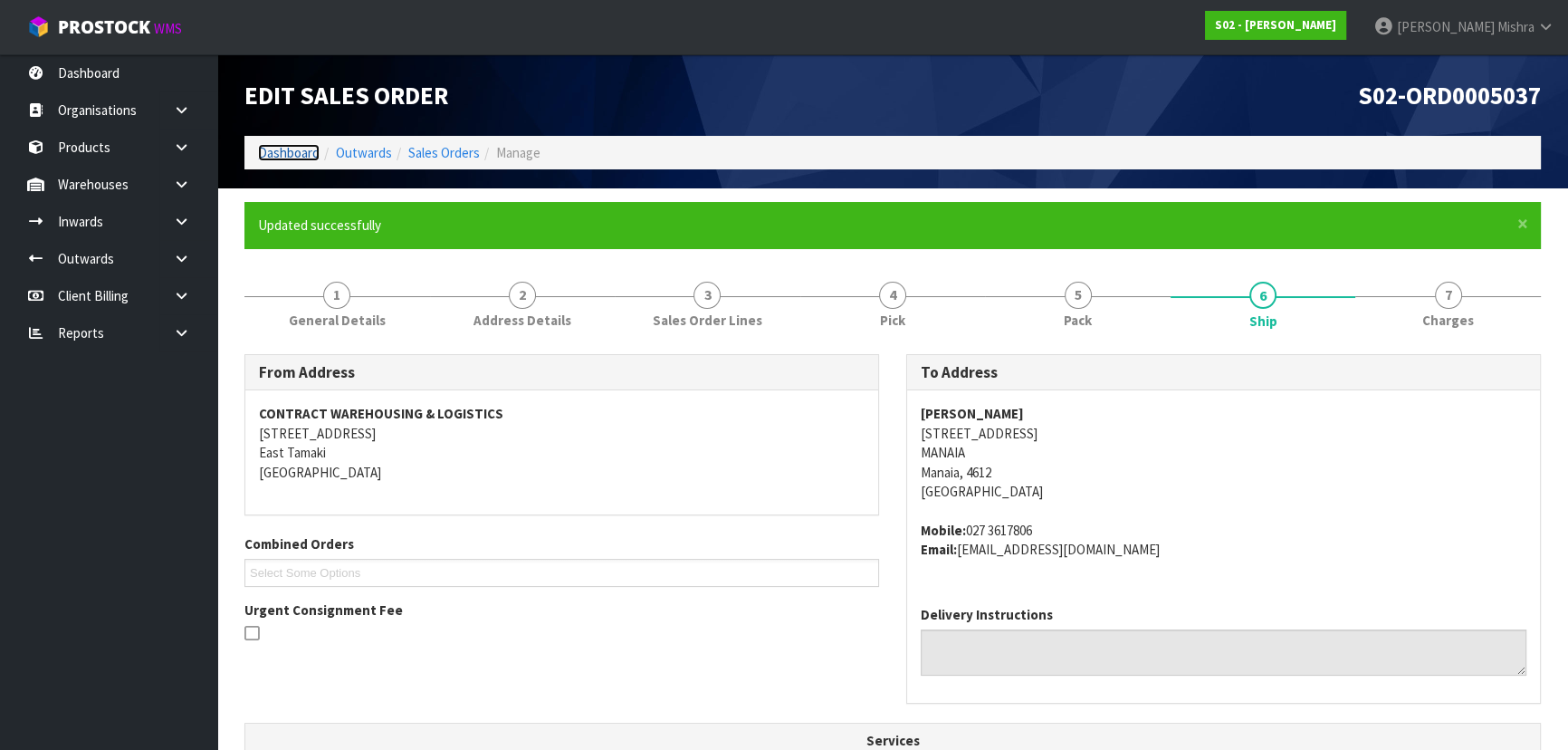
click at [273, 160] on link "Dashboard" at bounding box center [289, 153] width 62 height 17
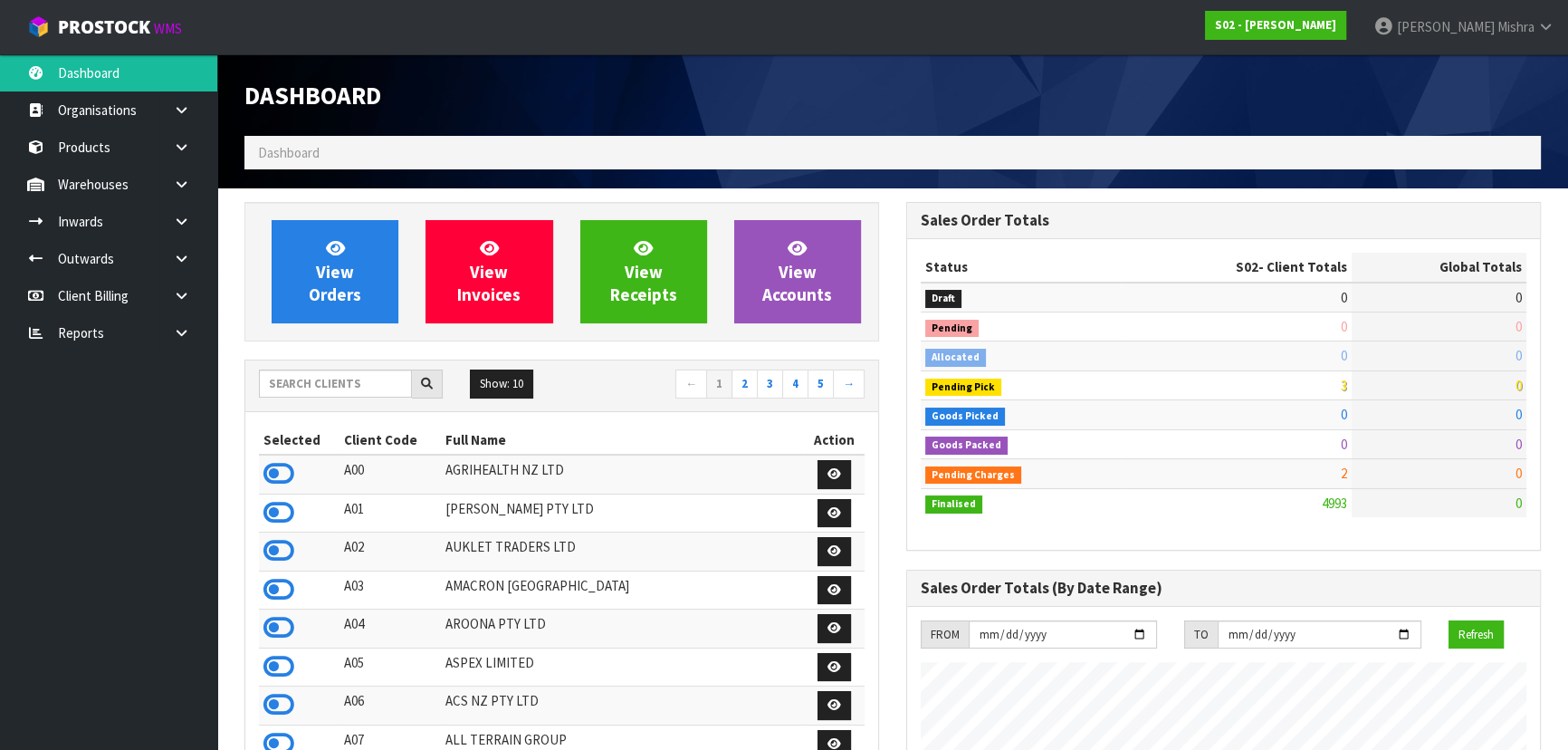
scroll to position [1369, 661]
click at [344, 373] on input "text" at bounding box center [335, 383] width 153 height 28
type input "A13"
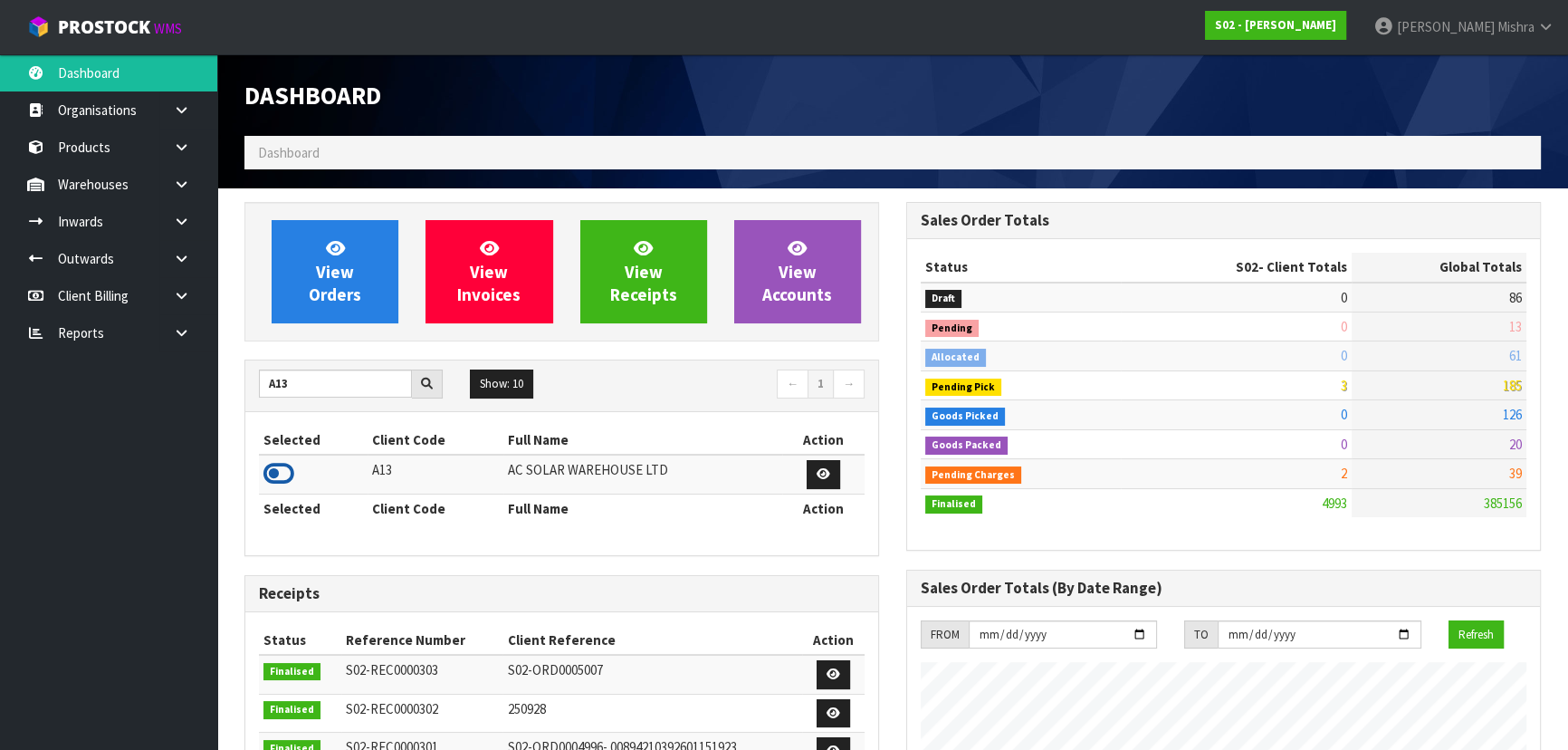
click at [287, 473] on icon at bounding box center [279, 473] width 31 height 27
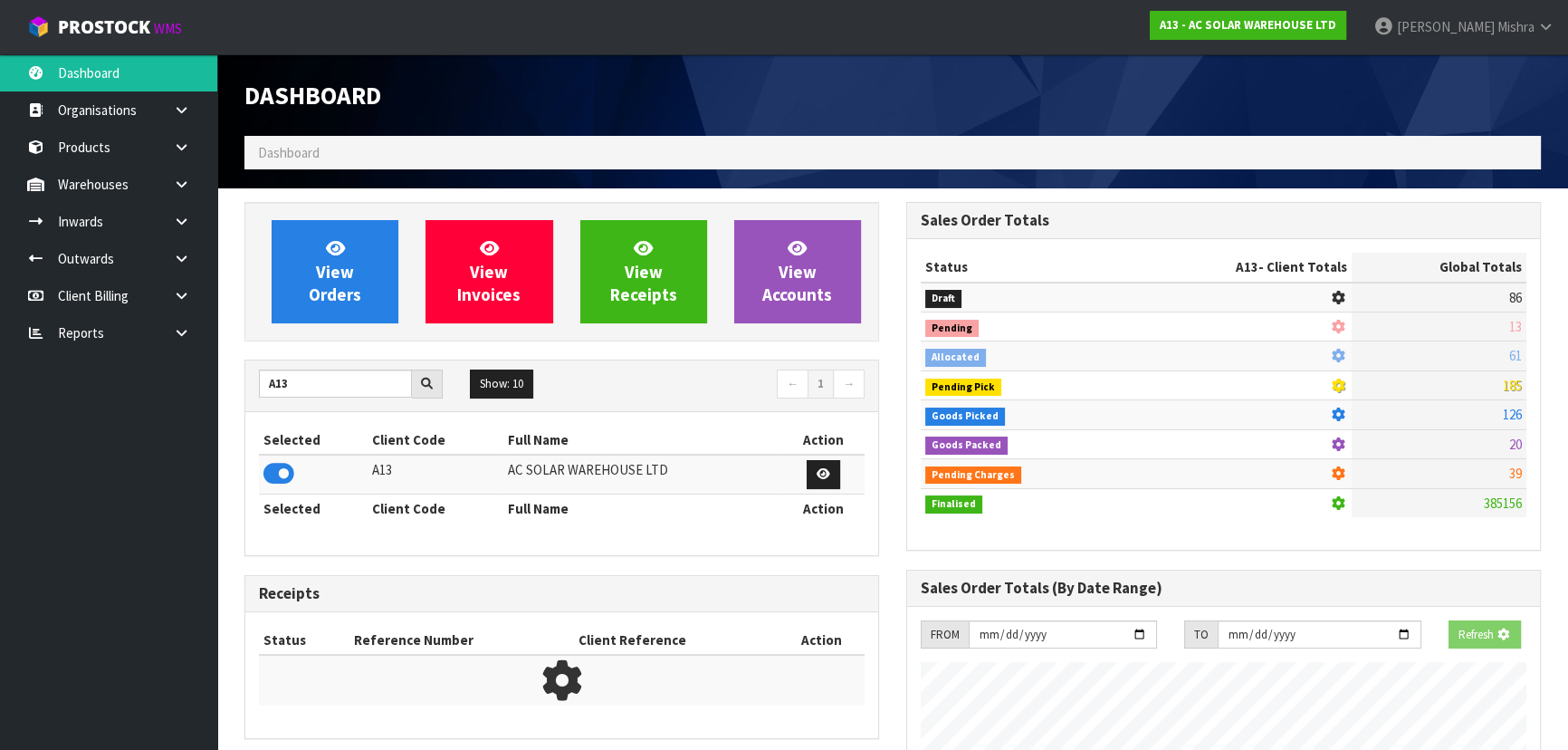
click at [312, 356] on div "View Orders View Invoices View Receipts View Accounts A13 Show: 10 5 10 25 50 ←…" at bounding box center [562, 570] width 662 height 738
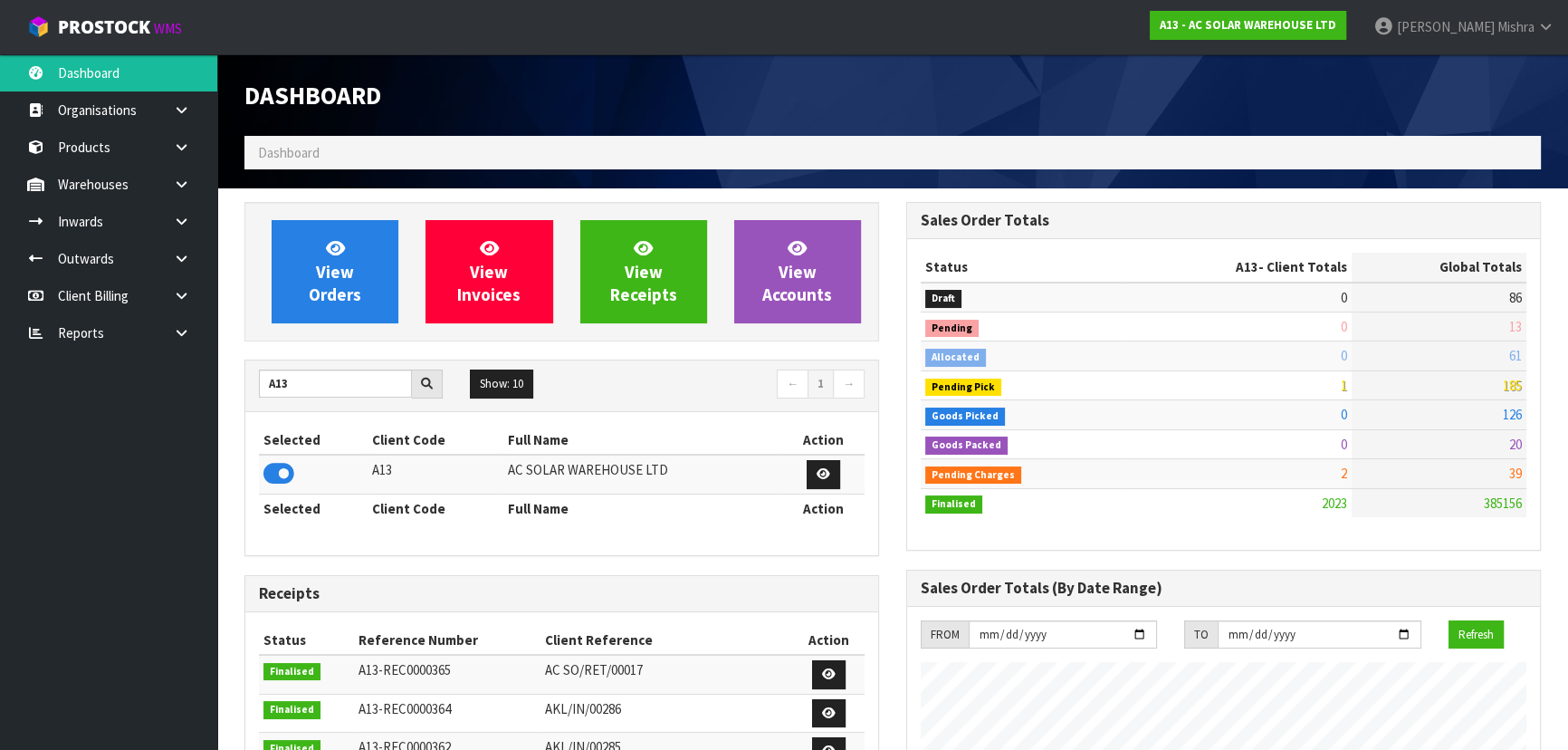
click at [366, 256] on link "View Orders" at bounding box center [334, 271] width 126 height 103
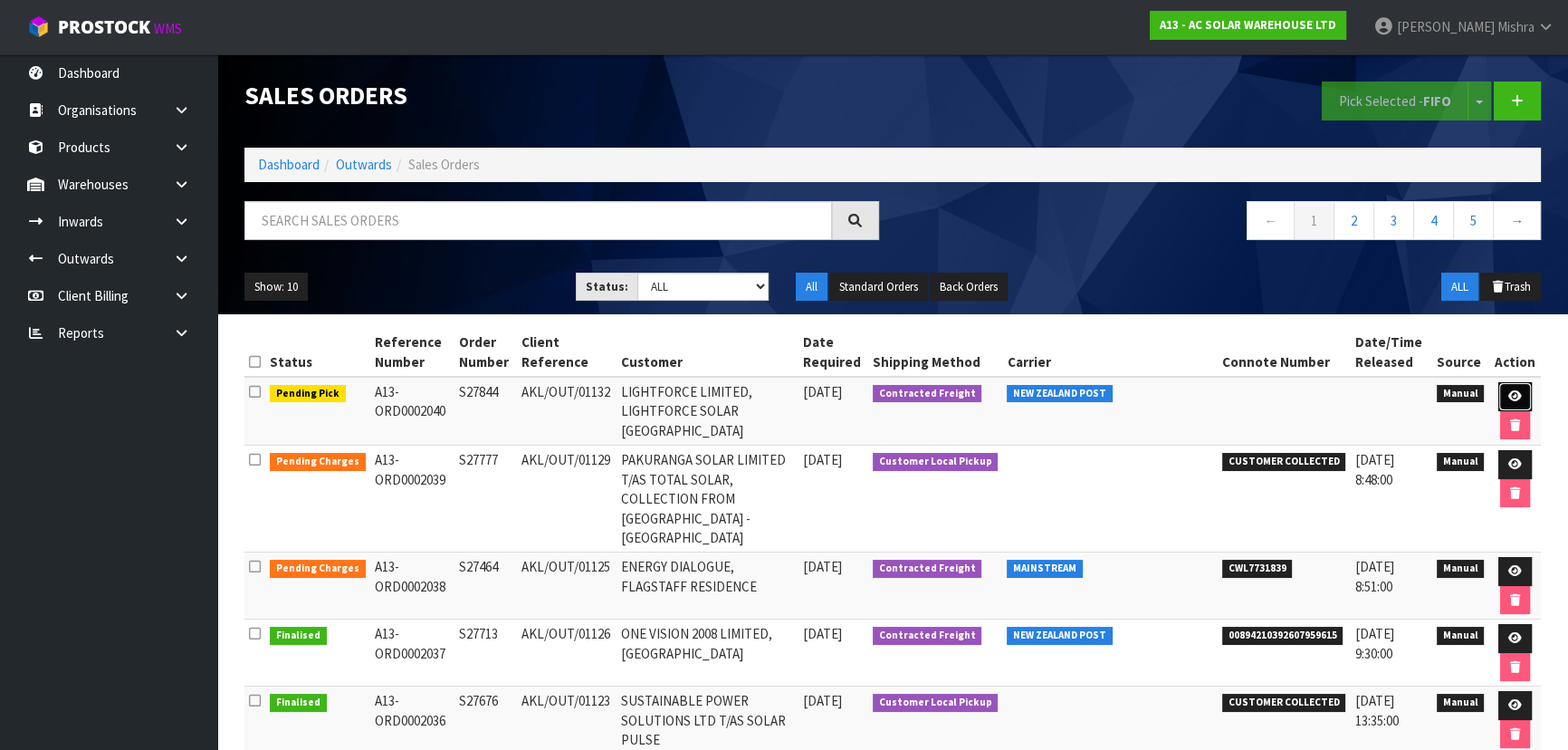
click at [1525, 384] on link at bounding box center [1514, 397] width 34 height 29
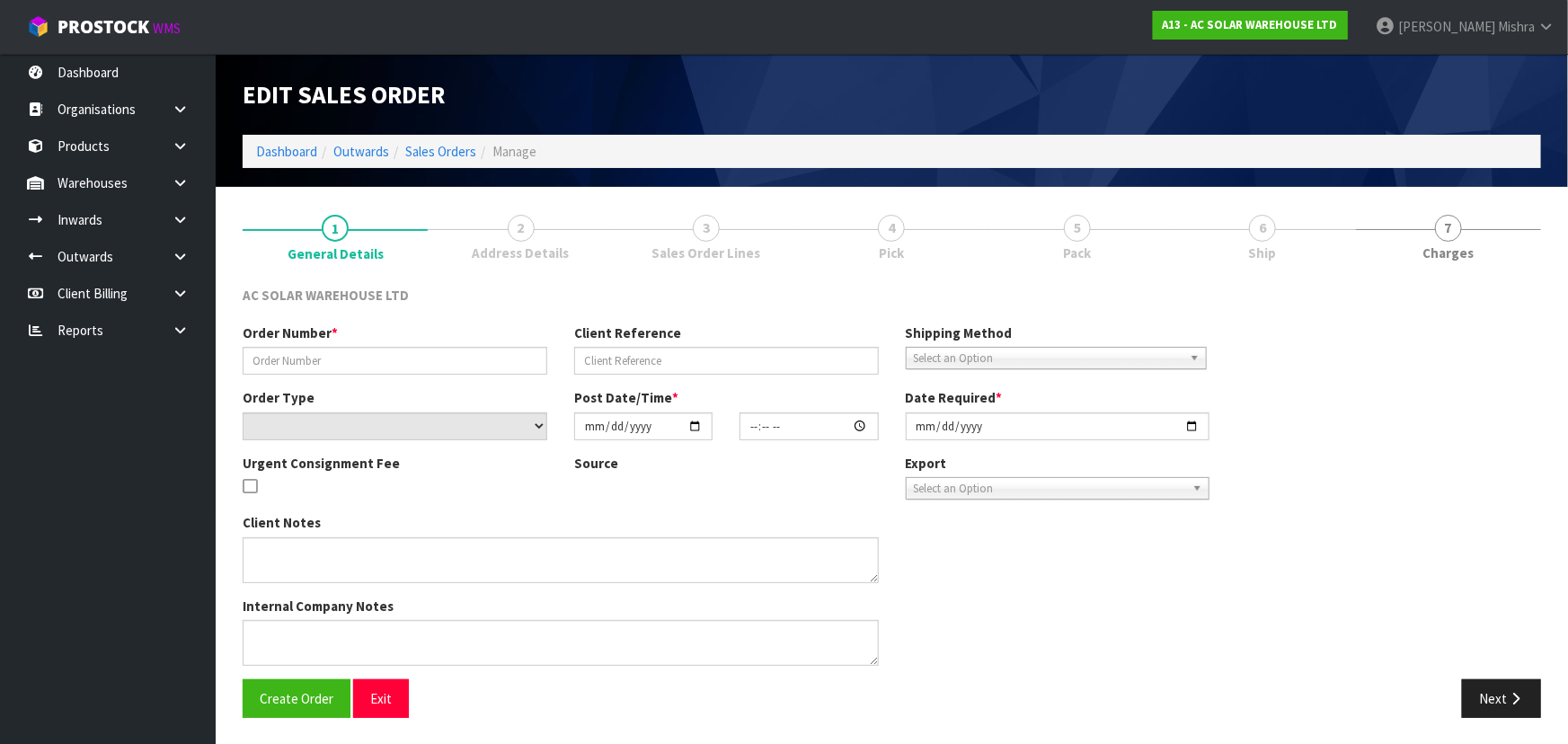
type input "S27844"
type input "AKL/OUT/01132"
select select "number:0"
type input "[DATE]"
type input "08:28:00.000"
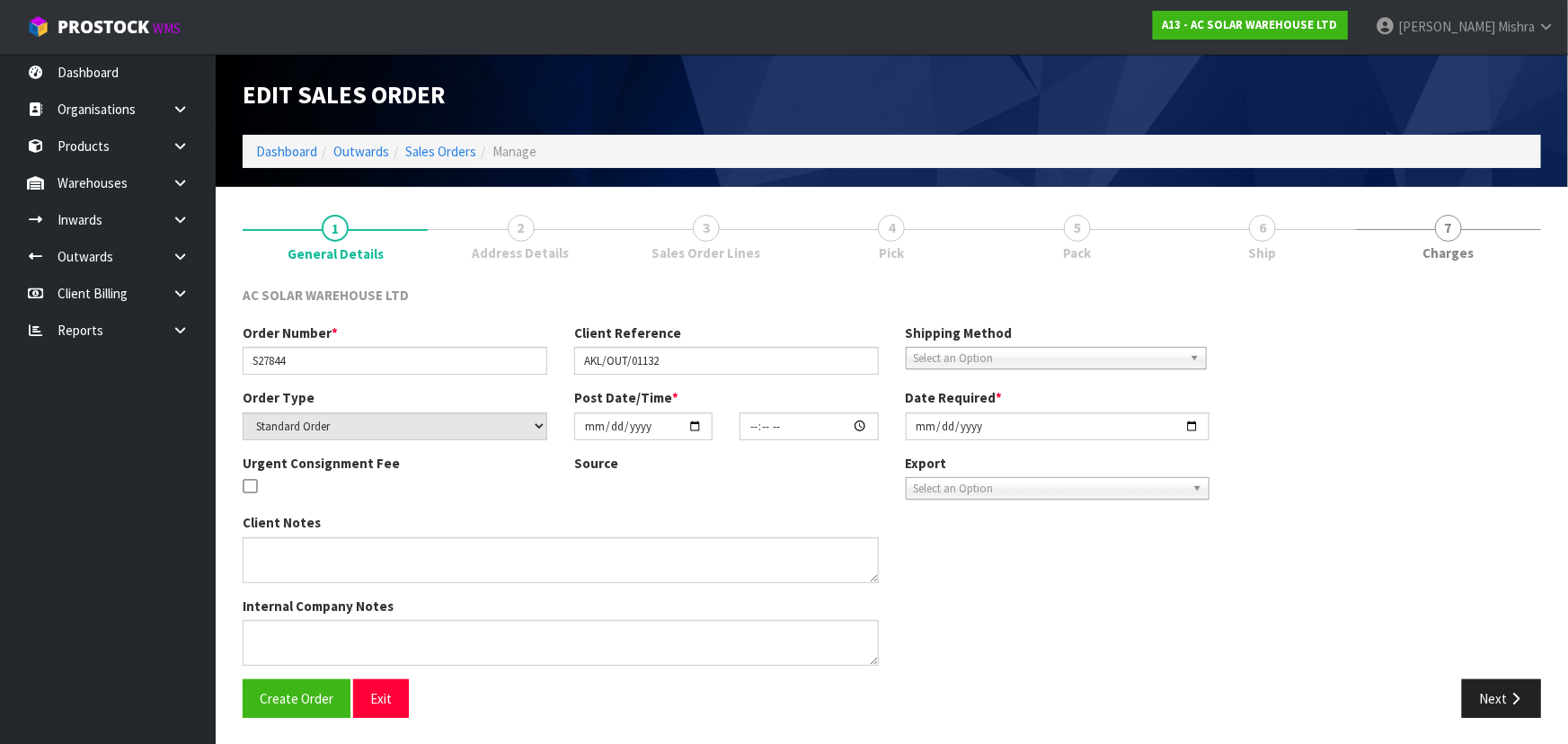
type input "[DATE]"
type textarea "SEND WITH NZ POST"
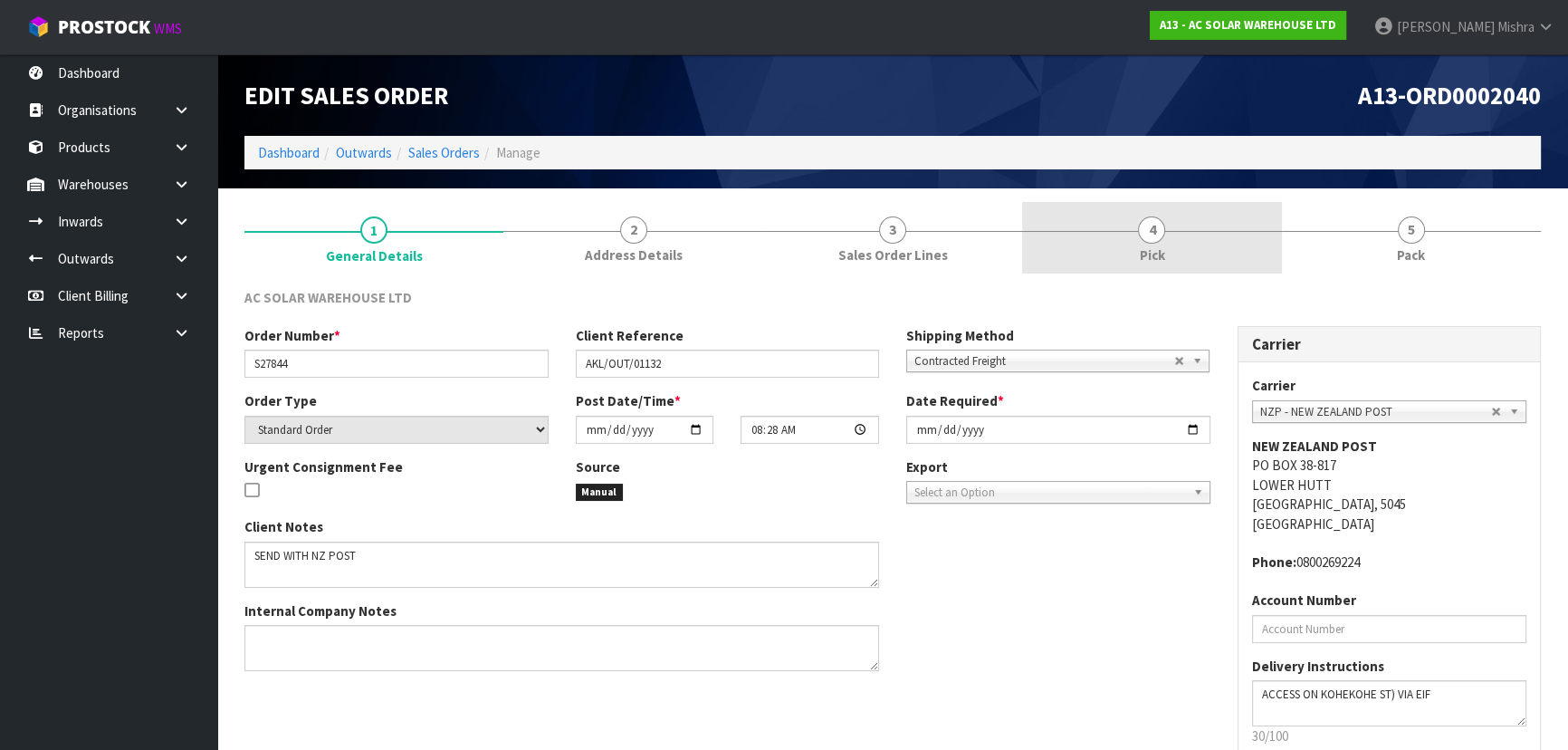
click at [1183, 241] on link "4 Pick" at bounding box center [1151, 237] width 259 height 71
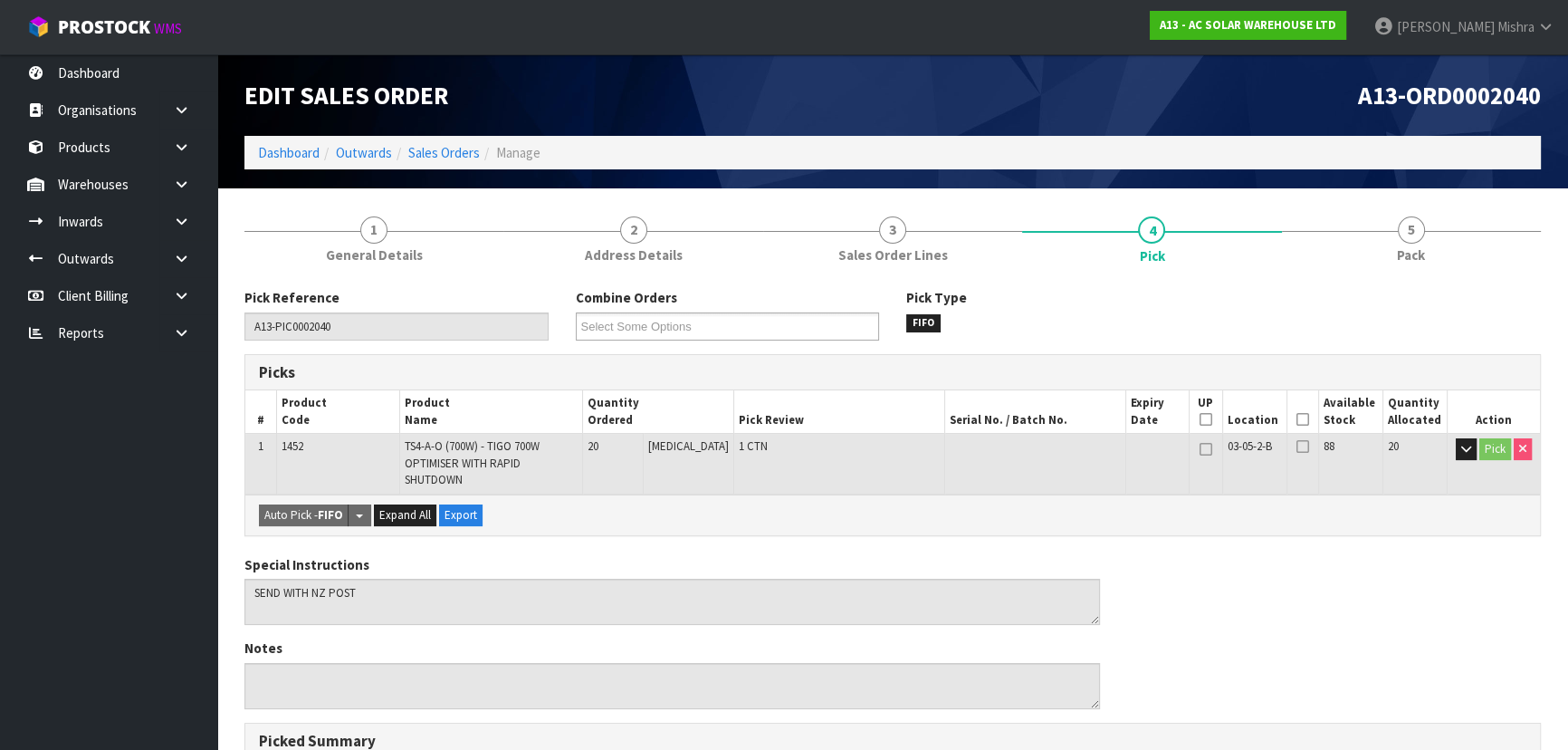
click at [1296, 420] on icon at bounding box center [1302, 419] width 13 height 1
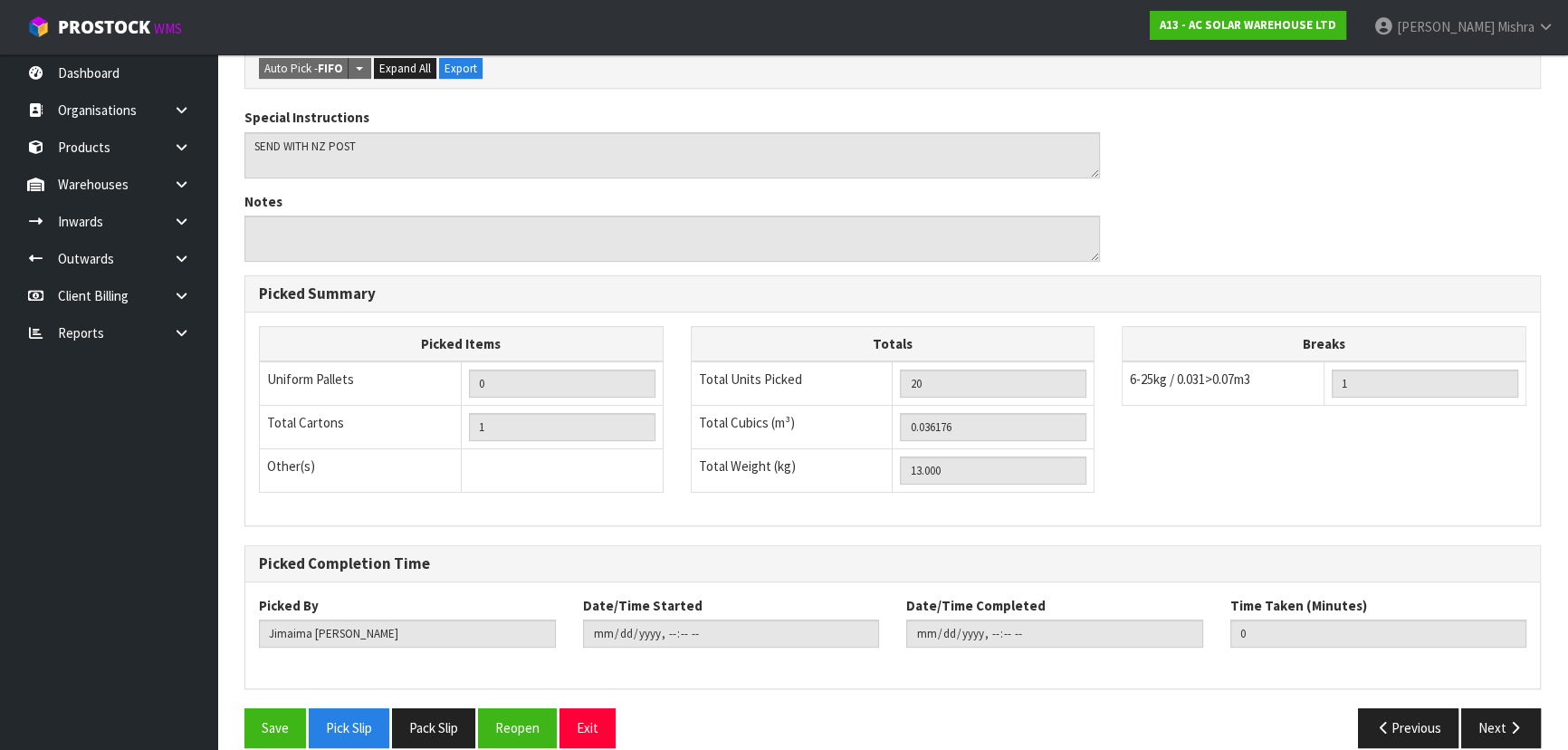
scroll to position [517, 0]
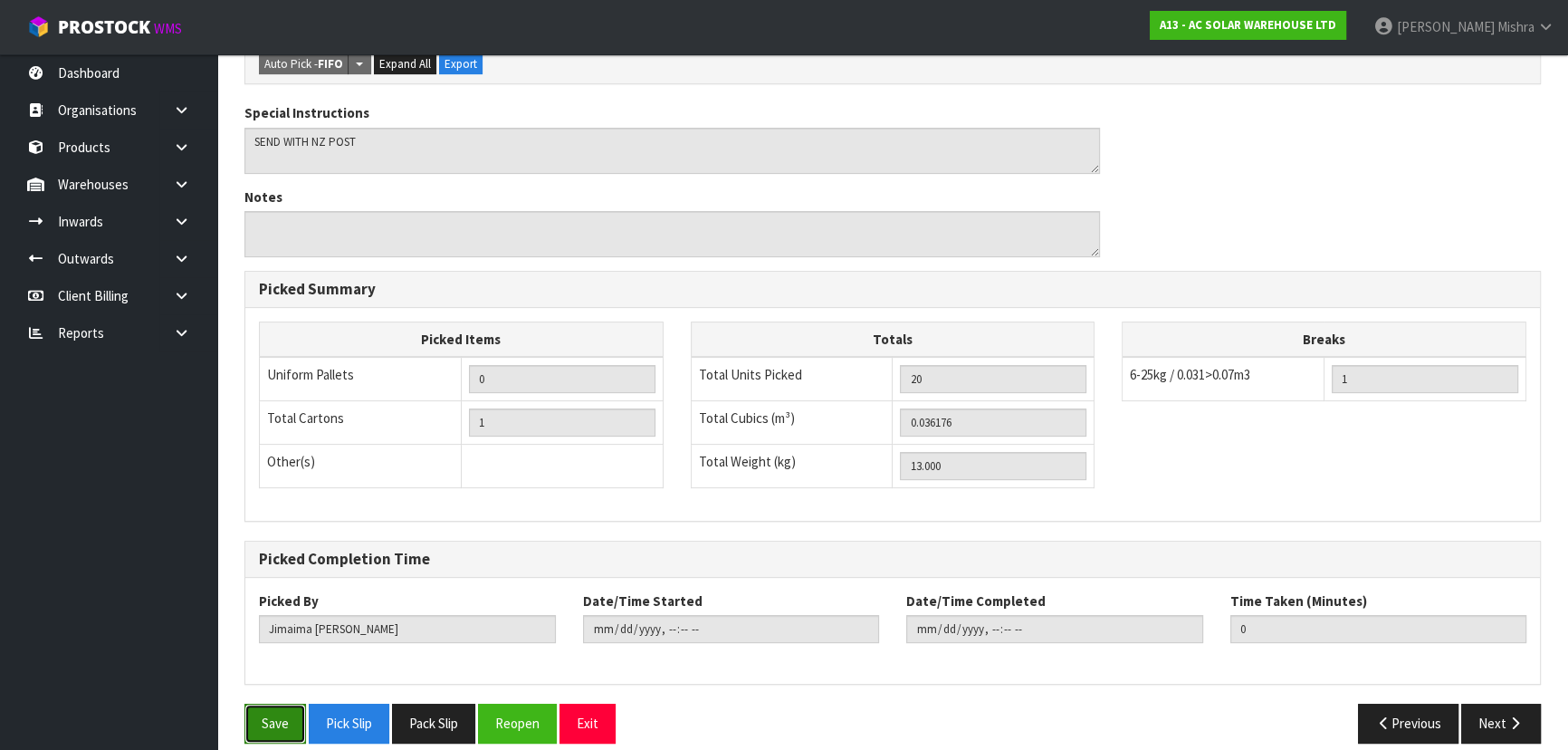
click at [280, 704] on button "Save" at bounding box center [275, 723] width 62 height 39
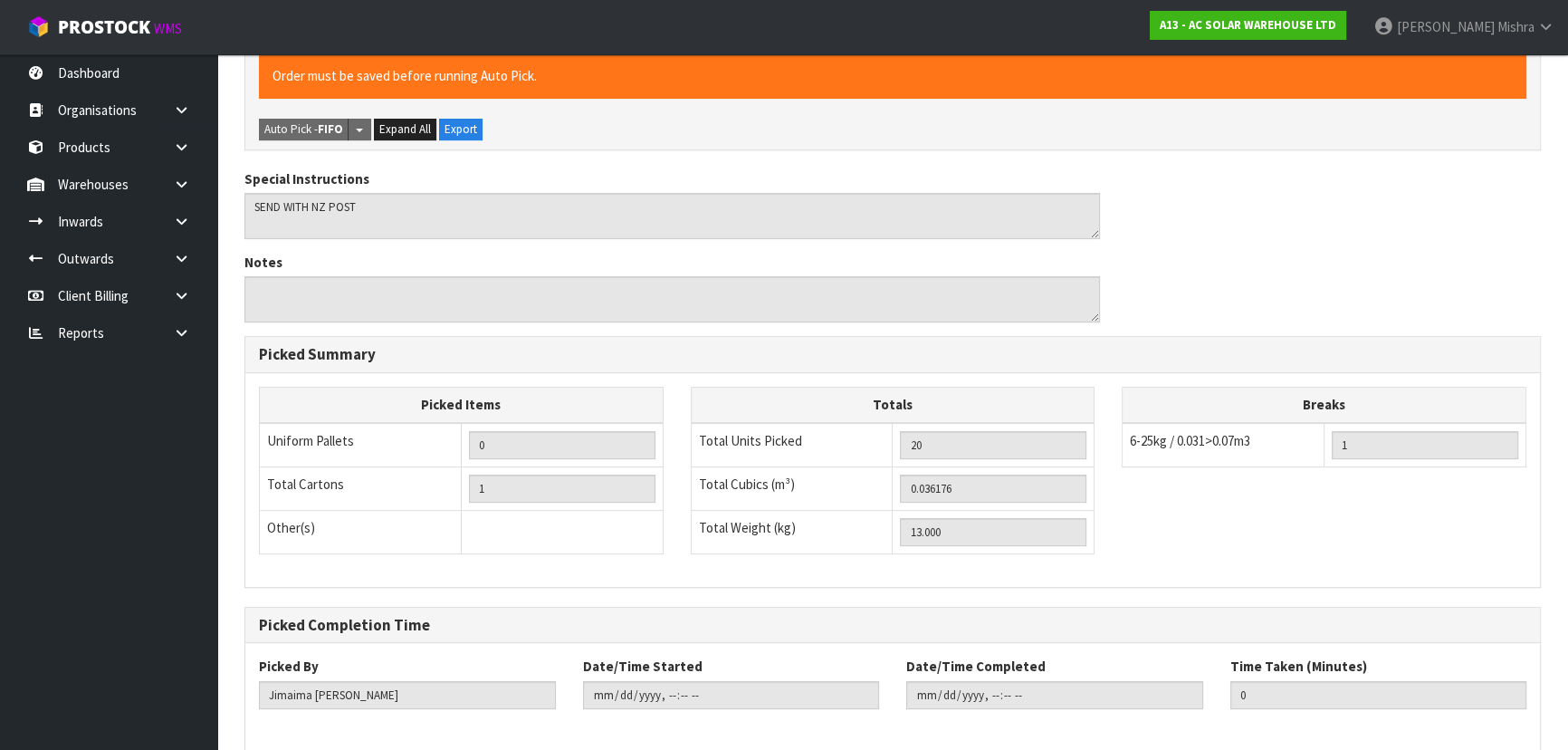
scroll to position [0, 0]
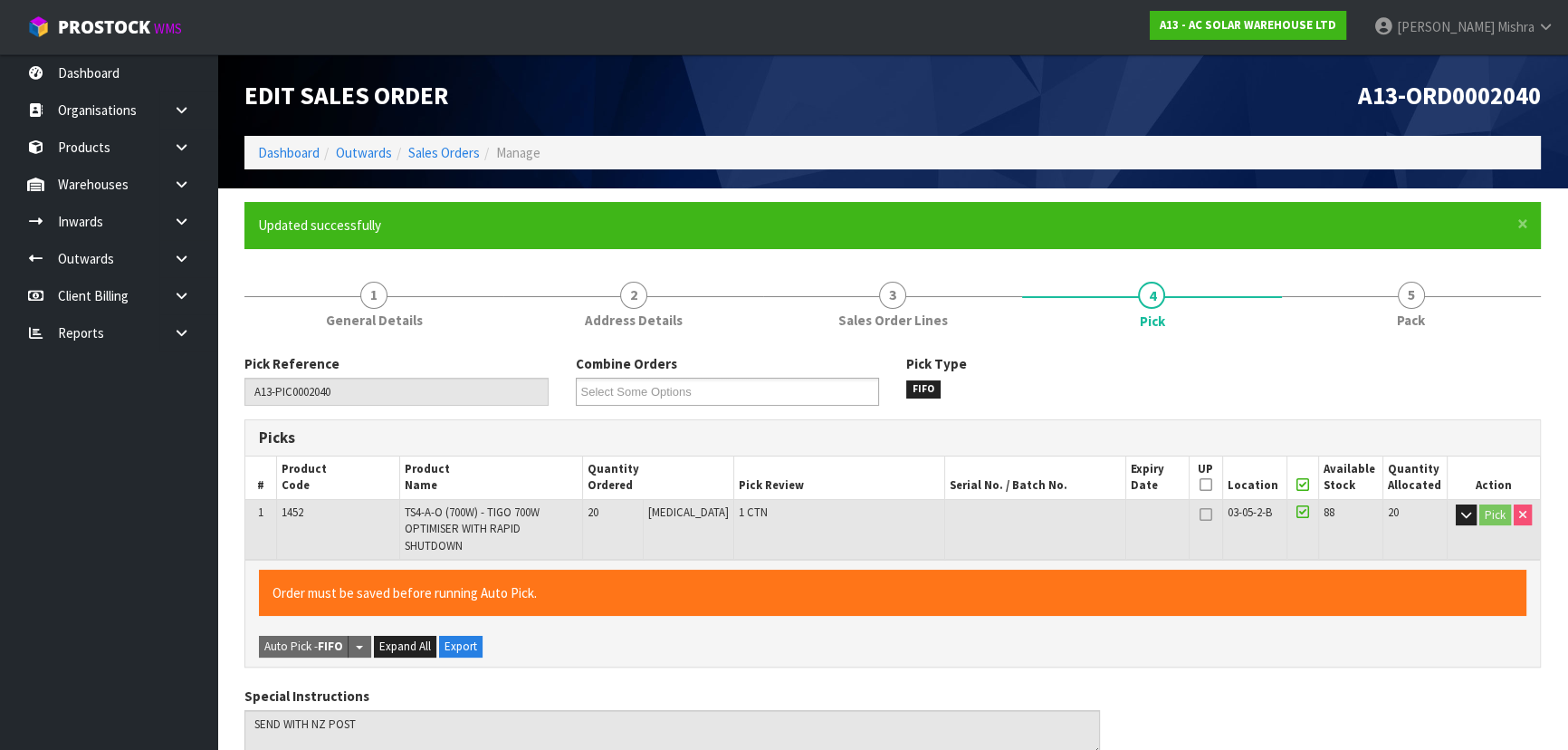
type input "[PERSON_NAME]"
type input "[DATE]T09:59:23"
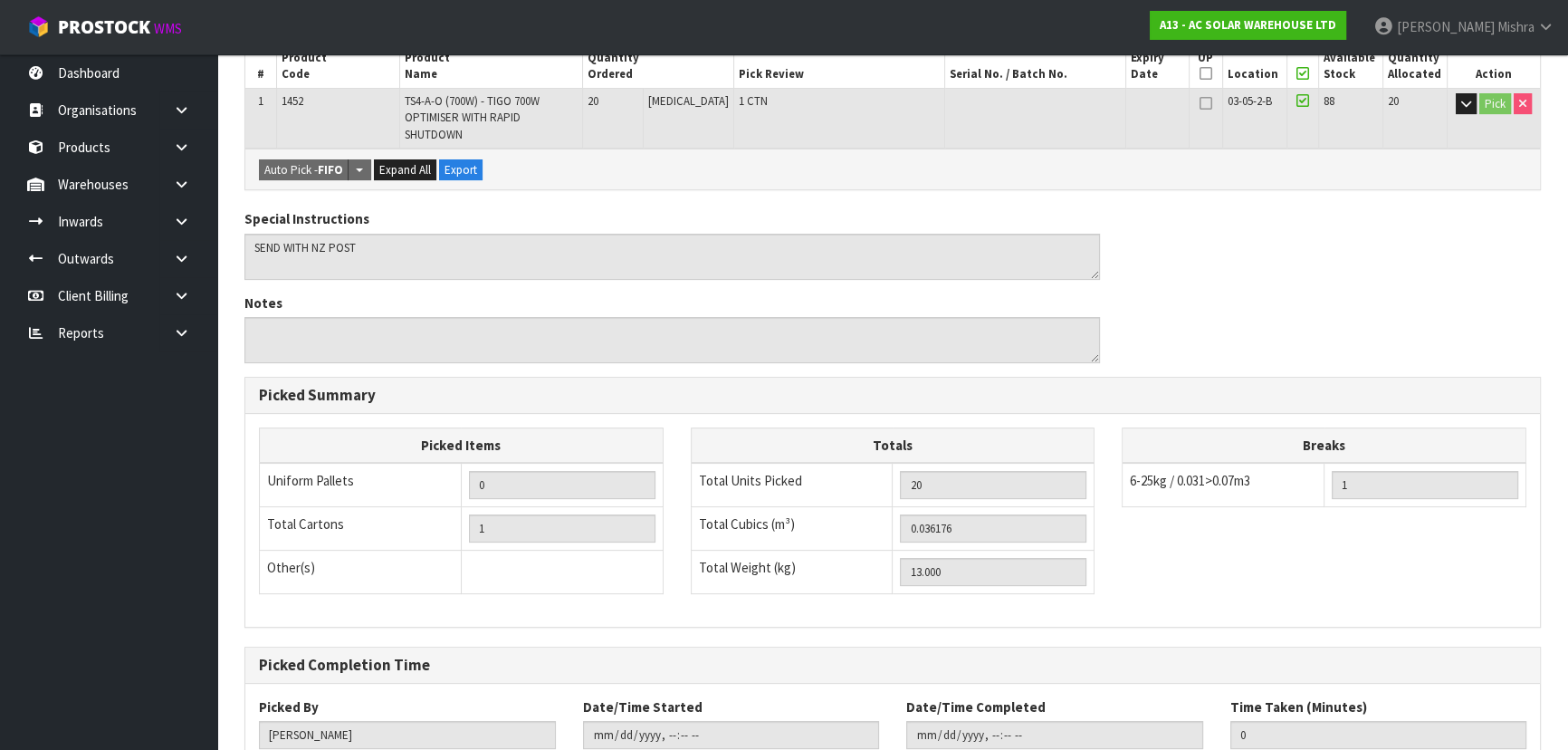
scroll to position [517, 0]
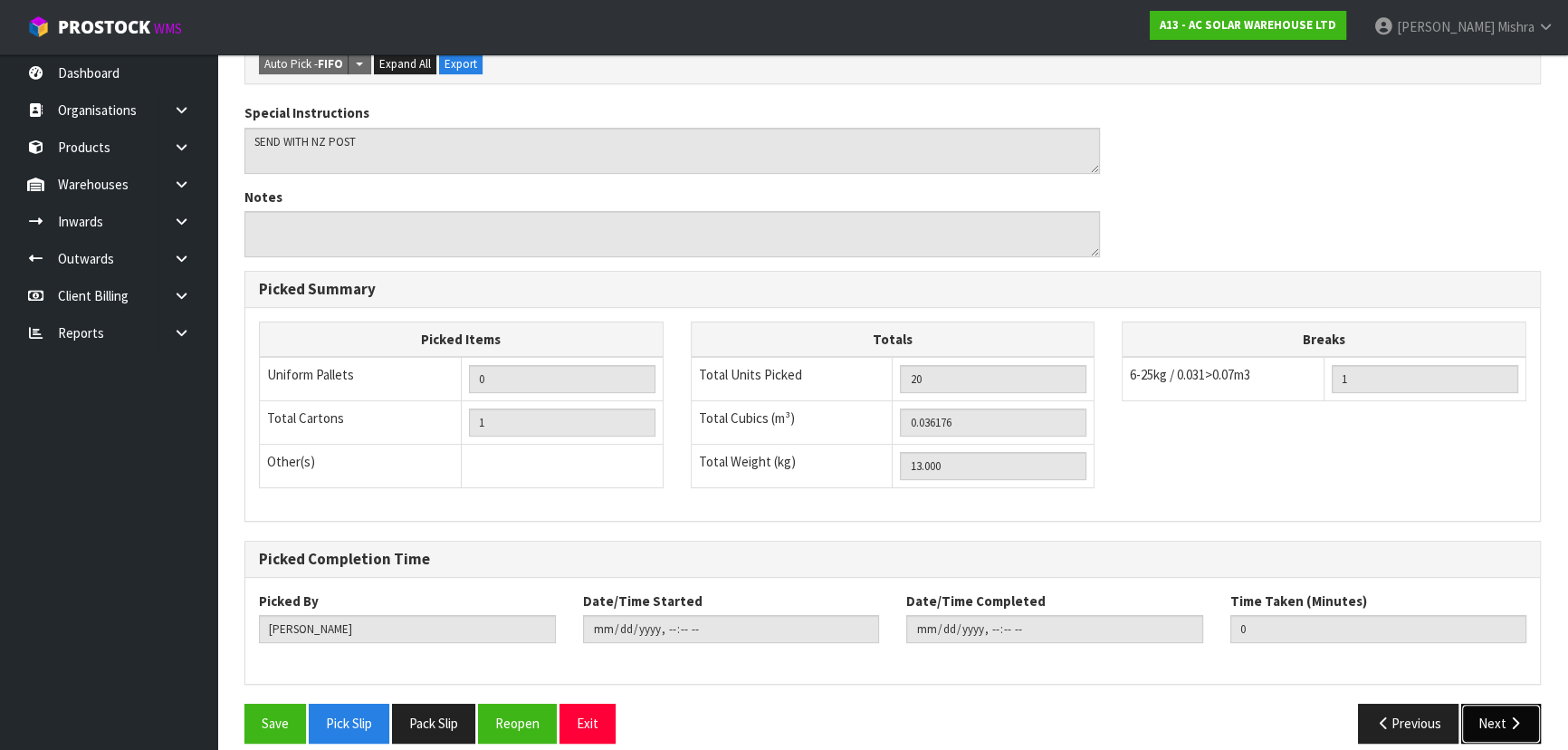
click at [1485, 707] on button "Next" at bounding box center [1500, 723] width 80 height 39
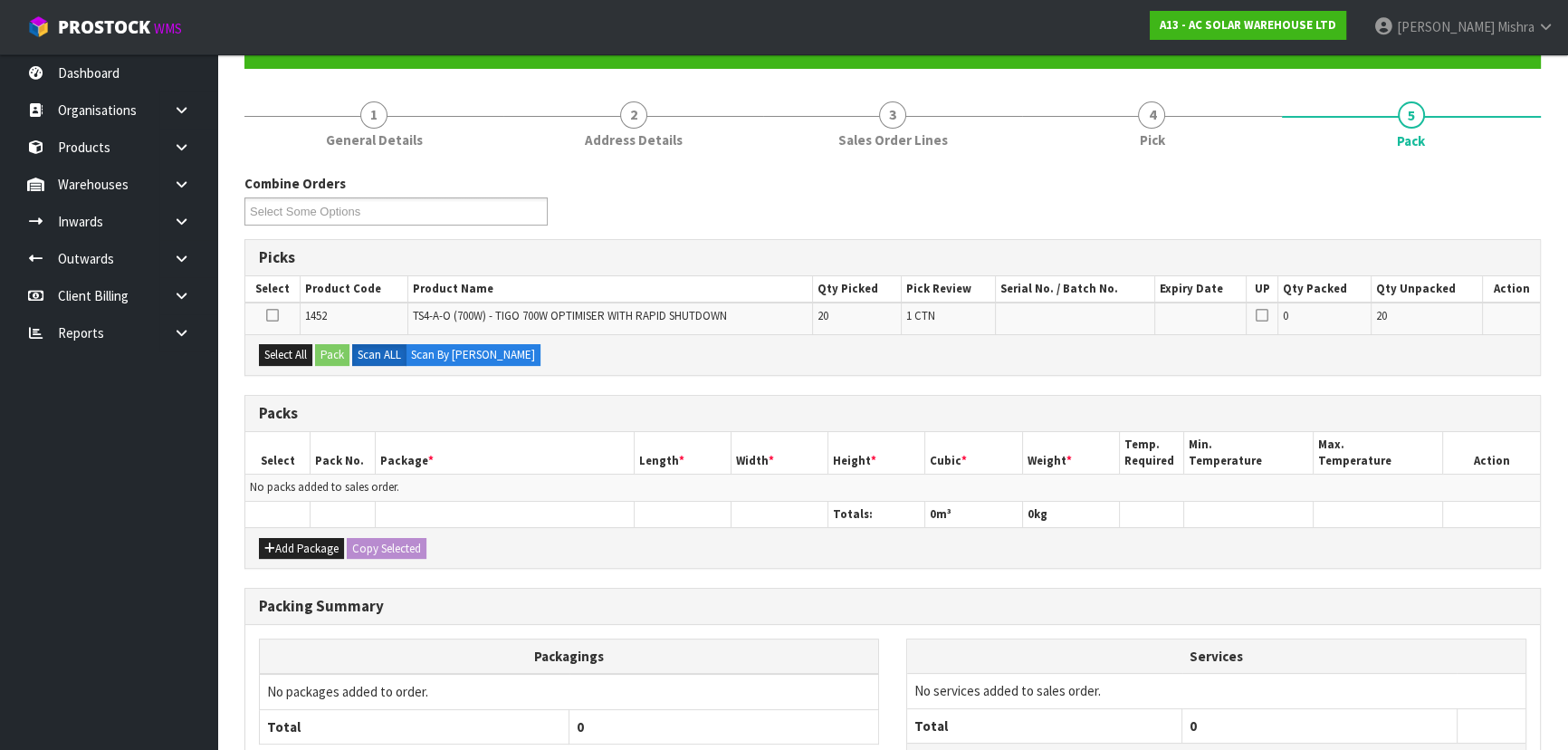
scroll to position [330, 0]
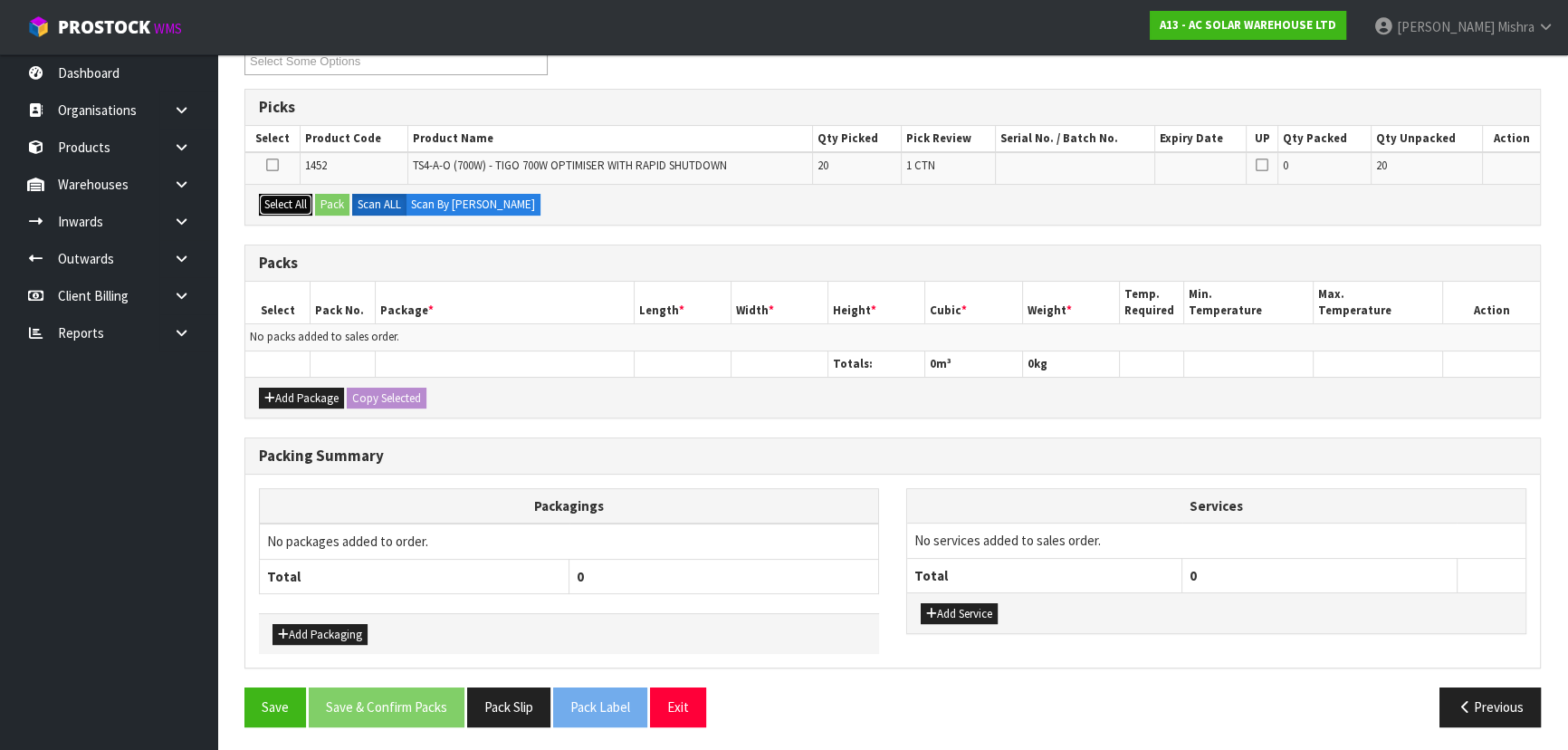
click at [281, 209] on button "Select All" at bounding box center [285, 205] width 53 height 22
click at [336, 204] on button "Pack" at bounding box center [332, 205] width 35 height 22
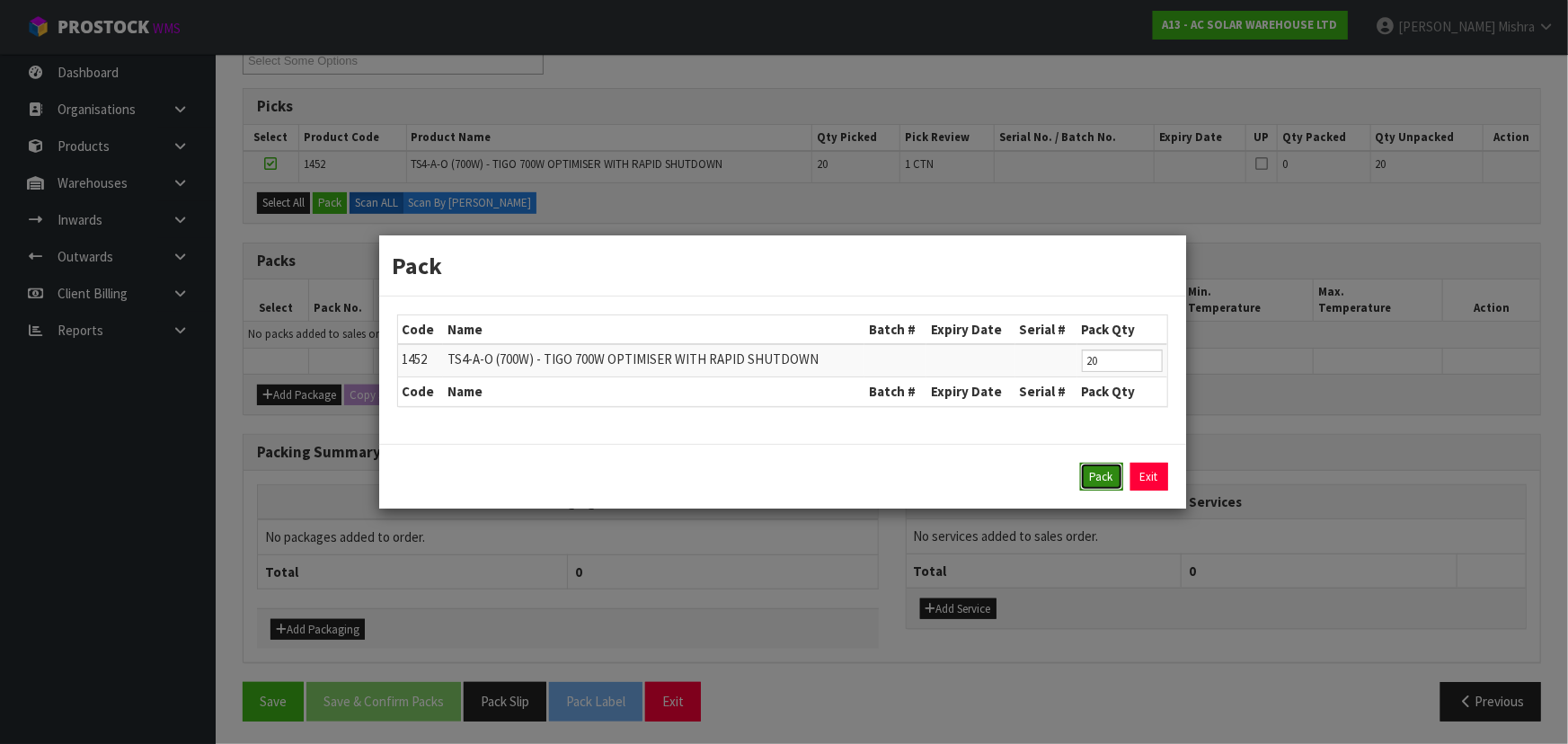
click at [1107, 485] on button "Pack" at bounding box center [1101, 477] width 43 height 29
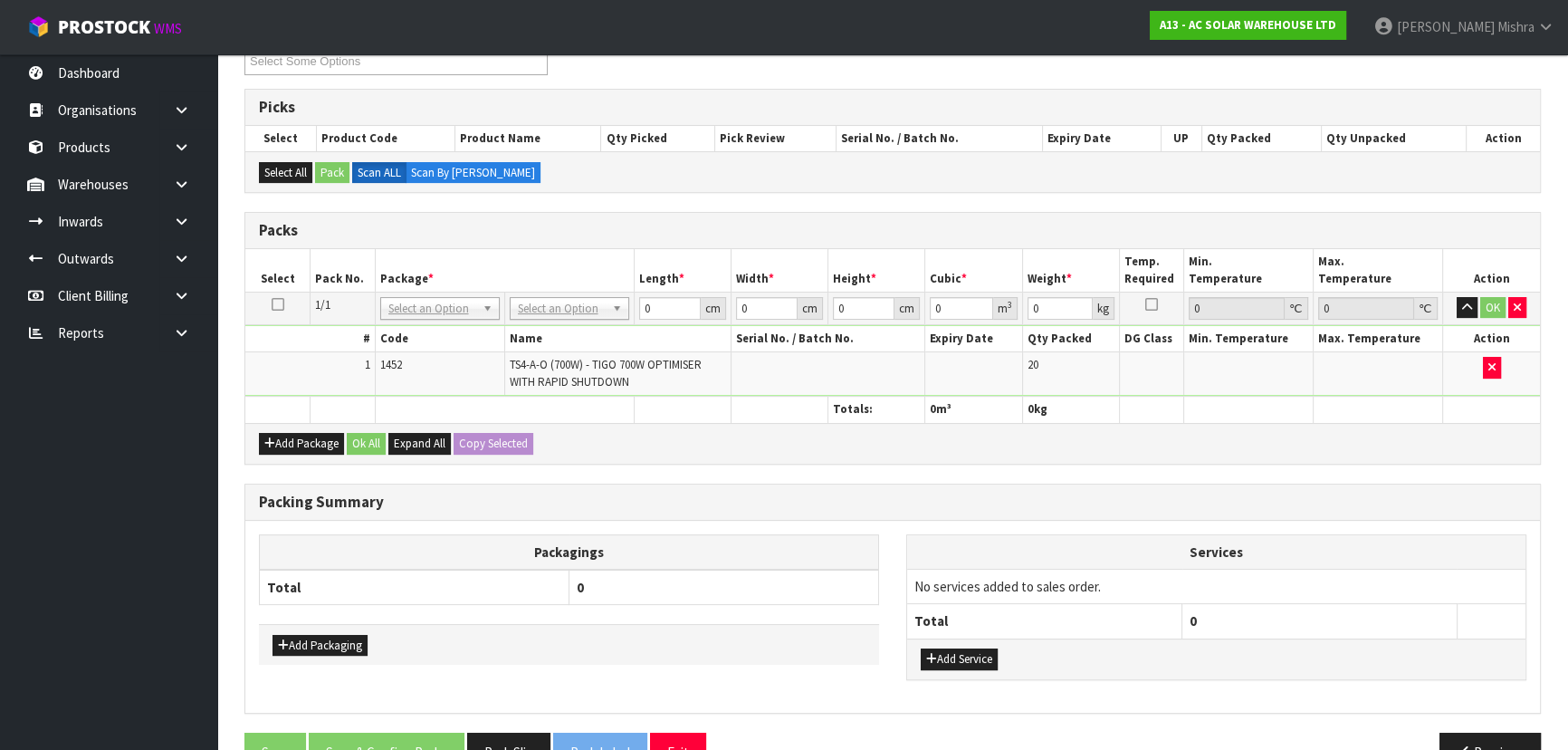
drag, startPoint x: 571, startPoint y: 302, endPoint x: 566, endPoint y: 313, distance: 12.1
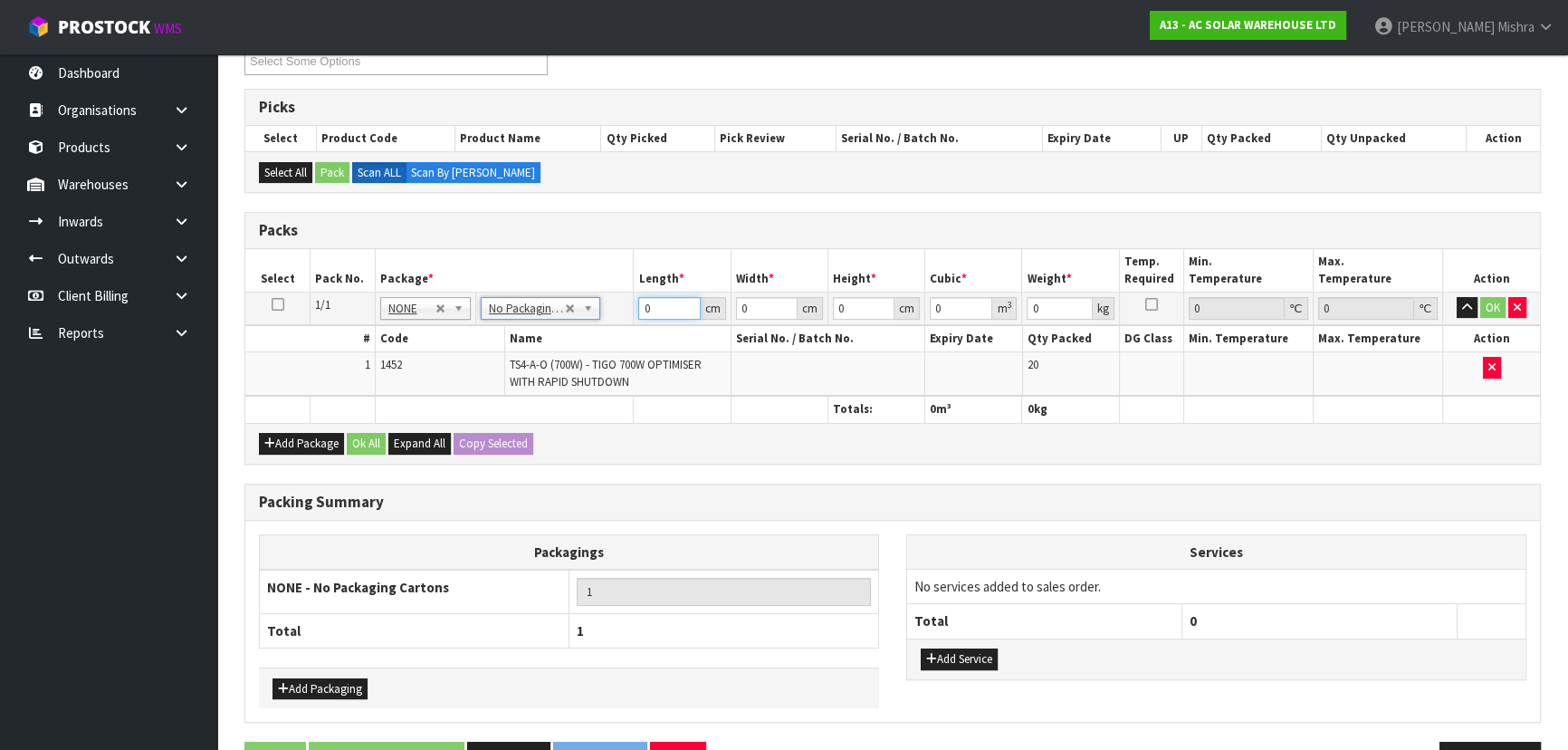
drag, startPoint x: 656, startPoint y: 304, endPoint x: 546, endPoint y: 299, distance: 110.1
click at [546, 299] on tr "1/1 NONE 007-001 007-002 007-004 007-009 007-013 007-014 007-015 007-017 007-01…" at bounding box center [892, 308] width 1294 height 33
type input "37"
type input "28"
type input "3"
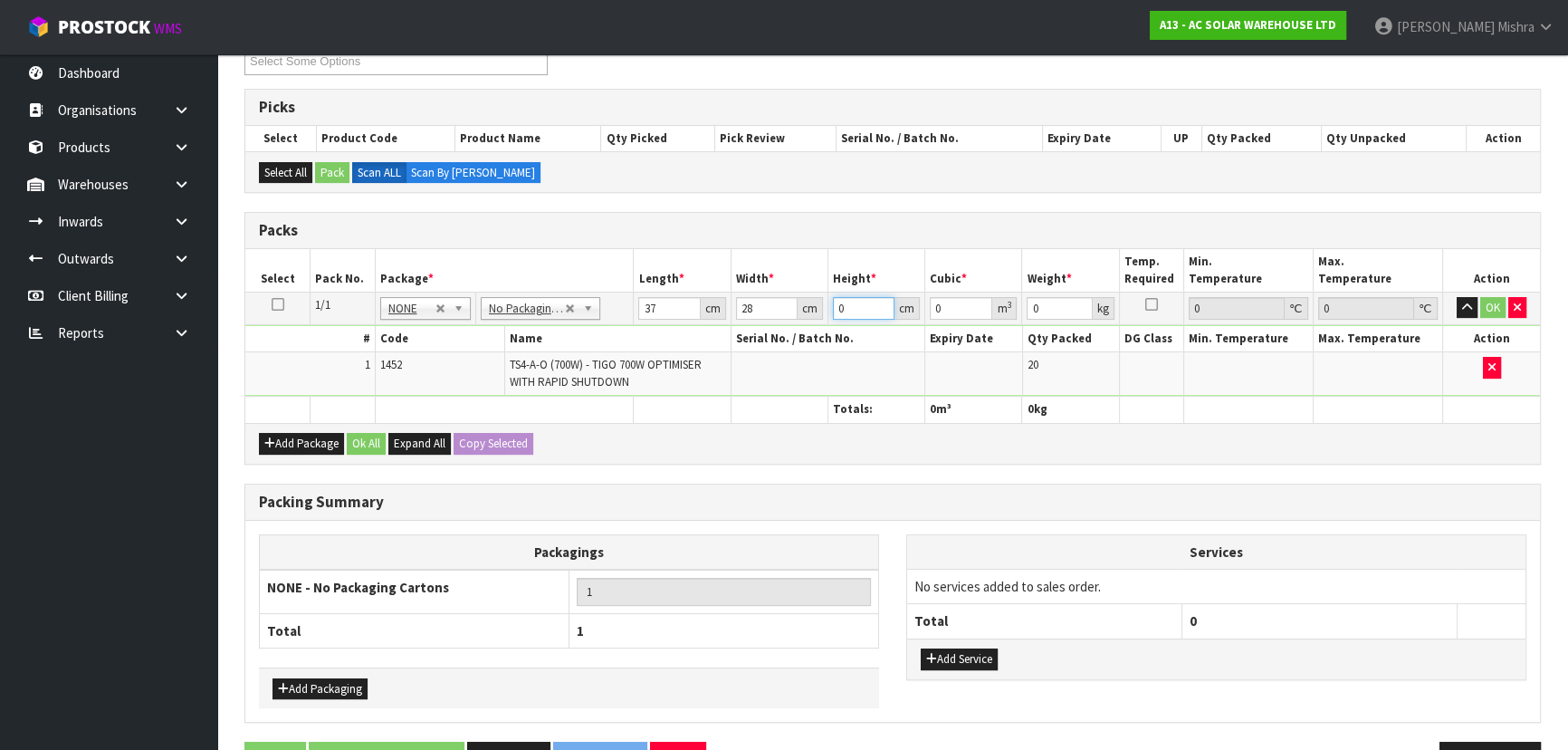
type input "0.003108"
type input "34"
type input "0.035224"
type input "34"
type input "13"
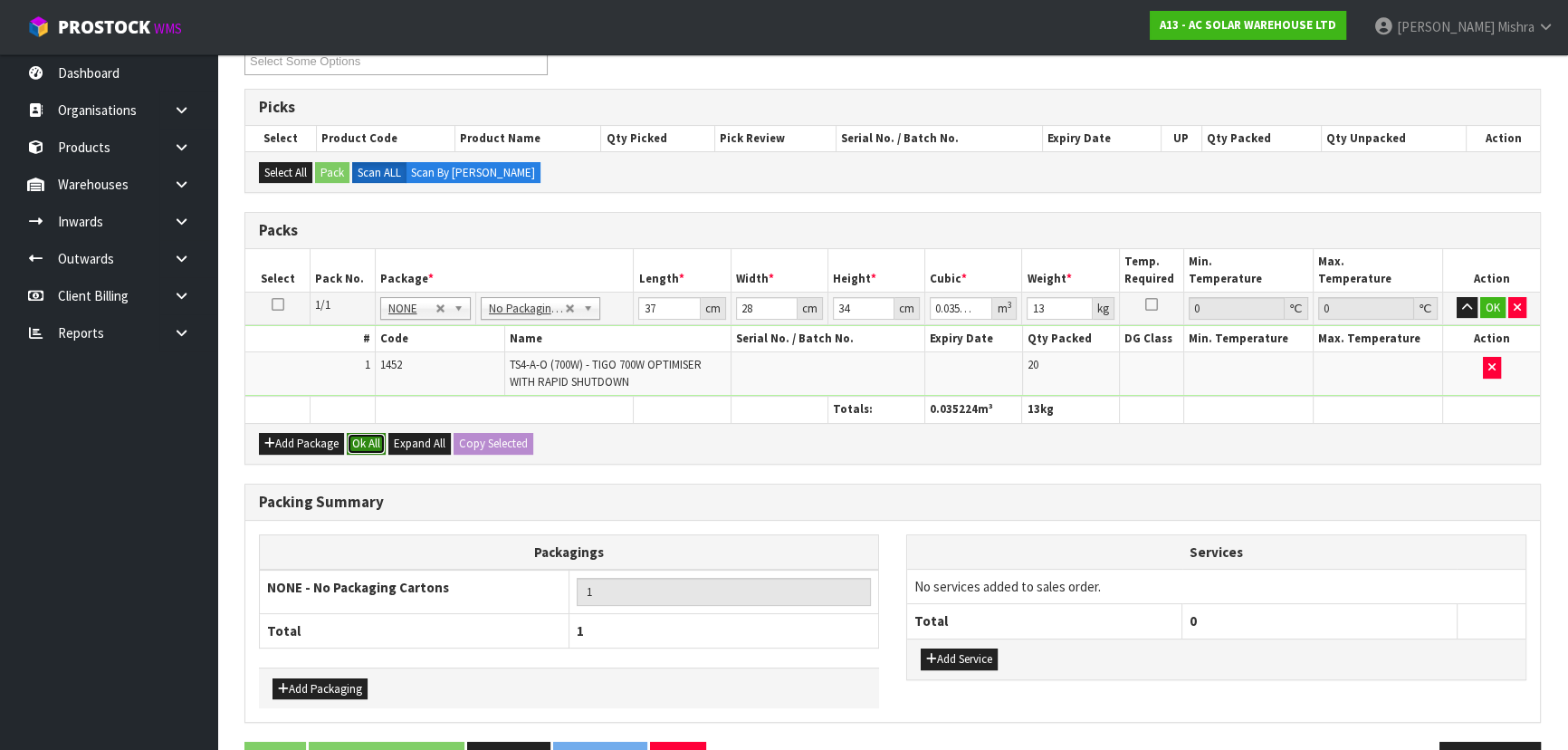
click at [356, 451] on button "Ok All" at bounding box center [366, 443] width 39 height 22
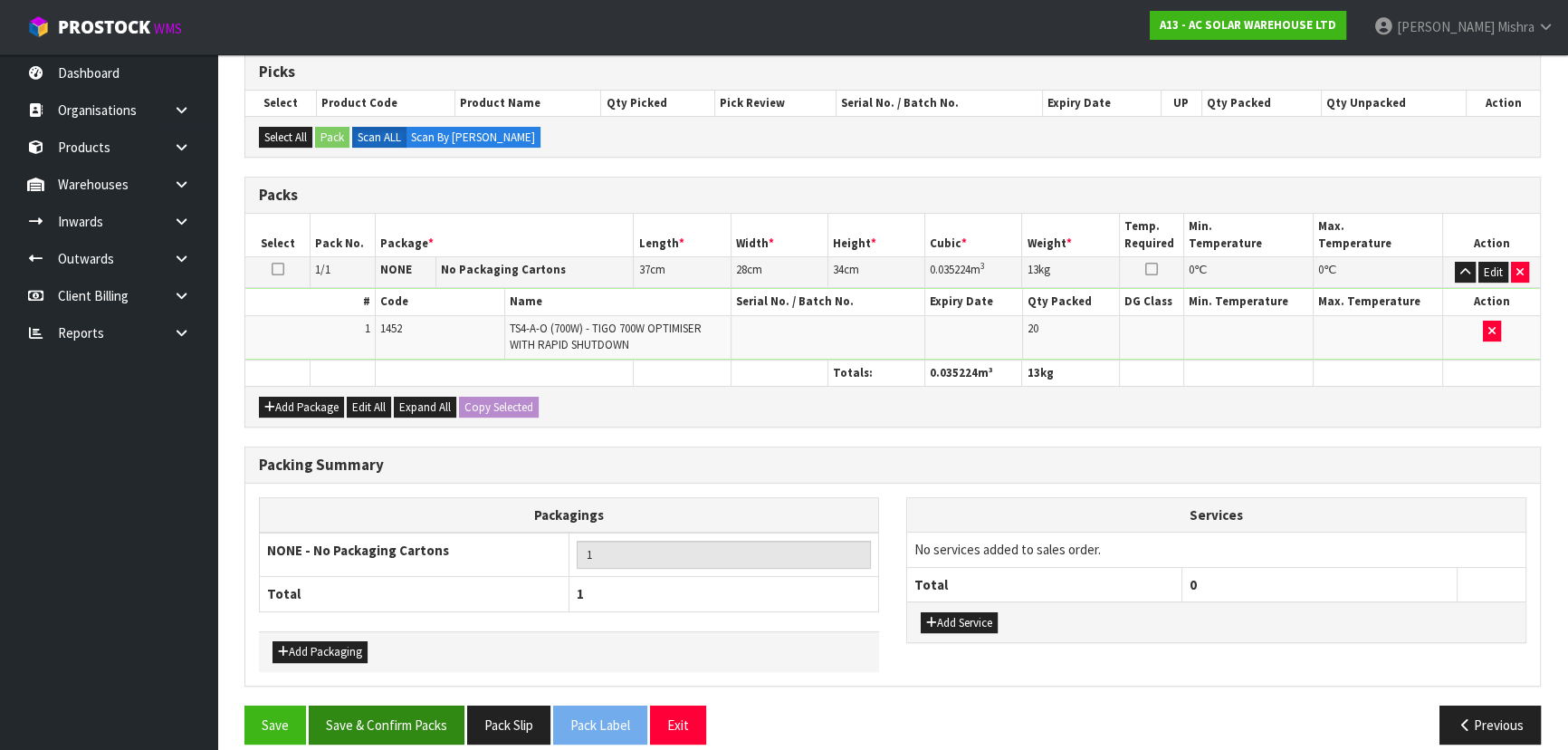
scroll to position [383, 0]
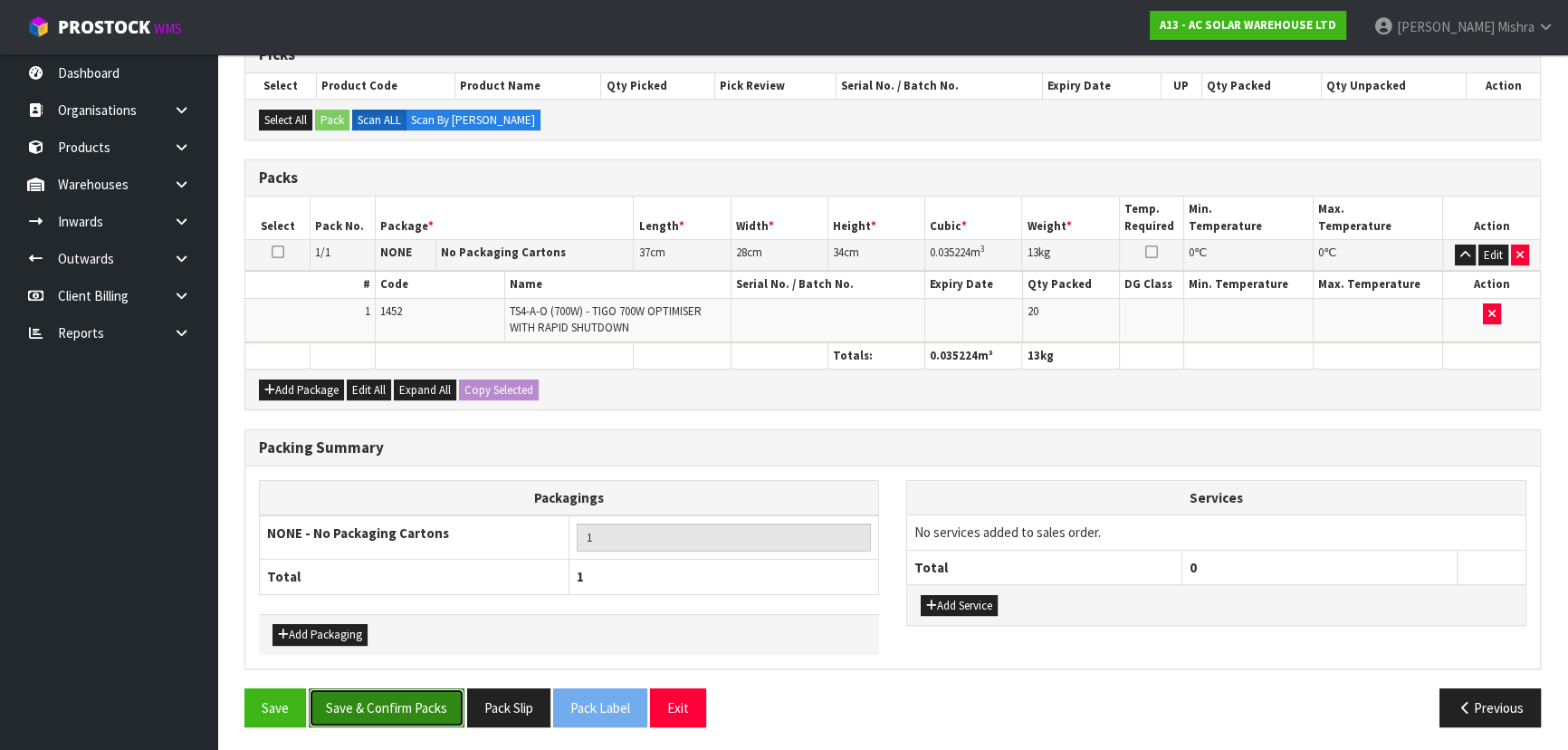
click at [367, 690] on button "Save & Confirm Packs" at bounding box center [386, 708] width 155 height 39
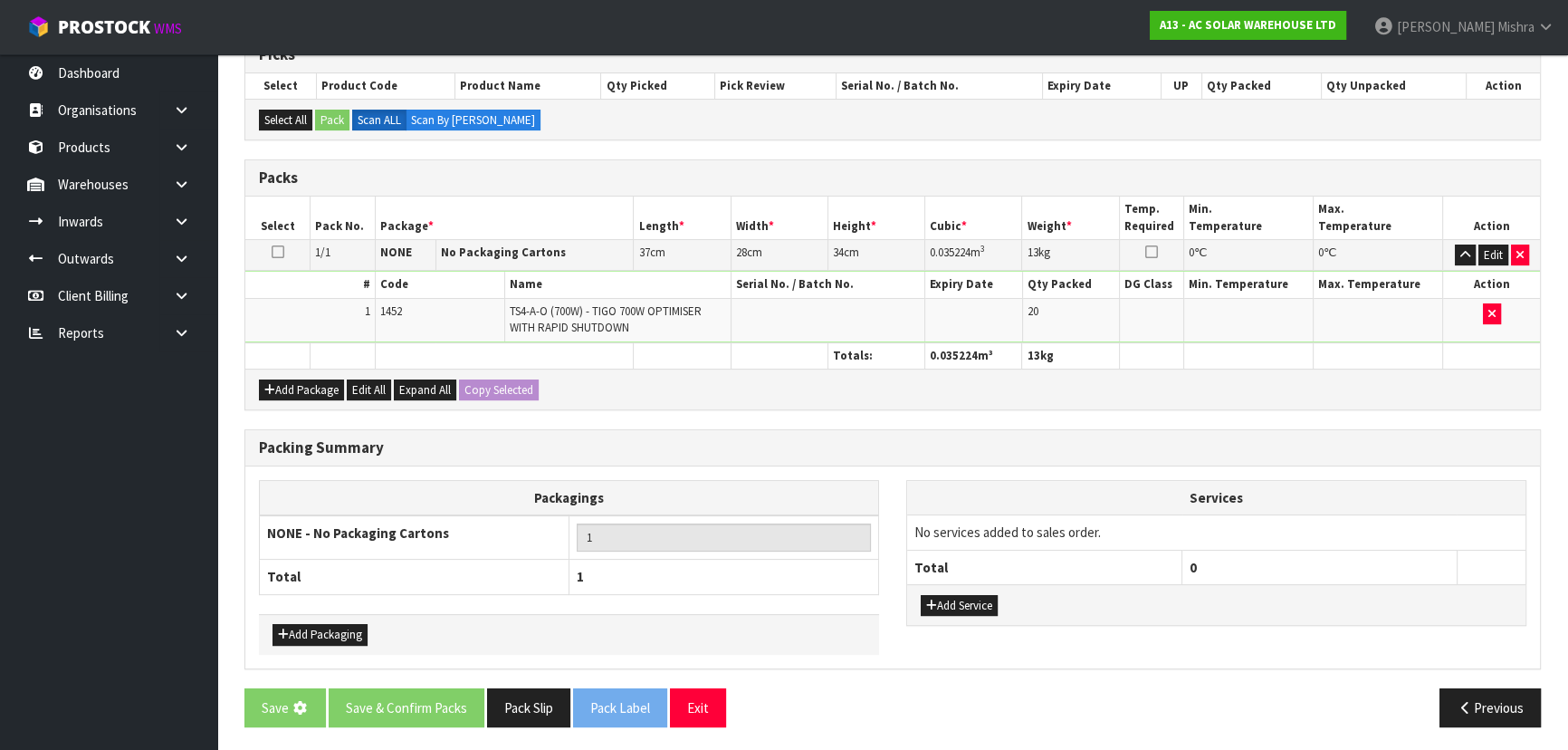
scroll to position [0, 0]
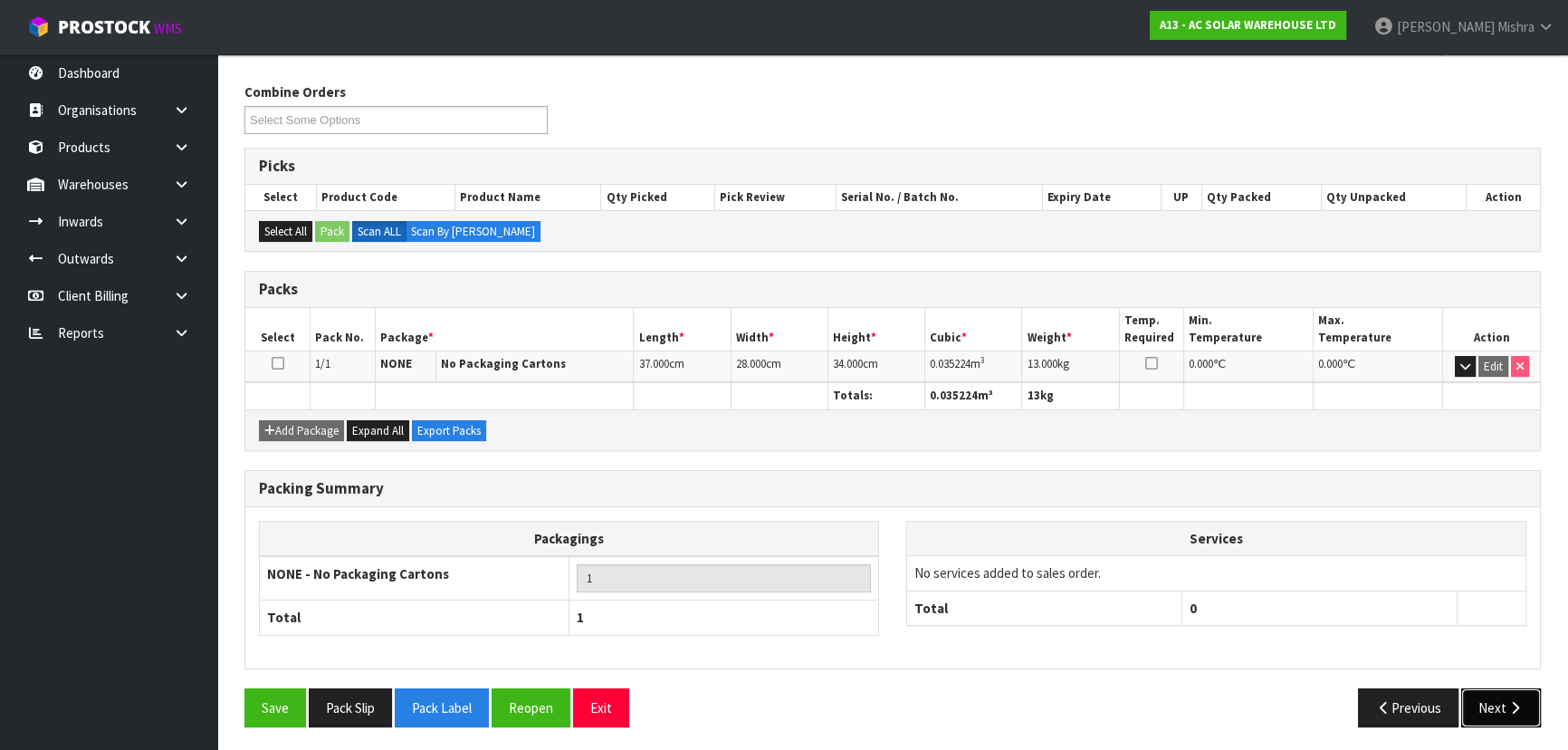
click at [1510, 701] on icon "button" at bounding box center [1515, 708] width 17 height 14
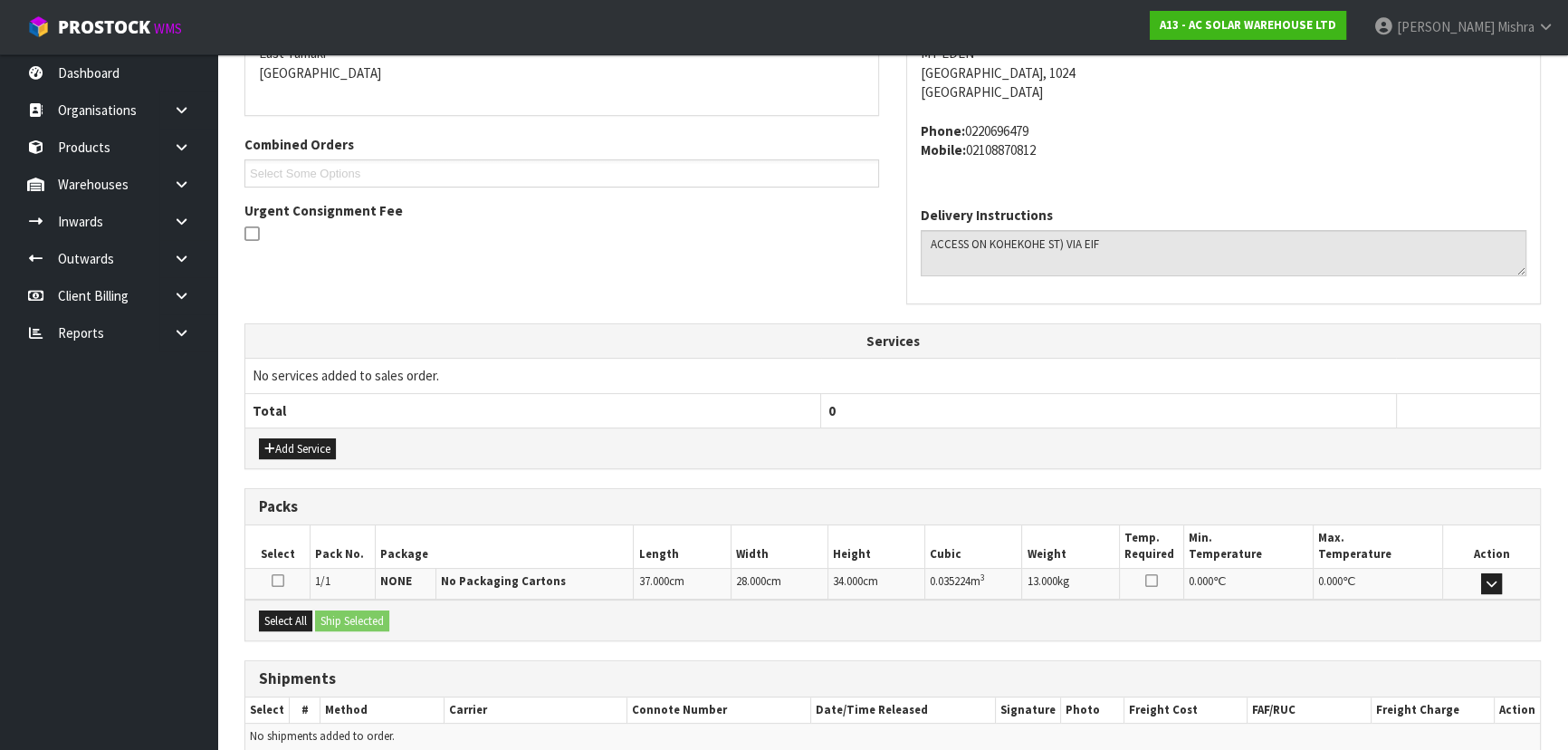
scroll to position [482, 0]
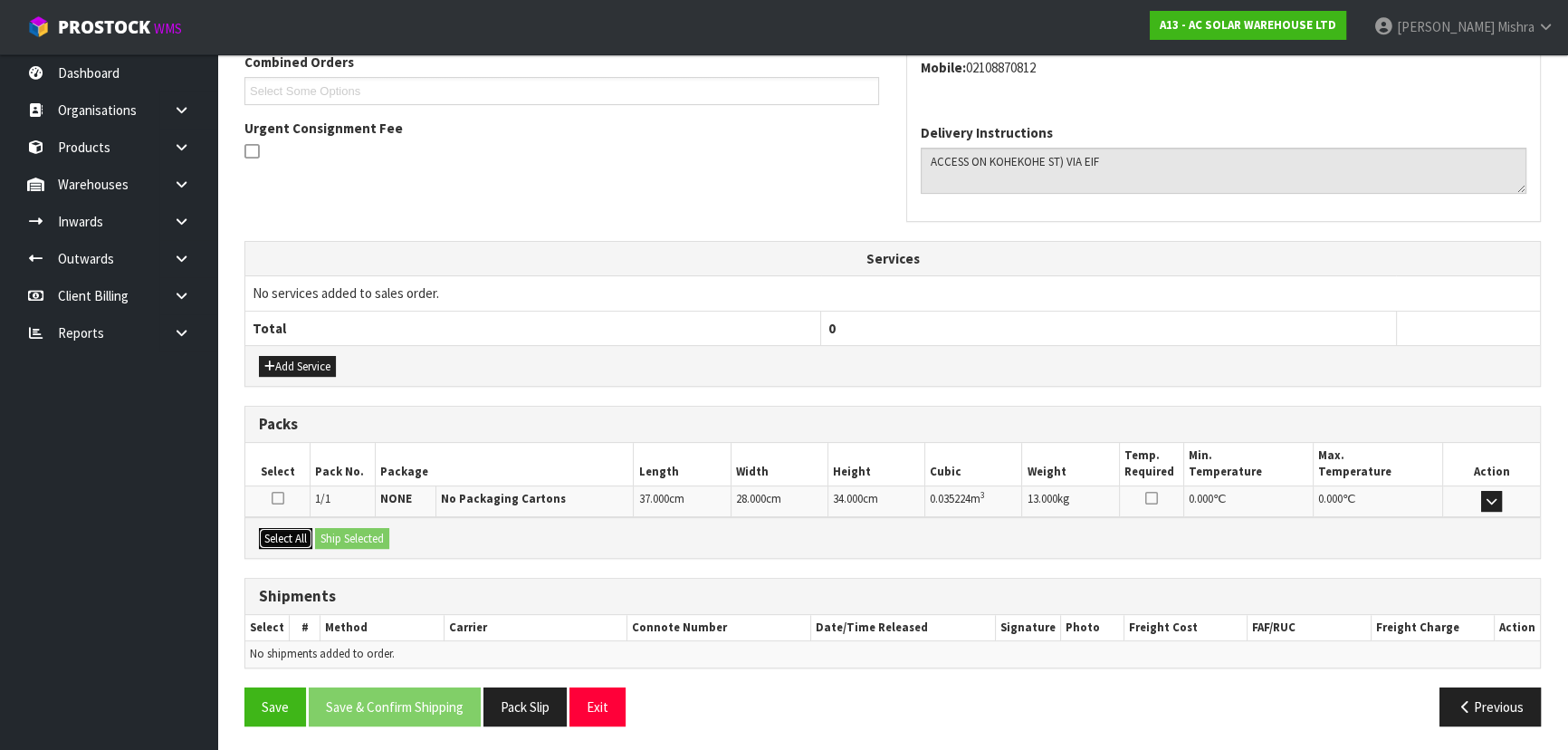
drag, startPoint x: 289, startPoint y: 540, endPoint x: 301, endPoint y: 541, distance: 12.0
click at [290, 540] on button "Select All" at bounding box center [285, 539] width 53 height 22
drag, startPoint x: 353, startPoint y: 539, endPoint x: 508, endPoint y: 591, distance: 163.5
click at [358, 542] on button "Ship Selected" at bounding box center [351, 539] width 74 height 22
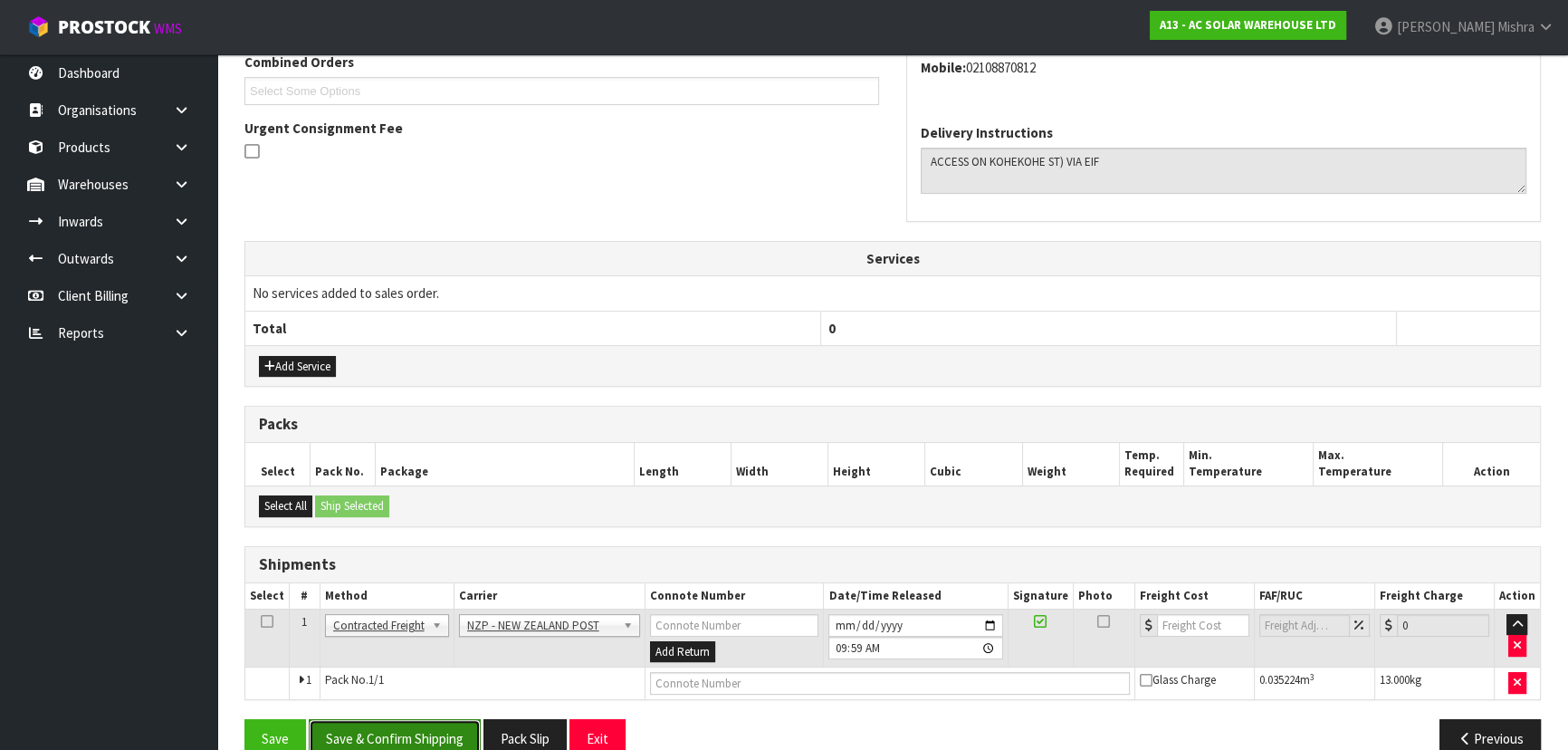
click at [362, 736] on button "Save & Confirm Shipping" at bounding box center [395, 738] width 172 height 39
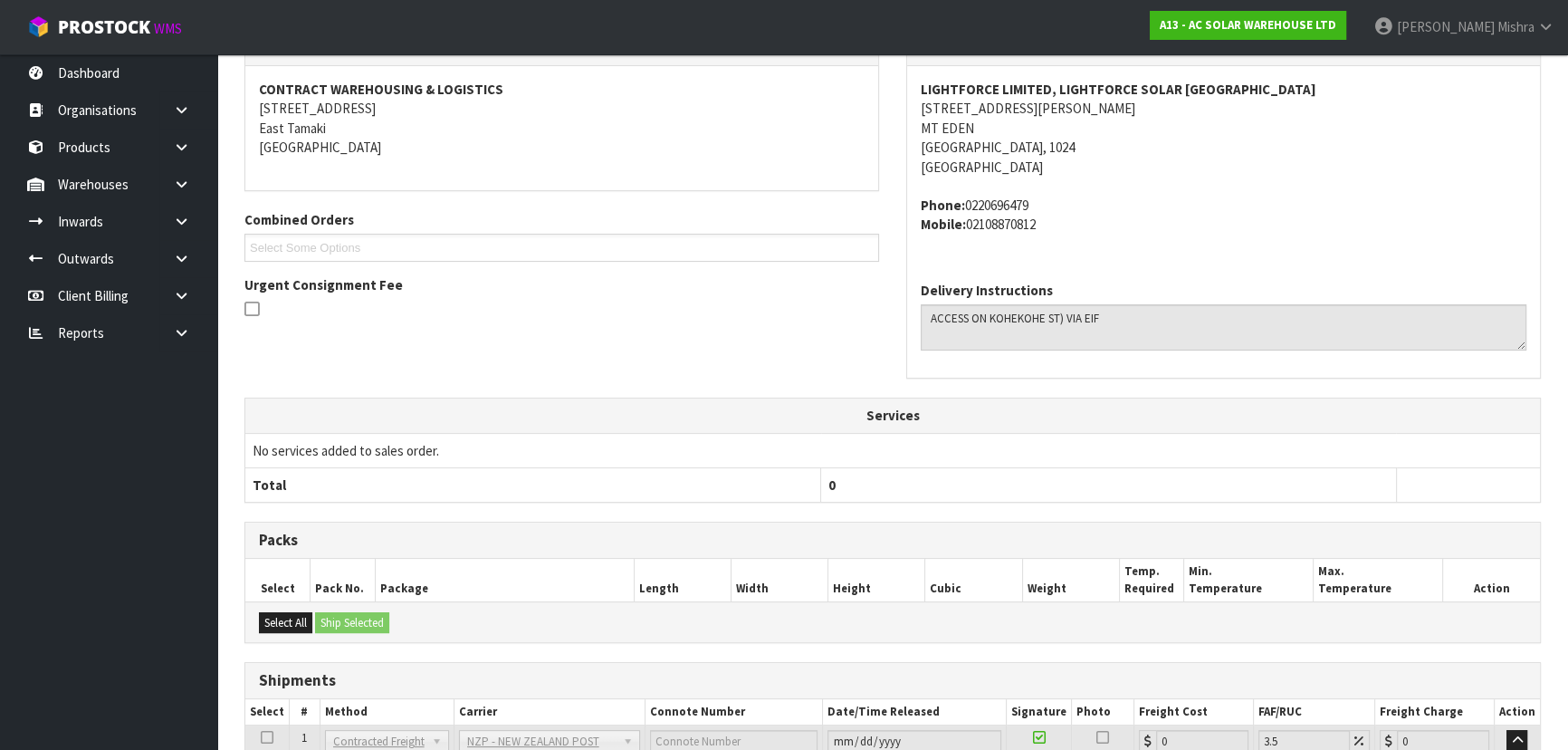
scroll to position [489, 0]
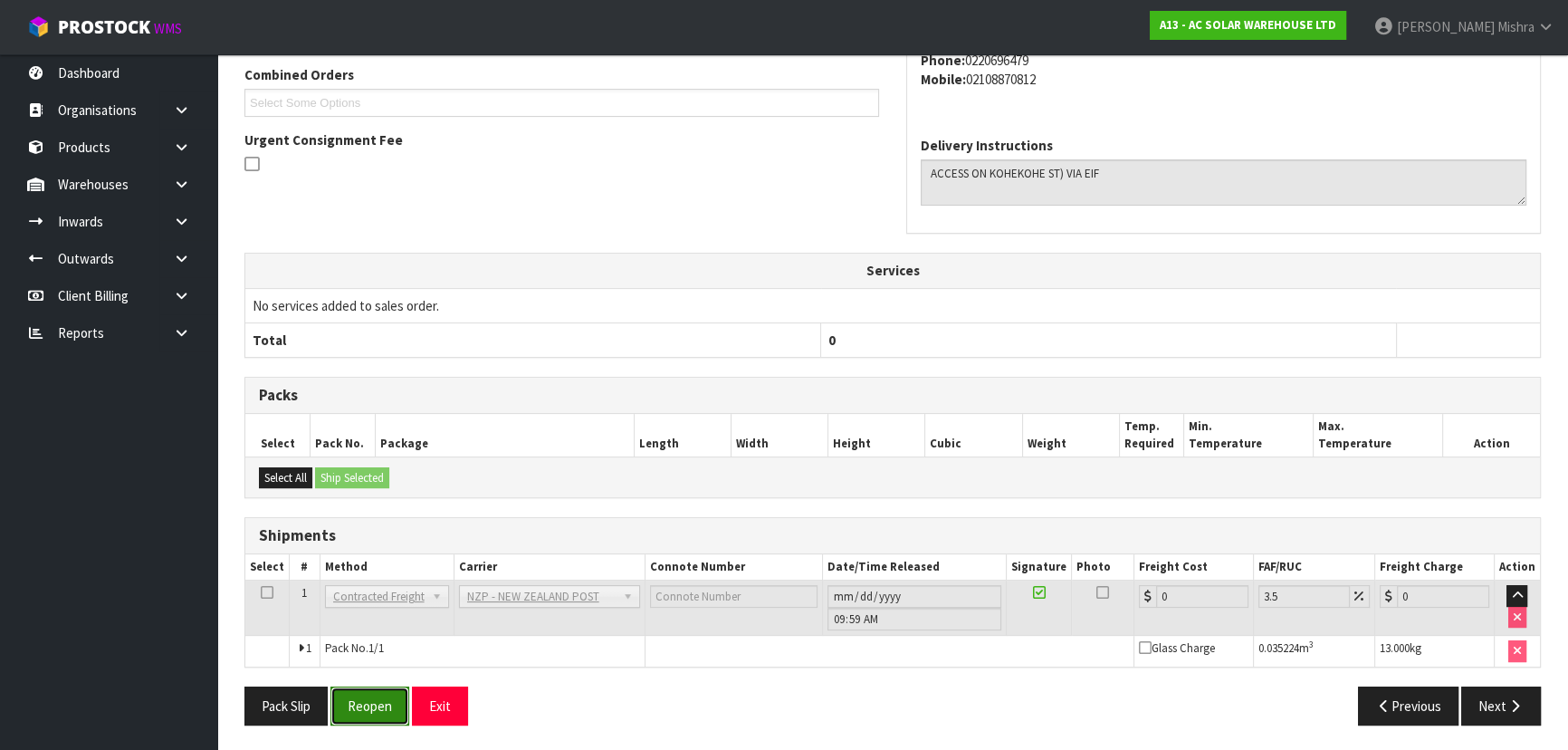
click at [364, 693] on button "Reopen" at bounding box center [370, 706] width 79 height 39
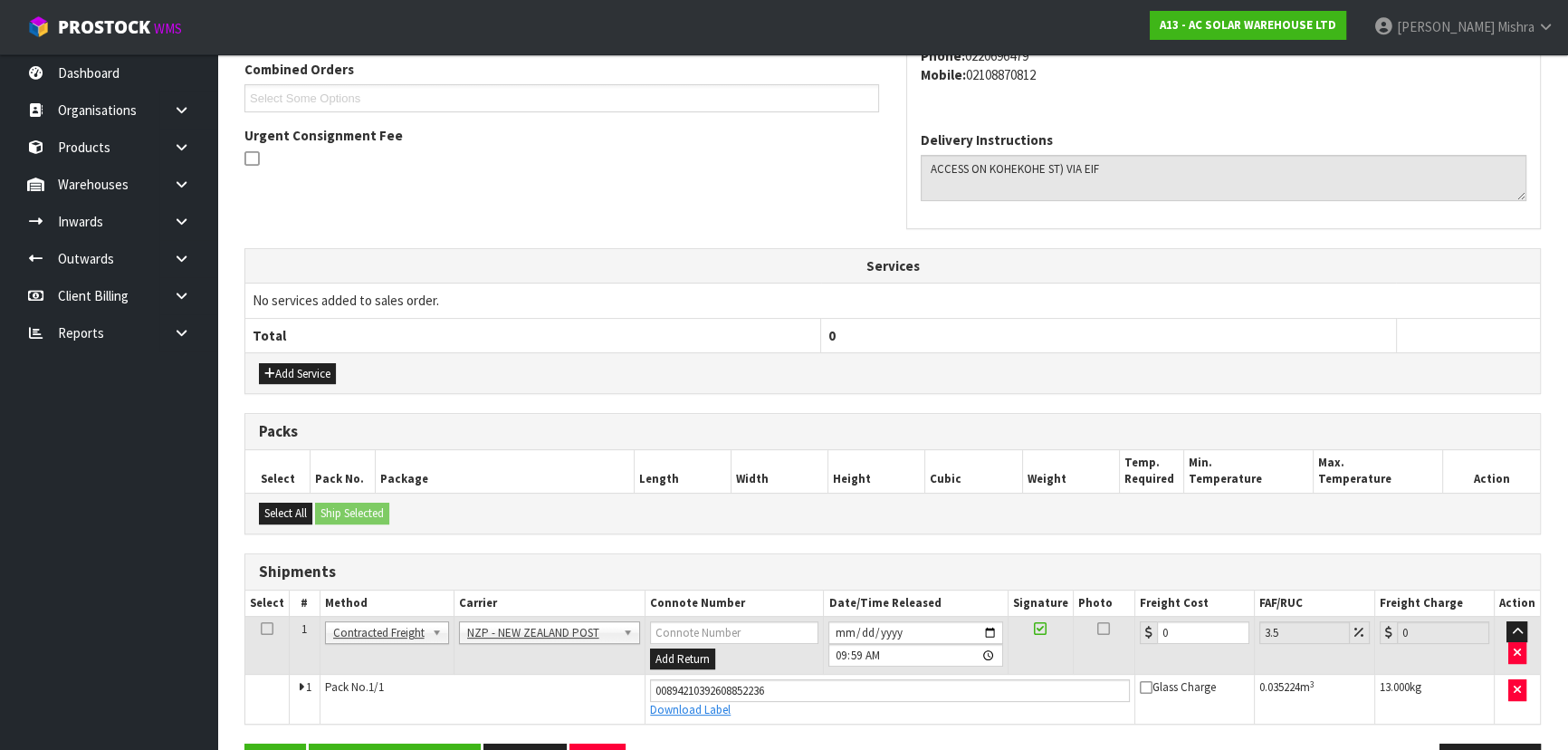
scroll to position [531, 0]
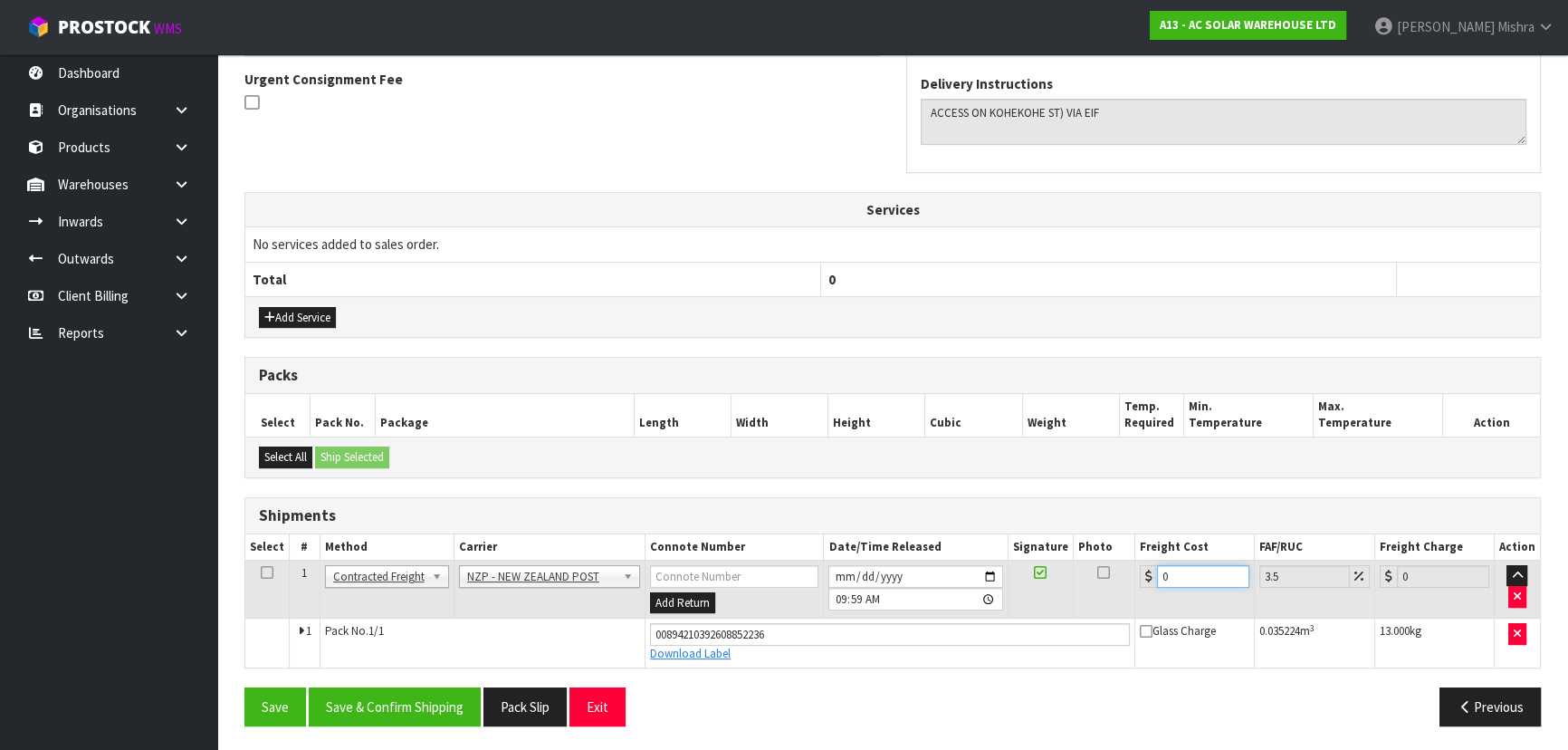
drag, startPoint x: 1205, startPoint y: 579, endPoint x: 1122, endPoint y: 578, distance: 83.0
click at [1122, 578] on tr "1 Client Local Pickup Customer Local Pickup Company Freight Contracted Freight …" at bounding box center [892, 589] width 1294 height 59
type input "4"
type input "4.14"
type input "4.3"
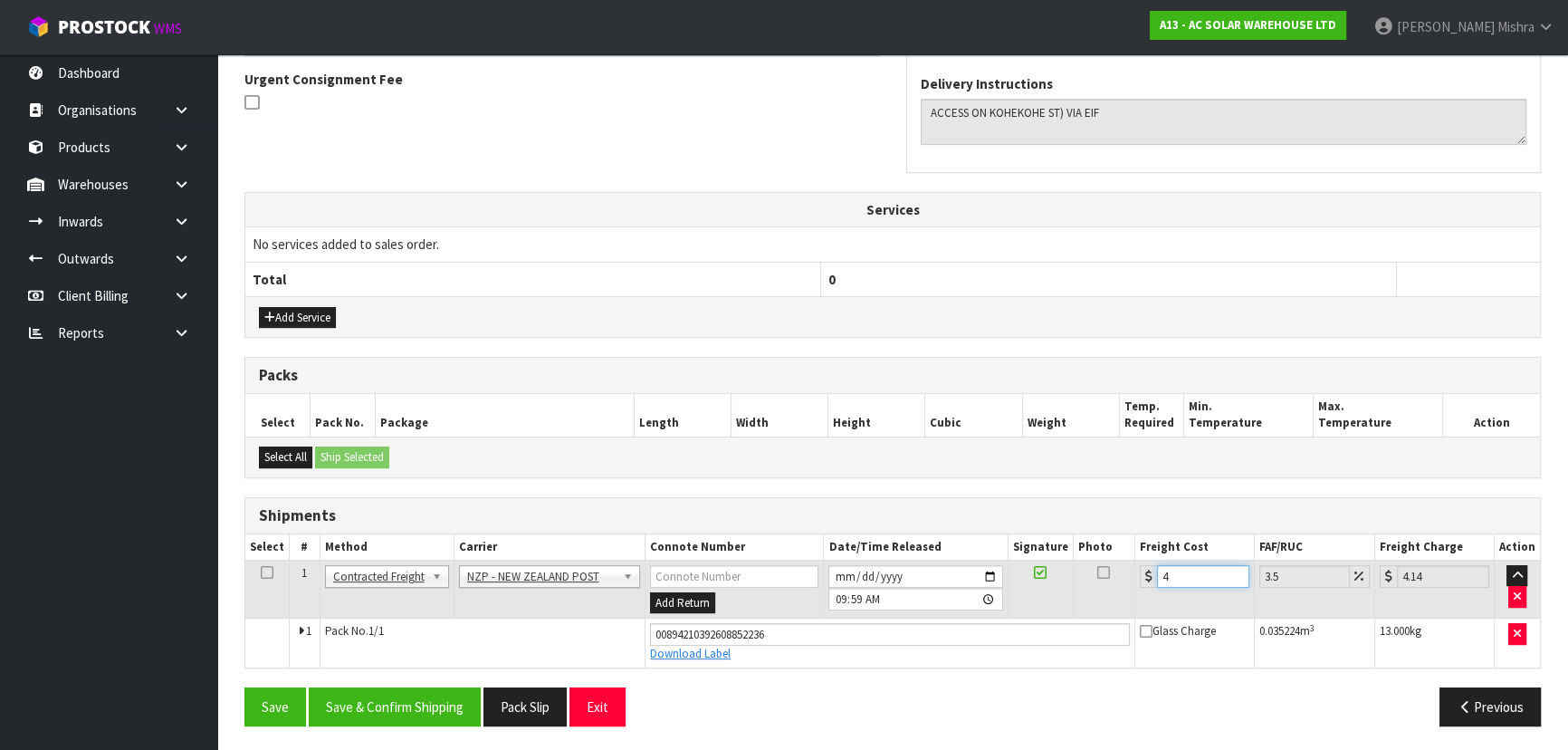
type input "4.45"
type input "4.33"
type input "4.48"
type input "4.33"
click at [455, 698] on button "Save & Confirm Shipping" at bounding box center [395, 707] width 172 height 39
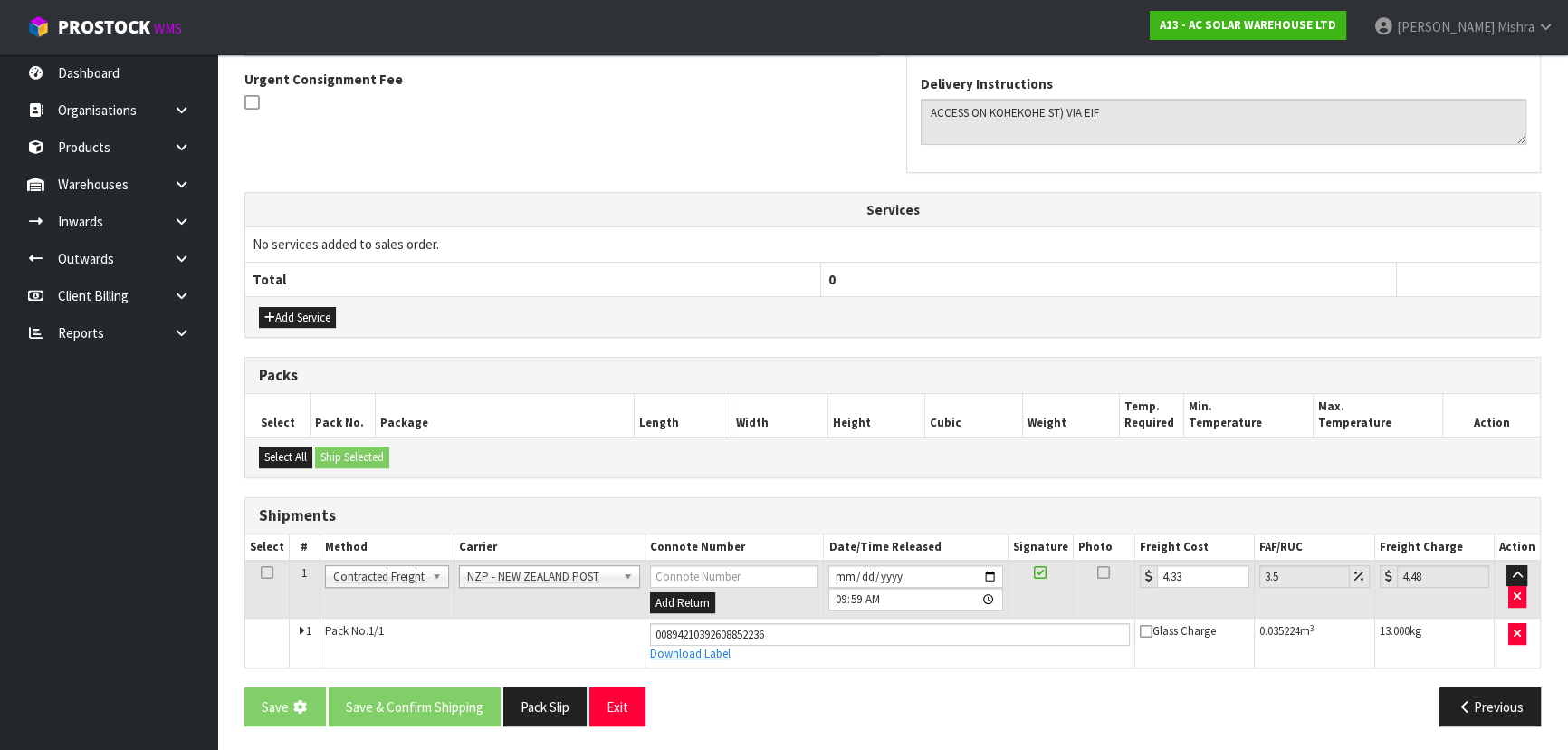
scroll to position [0, 0]
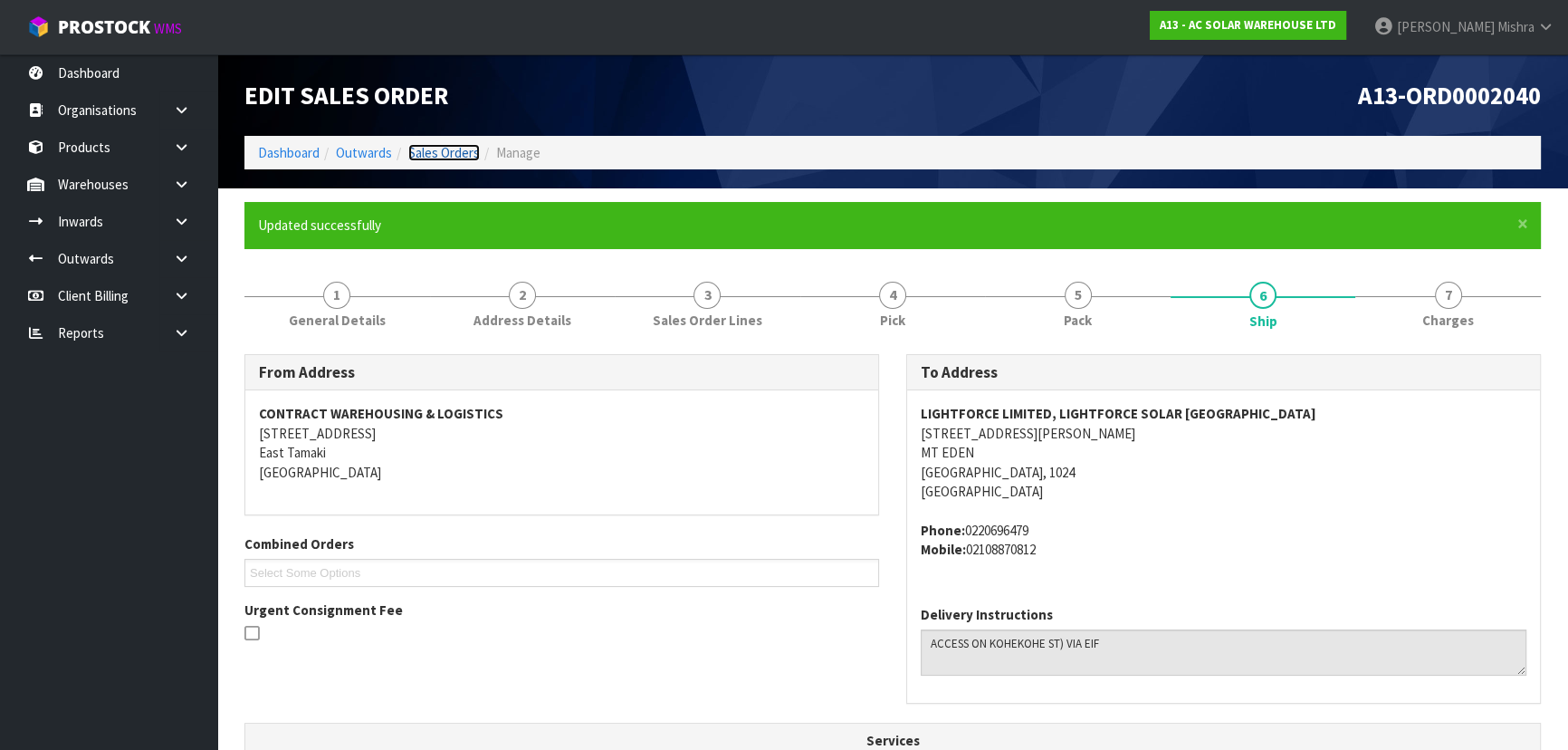
click at [413, 158] on link "Sales Orders" at bounding box center [444, 153] width 71 height 17
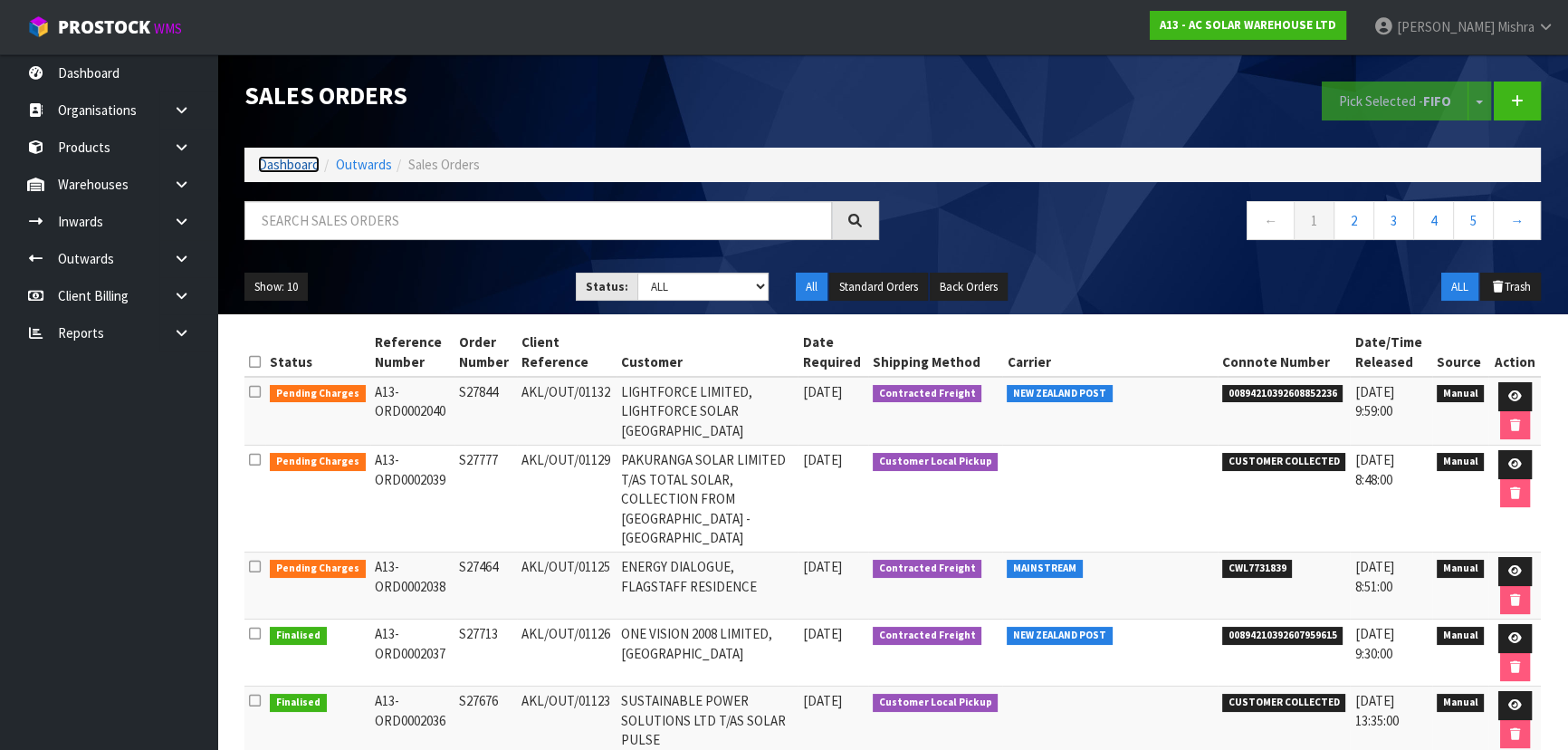
click at [265, 171] on link "Dashboard" at bounding box center [289, 164] width 62 height 17
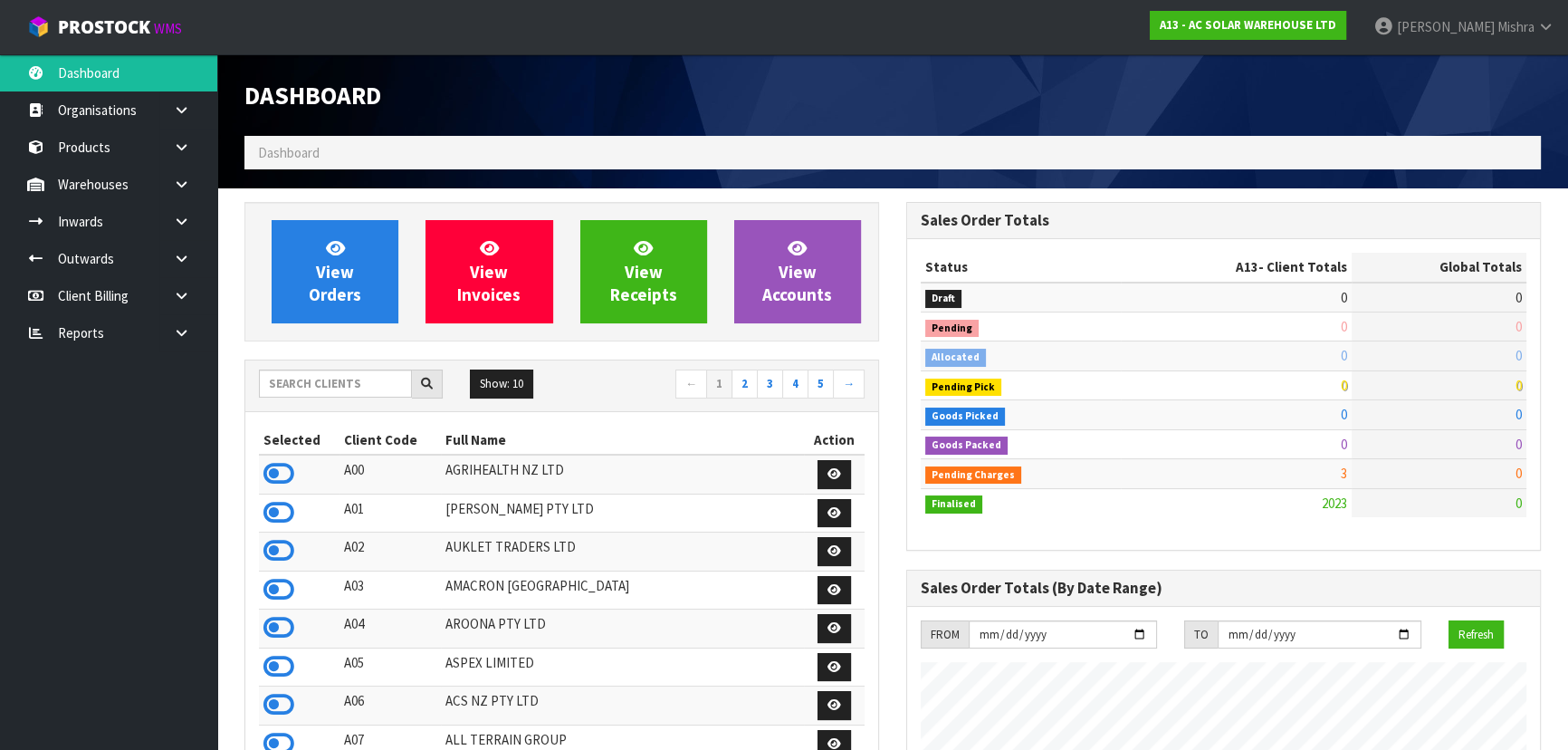
scroll to position [1320, 661]
click at [358, 392] on input "text" at bounding box center [335, 383] width 153 height 28
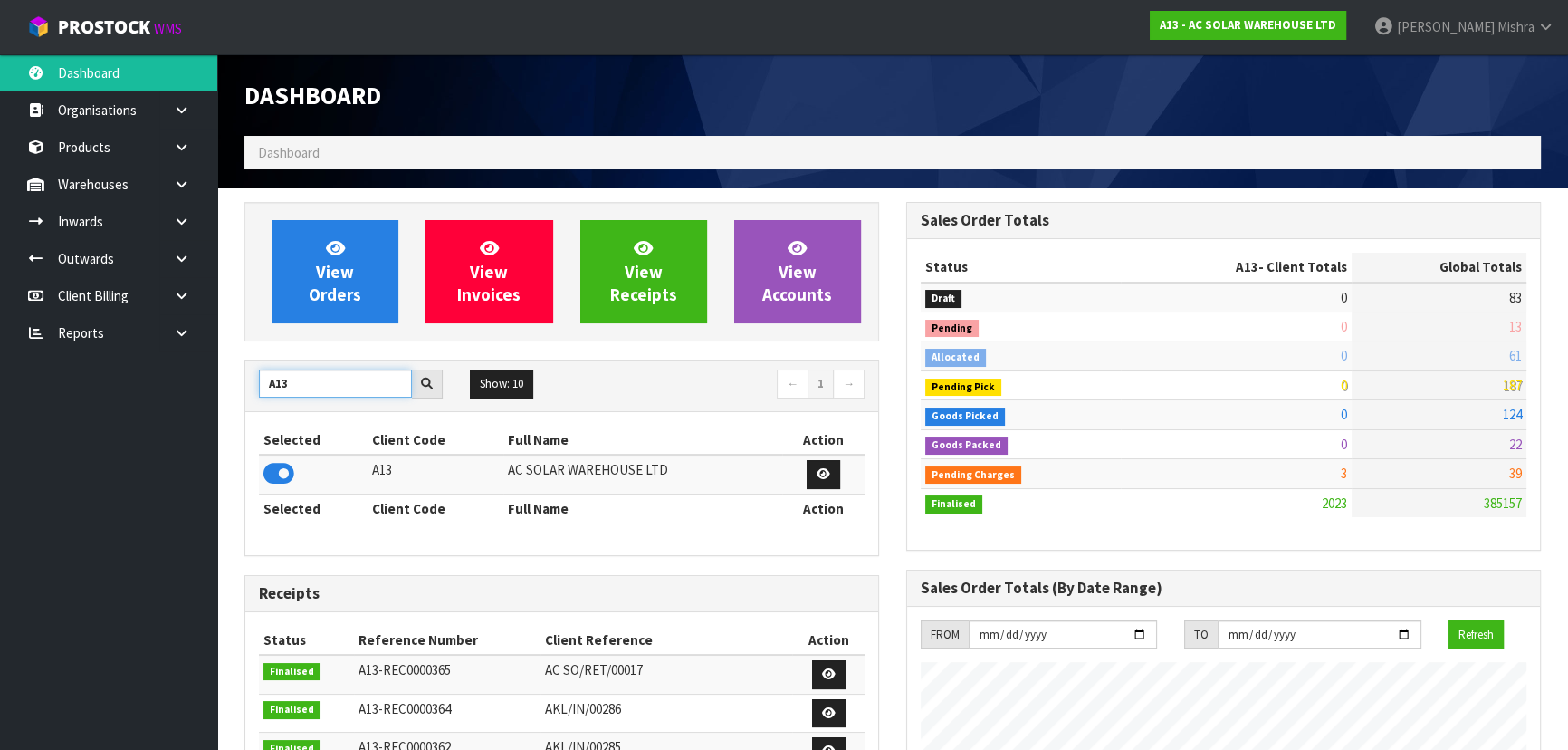
drag, startPoint x: 304, startPoint y: 381, endPoint x: 234, endPoint y: 381, distance: 70.0
click at [234, 381] on div "View Orders View Invoices View Receipts View Accounts A13 Show: 10 5 10 25 50 ←…" at bounding box center [562, 732] width 662 height 1060
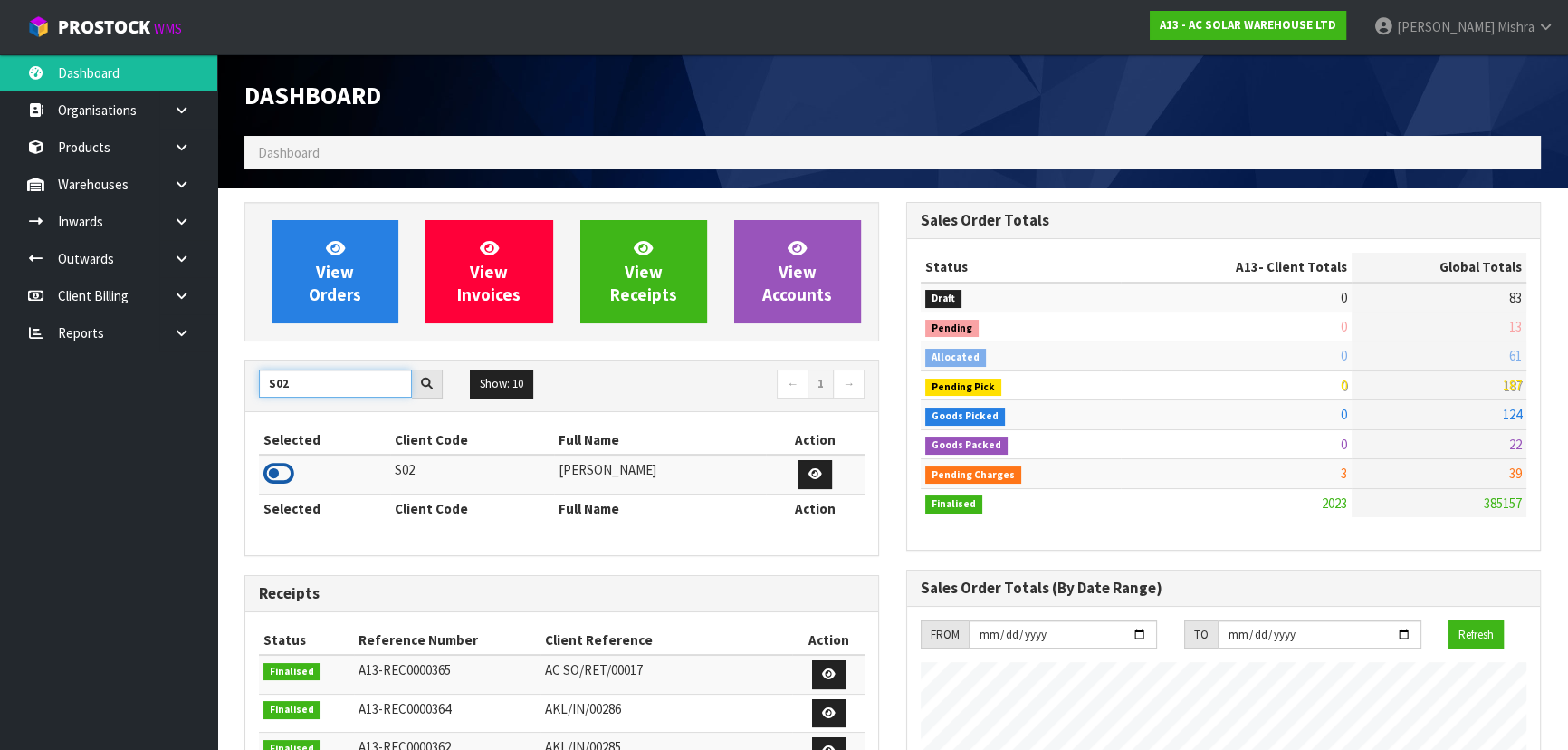
type input "S02"
click at [280, 478] on icon at bounding box center [279, 473] width 31 height 27
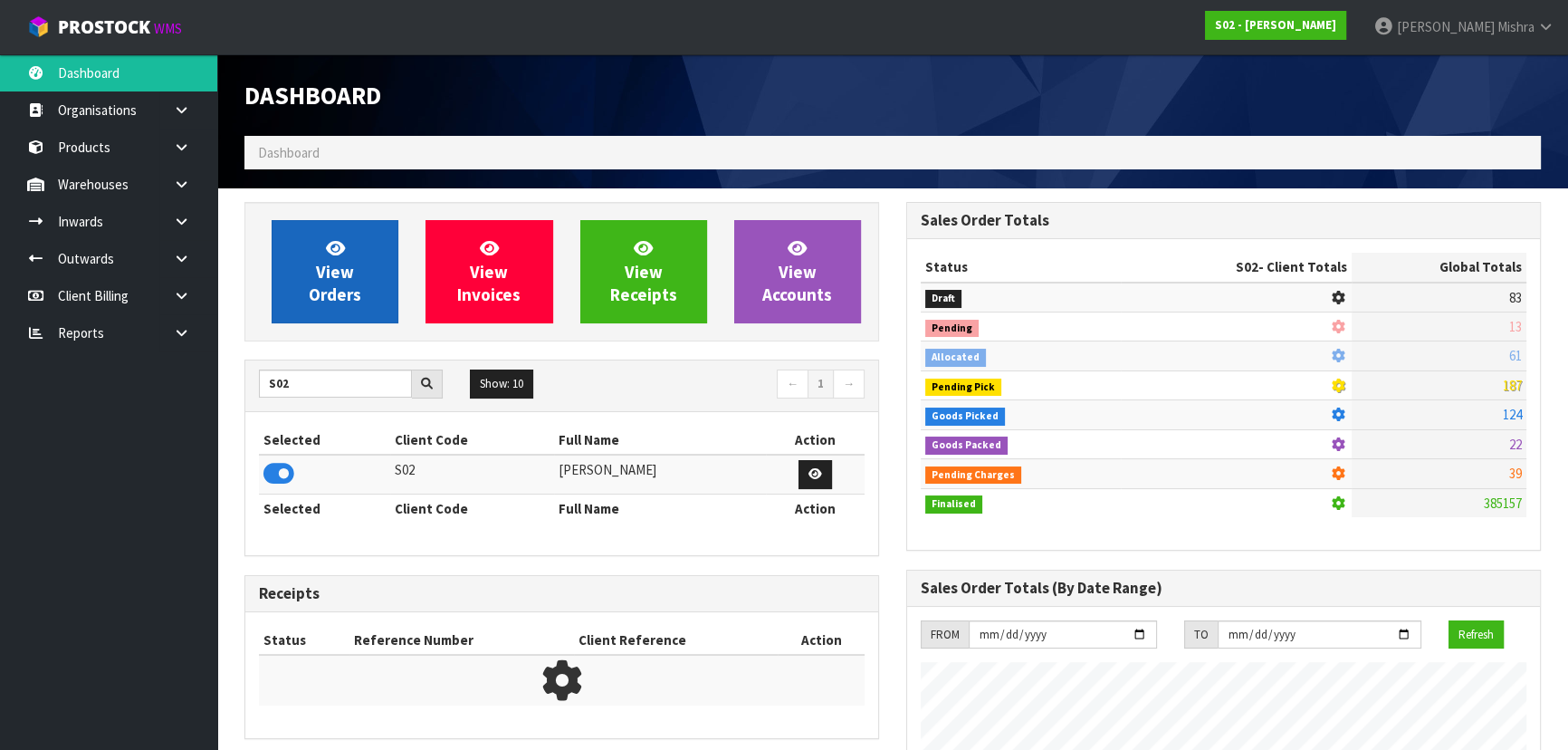
scroll to position [1369, 661]
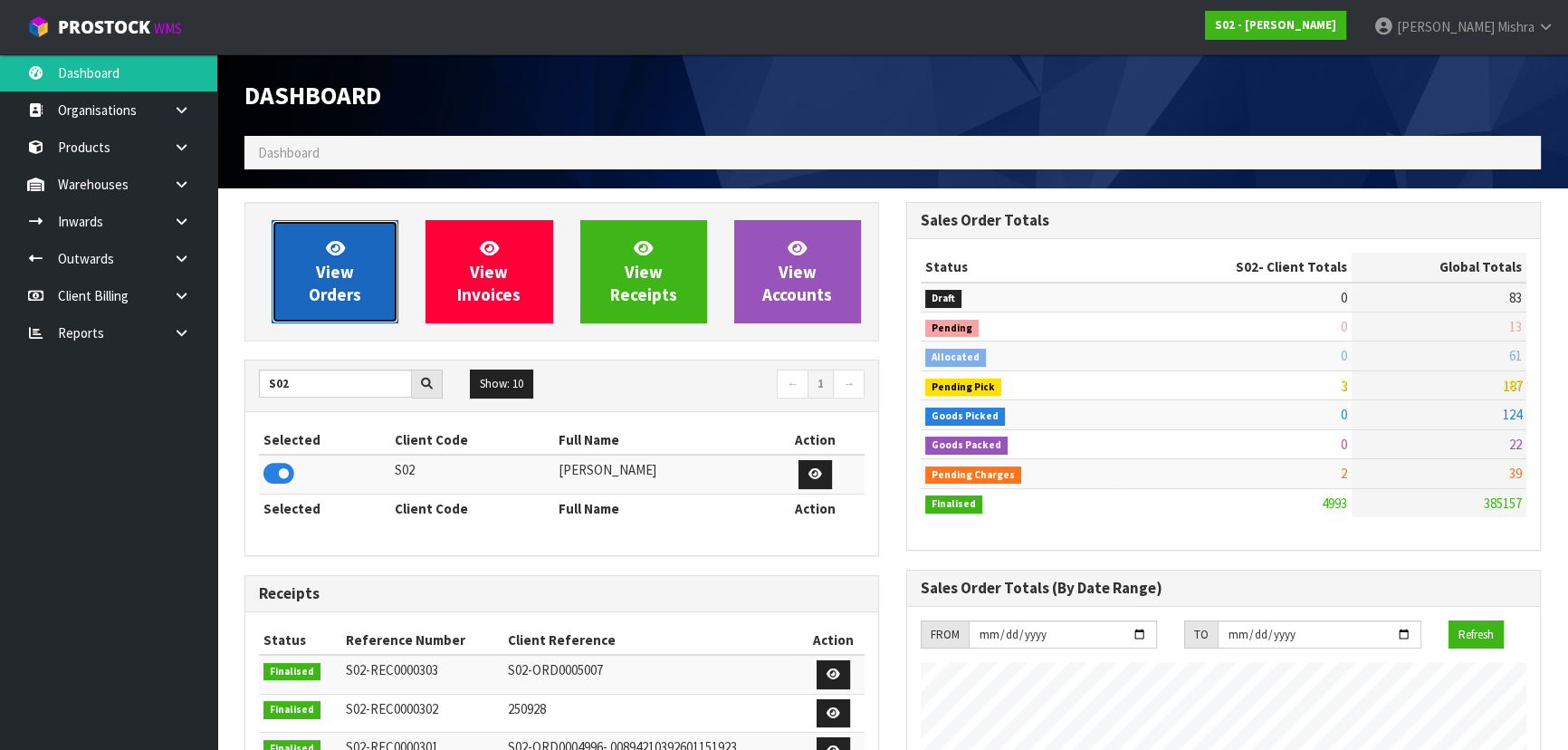
click at [328, 273] on span "View Orders" at bounding box center [335, 271] width 52 height 68
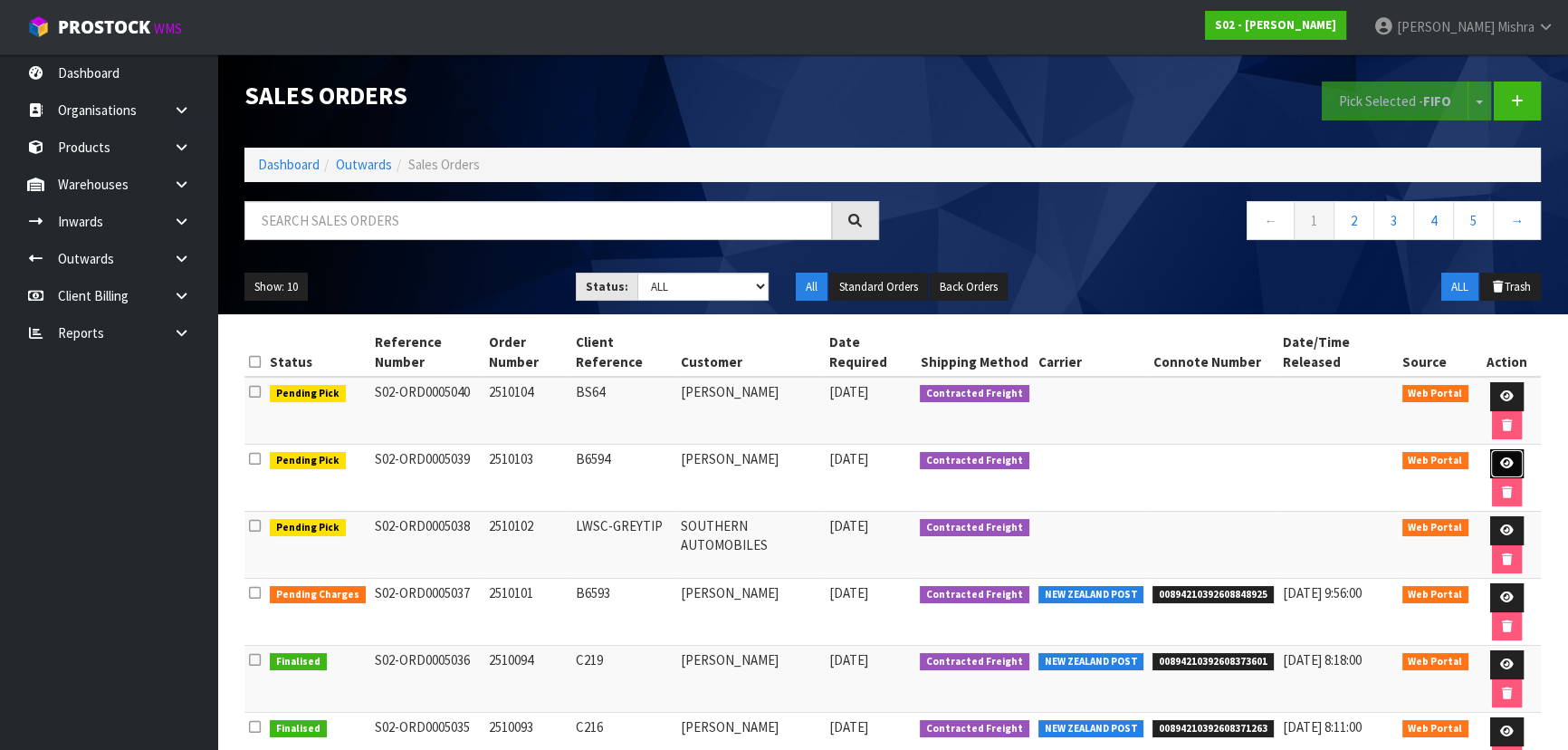
click at [1490, 460] on link at bounding box center [1506, 463] width 34 height 29
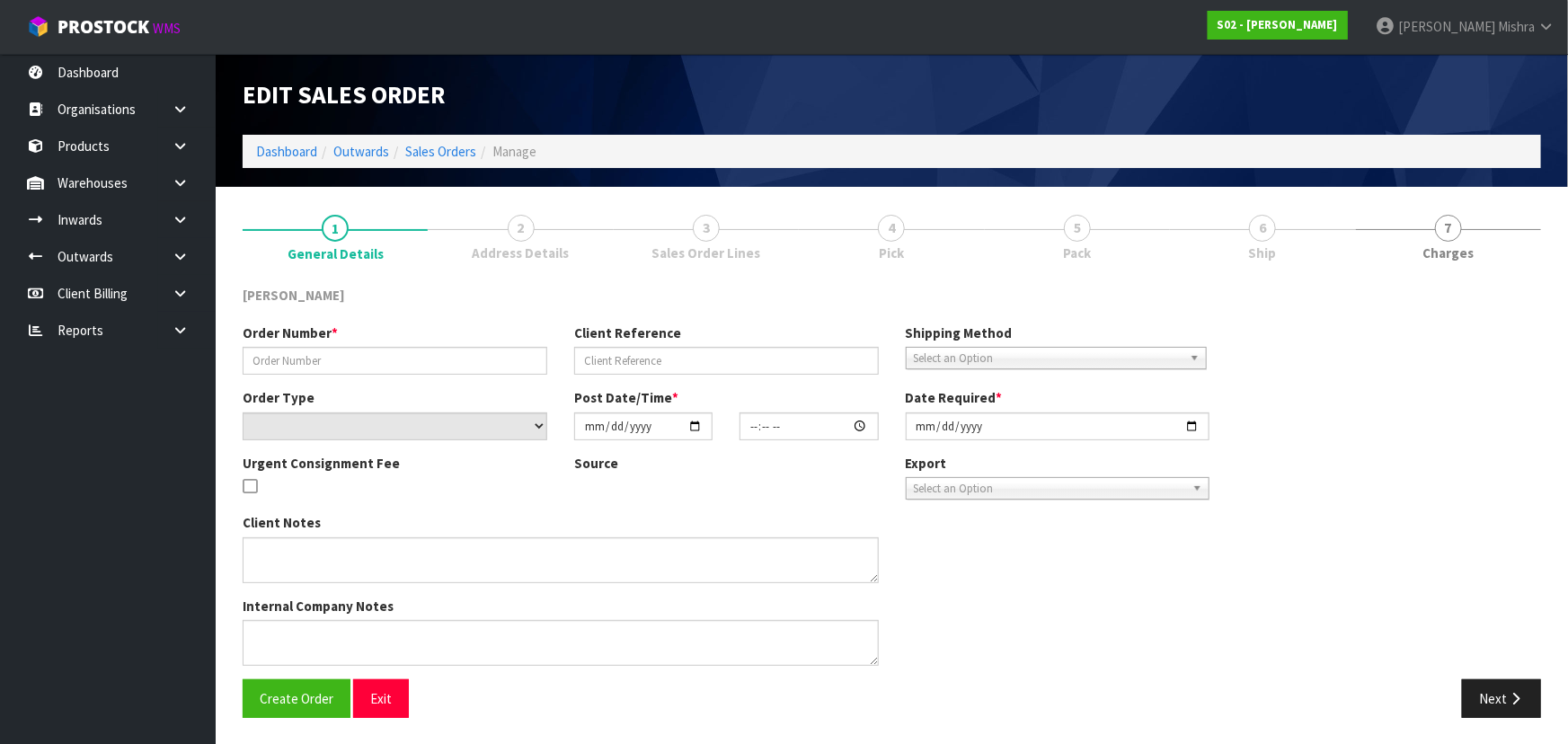
type input "2510103"
type input "B6594"
select select "number:0"
type input "[DATE]"
type input "20:47:00.000"
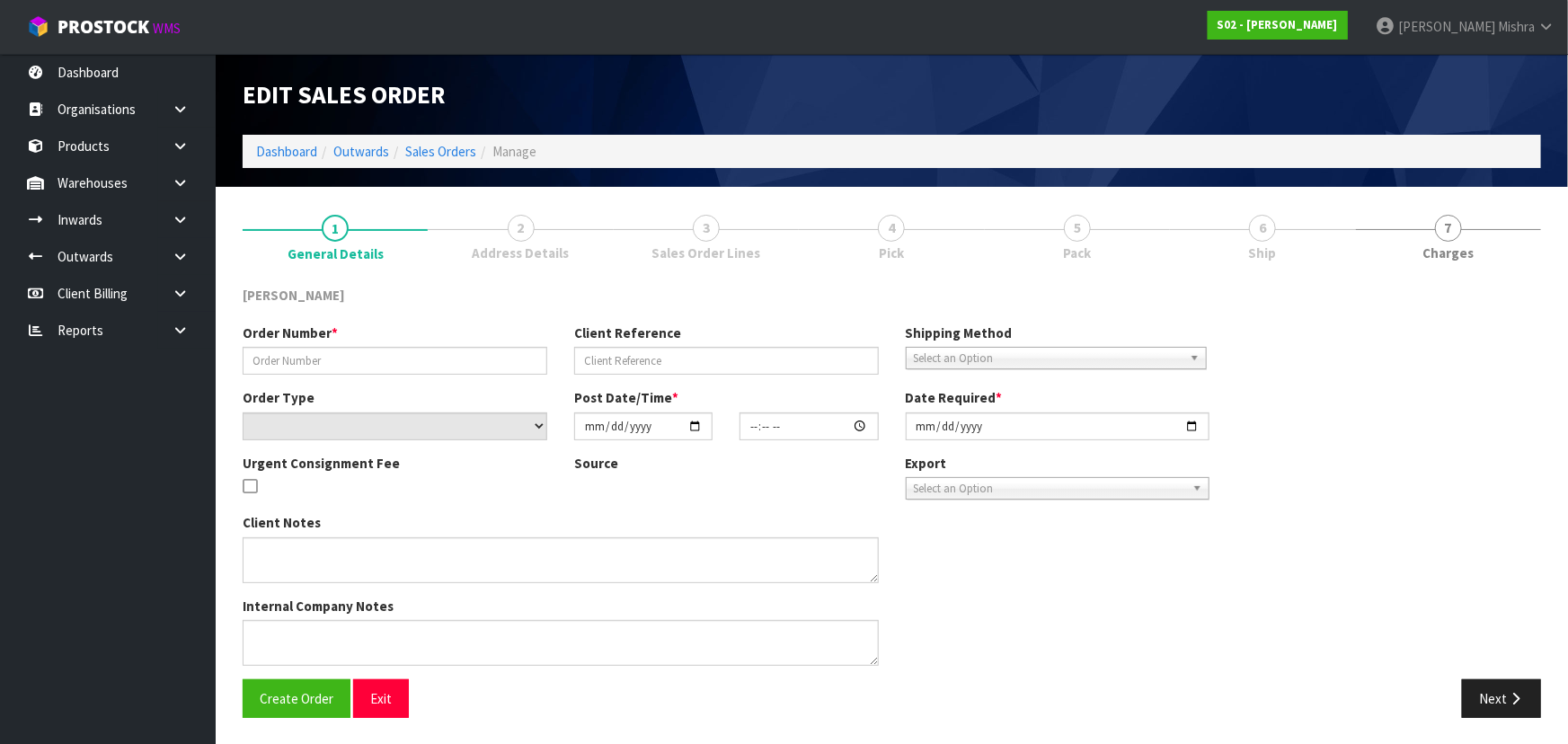
type input "[DATE]"
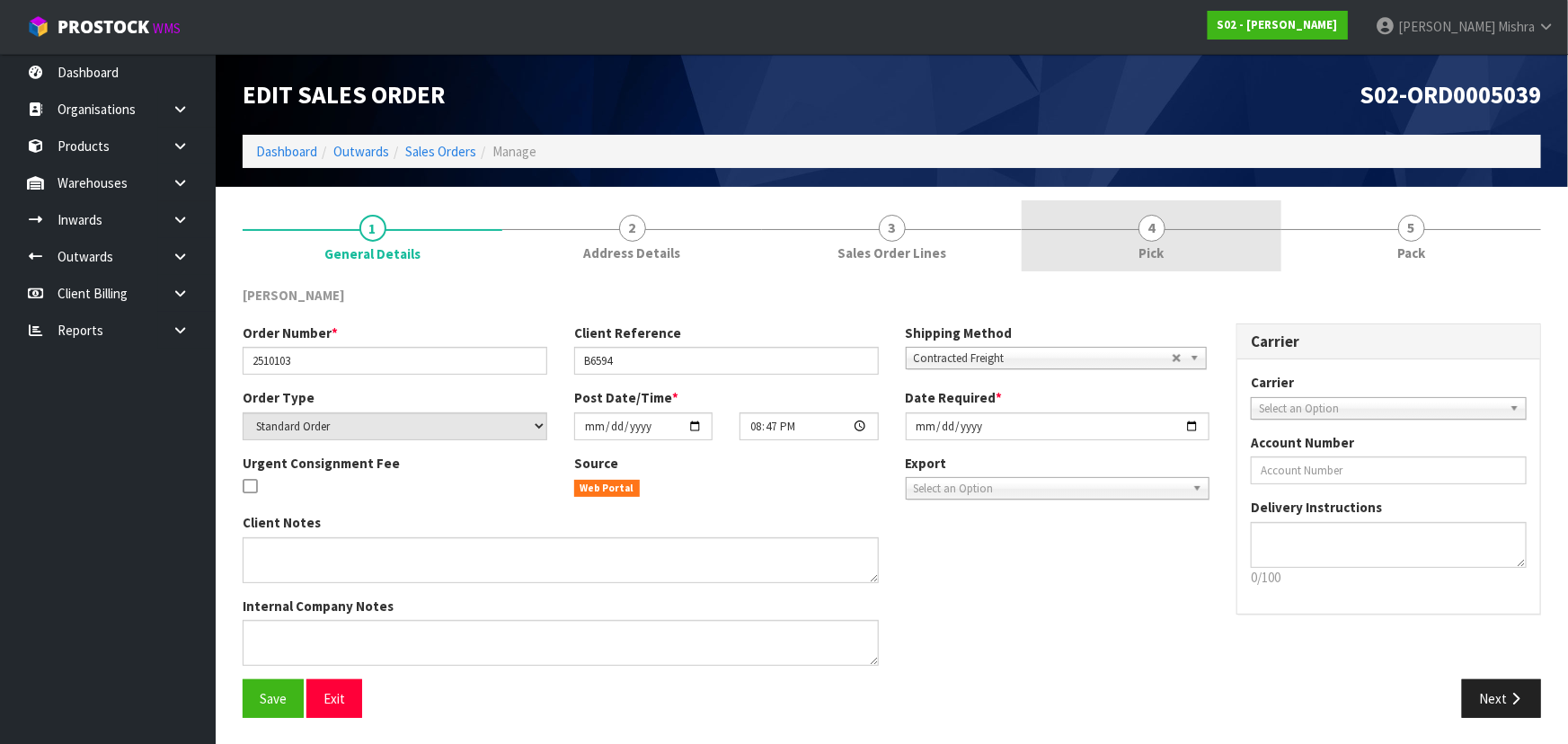
click at [1218, 217] on link "4 Pick" at bounding box center [1150, 236] width 260 height 71
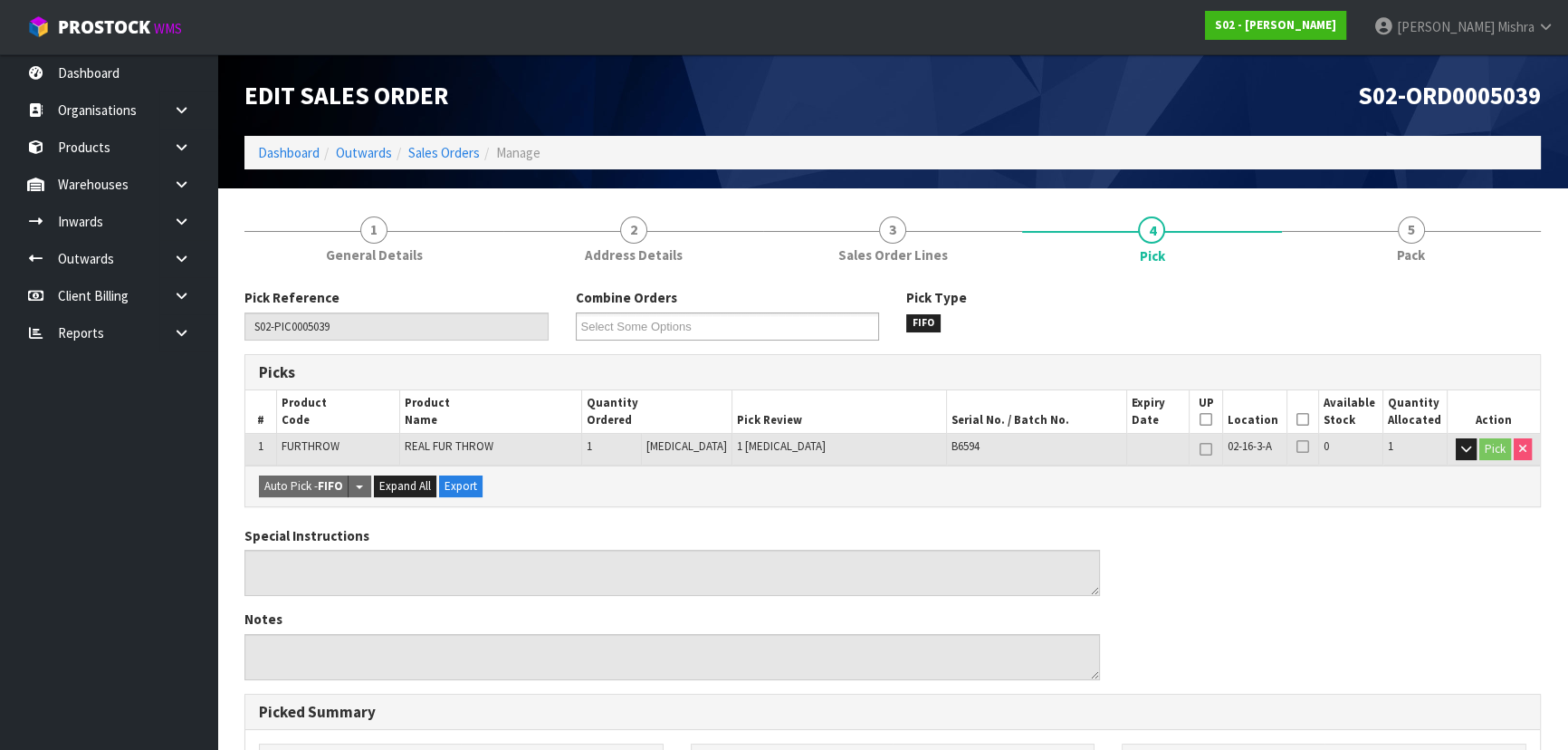
click at [1296, 419] on icon at bounding box center [1302, 419] width 13 height 1
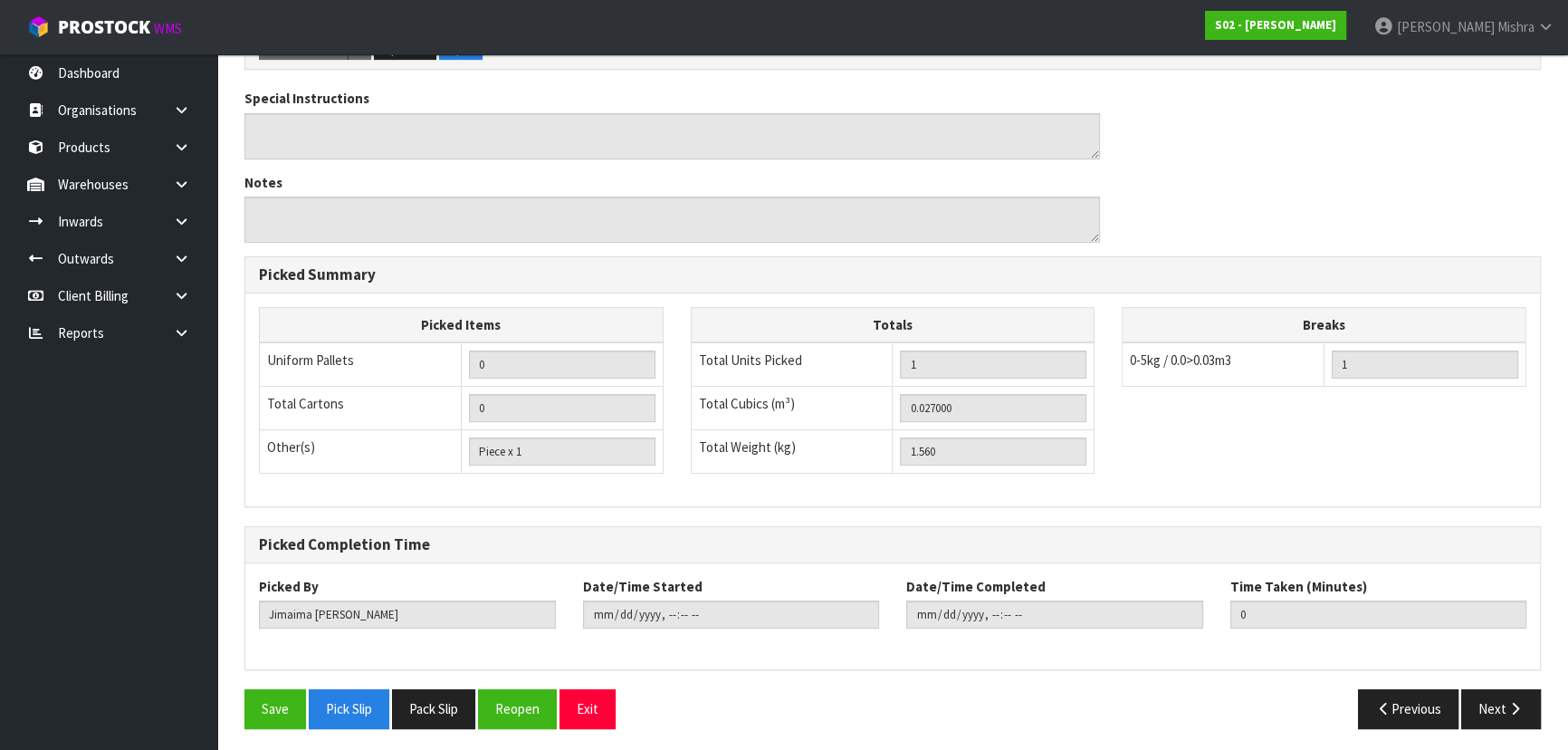
scroll to position [505, 0]
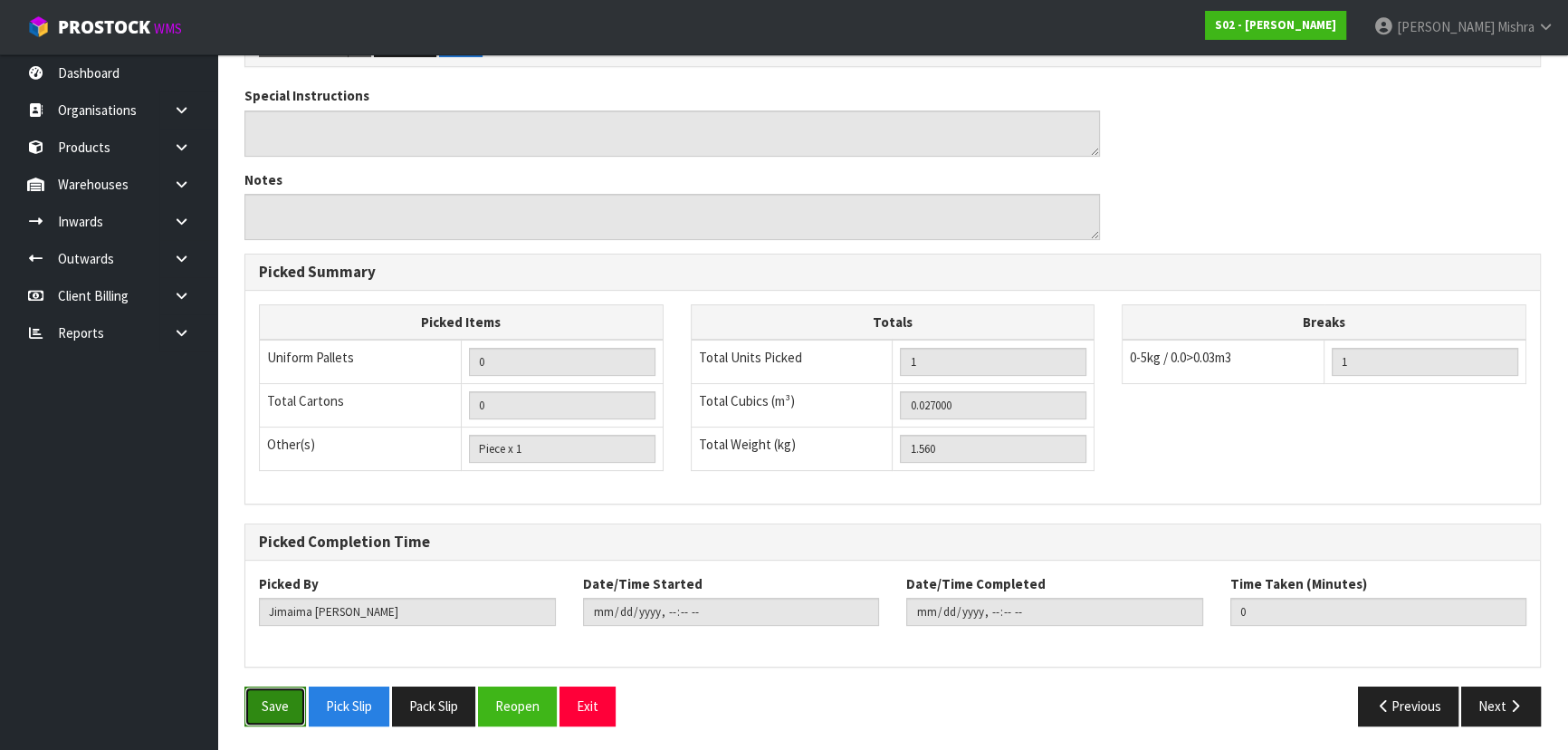
click at [279, 691] on button "Save" at bounding box center [275, 706] width 62 height 39
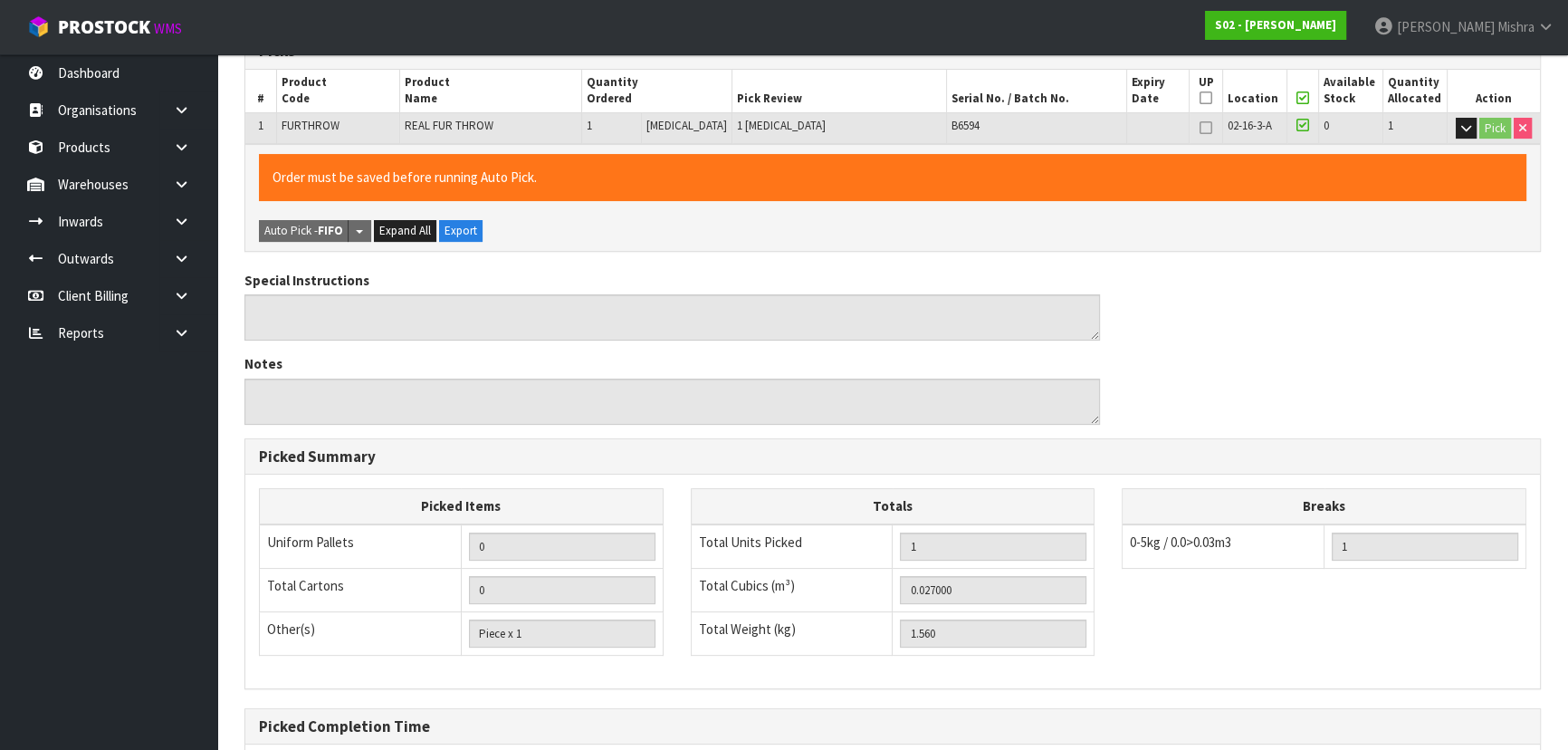
type input "[PERSON_NAME]"
type input "[DATE]T10:01:40"
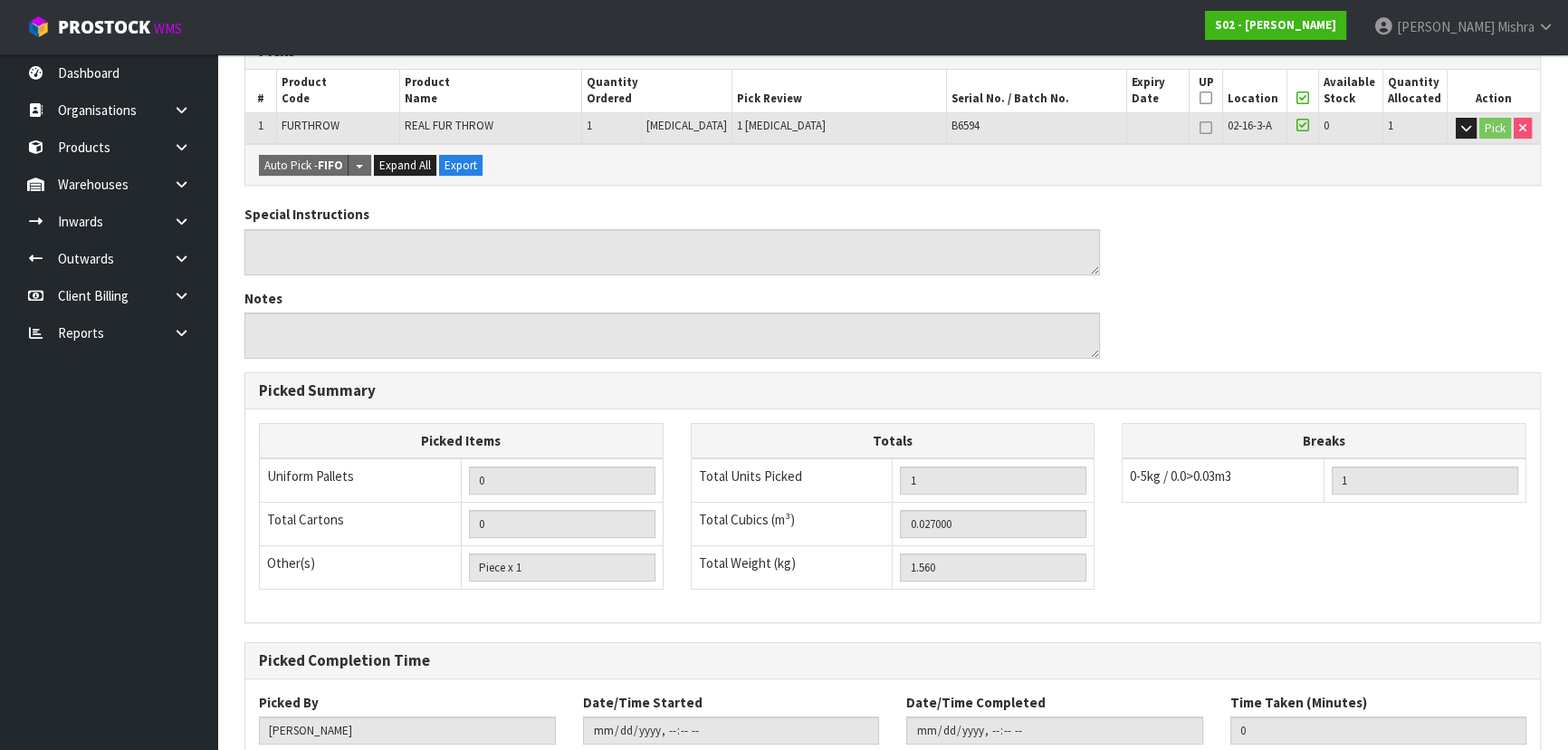
scroll to position [505, 0]
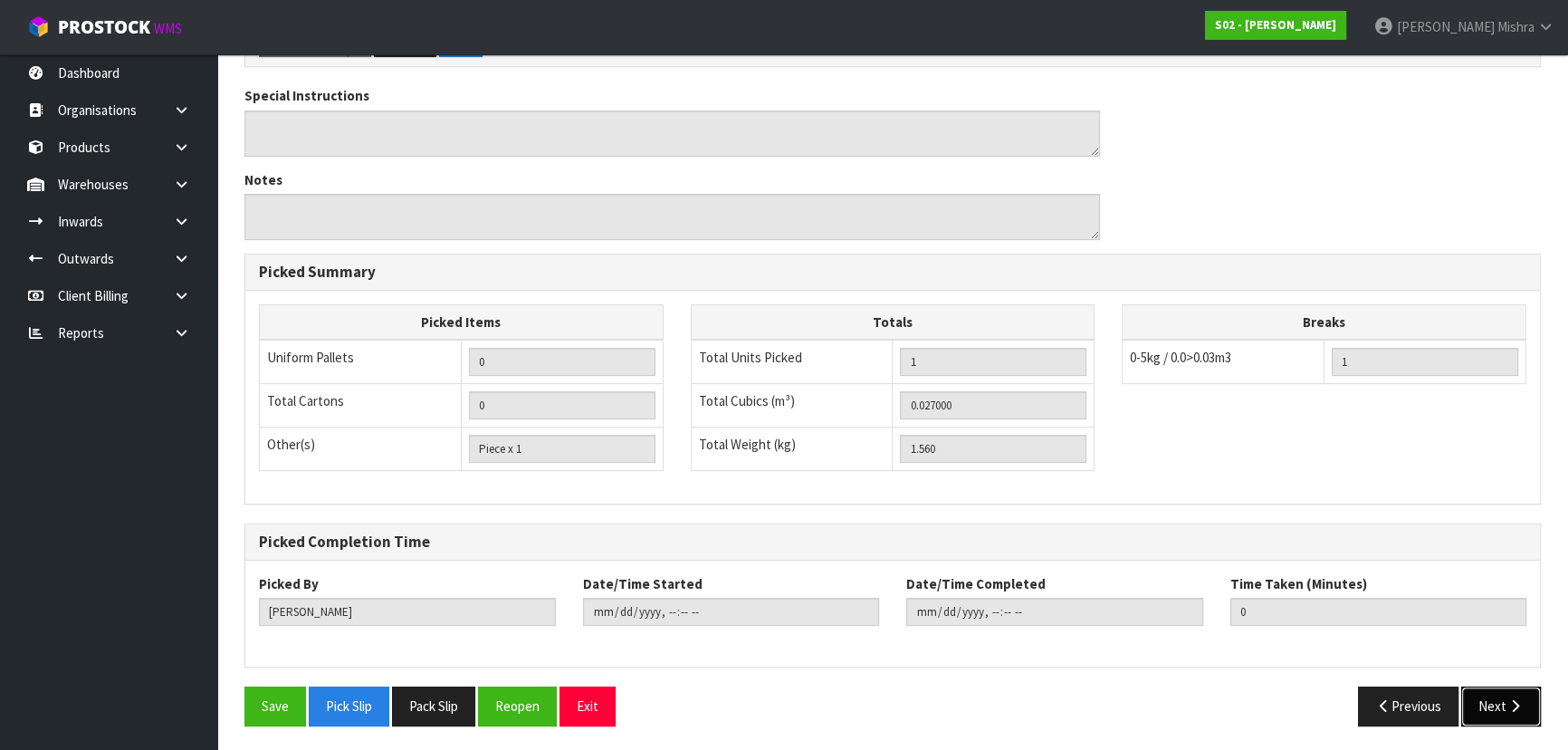
click at [1482, 710] on button "Next" at bounding box center [1500, 706] width 80 height 39
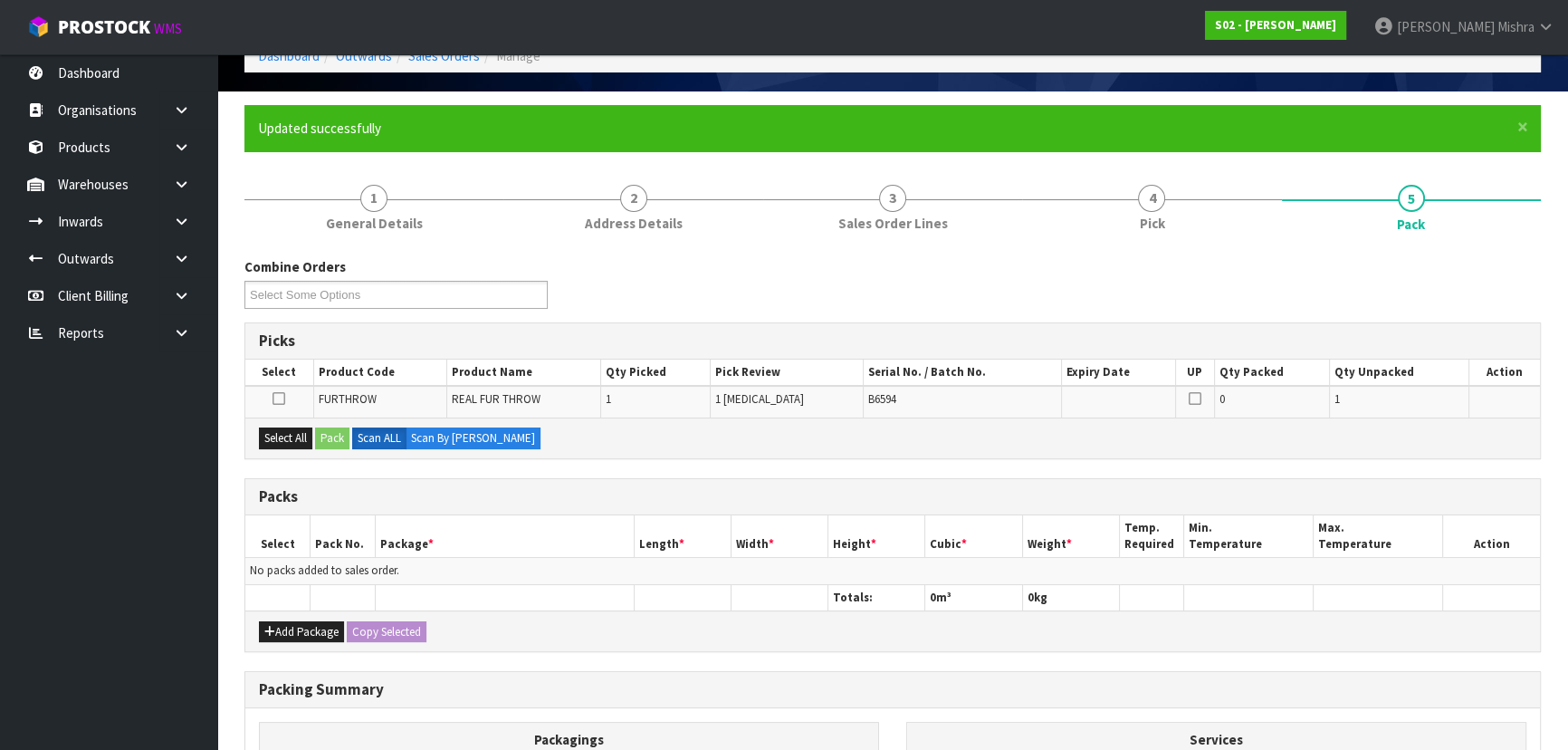
scroll to position [246, 0]
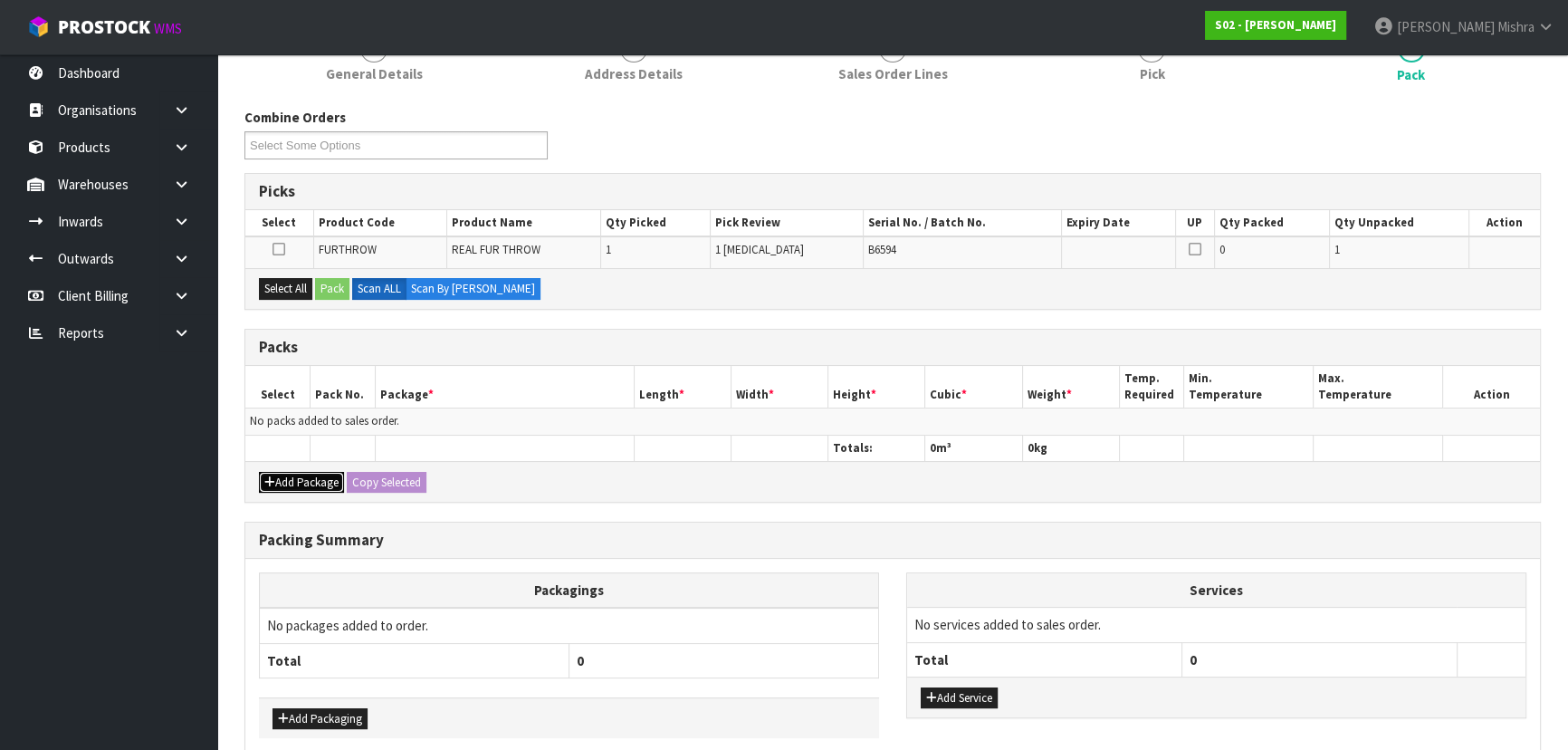
click at [297, 482] on button "Add Package" at bounding box center [301, 483] width 85 height 22
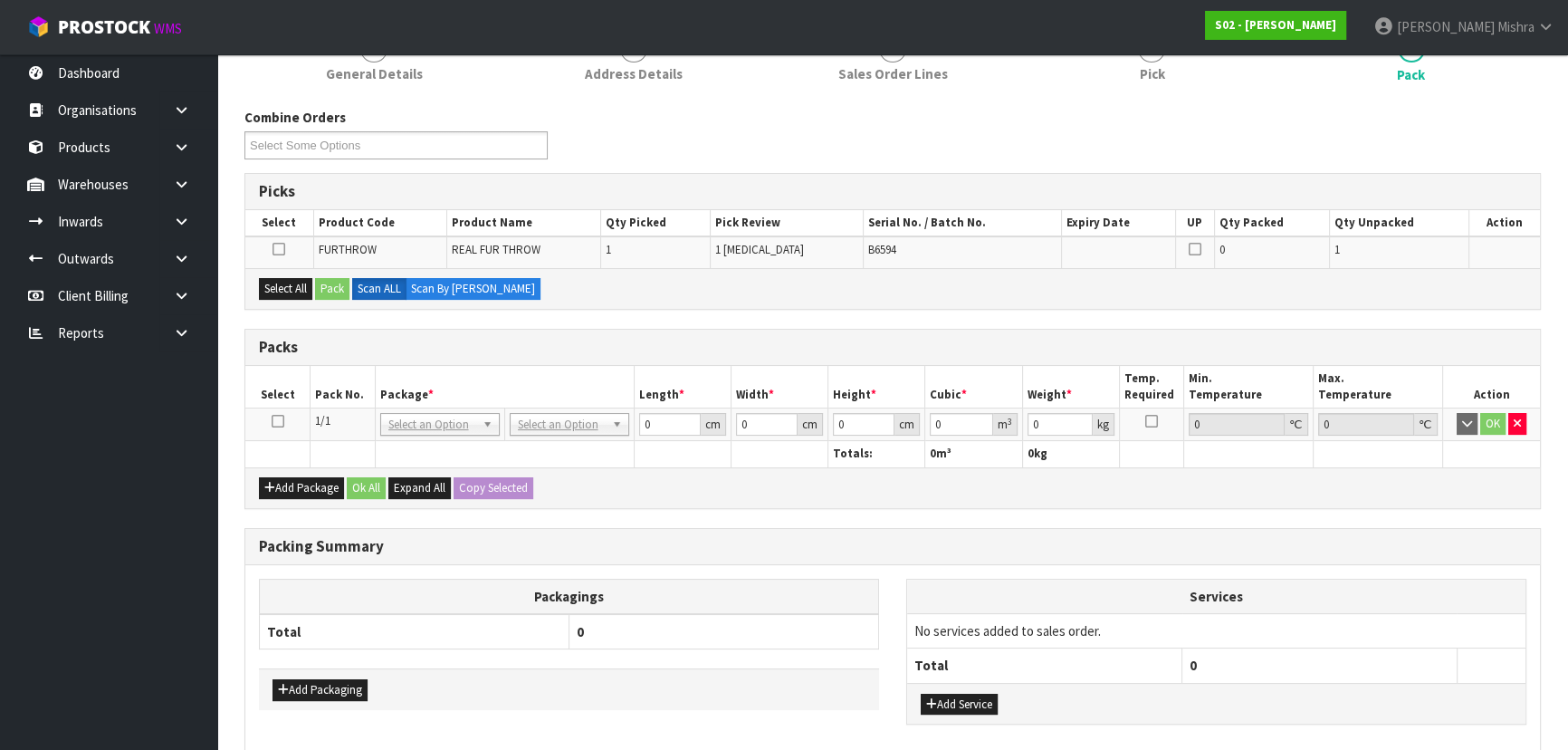
click at [278, 421] on icon at bounding box center [277, 421] width 13 height 1
click at [292, 281] on button "Select All" at bounding box center [285, 289] width 53 height 22
click at [322, 286] on button "Pack" at bounding box center [332, 289] width 35 height 22
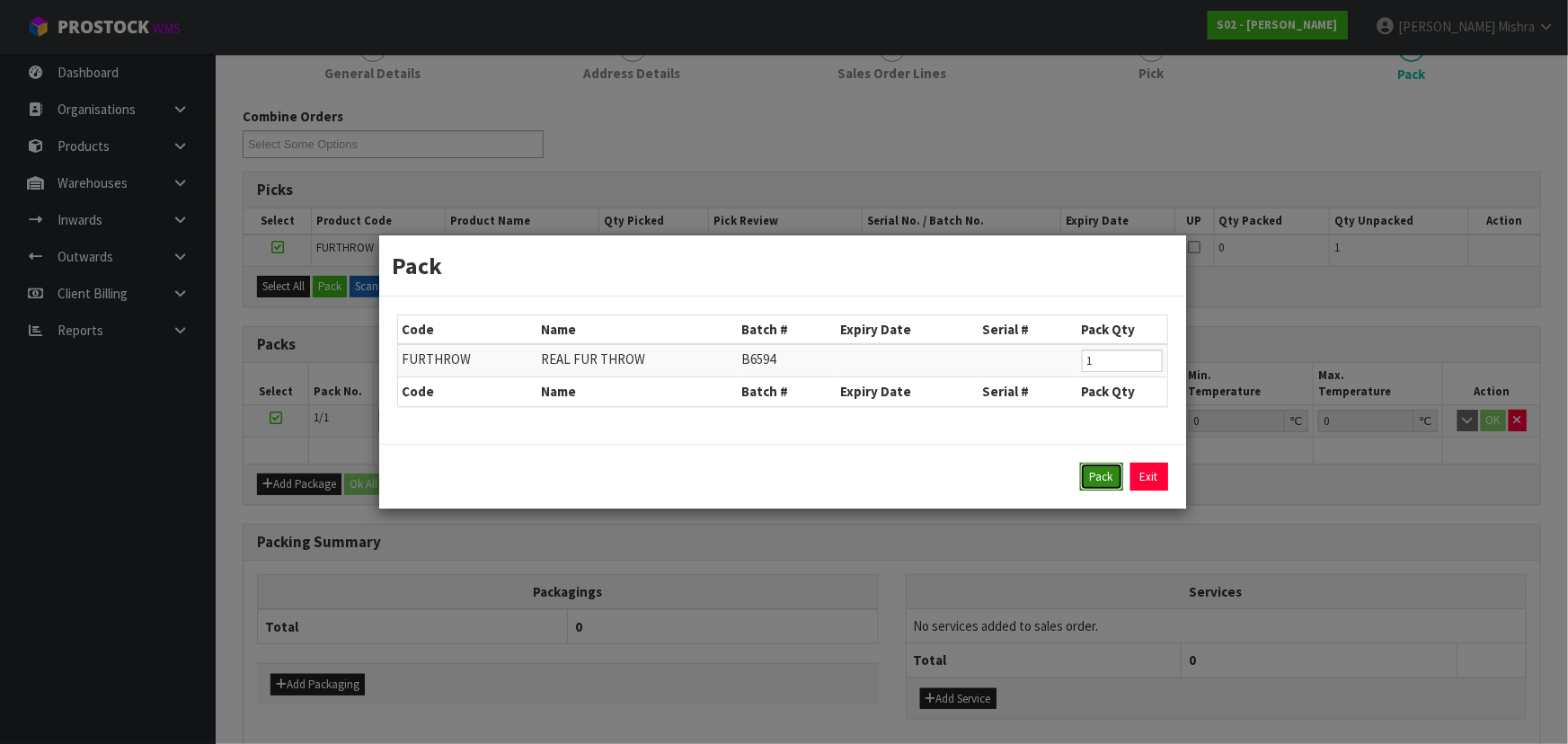
click at [1096, 467] on button "Pack" at bounding box center [1101, 477] width 43 height 29
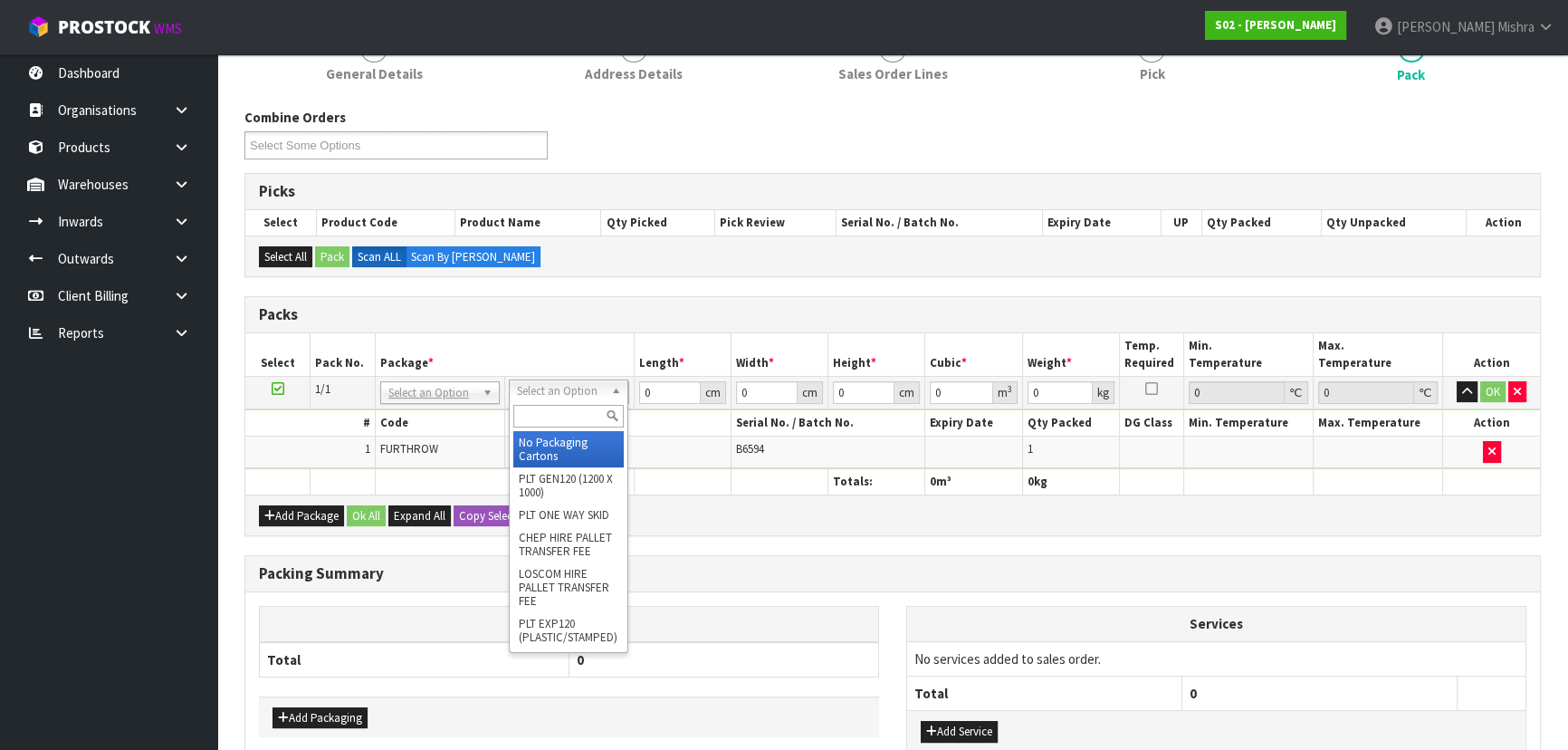
click at [537, 409] on input "text" at bounding box center [568, 415] width 110 height 22
type input "A4"
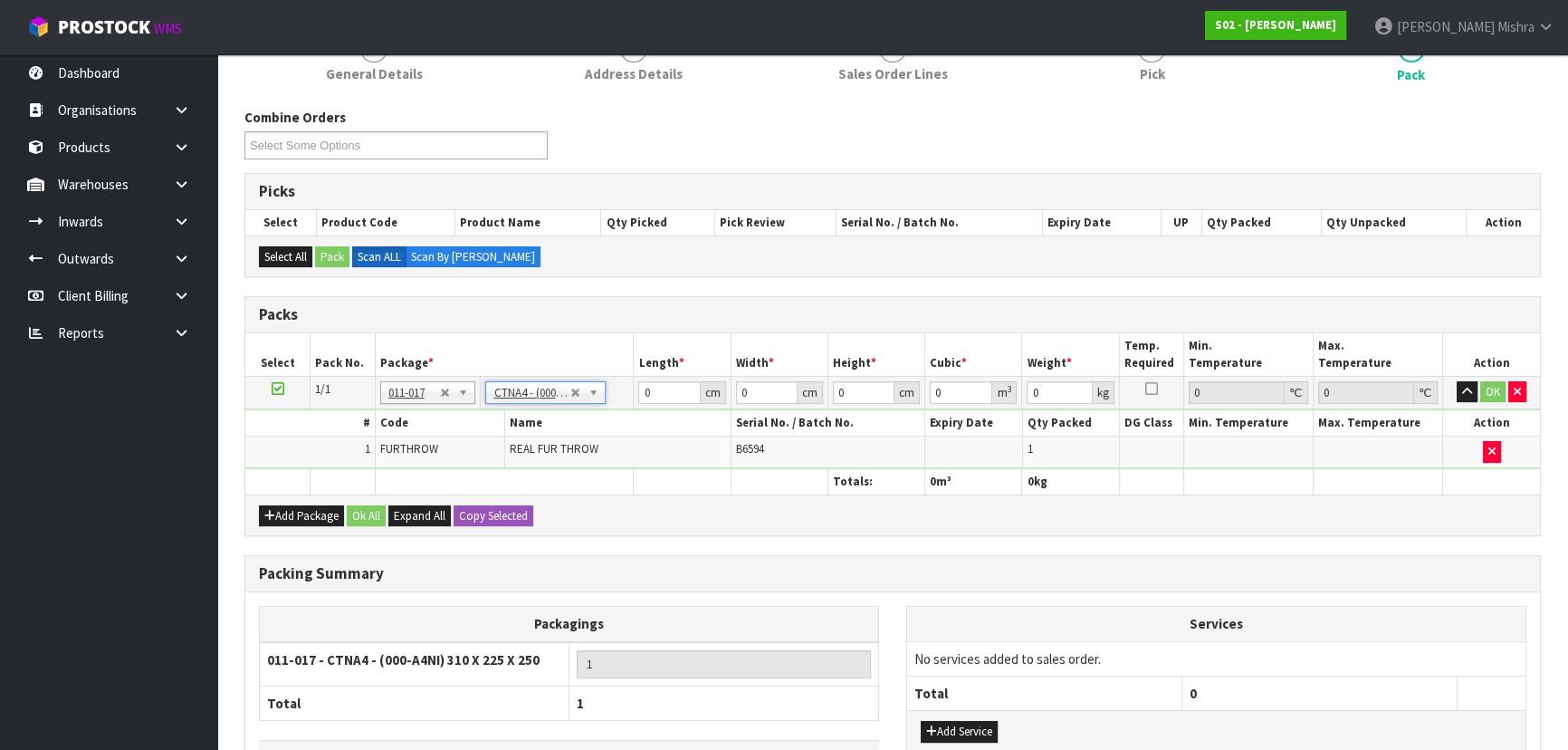
type input "31"
type input "22.5"
type input "25"
type input "0.017438"
type input "1.76"
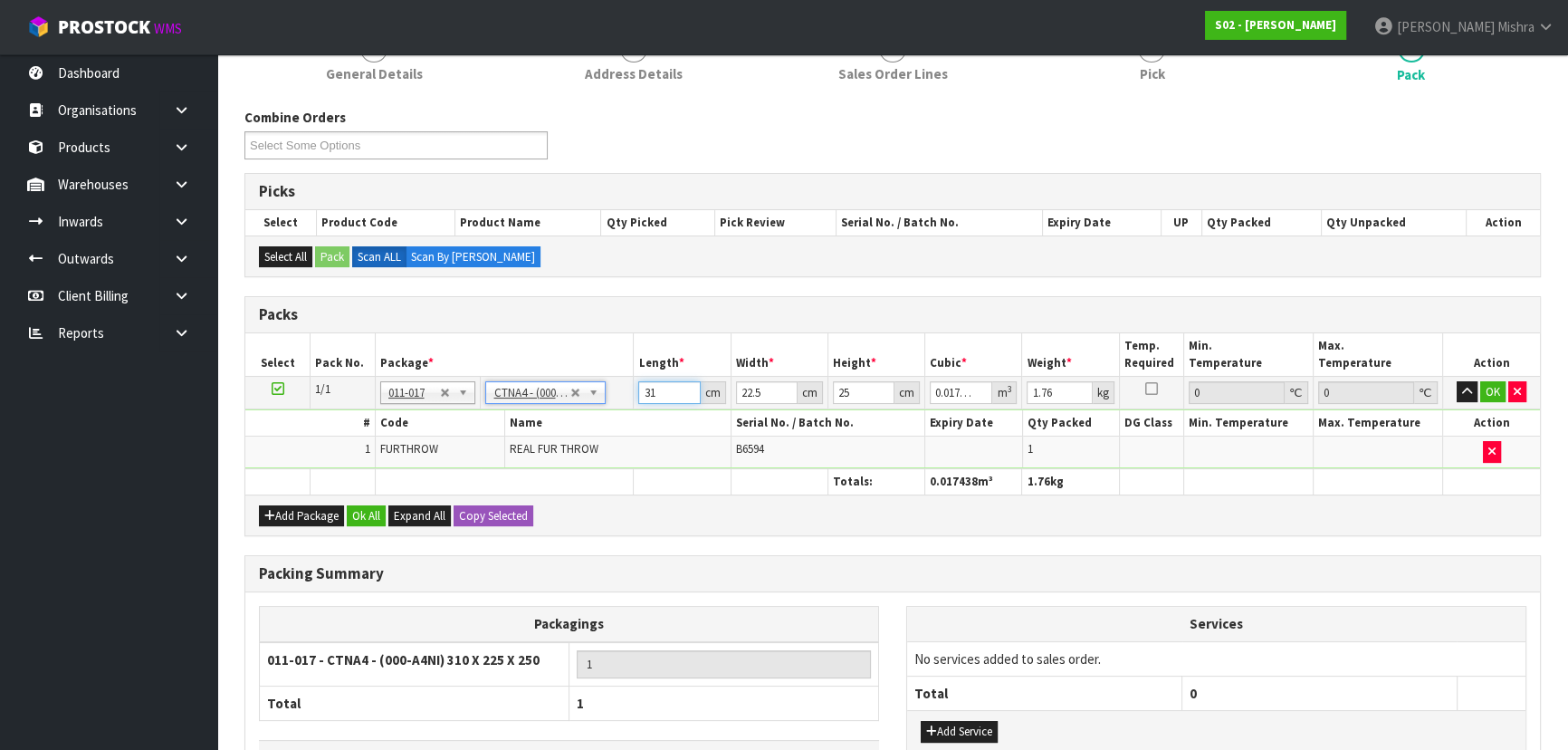
drag, startPoint x: 663, startPoint y: 393, endPoint x: 587, endPoint y: 396, distance: 76.1
click at [587, 396] on tr "1/1 NONE 007-001 007-002 007-004 007-009 007-013 007-014 007-015 007-017 007-01…" at bounding box center [892, 392] width 1294 height 33
type input "3"
type input "0.001687"
type input "32"
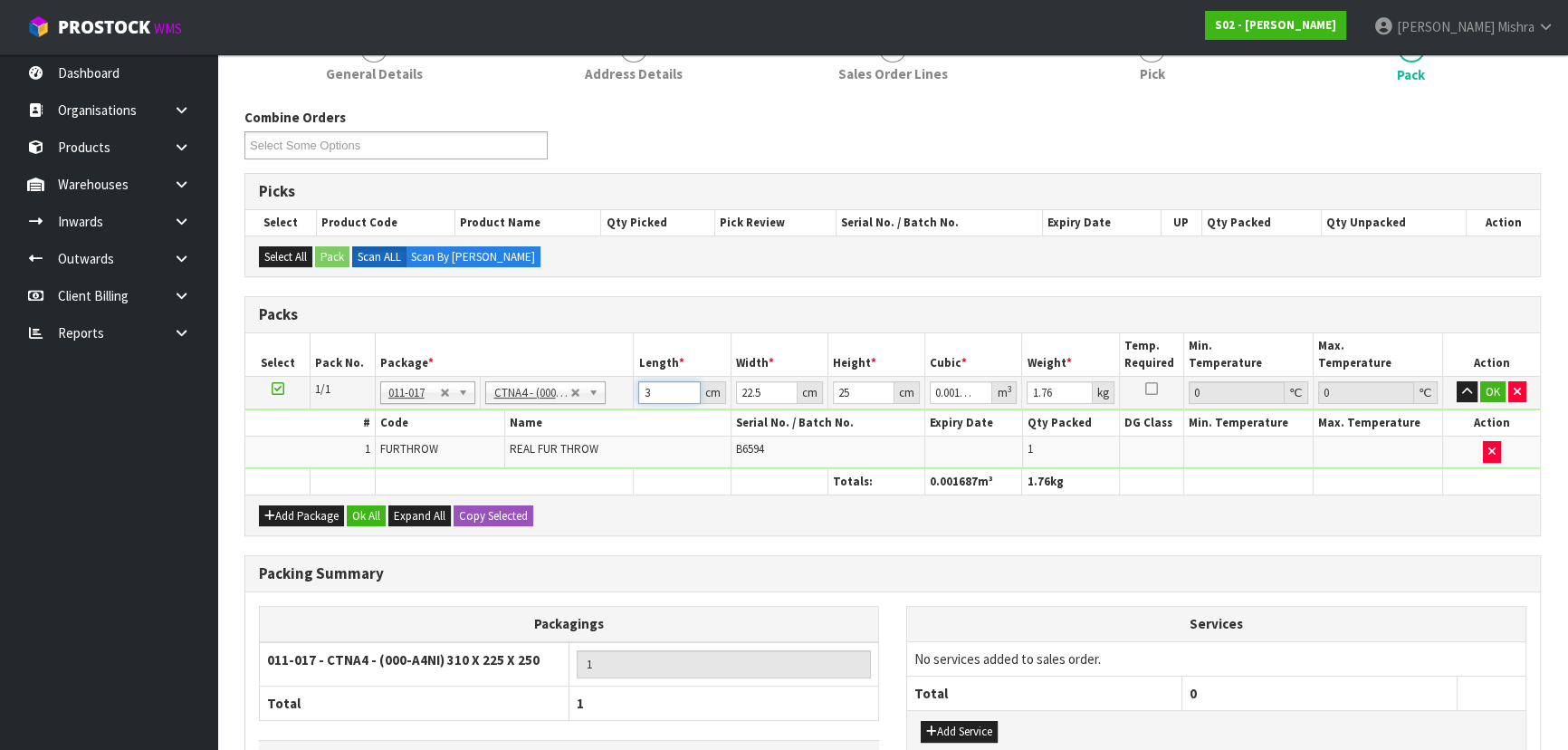
type input "0.018"
type input "32"
type input "2"
type input "0.0016"
type input "26"
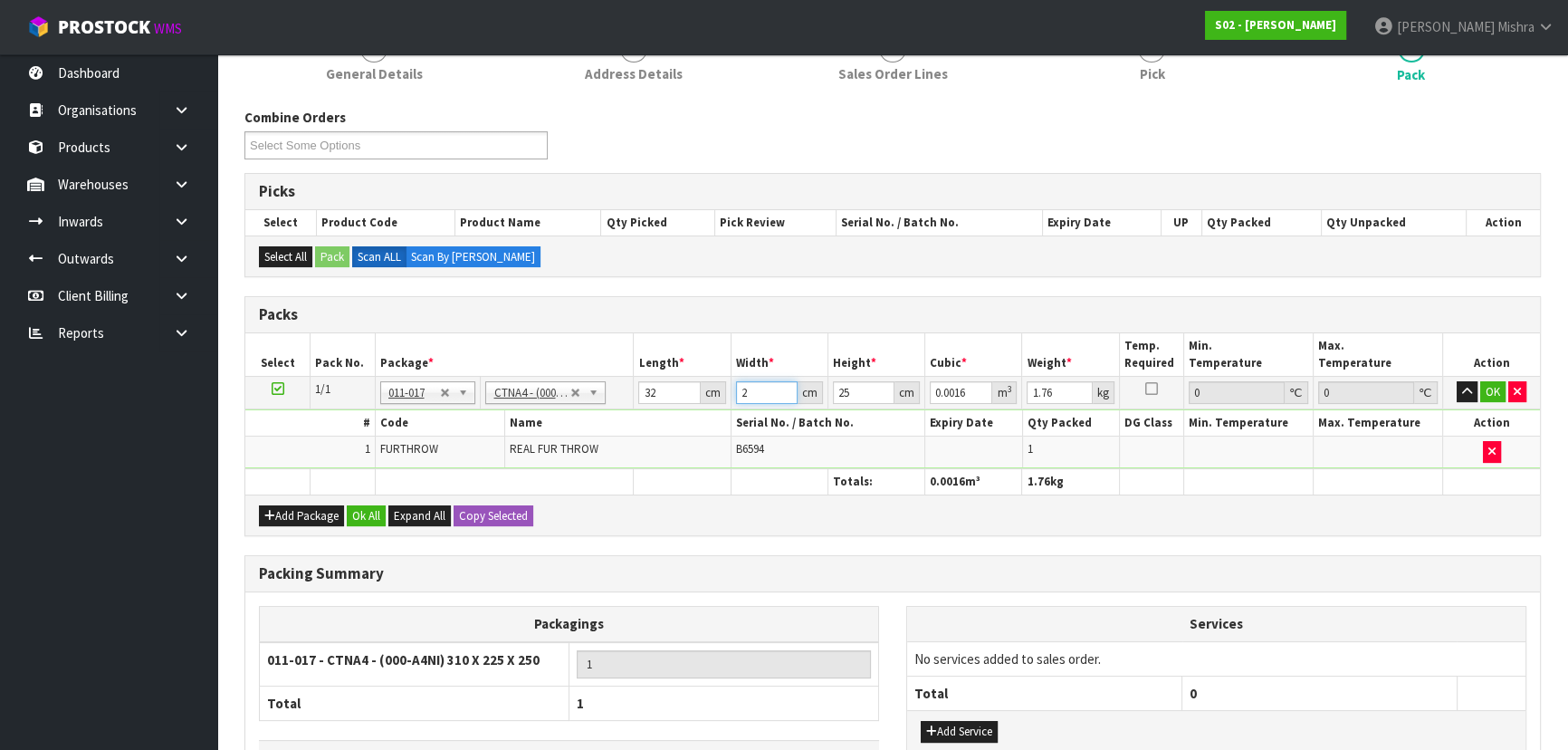
type input "0.0208"
type input "26"
type input "1"
type input "0.000832"
type input "18"
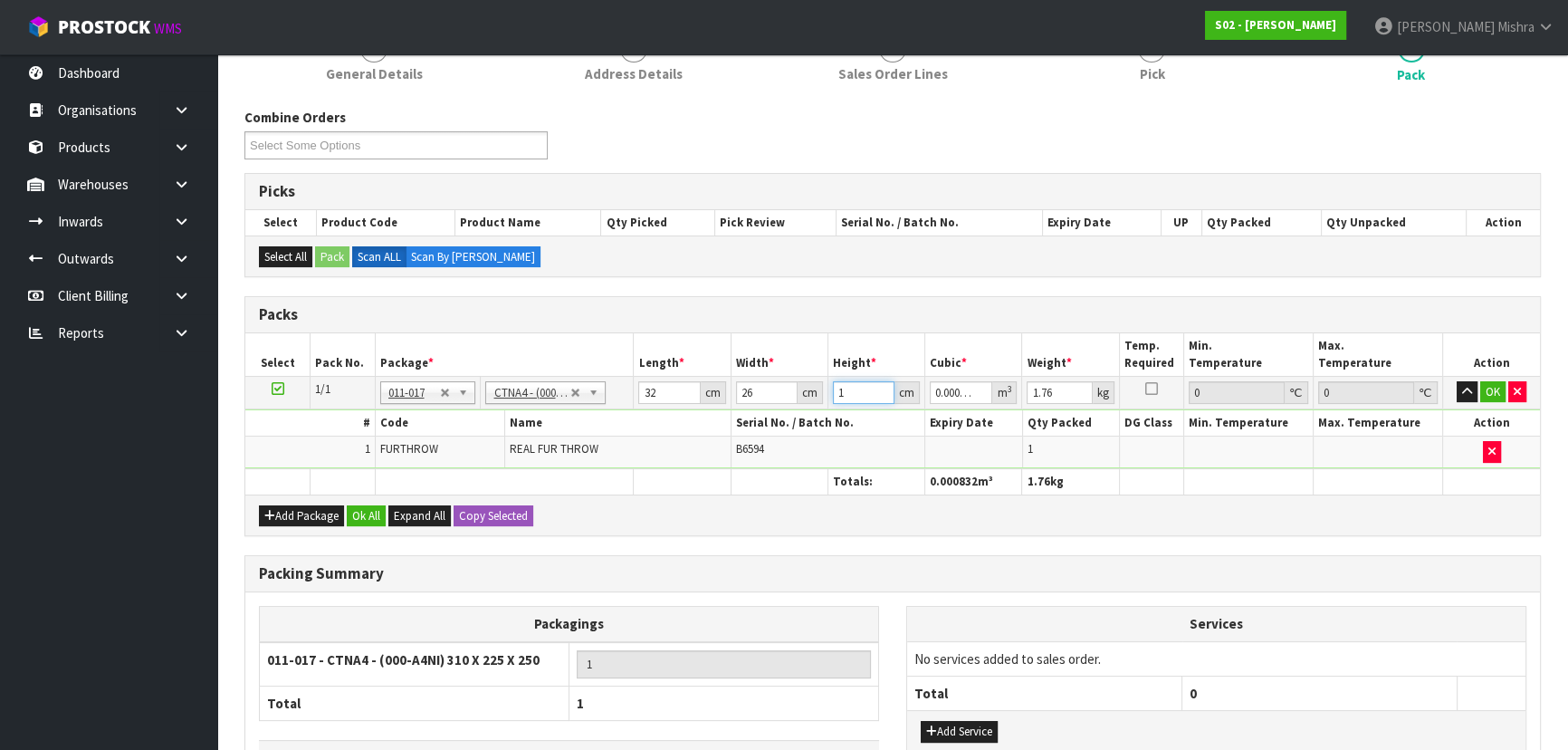
type input "0.014976"
type input "18"
type input "2"
click at [348, 516] on button "Ok All" at bounding box center [366, 515] width 39 height 22
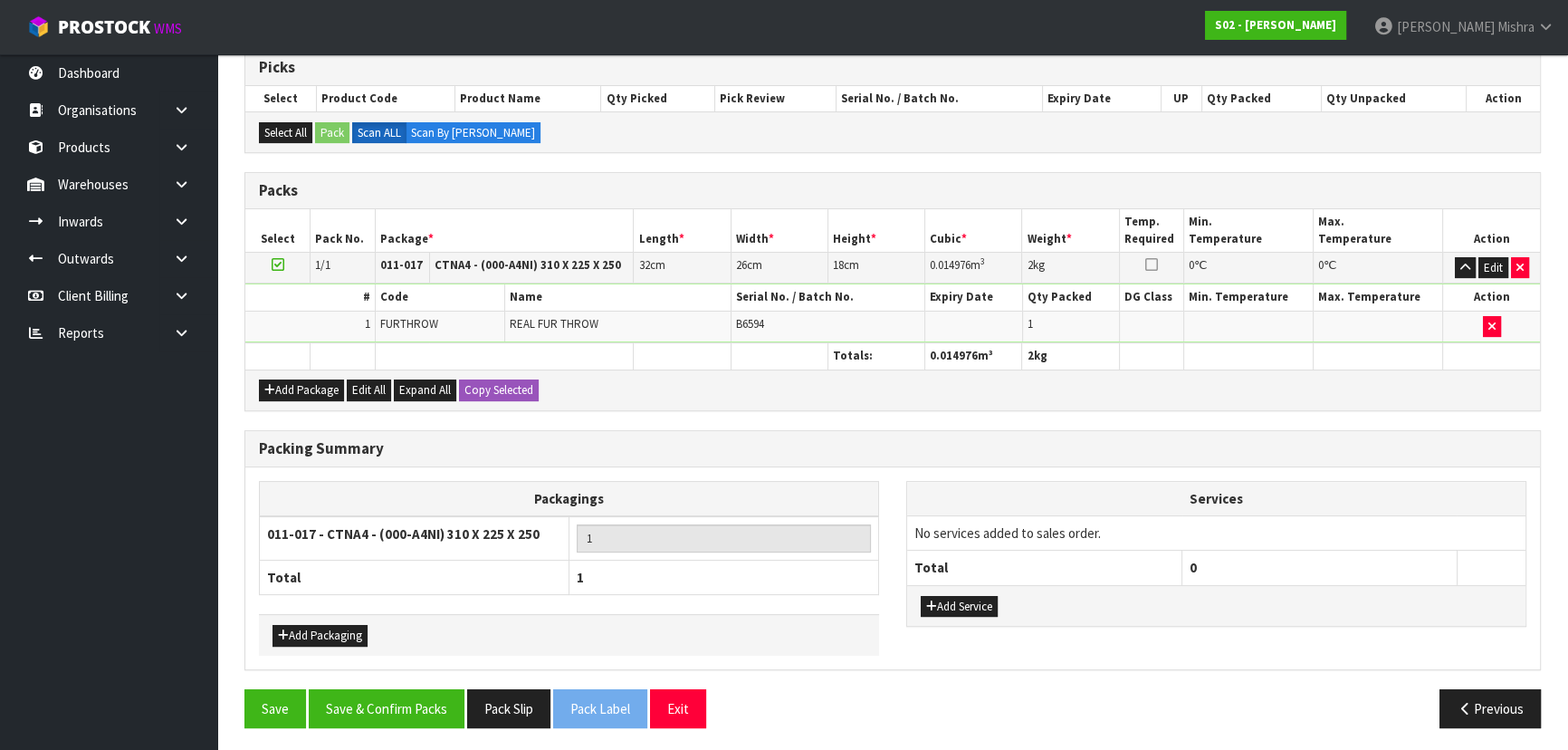
scroll to position [372, 0]
click at [380, 711] on button "Save & Confirm Packs" at bounding box center [386, 708] width 155 height 39
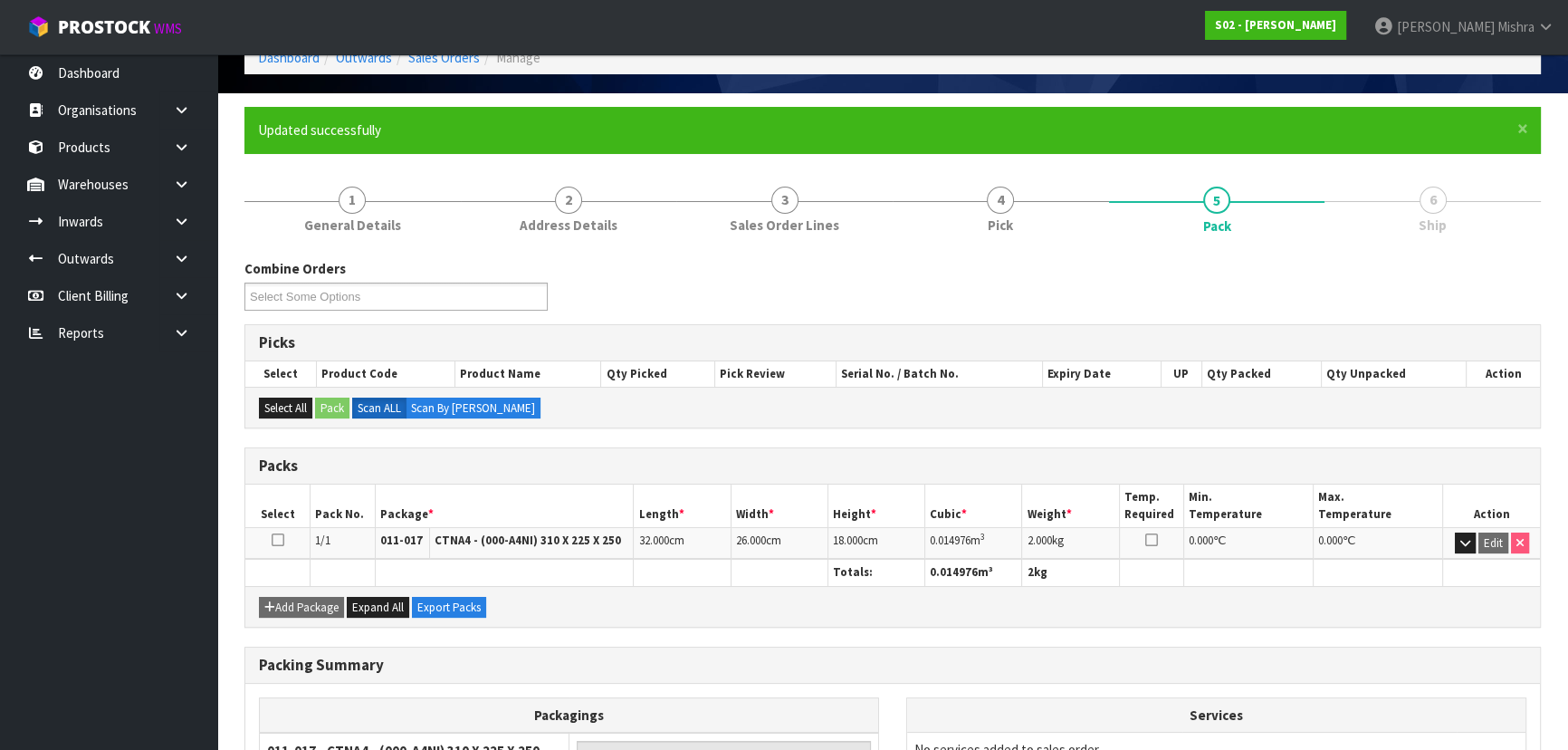
scroll to position [271, 0]
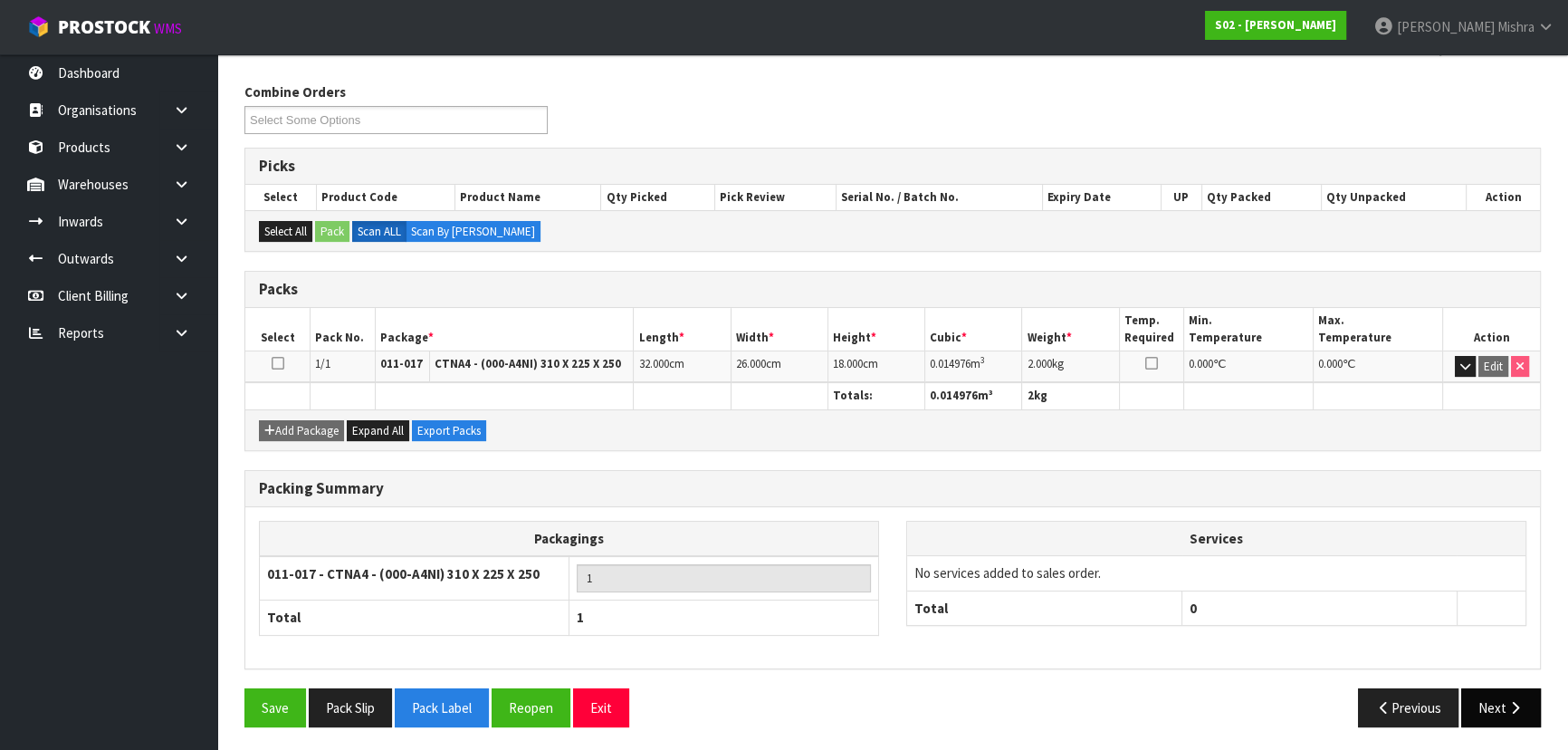
click at [1478, 697] on button "Next" at bounding box center [1500, 708] width 80 height 39
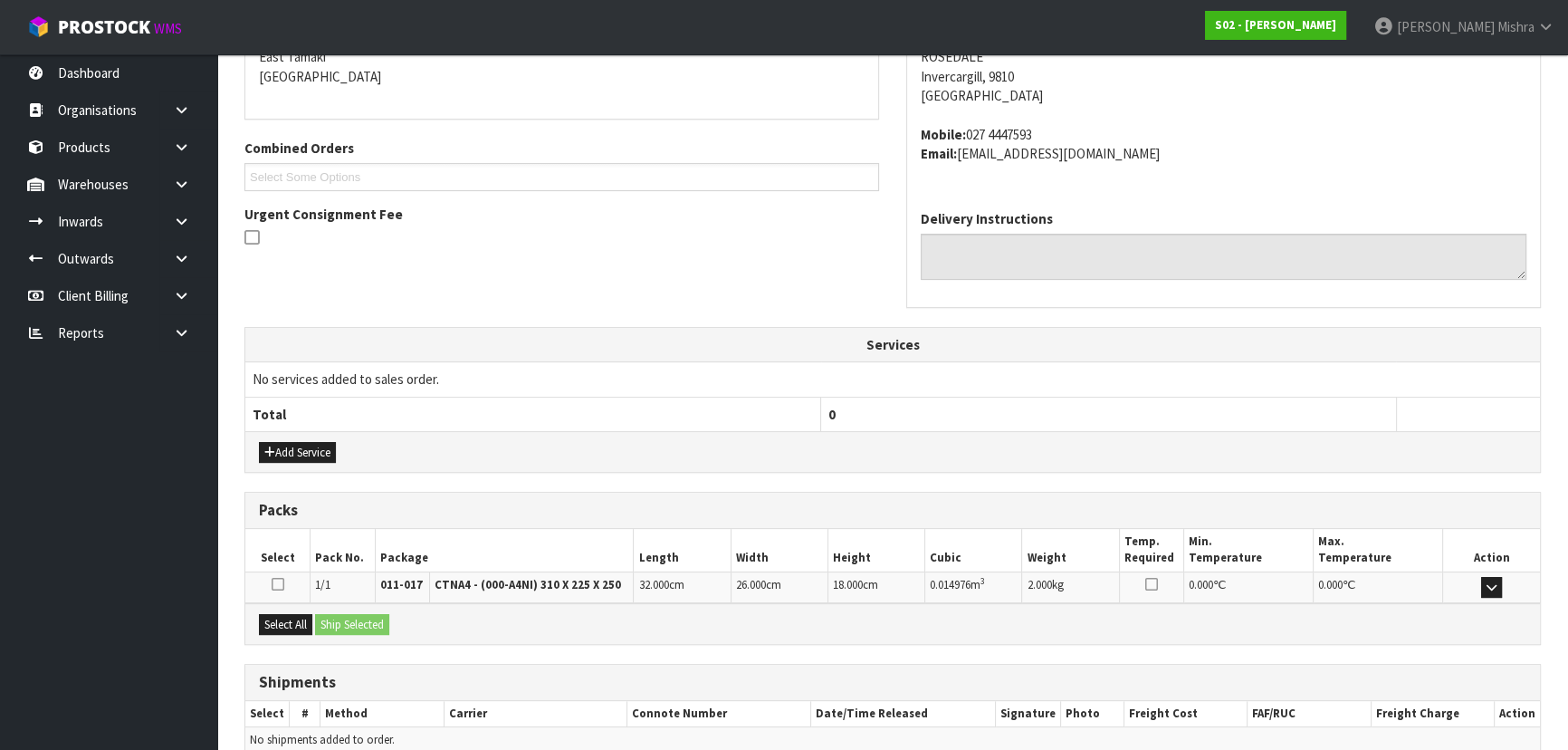
scroll to position [482, 0]
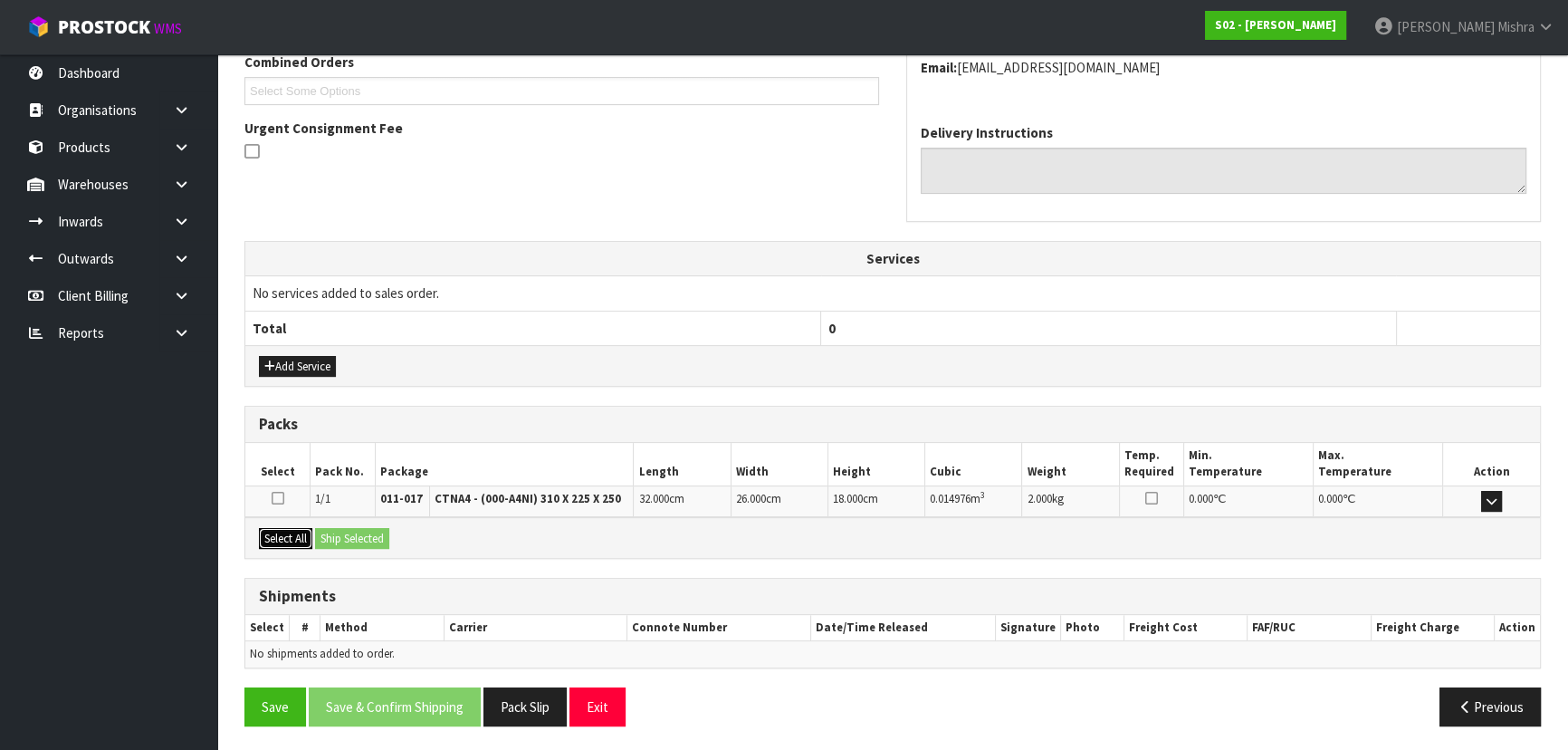
click at [270, 535] on button "Select All" at bounding box center [285, 539] width 53 height 22
click at [343, 539] on button "Ship Selected" at bounding box center [351, 539] width 74 height 22
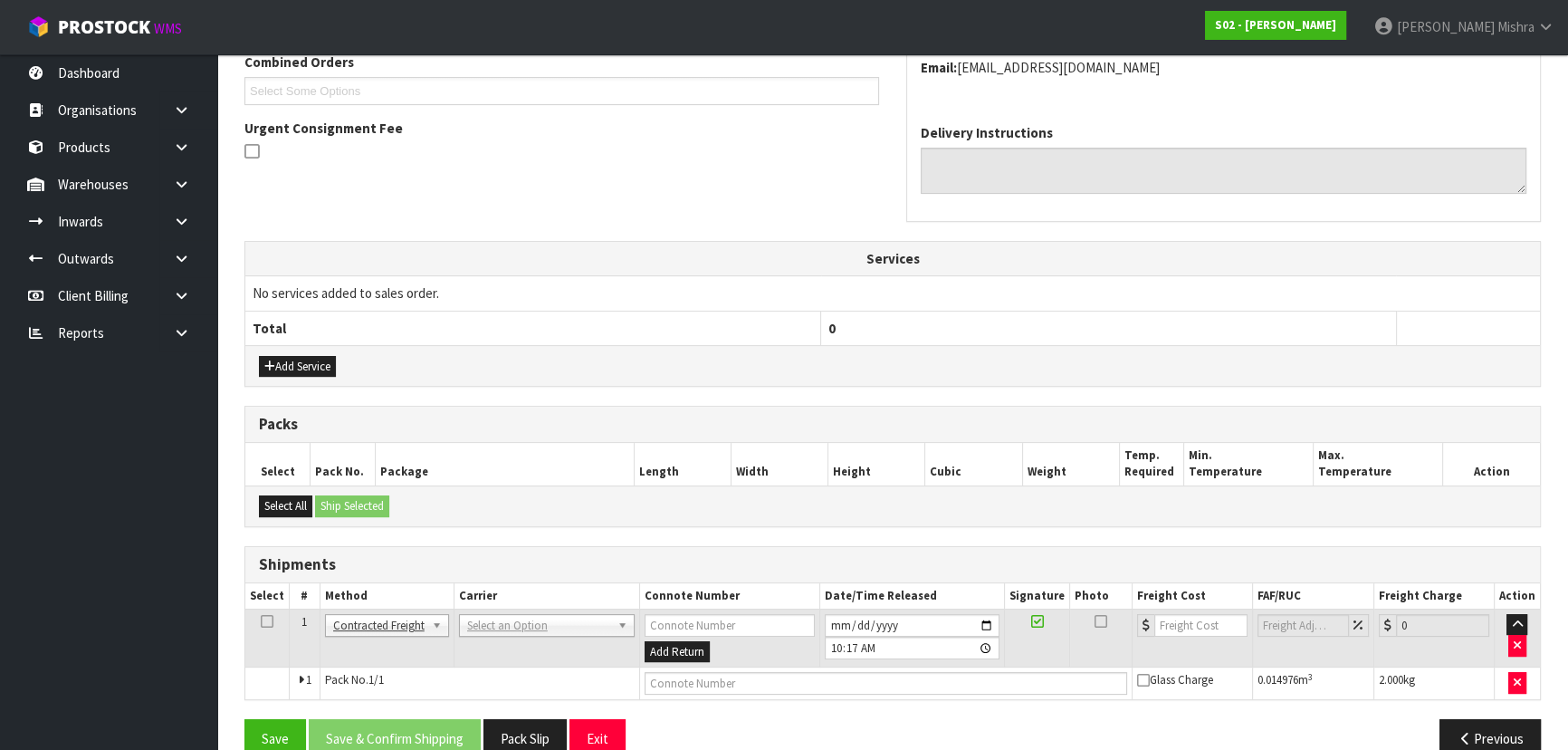
click at [525, 633] on td "ANGEL - ANGEL TRANSPORT [PERSON_NAME] REMOVALS DEAEXPAKL - DEADLINE EXPRESS COU…" at bounding box center [546, 637] width 185 height 59
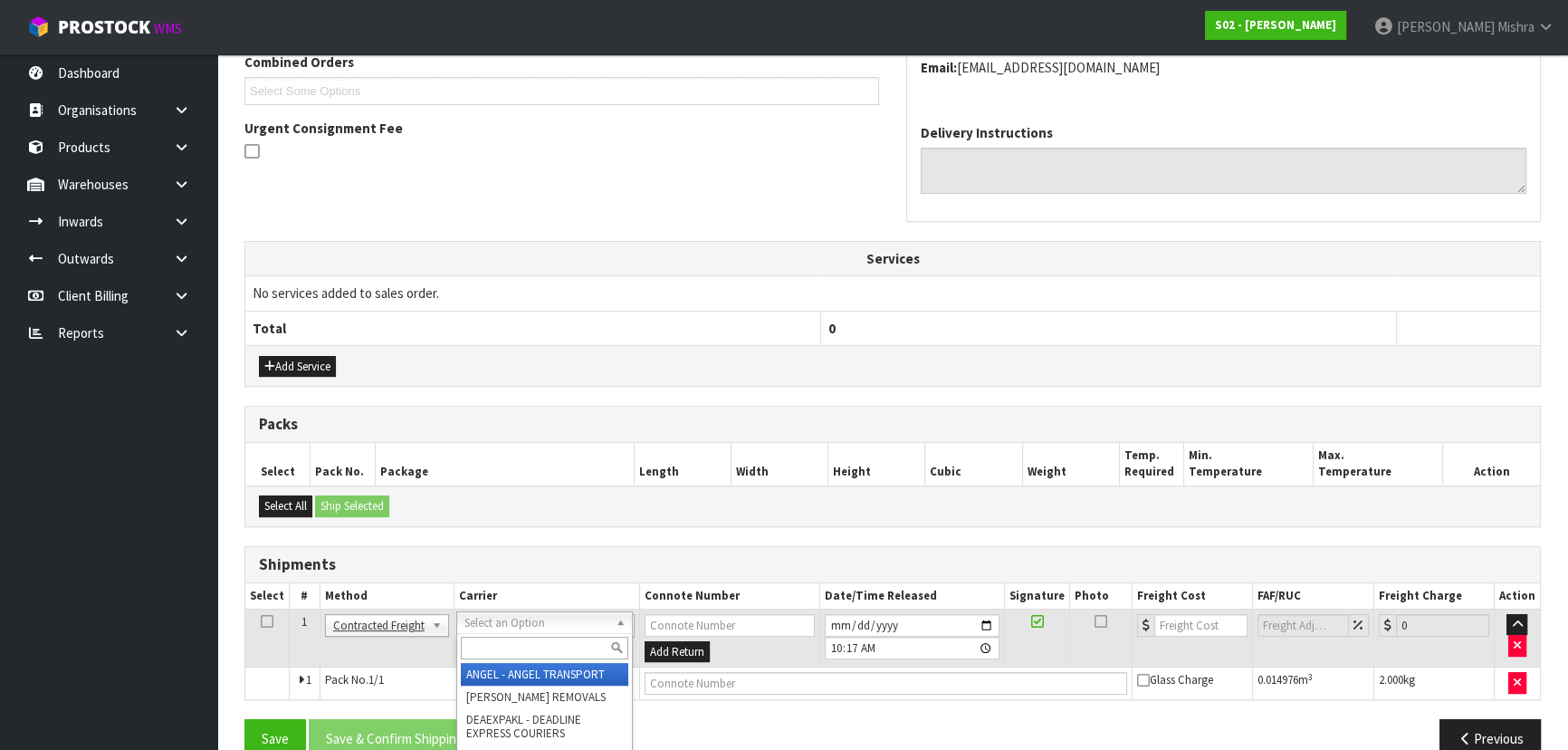
click at [518, 642] on input "text" at bounding box center [544, 647] width 168 height 22
type input "NZP"
drag, startPoint x: 519, startPoint y: 671, endPoint x: 471, endPoint y: 696, distance: 54.1
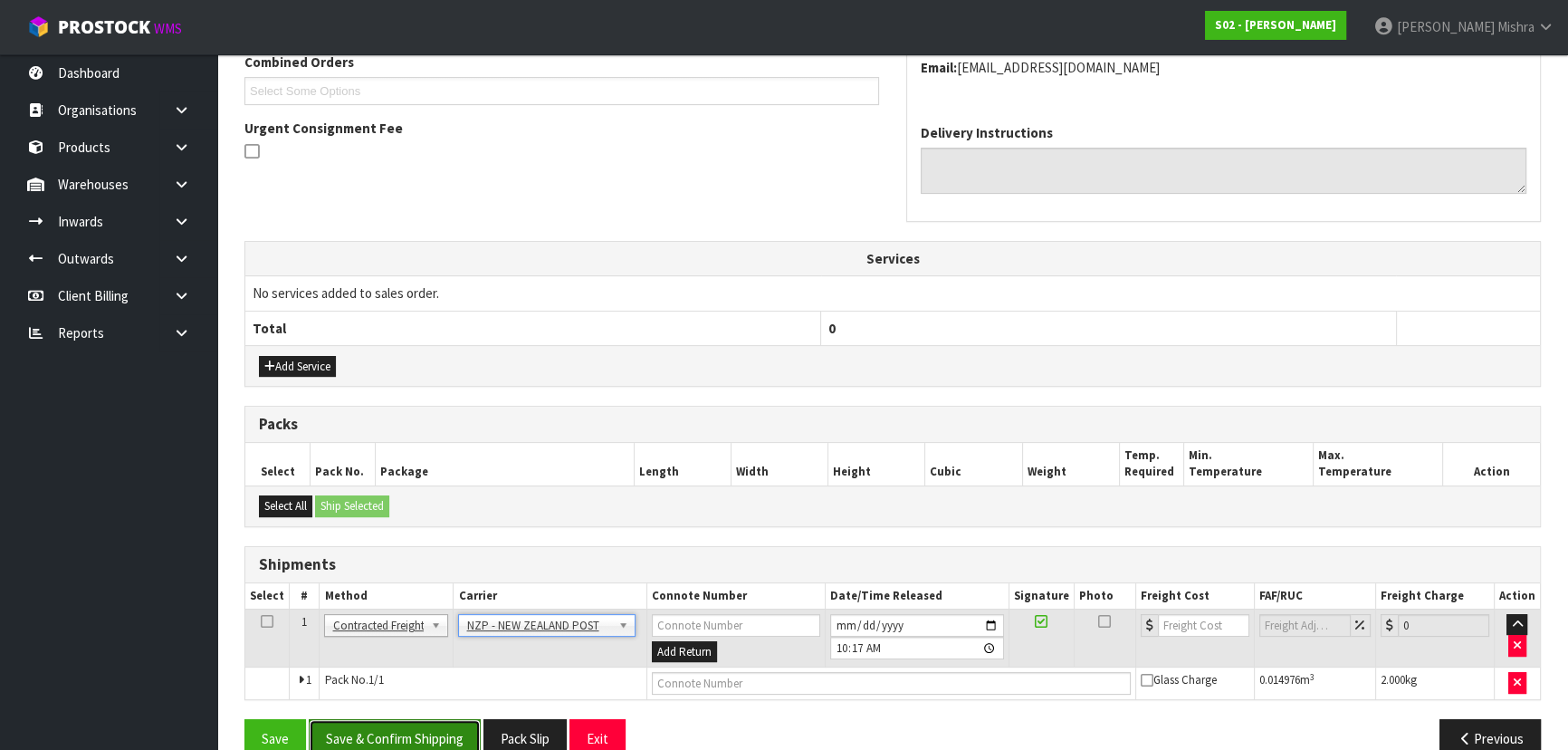
click at [417, 724] on button "Save & Confirm Shipping" at bounding box center [395, 738] width 172 height 39
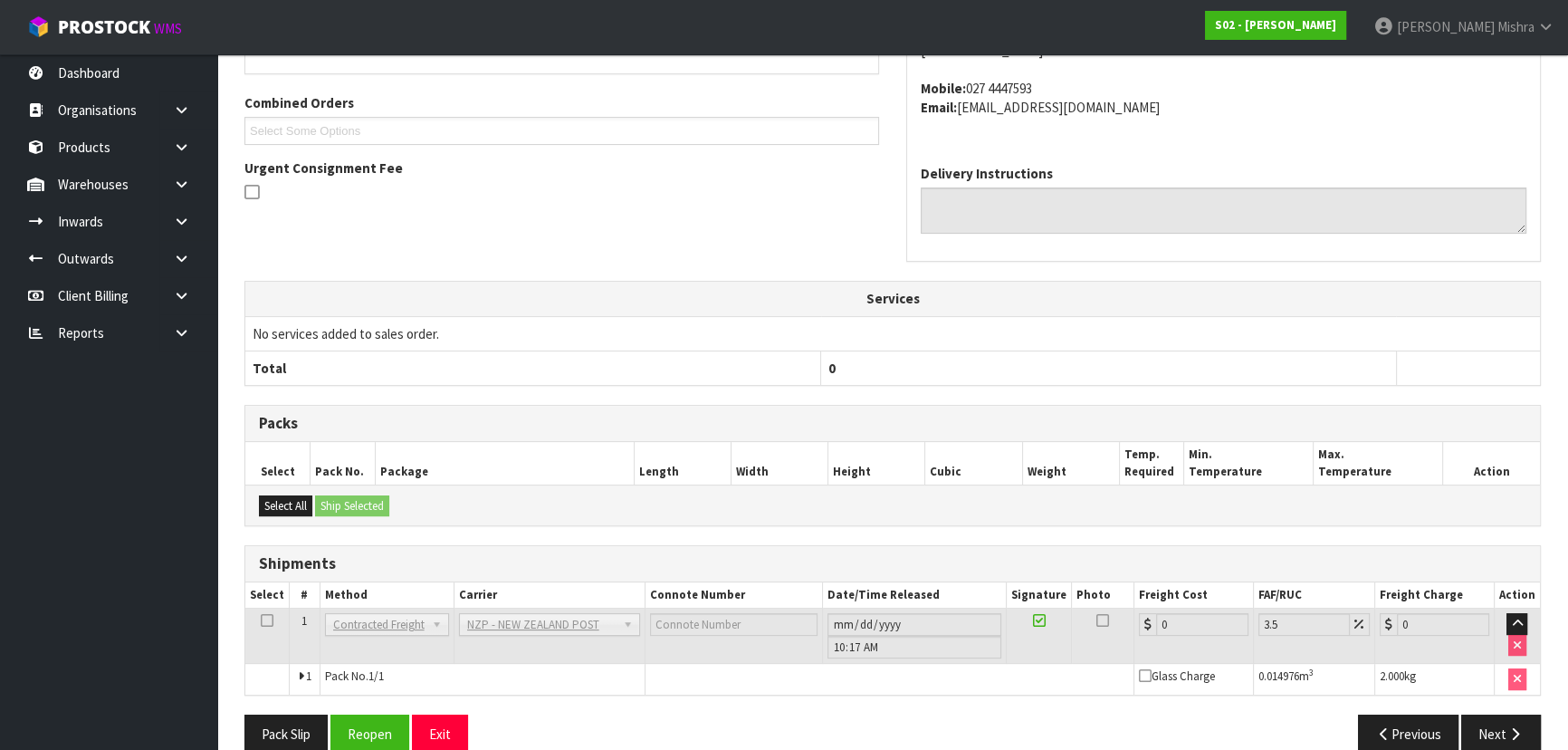
scroll to position [489, 0]
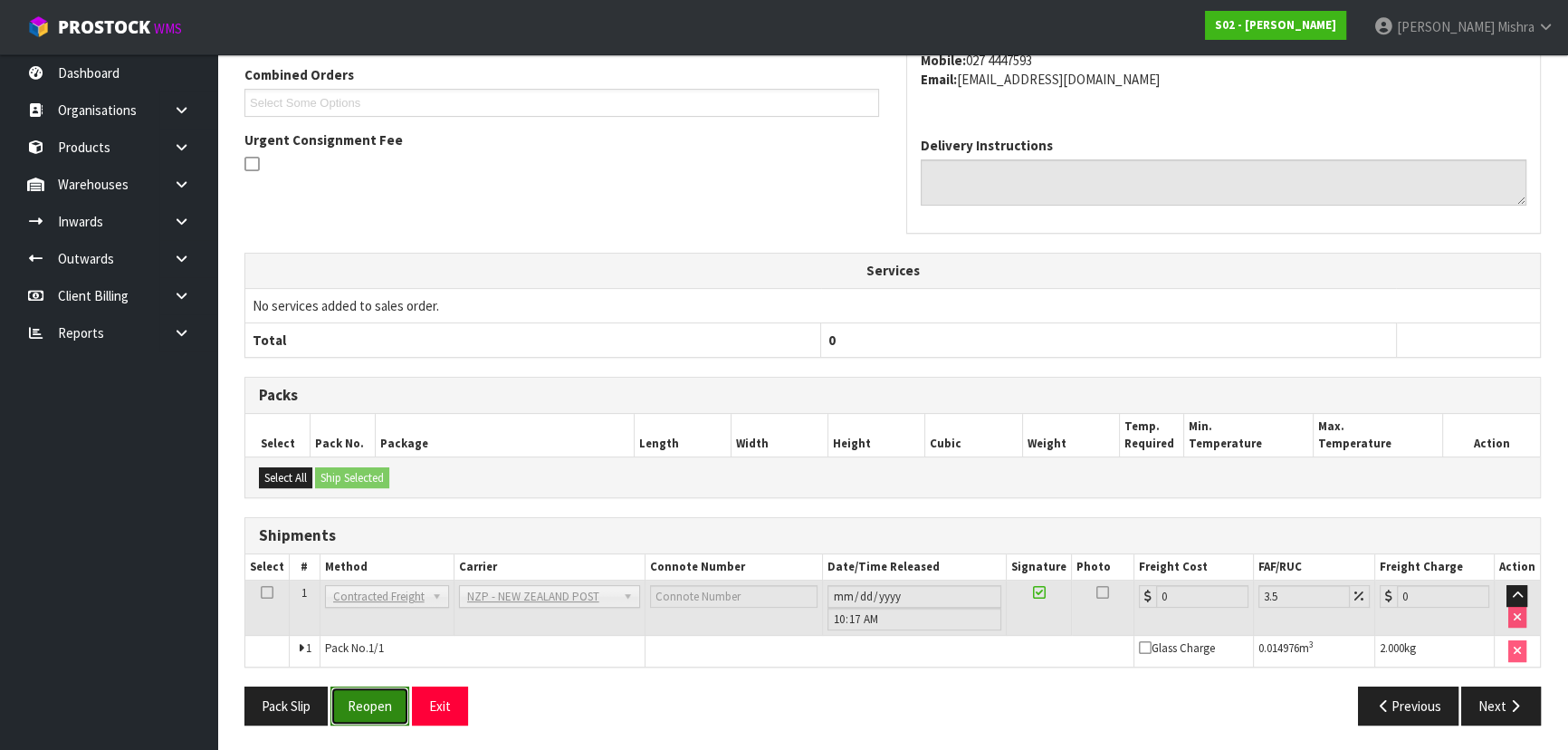
click at [379, 693] on button "Reopen" at bounding box center [370, 706] width 79 height 39
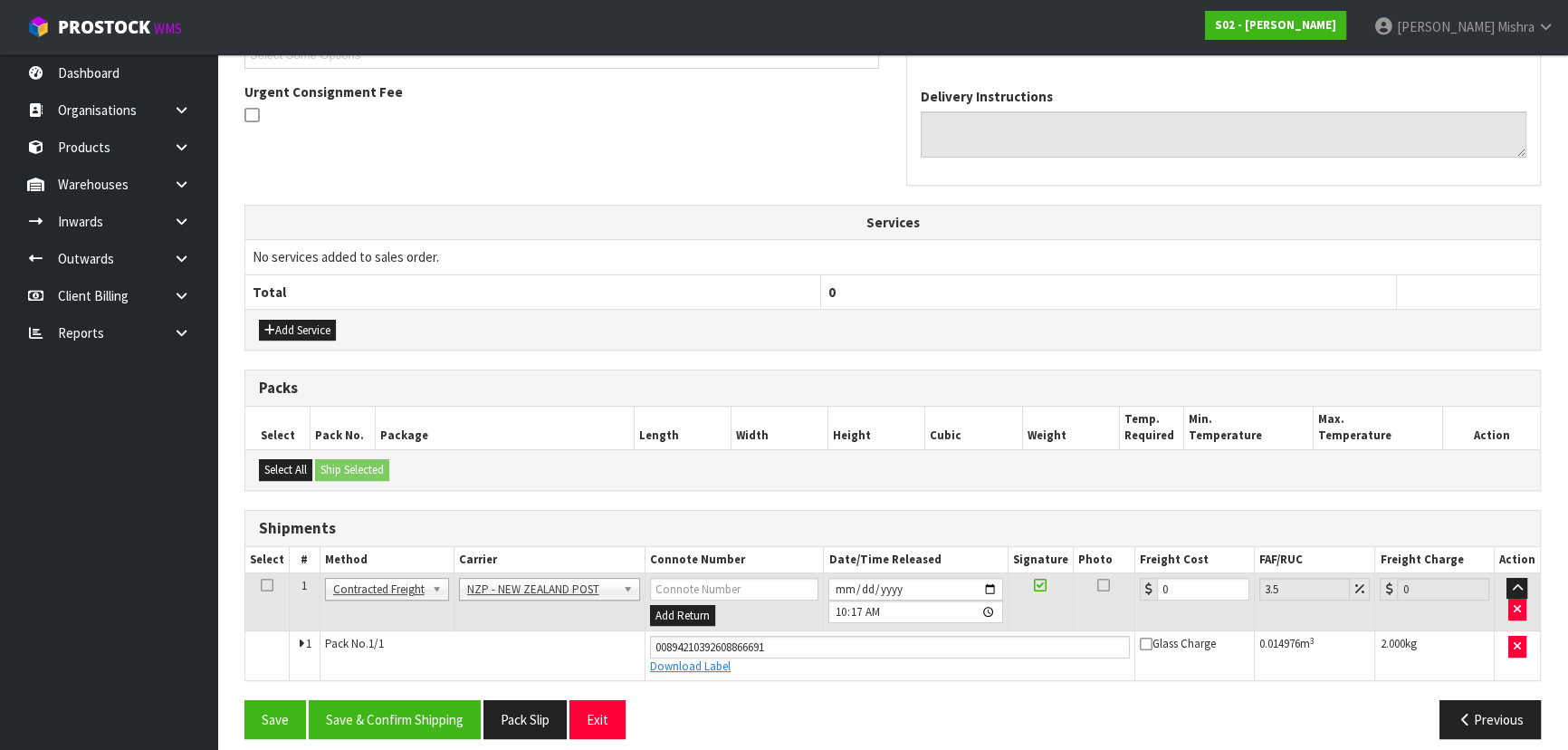
scroll to position [531, 0]
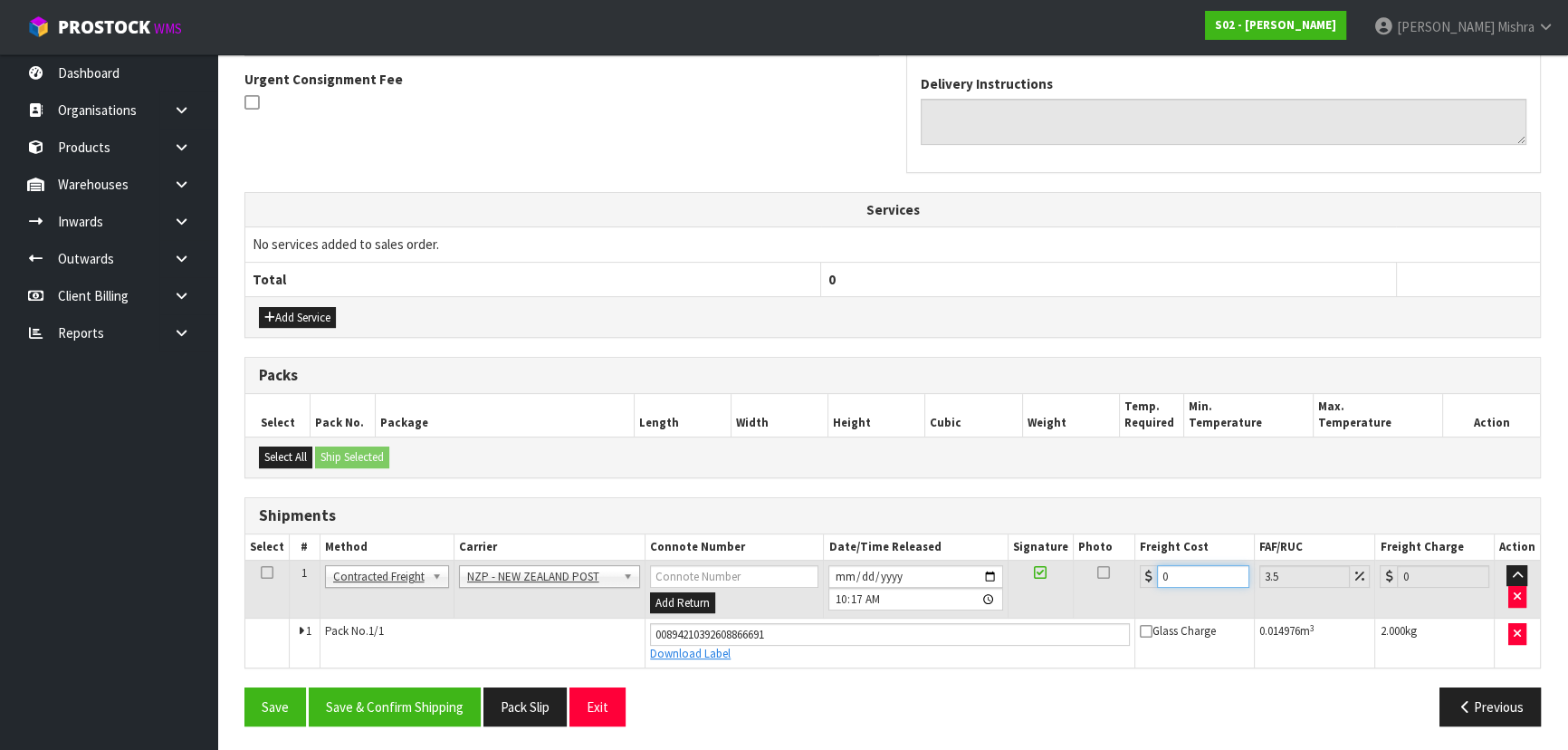
drag, startPoint x: 1187, startPoint y: 569, endPoint x: 1014, endPoint y: 569, distance: 173.0
click at [1014, 569] on tr "1 Client Local Pickup Customer Local Pickup Company Freight Contracted Freight …" at bounding box center [892, 589] width 1294 height 59
type input "1"
type input "1.03"
type input "11"
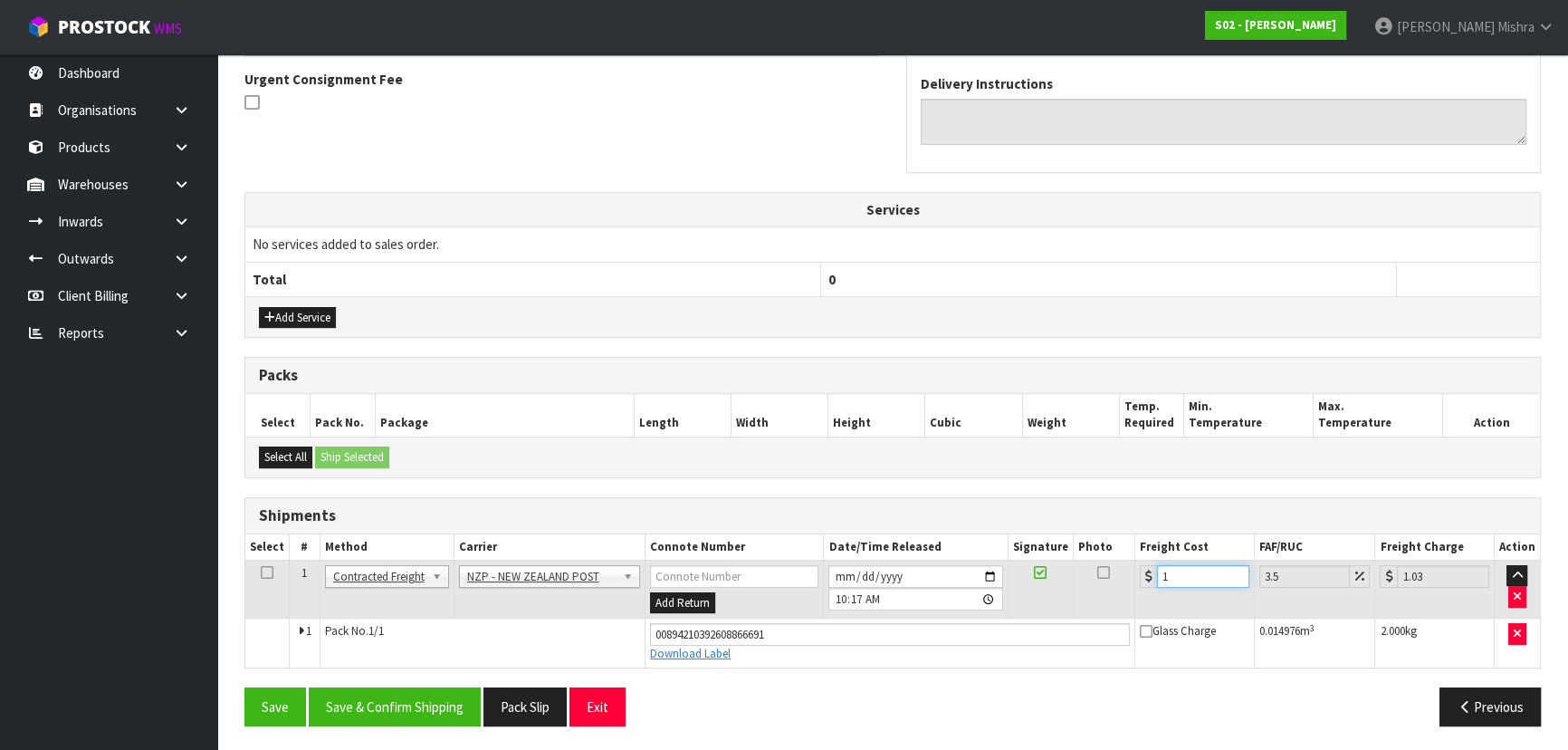
type input "11.38"
type input "11.6"
type input "12.01"
type input "11.61"
type input "12.02"
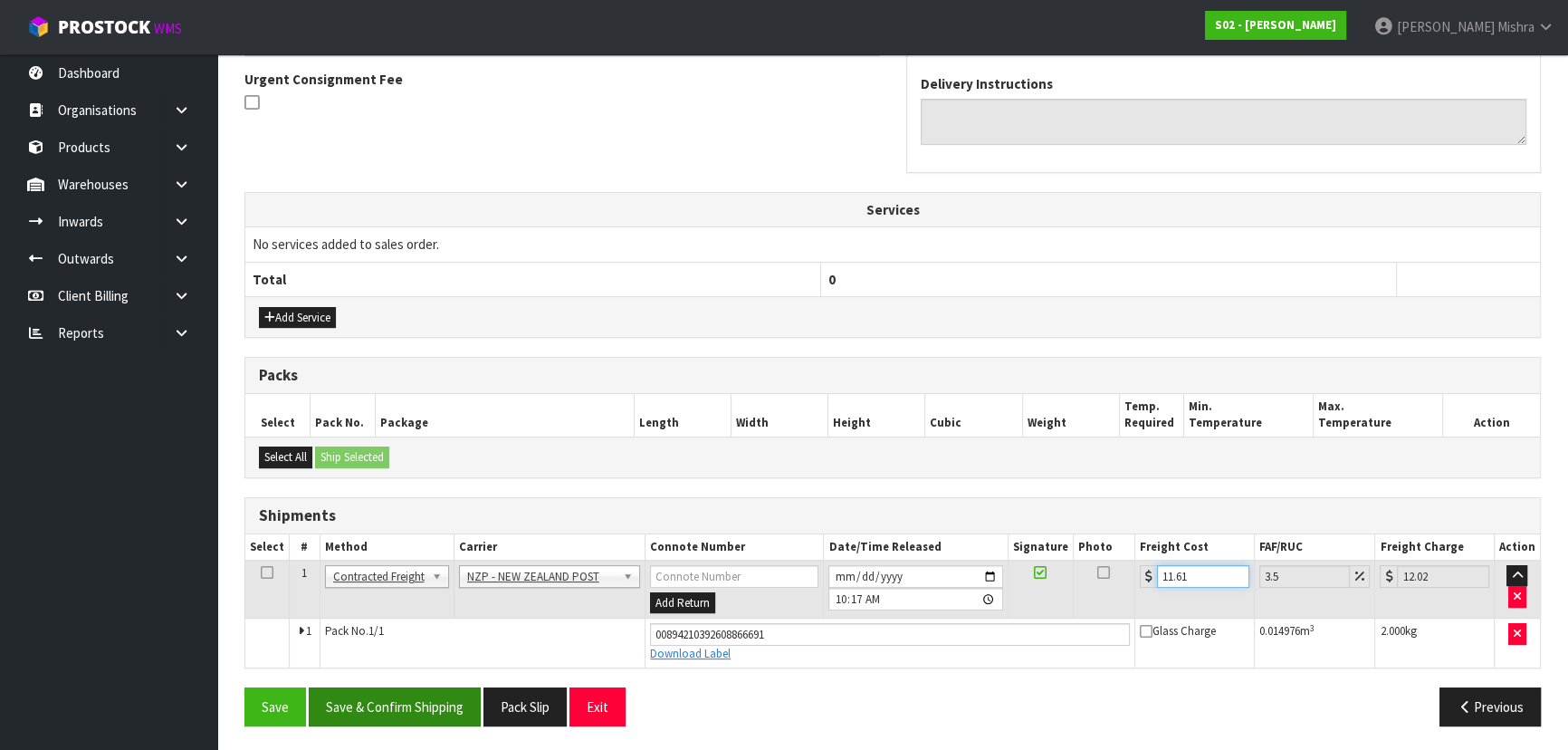
type input "11.61"
click at [371, 708] on button "Save & Confirm Shipping" at bounding box center [395, 707] width 172 height 39
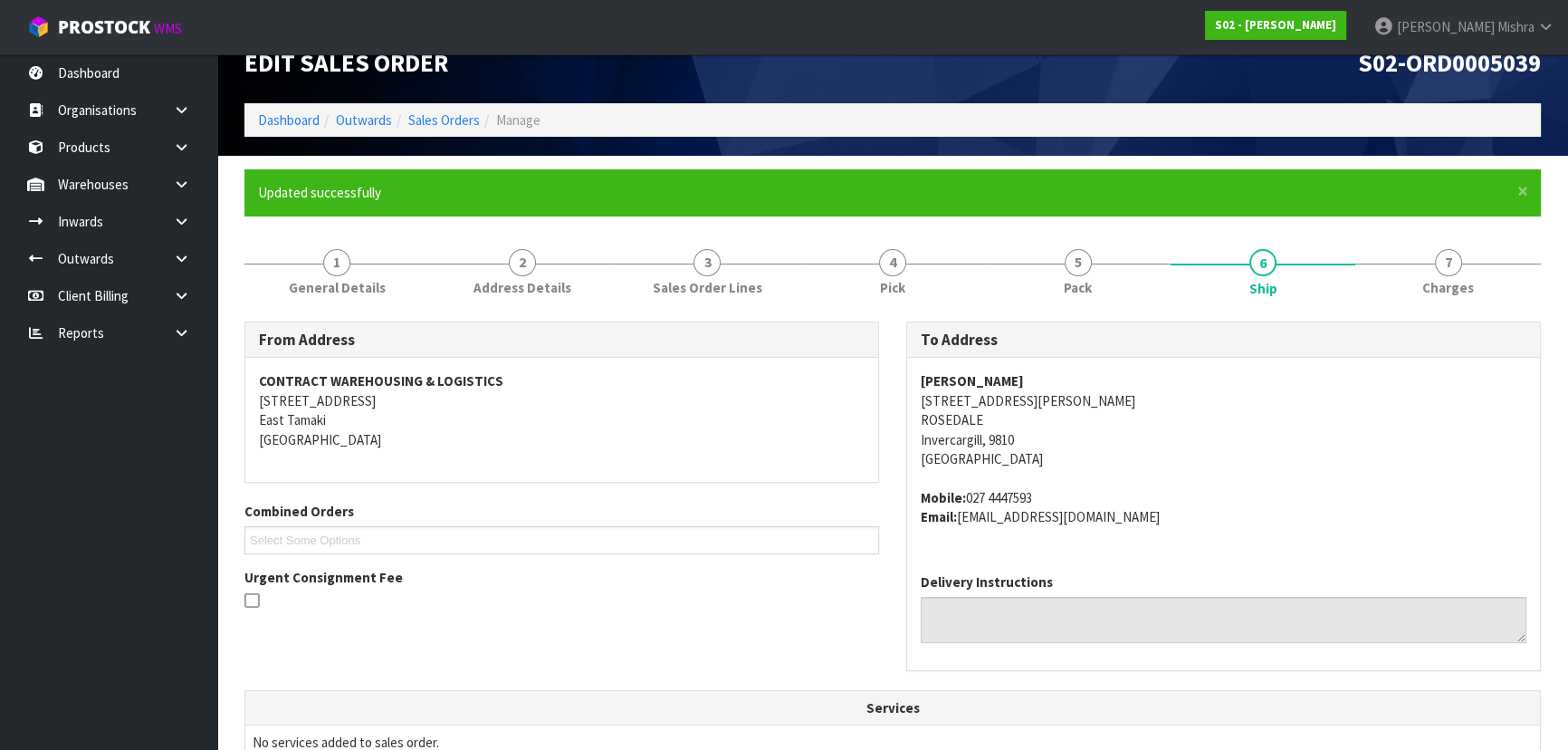
scroll to position [0, 0]
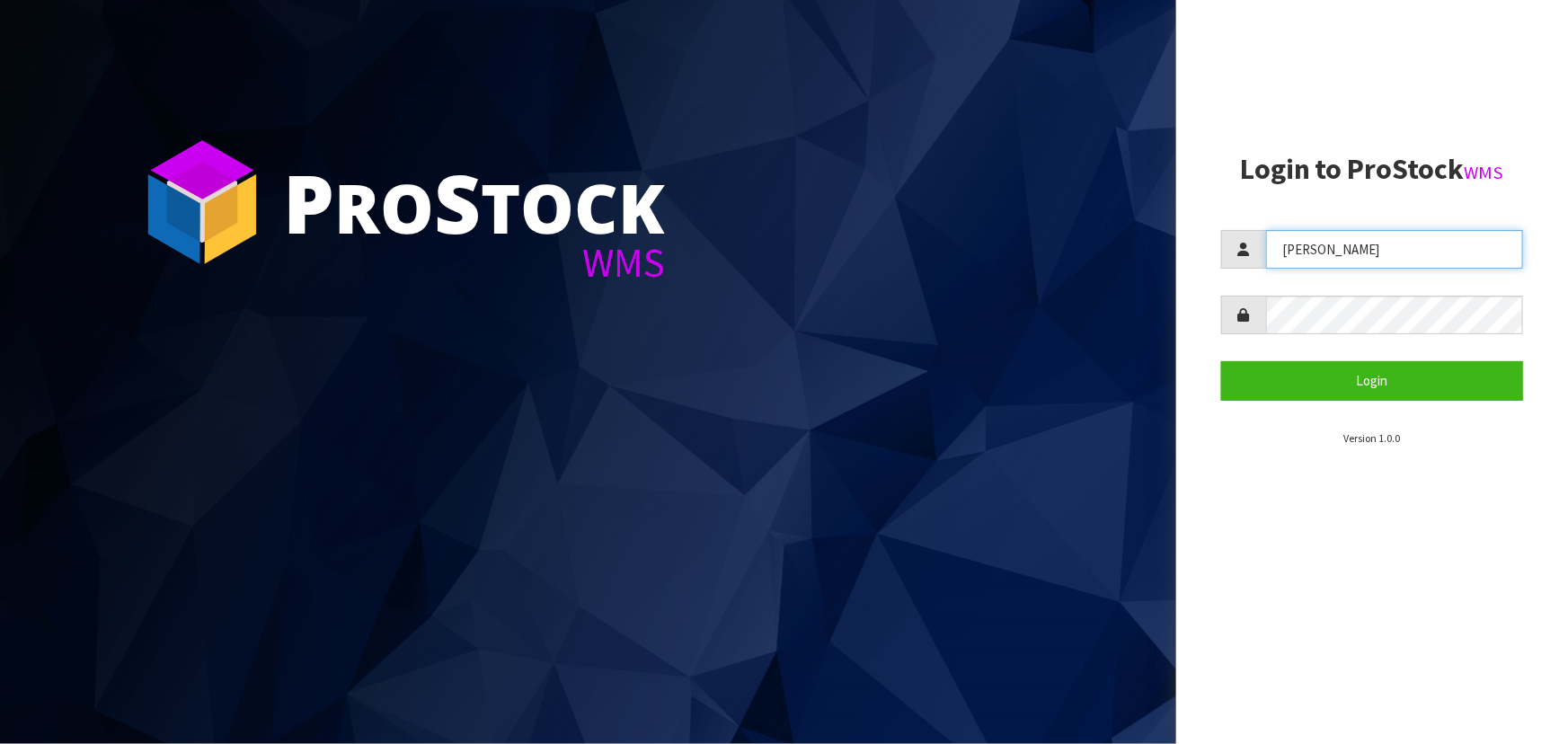
drag, startPoint x: 1327, startPoint y: 250, endPoint x: 1197, endPoint y: 261, distance: 130.5
click at [1197, 261] on aside "Login to ProStock WMS [GEOGRAPHIC_DATA] Login Version 1.0.0" at bounding box center [1372, 372] width 392 height 744
type input "[PERSON_NAME]"
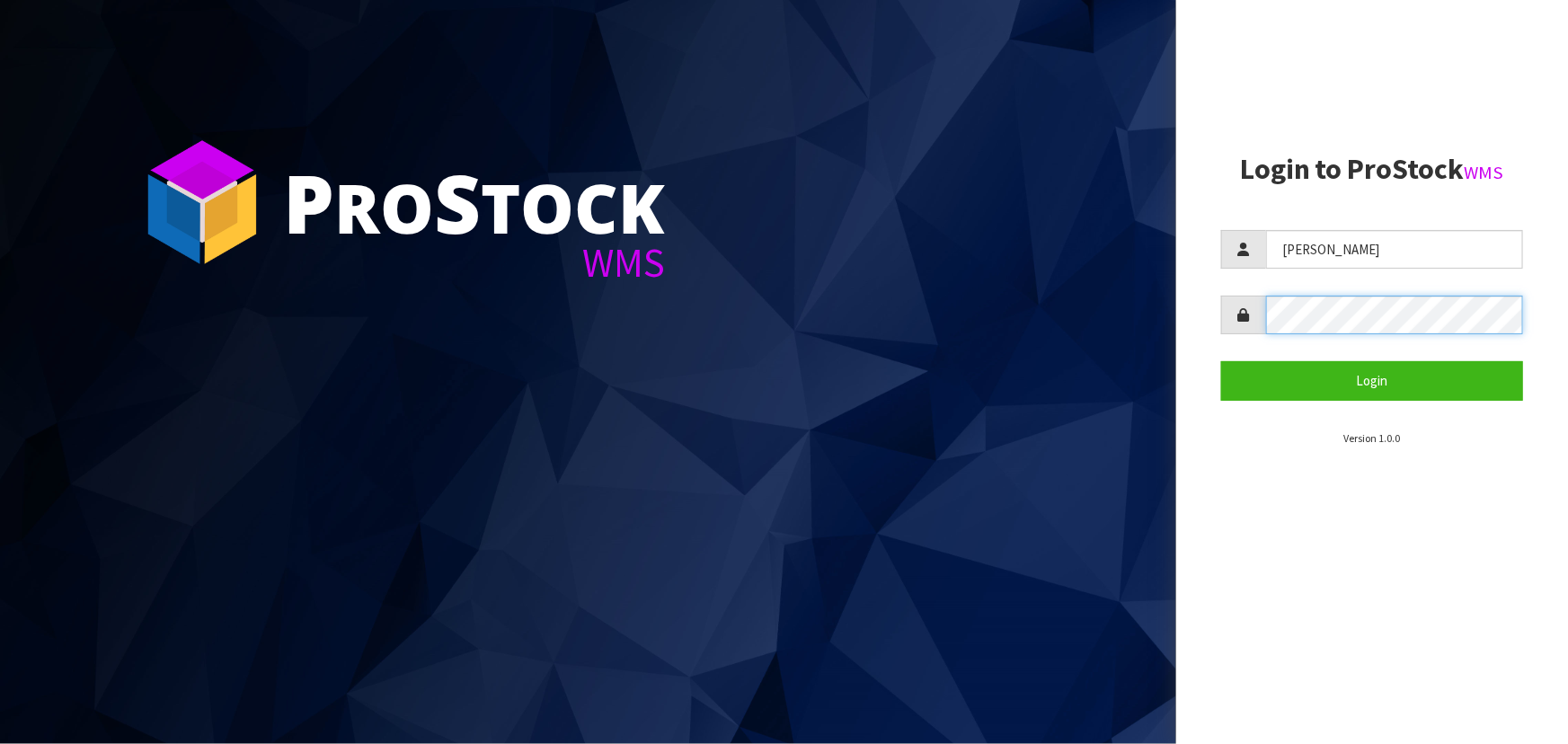
click at [1267, 337] on form "[PERSON_NAME] Login" at bounding box center [1372, 314] width 302 height 169
click at [1221, 361] on button "Login" at bounding box center [1372, 380] width 302 height 38
